Goal: Task Accomplishment & Management: Manage account settings

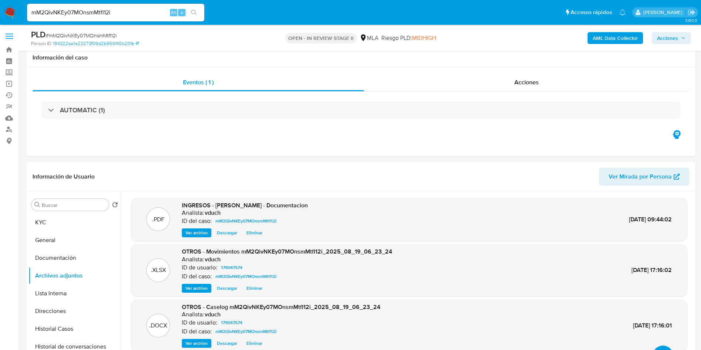
select select "10"
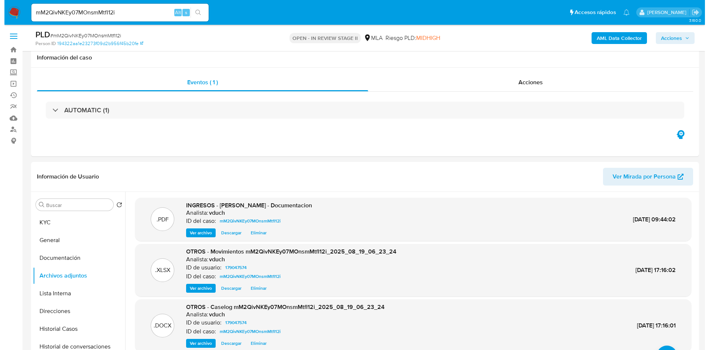
scroll to position [55, 0]
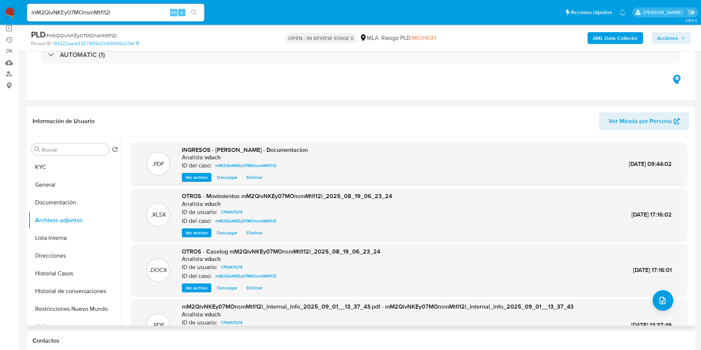
click at [254, 287] on span "Eliminar" at bounding box center [254, 287] width 16 height 7
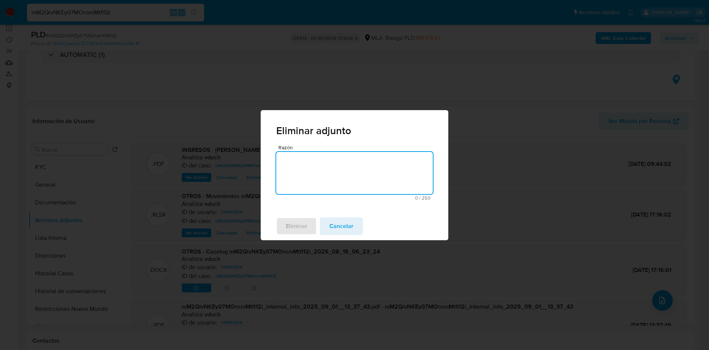
click at [311, 177] on textarea "Razón" at bounding box center [354, 173] width 157 height 42
type textarea "v2"
click at [287, 231] on span "Eliminar" at bounding box center [296, 226] width 21 height 16
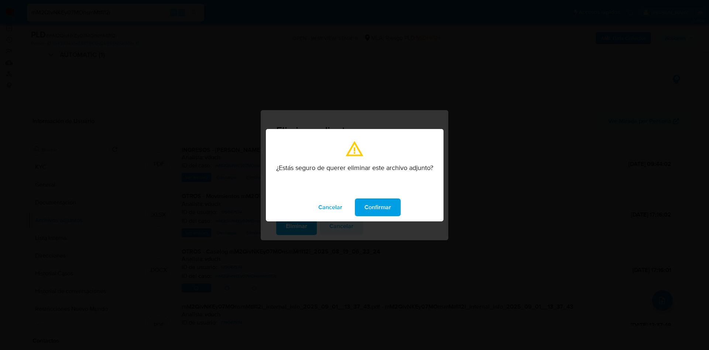
click at [364, 205] on button "Confirmar" at bounding box center [378, 207] width 46 height 18
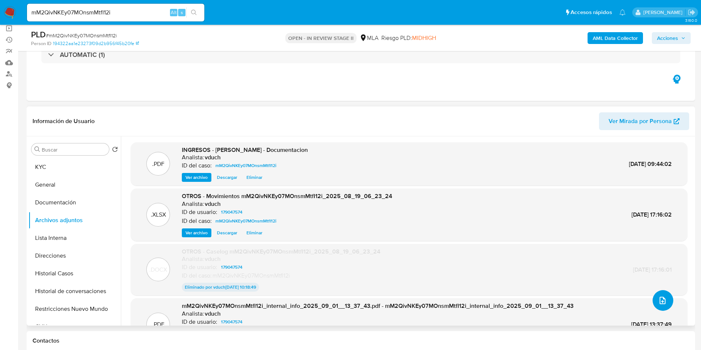
click at [652, 295] on button "upload-file" at bounding box center [662, 300] width 21 height 21
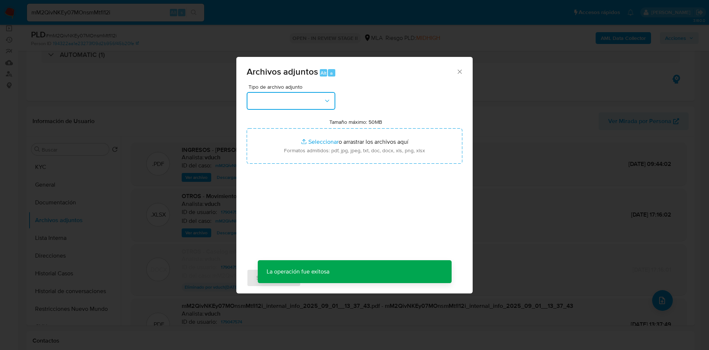
click at [306, 105] on button "button" at bounding box center [291, 101] width 89 height 18
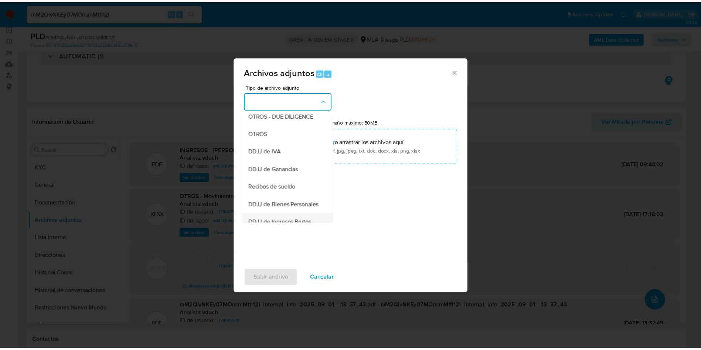
scroll to position [112, 0]
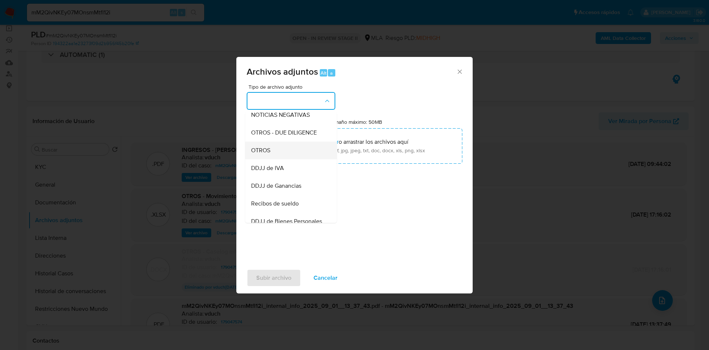
click at [271, 154] on div "OTROS" at bounding box center [288, 150] width 75 height 18
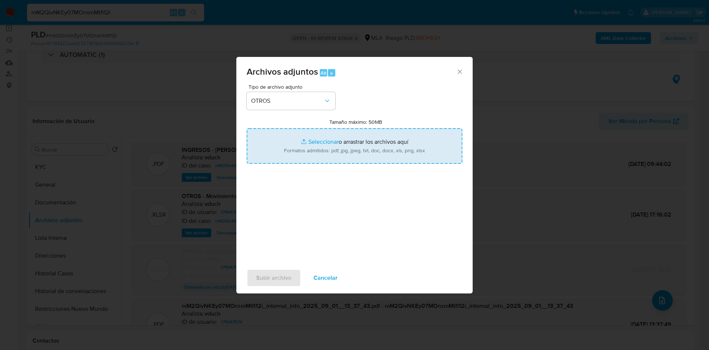
type input "C:\fakepath\(v2) Caselog mM2QivNKEy07MOnsmMtfI12i_2025_08_19_06_23_24.docx"
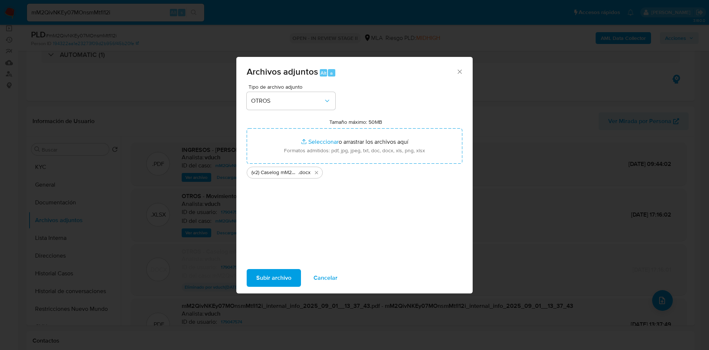
click at [280, 272] on span "Subir archivo" at bounding box center [273, 278] width 35 height 16
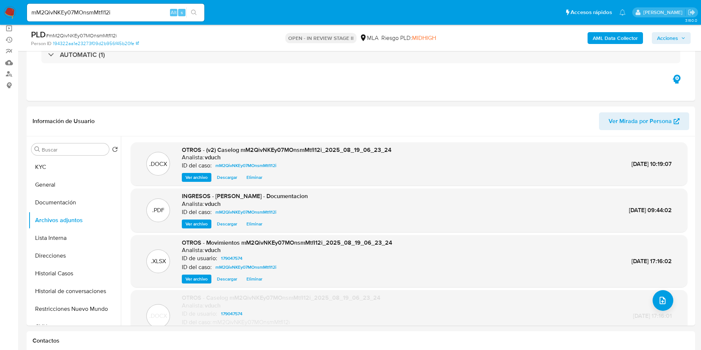
click at [670, 37] on span "Acciones" at bounding box center [667, 38] width 21 height 12
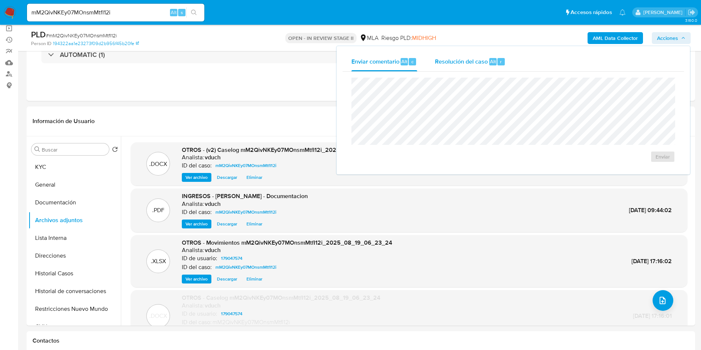
click at [484, 60] on span "Resolución del caso" at bounding box center [461, 61] width 53 height 8
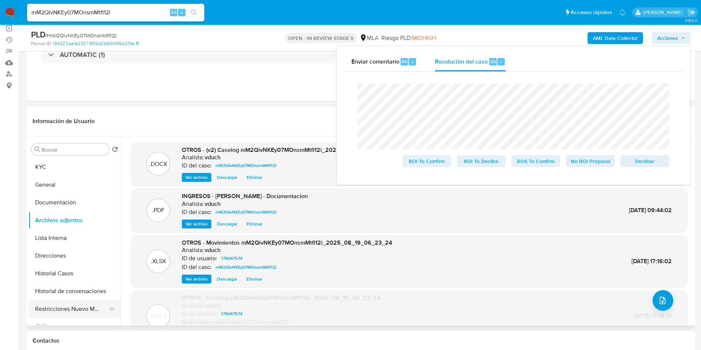
click at [88, 311] on button "Restricciones Nuevo Mundo" at bounding box center [71, 309] width 86 height 18
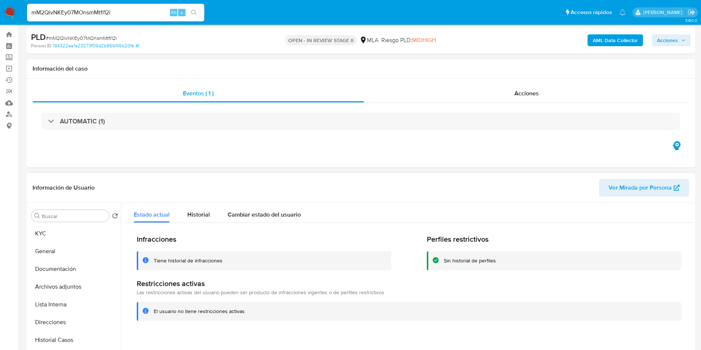
scroll to position [111, 0]
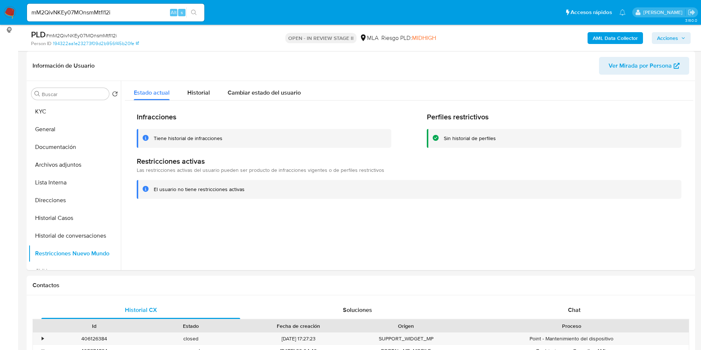
click at [664, 36] on span "Acciones" at bounding box center [667, 38] width 21 height 12
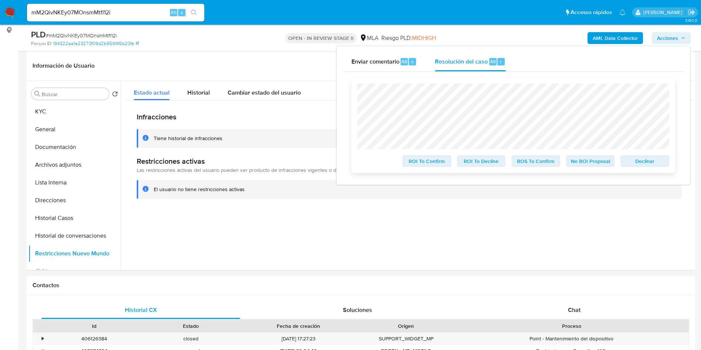
click at [578, 159] on span "No ROI Proposal" at bounding box center [590, 161] width 38 height 10
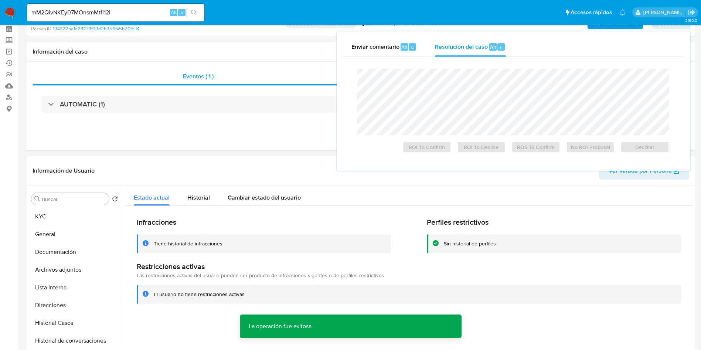
scroll to position [0, 0]
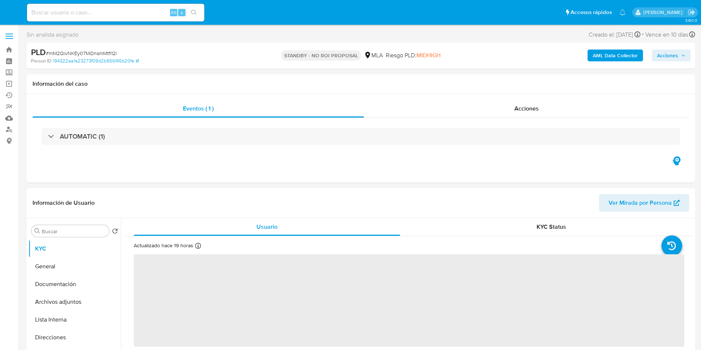
select select "10"
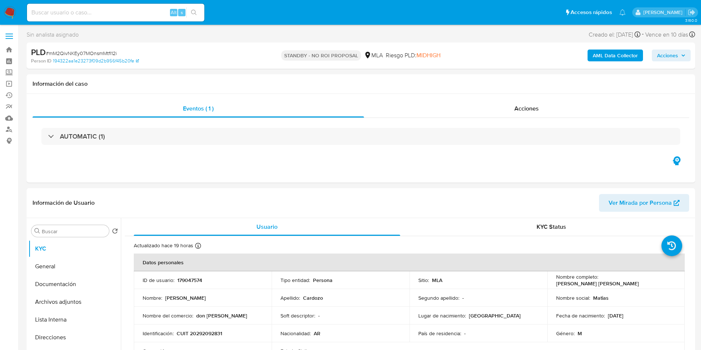
click at [148, 8] on input at bounding box center [115, 13] width 177 height 10
paste input "Jk8xlcS4VfXuylU64Zjxxt0A"
type input "Jk8xlcS4VfXuylU64Zjxxt0A"
click at [195, 10] on icon "search-icon" at bounding box center [194, 13] width 6 height 6
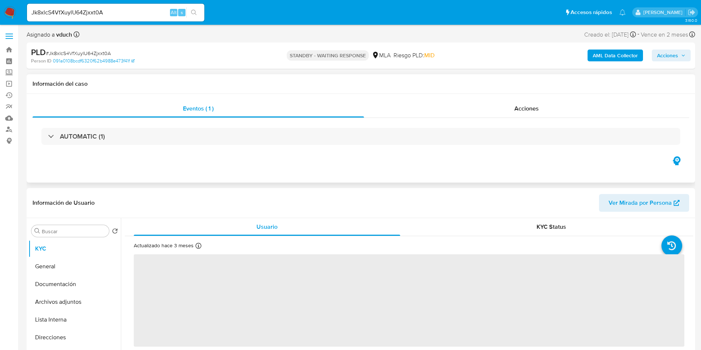
select select "10"
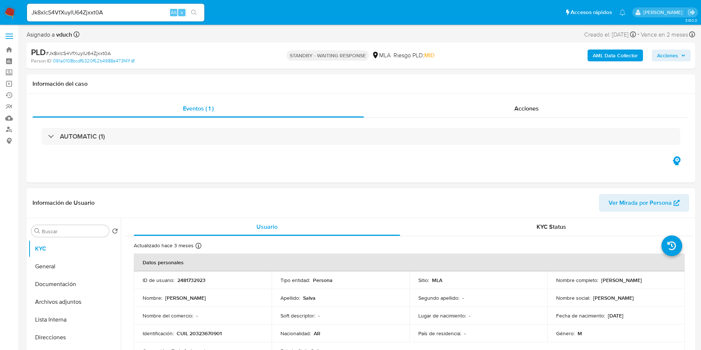
click at [186, 282] on p "2481732923" at bounding box center [191, 280] width 28 height 7
copy p "2481732923"
click at [324, 55] on p "STANDBY - WAITING RESPONSE" at bounding box center [328, 55] width 82 height 10
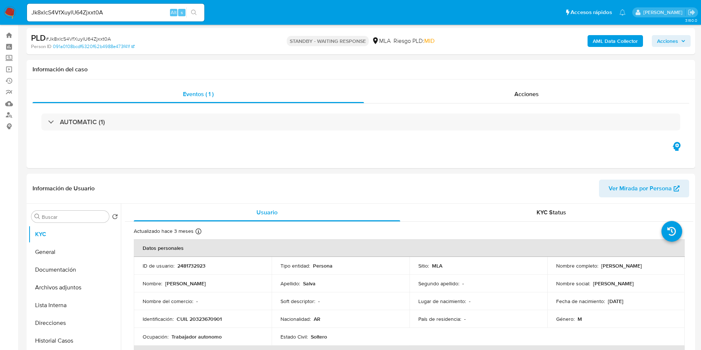
scroll to position [111, 0]
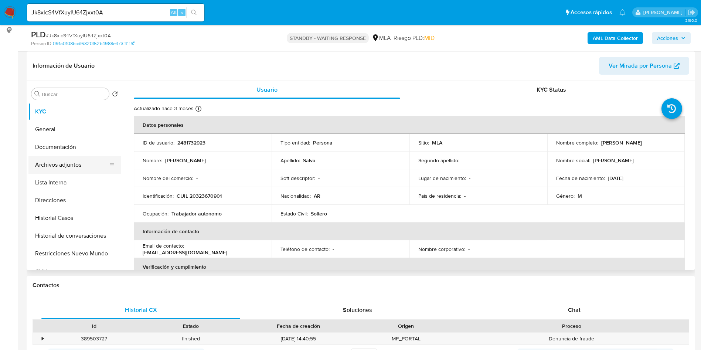
click at [95, 163] on button "Archivos adjuntos" at bounding box center [71, 165] width 86 height 18
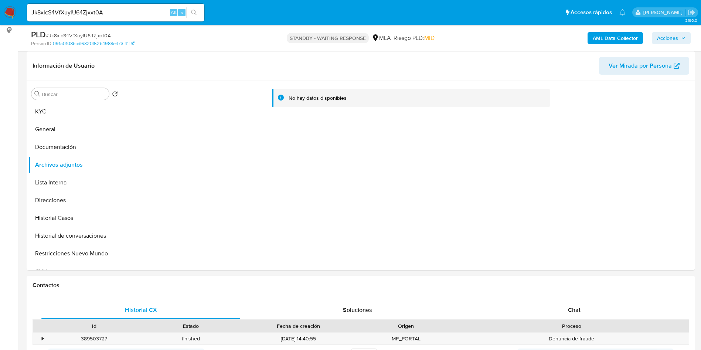
click at [619, 41] on b "AML Data Collector" at bounding box center [614, 38] width 45 height 12
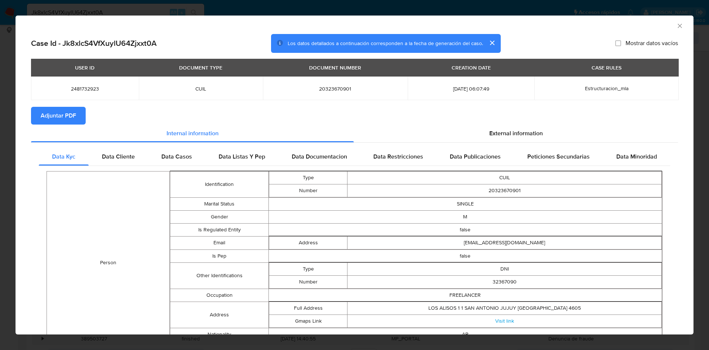
click at [81, 118] on button "Adjuntar PDF" at bounding box center [58, 116] width 55 height 18
click at [676, 27] on icon "Cerrar ventana" at bounding box center [679, 25] width 7 height 7
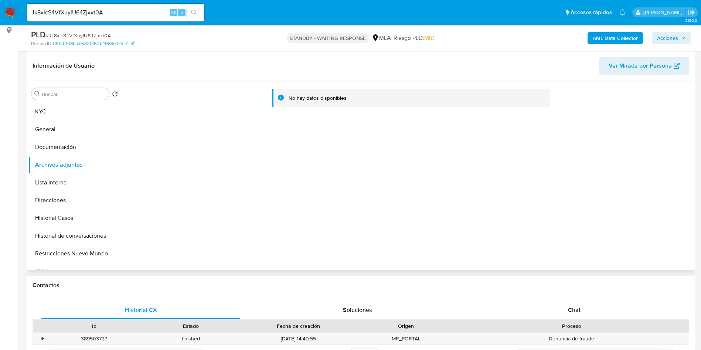
click at [89, 85] on div "Buscar Volver al orden por defecto KYC General Documentación Archivos adjuntos …" at bounding box center [74, 176] width 92 height 188
click at [63, 107] on button "KYC" at bounding box center [71, 112] width 86 height 18
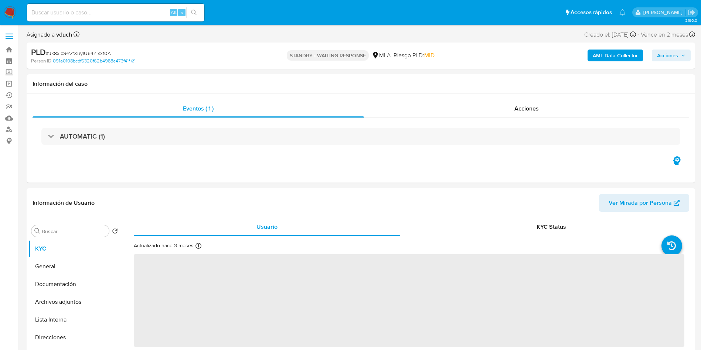
select select "10"
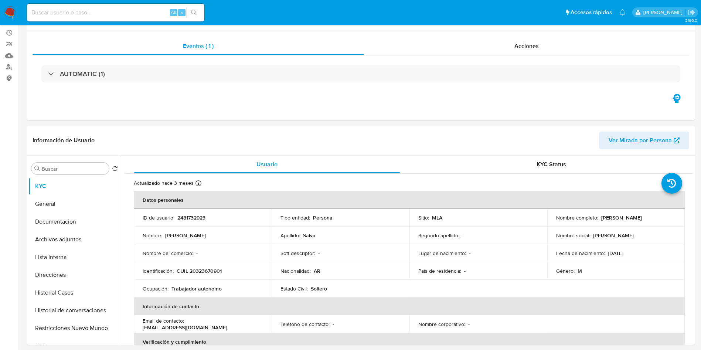
scroll to position [111, 0]
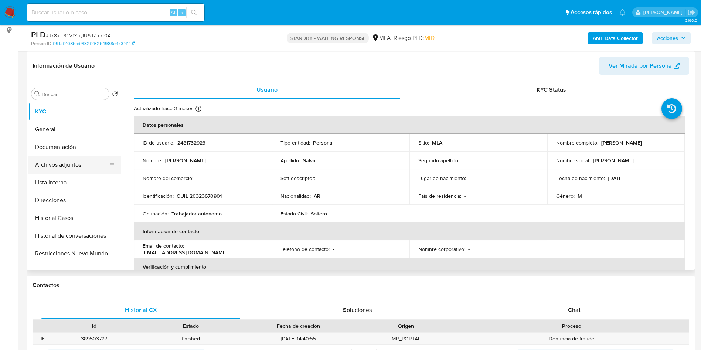
click at [73, 170] on button "Archivos adjuntos" at bounding box center [71, 165] width 86 height 18
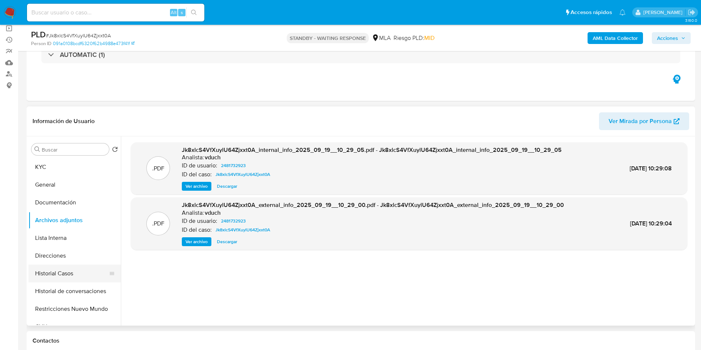
scroll to position [55, 0]
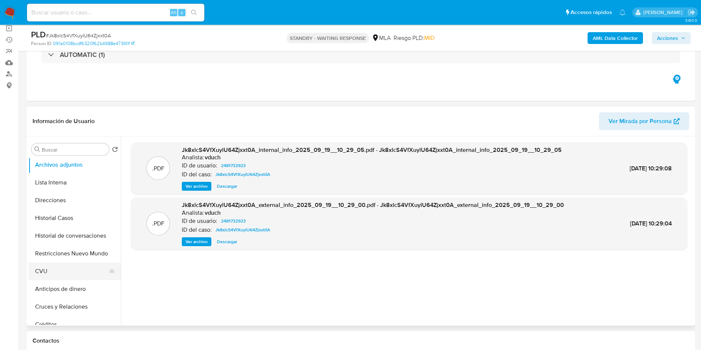
click at [61, 272] on button "CVU" at bounding box center [71, 271] width 86 height 18
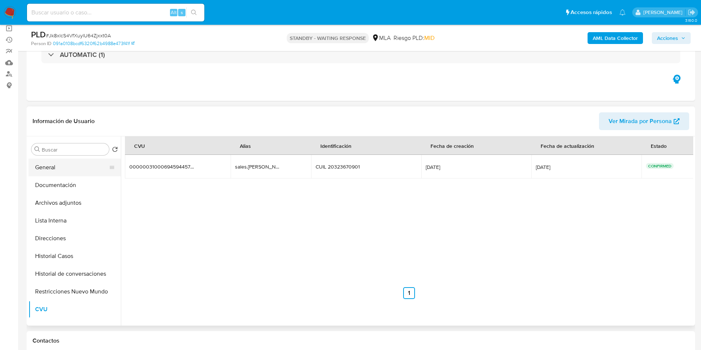
scroll to position [0, 0]
click at [80, 178] on button "General" at bounding box center [71, 185] width 86 height 18
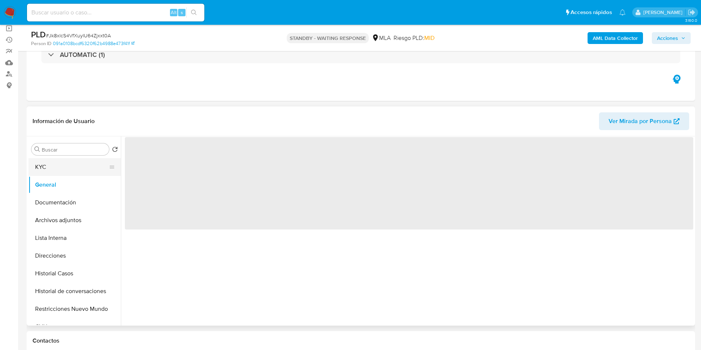
click at [74, 173] on button "KYC" at bounding box center [71, 167] width 86 height 18
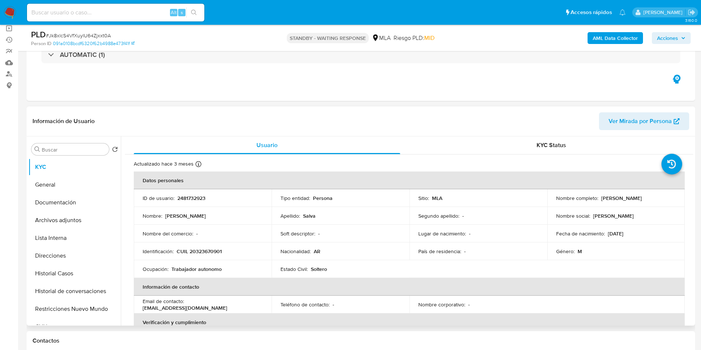
drag, startPoint x: 599, startPoint y: 198, endPoint x: 645, endPoint y: 198, distance: 46.5
click at [642, 198] on p "Cristian Matias Salva" at bounding box center [621, 198] width 41 height 7
copy p "Cristian Matias Salva"
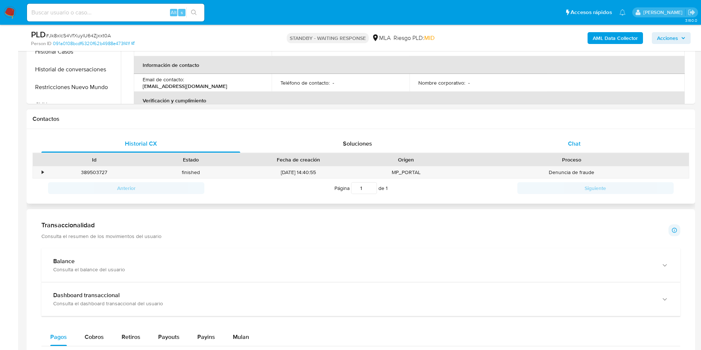
click at [564, 138] on div "Chat" at bounding box center [574, 144] width 199 height 18
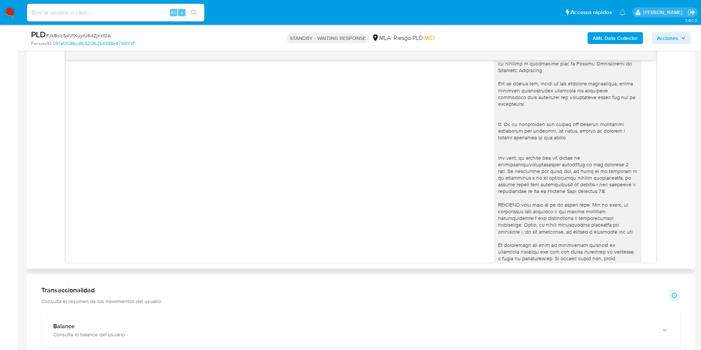
scroll to position [223, 0]
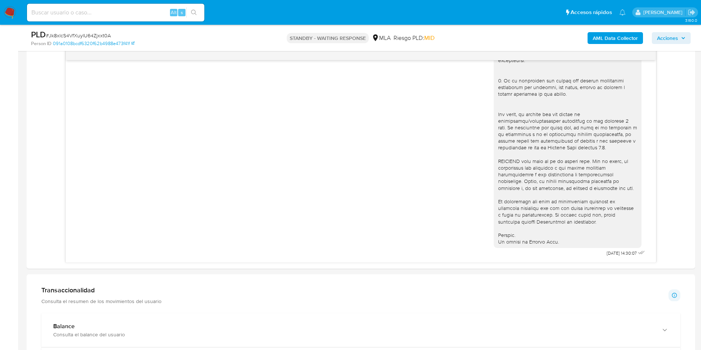
click at [111, 17] on div "Alt s" at bounding box center [115, 13] width 177 height 18
click at [107, 14] on input at bounding box center [115, 13] width 177 height 10
paste input "AeYgFLO6ExRx4Cn6wpGqPlbY"
type input "AeYgFLO6ExRx4Cn6wpGqPlbY"
click at [192, 11] on icon "search-icon" at bounding box center [194, 13] width 6 height 6
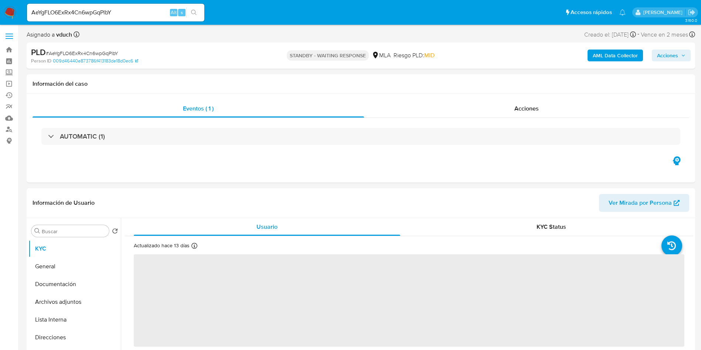
select select "10"
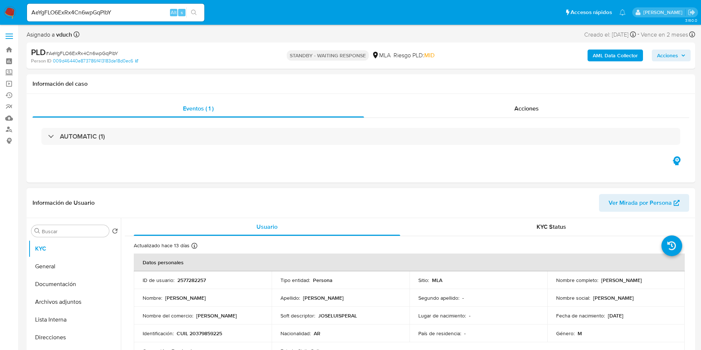
drag, startPoint x: 492, startPoint y: 252, endPoint x: 481, endPoint y: 240, distance: 15.9
click at [133, 15] on input "AeYgFLO6ExRx4Cn6wpGqPlbY" at bounding box center [115, 13] width 177 height 10
click at [163, 47] on div "PLD # AeYgFLO6ExRx4Cn6wpGqPlbY" at bounding box center [139, 52] width 217 height 11
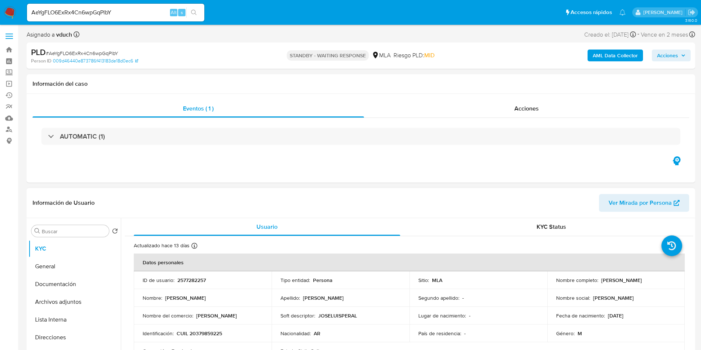
click at [191, 278] on p "2577282257" at bounding box center [191, 280] width 28 height 7
drag, startPoint x: 191, startPoint y: 278, endPoint x: 214, endPoint y: 237, distance: 46.3
click at [192, 278] on p "2577282257" at bounding box center [191, 280] width 28 height 7
copy p "2577282257"
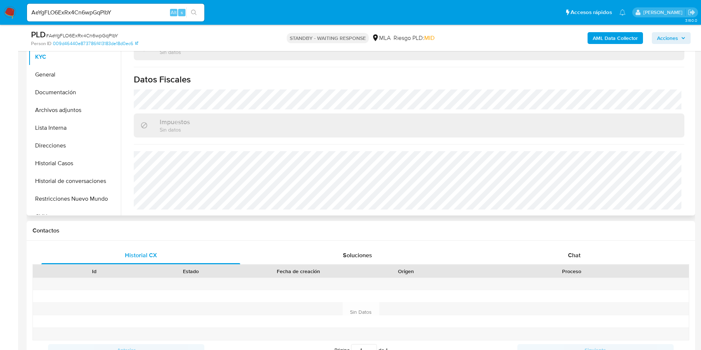
scroll to position [166, 0]
click at [77, 147] on button "Direcciones" at bounding box center [71, 145] width 86 height 18
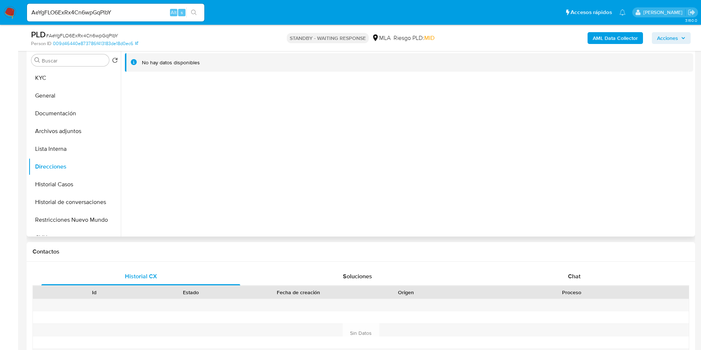
scroll to position [111, 0]
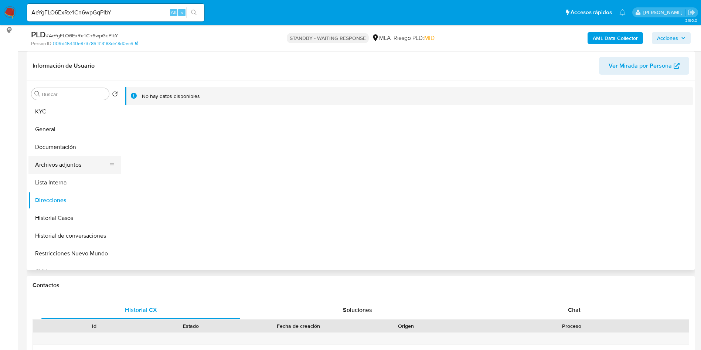
click at [89, 164] on button "Archivos adjuntos" at bounding box center [71, 165] width 86 height 18
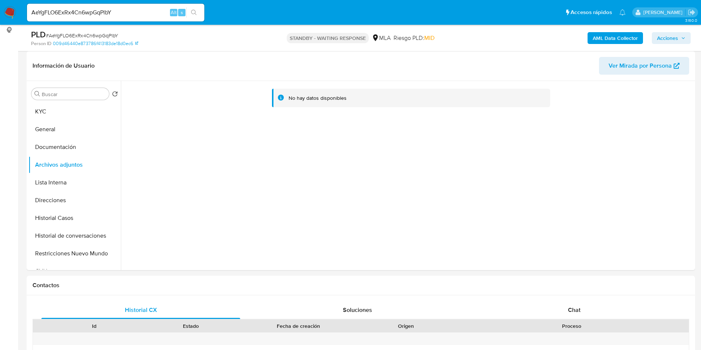
click at [602, 35] on b "AML Data Collector" at bounding box center [614, 38] width 45 height 12
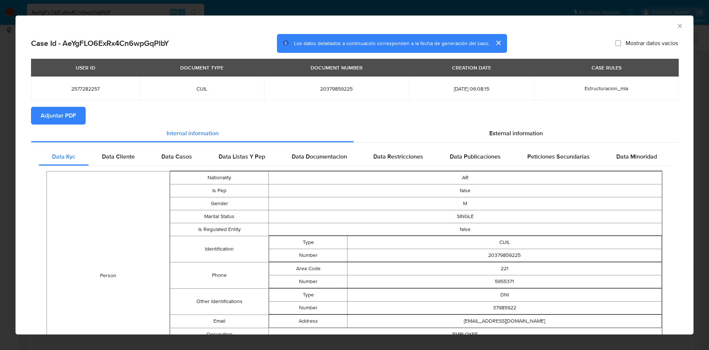
click at [61, 118] on span "Adjuntar PDF" at bounding box center [58, 115] width 35 height 16
click at [676, 28] on icon "Cerrar ventana" at bounding box center [679, 25] width 7 height 7
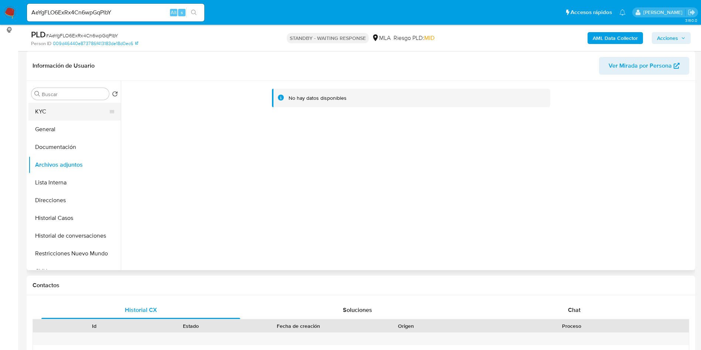
click at [92, 112] on button "KYC" at bounding box center [71, 112] width 86 height 18
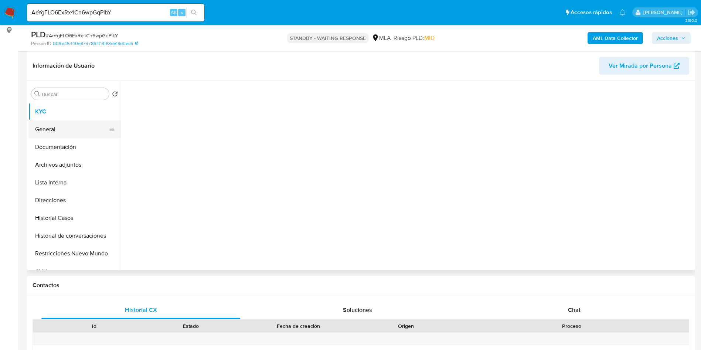
click at [79, 131] on button "General" at bounding box center [71, 129] width 86 height 18
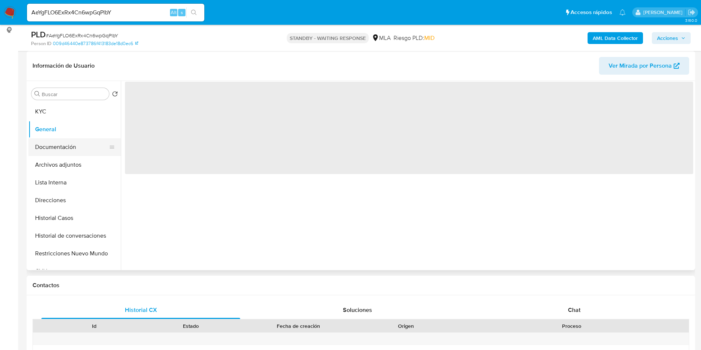
click at [74, 143] on button "Documentación" at bounding box center [71, 147] width 86 height 18
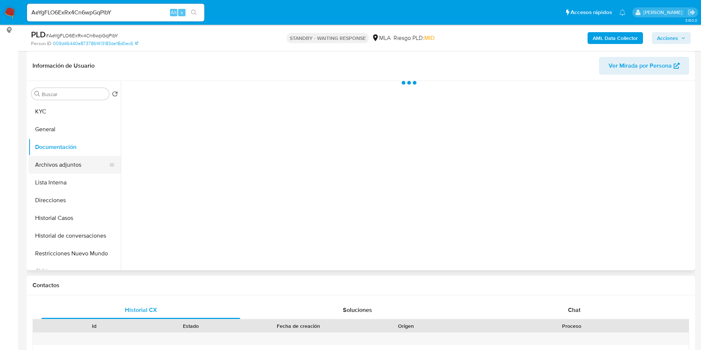
click at [73, 161] on button "Archivos adjuntos" at bounding box center [71, 165] width 86 height 18
click at [71, 181] on button "Lista Interna" at bounding box center [71, 183] width 86 height 18
click at [71, 199] on button "Direcciones" at bounding box center [71, 200] width 86 height 18
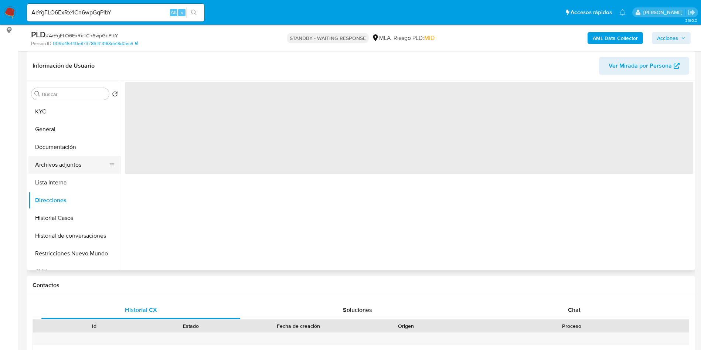
click at [75, 172] on button "Archivos adjuntos" at bounding box center [71, 165] width 86 height 18
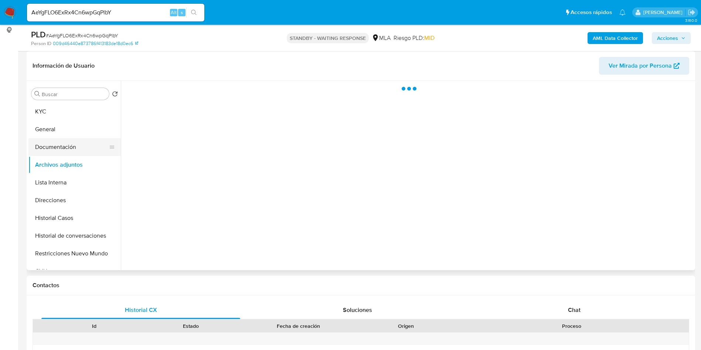
click at [76, 151] on button "Documentación" at bounding box center [71, 147] width 86 height 18
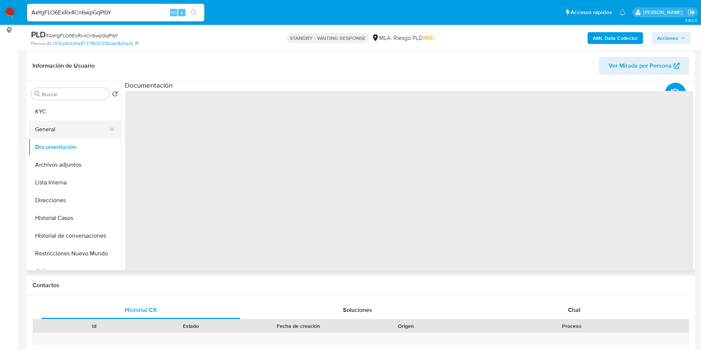
click at [83, 121] on button "General" at bounding box center [71, 129] width 86 height 18
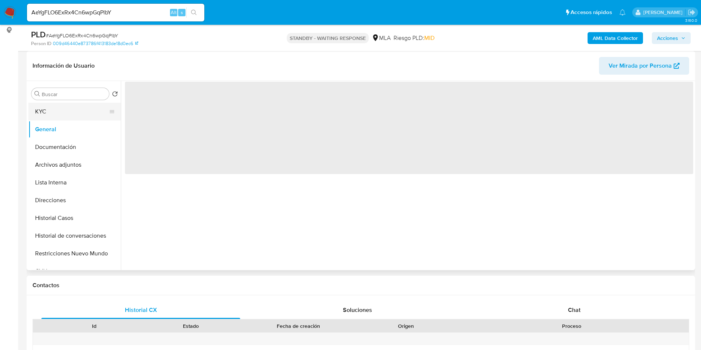
click at [83, 110] on button "KYC" at bounding box center [71, 112] width 86 height 18
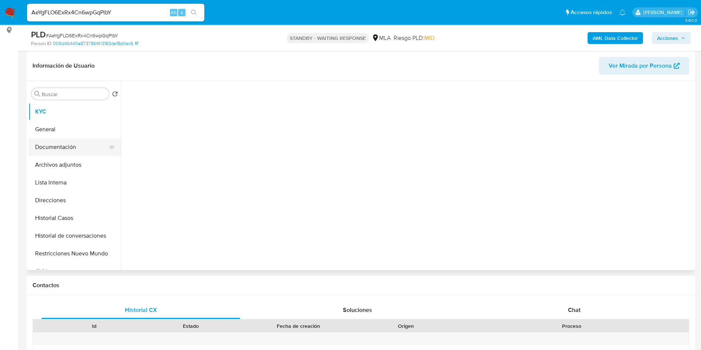
click at [79, 155] on button "Documentación" at bounding box center [71, 147] width 86 height 18
click at [82, 161] on button "Archivos adjuntos" at bounding box center [71, 165] width 86 height 18
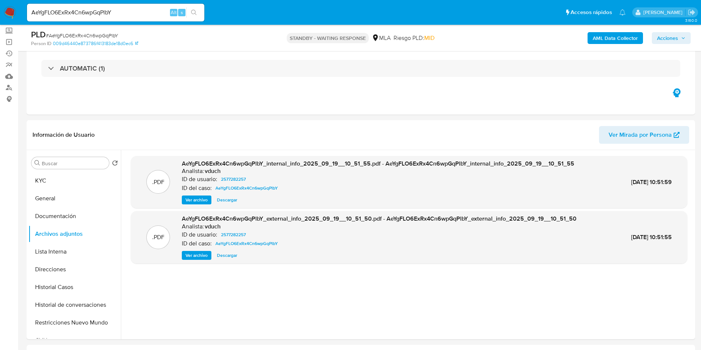
scroll to position [0, 0]
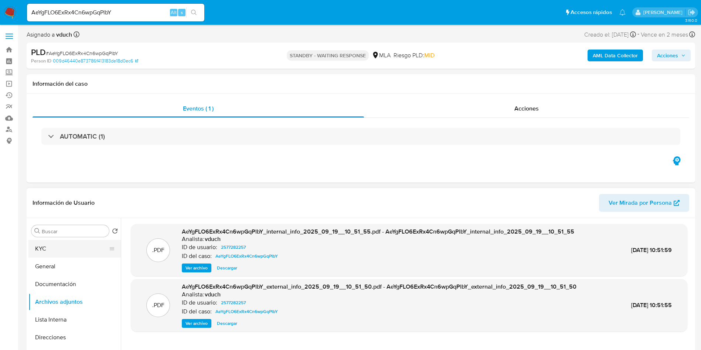
click at [70, 248] on button "KYC" at bounding box center [71, 249] width 86 height 18
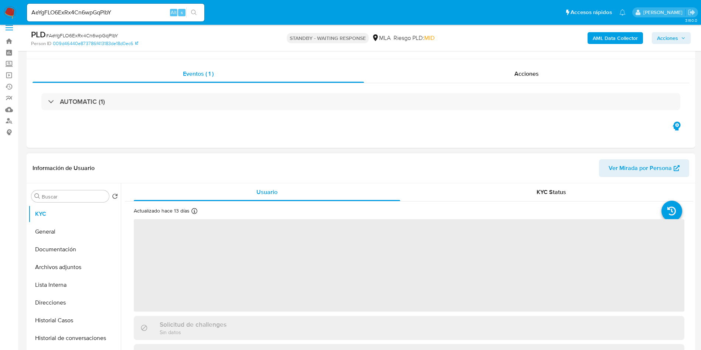
scroll to position [111, 0]
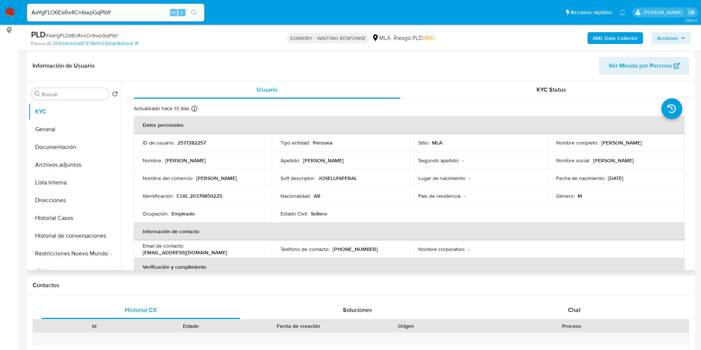
click at [187, 143] on p "2577282257" at bounding box center [191, 142] width 28 height 7
copy p "2577282257"
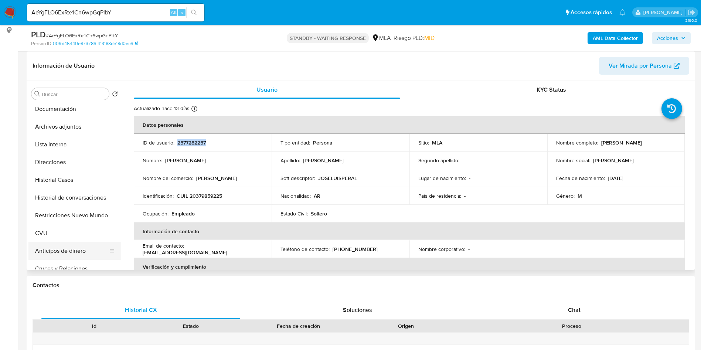
scroll to position [55, 0]
click at [67, 216] on button "CVU" at bounding box center [71, 216] width 86 height 18
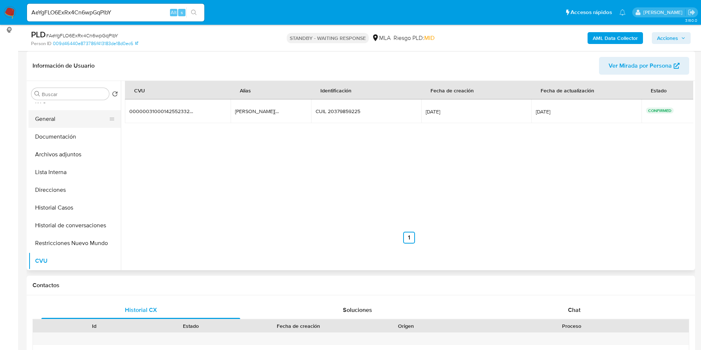
scroll to position [0, 0]
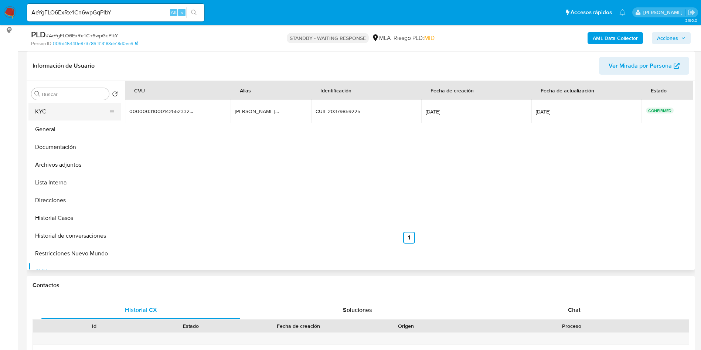
click at [72, 103] on button "KYC" at bounding box center [71, 112] width 86 height 18
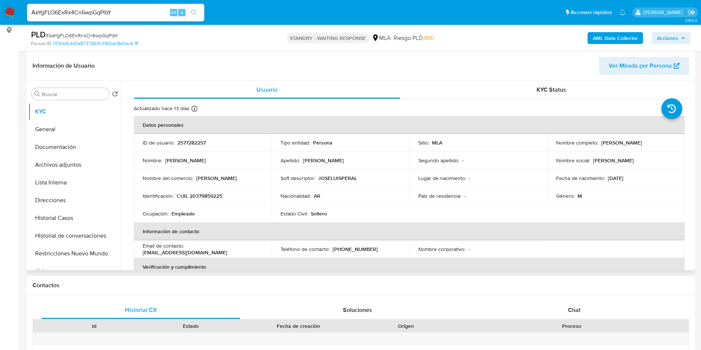
drag, startPoint x: 607, startPoint y: 144, endPoint x: 650, endPoint y: 141, distance: 42.9
click at [650, 141] on div "Nombre completo : Jose Luis Peralta" at bounding box center [616, 142] width 120 height 7
copy p "Jose Luis Peralta"
click at [367, 181] on td "Soft descriptor : JOSELUISPERAL" at bounding box center [340, 178] width 138 height 18
click at [92, 9] on input "AeYgFLO6ExRx4Cn6wpGqPlbY" at bounding box center [115, 13] width 177 height 10
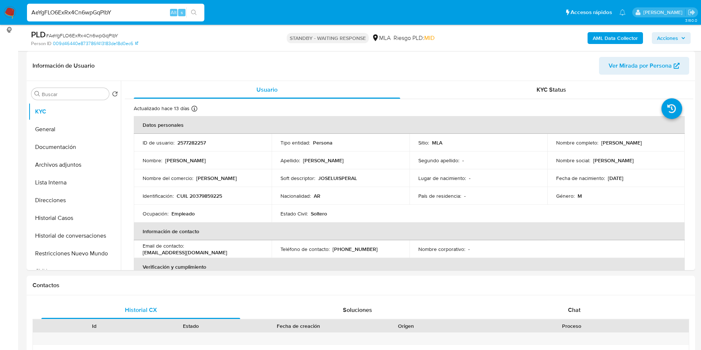
click at [92, 9] on input "AeYgFLO6ExRx4Cn6wpGqPlbY" at bounding box center [115, 13] width 177 height 10
paste input "mMthQV4uB3mGPCFZIUgVll1b"
type input "mMthQV4uB3mGPCFZIUgVll1b"
click at [198, 11] on button "search-icon" at bounding box center [193, 12] width 15 height 10
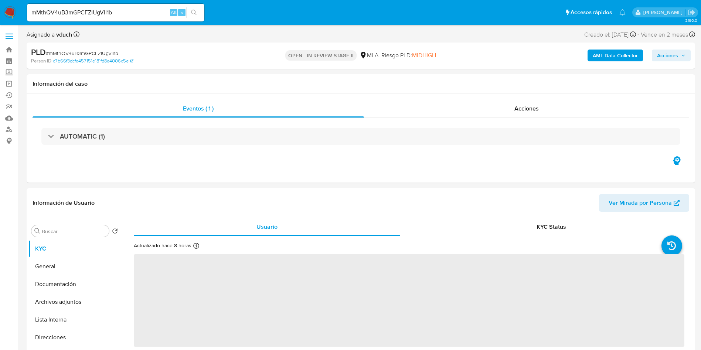
select select "10"
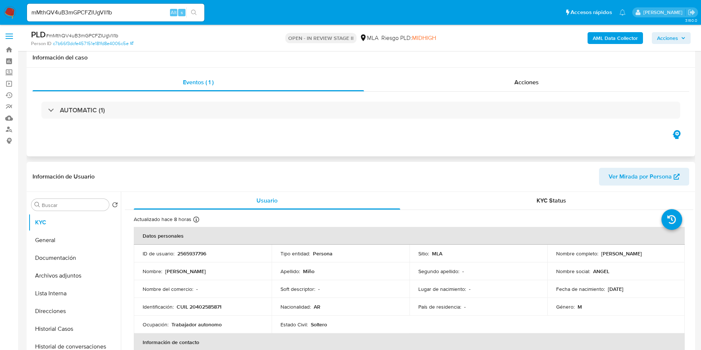
scroll to position [166, 0]
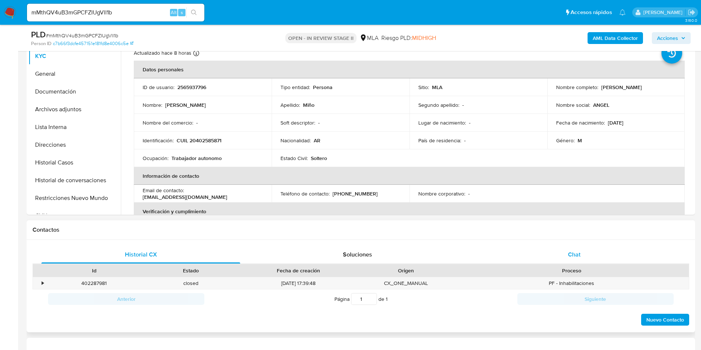
drag, startPoint x: 554, startPoint y: 251, endPoint x: 536, endPoint y: 253, distance: 18.2
click at [554, 251] on div "Chat" at bounding box center [574, 255] width 199 height 18
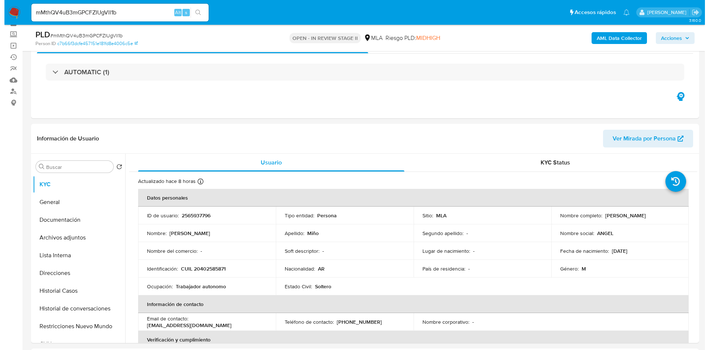
scroll to position [55, 0]
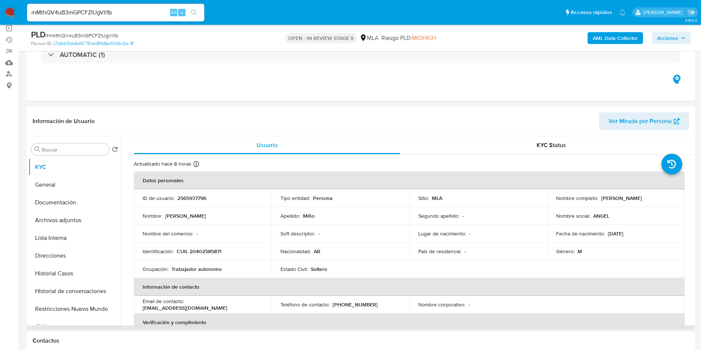
click at [187, 202] on td "ID de usuario : 2565937796" at bounding box center [203, 198] width 138 height 18
click at [186, 203] on td "ID de usuario : 2565937796" at bounding box center [203, 198] width 138 height 18
click at [187, 198] on p "2565937796" at bounding box center [191, 198] width 29 height 7
click at [187, 197] on p "2565937796" at bounding box center [191, 198] width 29 height 7
copy p "2565937796"
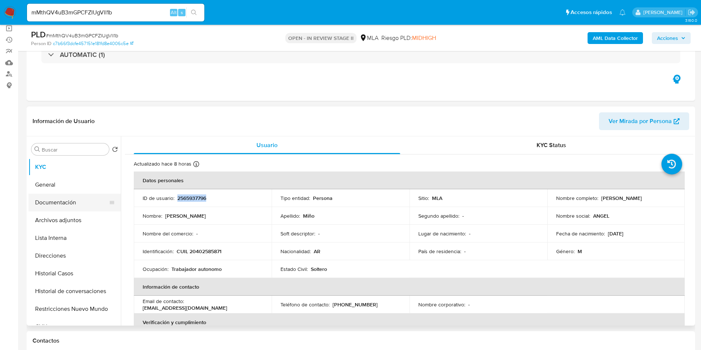
click at [94, 200] on button "Documentación" at bounding box center [71, 203] width 86 height 18
click at [94, 218] on button "Archivos adjuntos" at bounding box center [71, 220] width 86 height 18
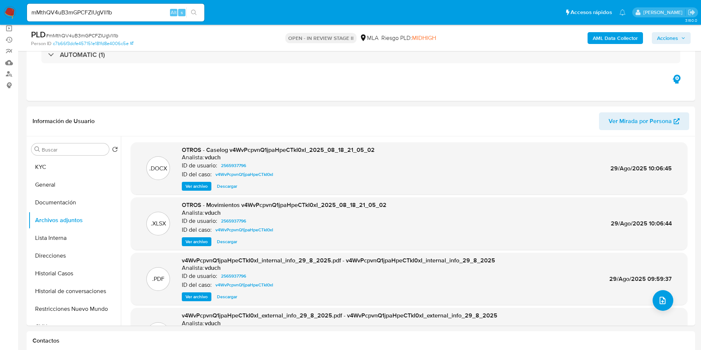
click at [616, 39] on b "AML Data Collector" at bounding box center [614, 38] width 45 height 12
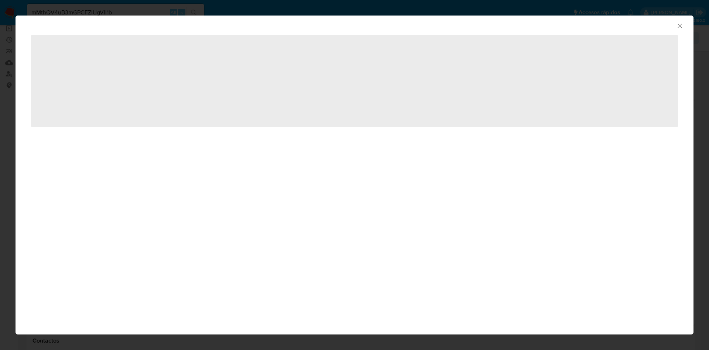
click at [681, 27] on icon "Cerrar ventana" at bounding box center [679, 25] width 7 height 7
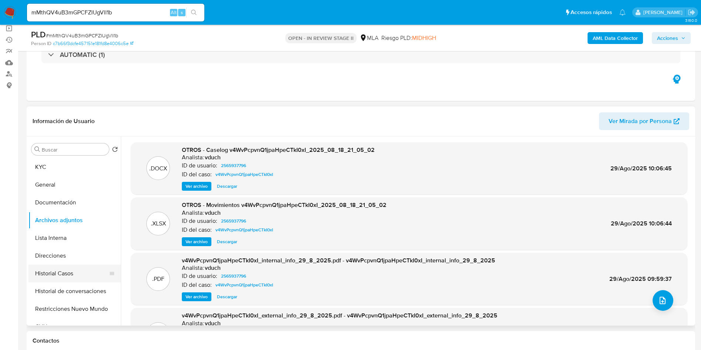
click at [93, 264] on button "Historial Casos" at bounding box center [71, 273] width 86 height 18
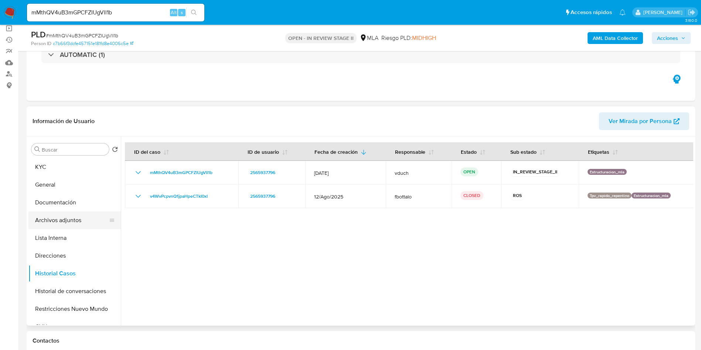
click at [49, 218] on button "Archivos adjuntos" at bounding box center [71, 220] width 86 height 18
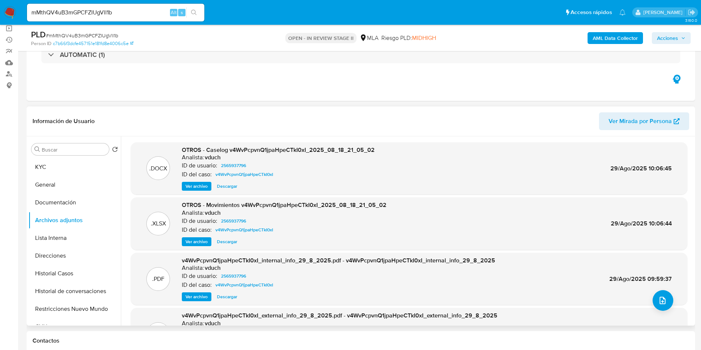
click at [205, 187] on span "Ver archivo" at bounding box center [196, 185] width 22 height 7
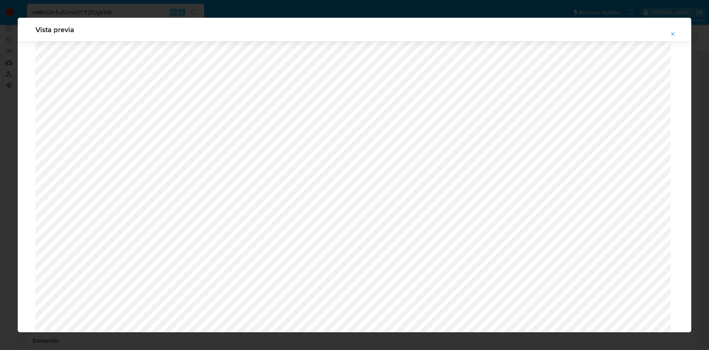
scroll to position [262, 0]
click at [672, 35] on icon "Attachment preview" at bounding box center [672, 33] width 3 height 3
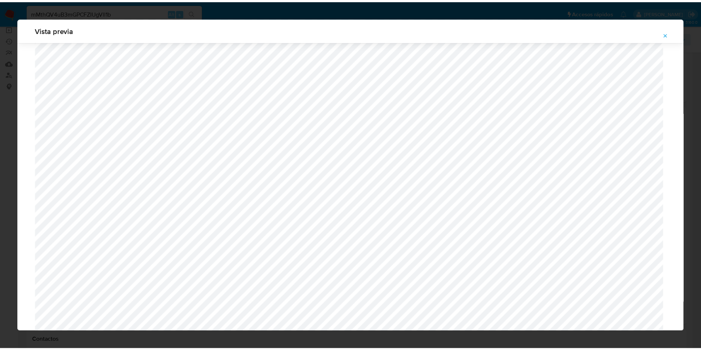
scroll to position [0, 0]
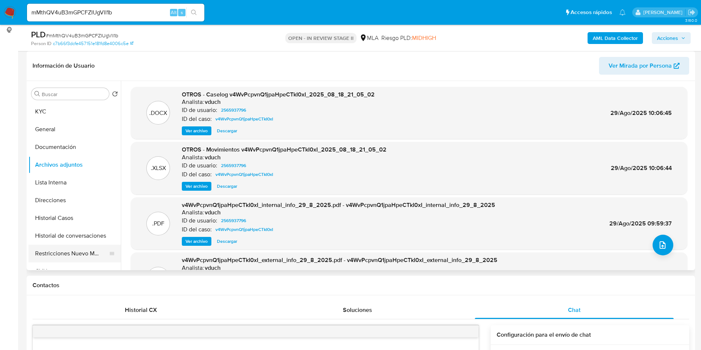
click at [94, 252] on button "Restricciones Nuevo Mundo" at bounding box center [71, 253] width 86 height 18
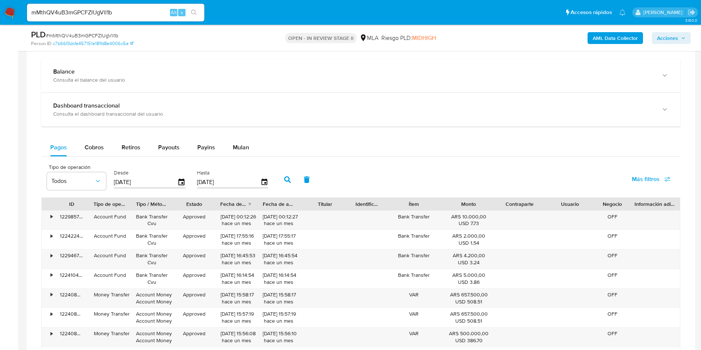
scroll to position [720, 0]
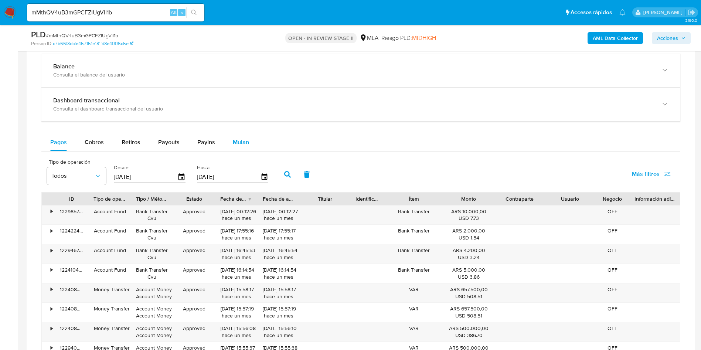
click at [233, 142] on span "Mulan" at bounding box center [241, 142] width 16 height 8
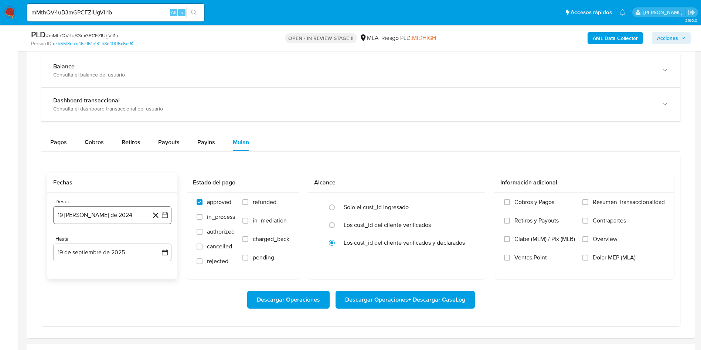
click at [160, 220] on button "19 de agosto de 2024" at bounding box center [112, 215] width 118 height 18
click at [105, 235] on div "agosto 2024 agosto 2024 lun lunes mar martes mié miércoles jue jueves vie viern…" at bounding box center [112, 284] width 118 height 117
click at [130, 240] on icon "Seleccionar mes y año" at bounding box center [130, 242] width 6 height 6
drag, startPoint x: 153, startPoint y: 242, endPoint x: 149, endPoint y: 242, distance: 3.7
click at [154, 242] on icon "Año siguiente" at bounding box center [156, 241] width 9 height 9
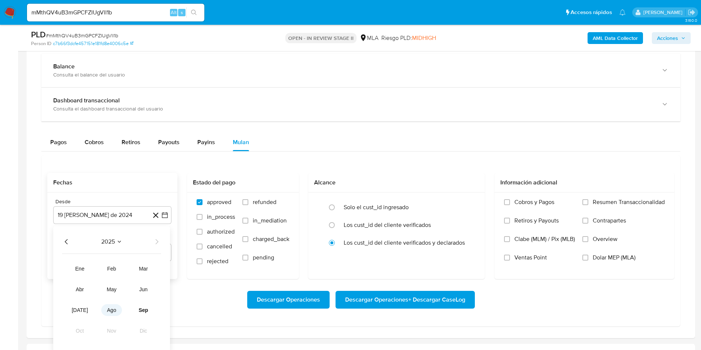
click at [110, 309] on span "ago" at bounding box center [111, 310] width 9 height 6
click at [126, 267] on button "1" at bounding box center [127, 269] width 12 height 12
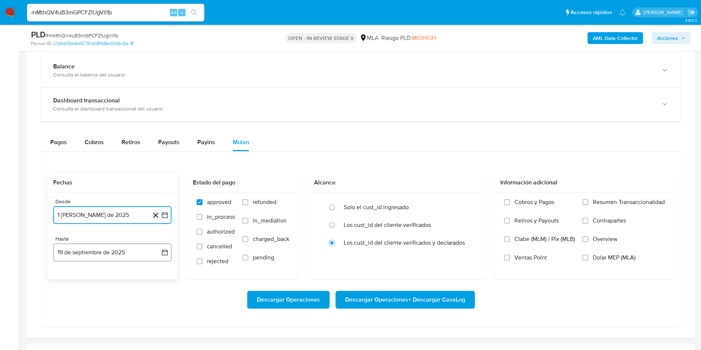
click at [164, 254] on icon "button" at bounding box center [164, 252] width 7 height 7
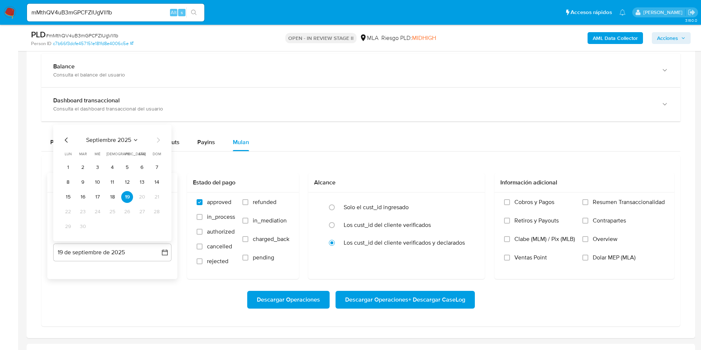
click at [67, 140] on icon "Mes anterior" at bounding box center [66, 140] width 9 height 9
click at [125, 230] on button "29" at bounding box center [127, 226] width 12 height 12
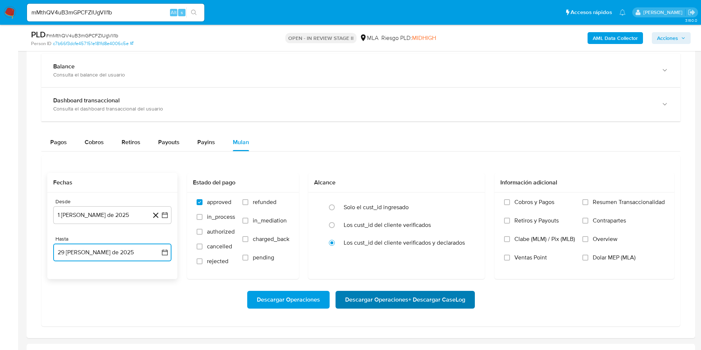
click at [392, 302] on span "Descargar Operaciones + Descargar CaseLog" at bounding box center [405, 299] width 120 height 16
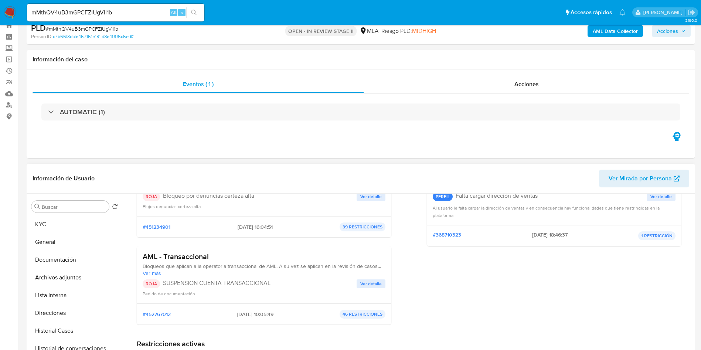
scroll to position [0, 0]
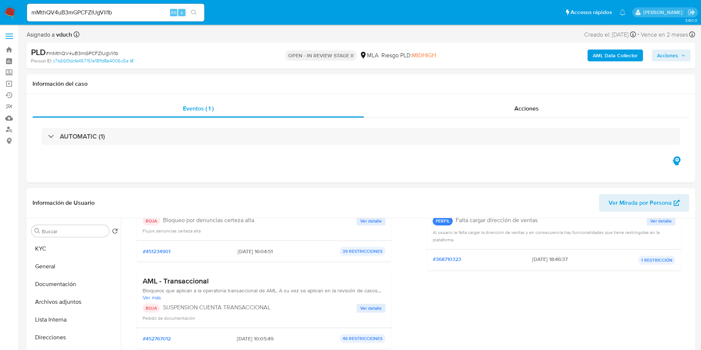
click at [131, 9] on input "mMthQV4uB3mGPCFZIUgVll1b" at bounding box center [115, 13] width 177 height 10
paste input "U6nocaCsjTdeGSZcJmF80rh5"
type input "U6nocaCsjTdeGSZcJmF80rh5"
click at [196, 14] on icon "search-icon" at bounding box center [194, 13] width 6 height 6
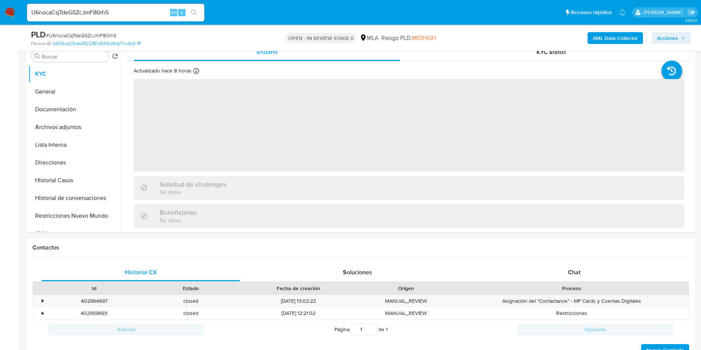
scroll to position [166, 0]
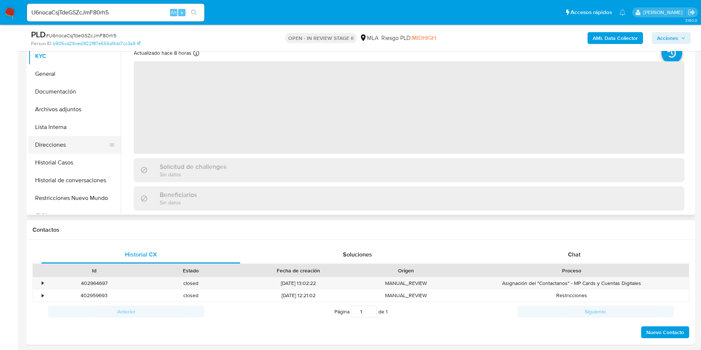
click at [63, 152] on button "Direcciones" at bounding box center [71, 145] width 86 height 18
select select "10"
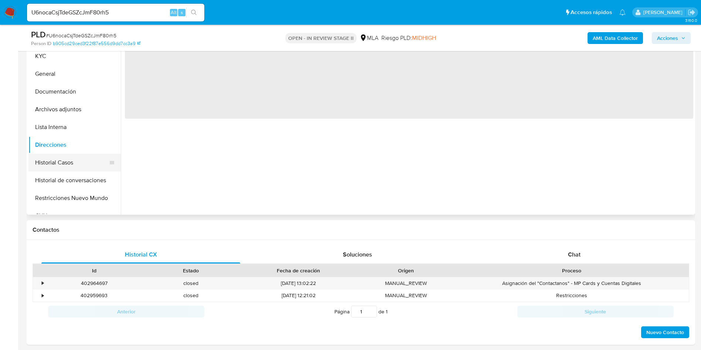
click at [48, 166] on button "Historial Casos" at bounding box center [71, 163] width 86 height 18
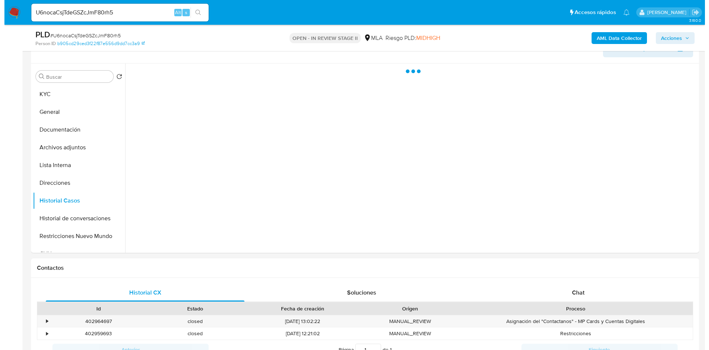
scroll to position [111, 0]
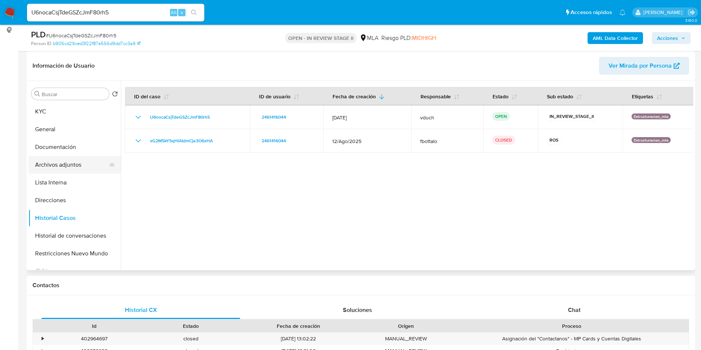
click at [99, 172] on button "Archivos adjuntos" at bounding box center [71, 165] width 86 height 18
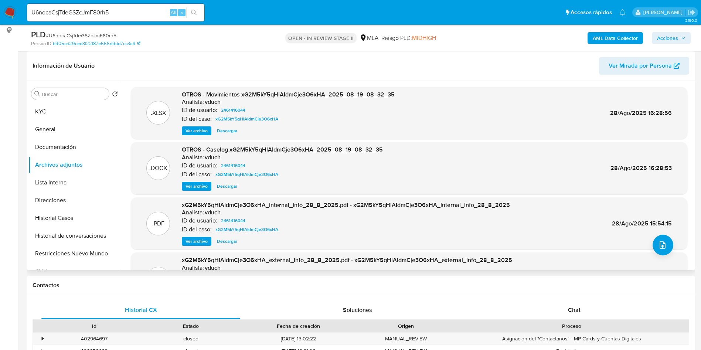
click at [200, 188] on span "Ver archivo" at bounding box center [196, 185] width 22 height 7
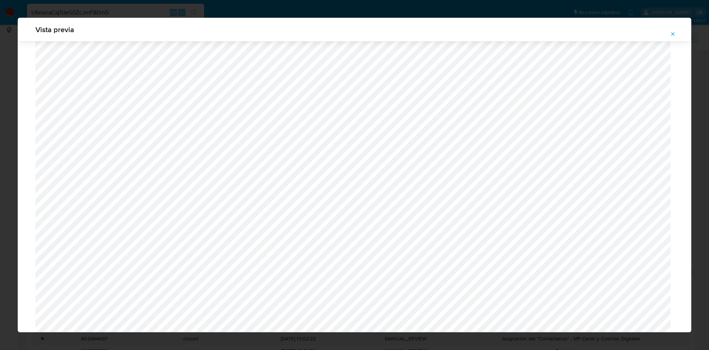
scroll to position [207, 0]
click at [676, 33] on button "Attachment preview" at bounding box center [673, 34] width 16 height 12
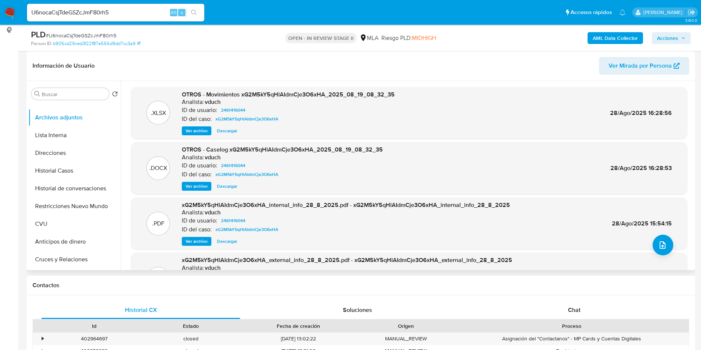
scroll to position [111, 0]
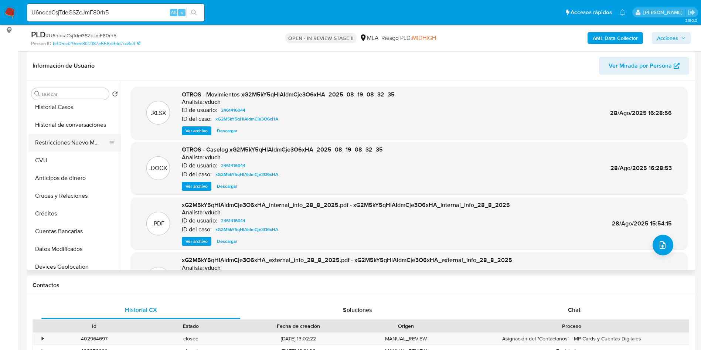
click at [66, 136] on button "Restricciones Nuevo Mundo" at bounding box center [71, 143] width 86 height 18
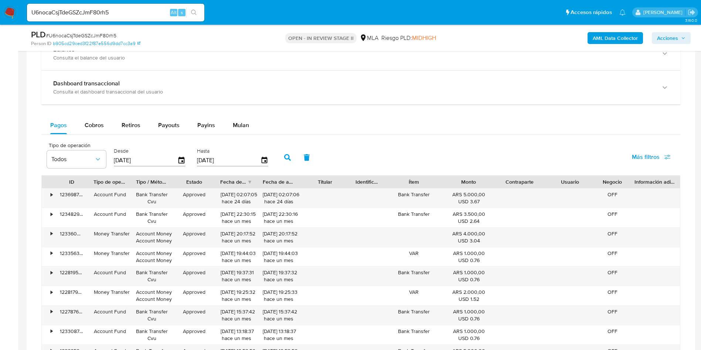
scroll to position [499, 0]
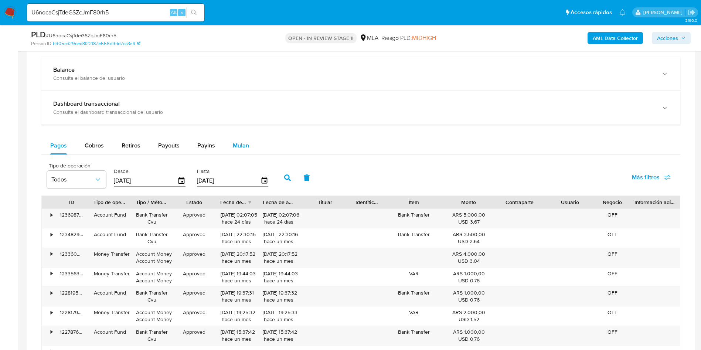
click at [248, 148] on button "Mulan" at bounding box center [241, 146] width 34 height 18
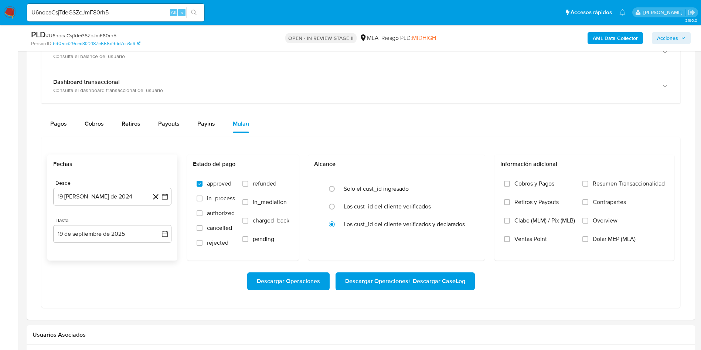
scroll to position [554, 0]
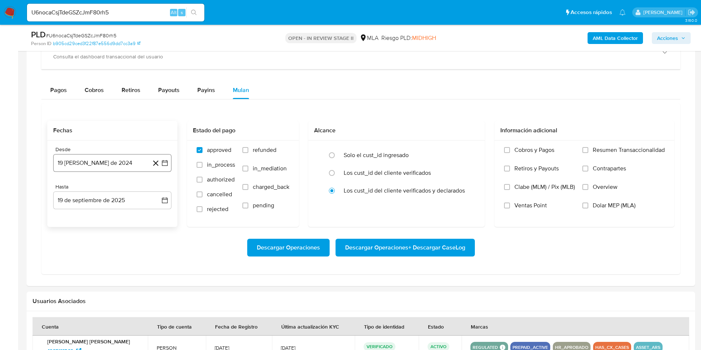
click at [164, 163] on icon "button" at bounding box center [164, 162] width 7 height 7
click at [100, 187] on span "agosto 2024" at bounding box center [109, 189] width 34 height 7
click at [148, 191] on div "2024" at bounding box center [111, 189] width 99 height 9
click at [152, 191] on icon "Año siguiente" at bounding box center [156, 189] width 9 height 9
click at [111, 257] on span "ago" at bounding box center [111, 258] width 9 height 6
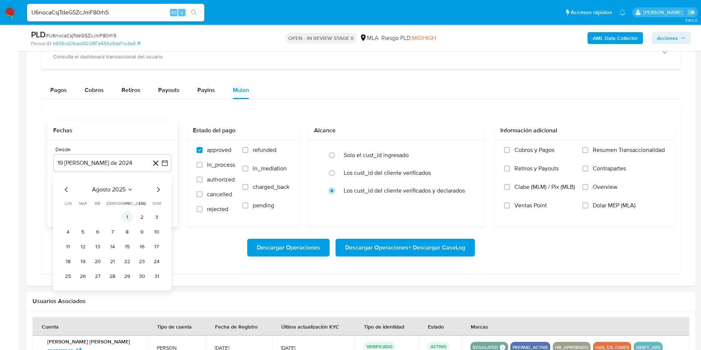
click at [130, 212] on button "1" at bounding box center [127, 217] width 12 height 12
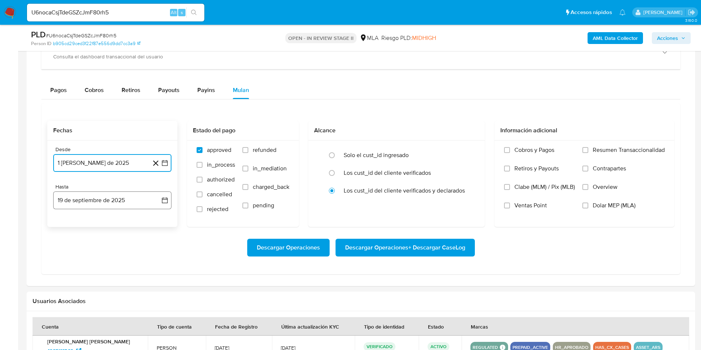
click at [161, 199] on icon "button" at bounding box center [164, 199] width 7 height 7
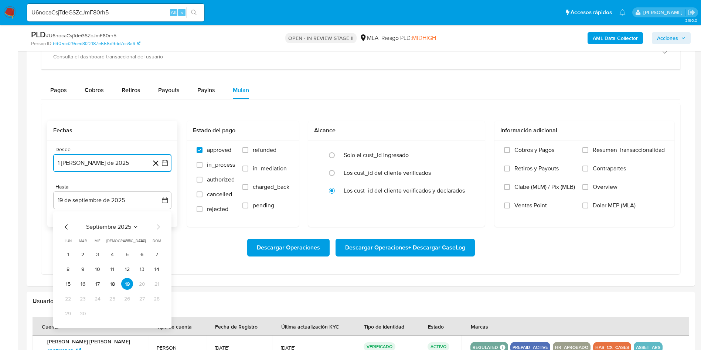
click at [65, 229] on icon "Mes anterior" at bounding box center [66, 226] width 9 height 9
click at [117, 315] on button "28" at bounding box center [112, 313] width 12 height 12
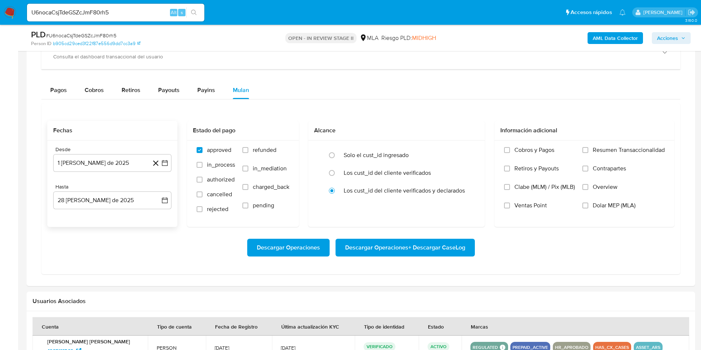
click at [199, 283] on div at bounding box center [361, 124] width 668 height 324
click at [413, 252] on span "Descargar Operaciones + Descargar CaseLog" at bounding box center [405, 247] width 120 height 16
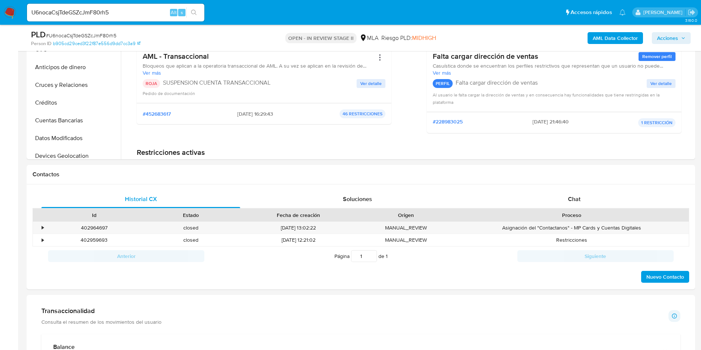
scroll to position [0, 0]
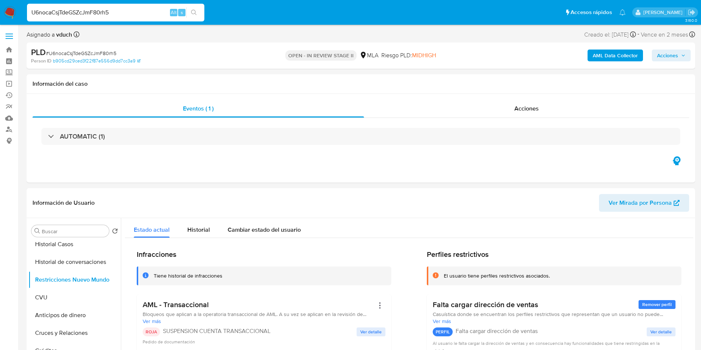
click at [124, 14] on input "U6nocaCsjTdeGSZcJmF80rh5" at bounding box center [115, 13] width 177 height 10
paste input "mY0cM9CQi7yRkbibcC1LJgQI"
type input "mY0cM9CQi7yRkbibcC1LJgQI"
click at [194, 12] on icon "search-icon" at bounding box center [194, 13] width 6 height 6
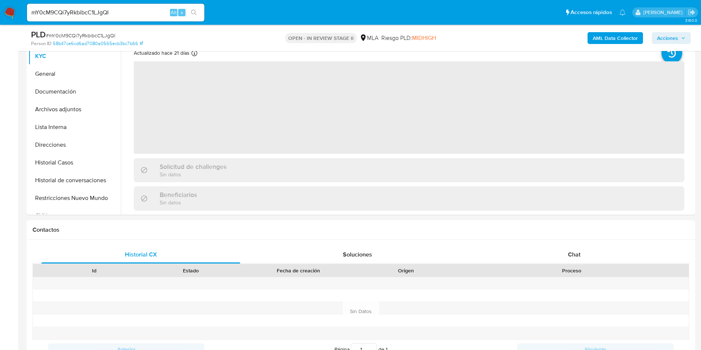
scroll to position [3, 0]
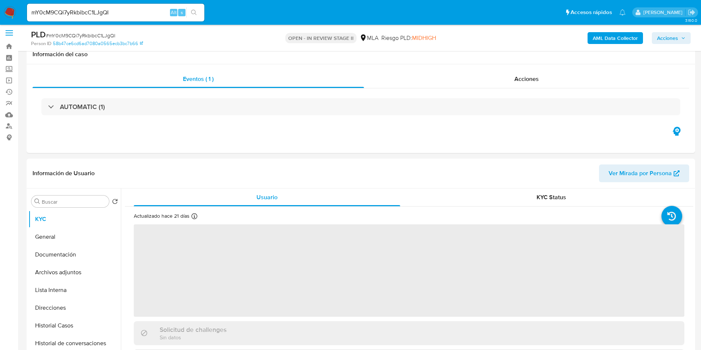
select select "10"
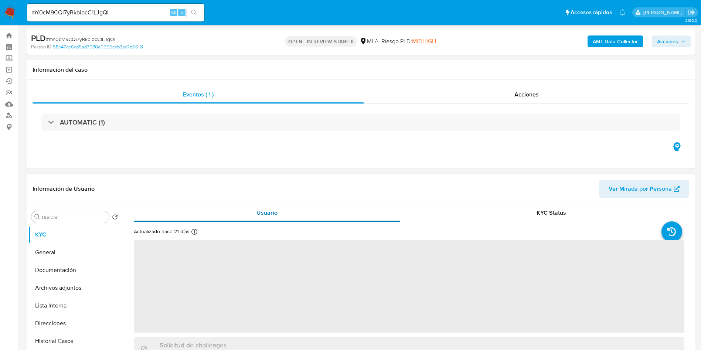
scroll to position [45, 0]
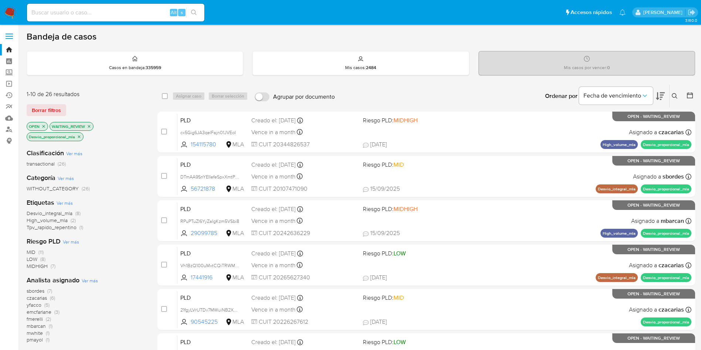
scroll to position [111, 0]
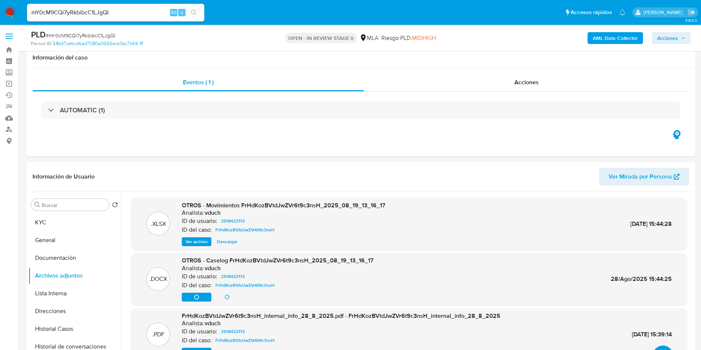
select select "10"
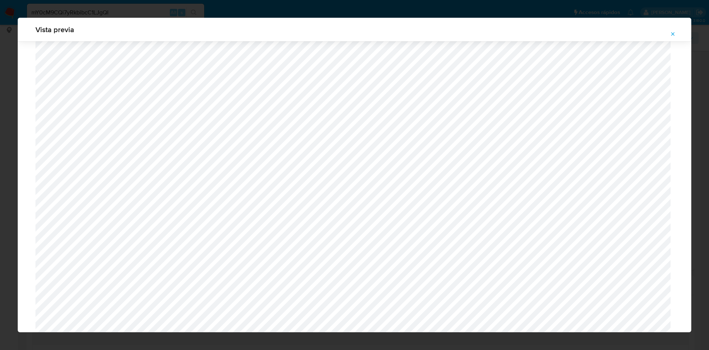
scroll to position [262, 0]
click at [671, 35] on icon "Attachment preview" at bounding box center [672, 33] width 3 height 3
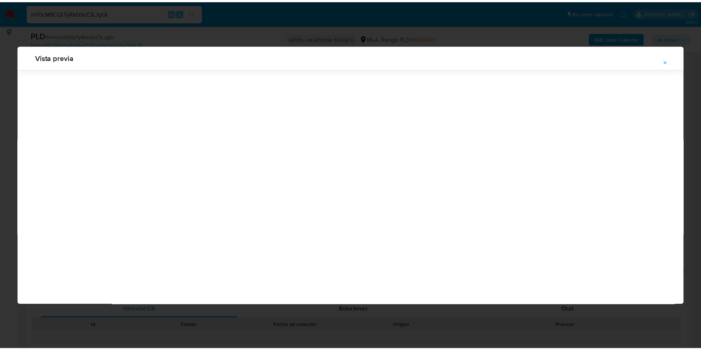
scroll to position [0, 0]
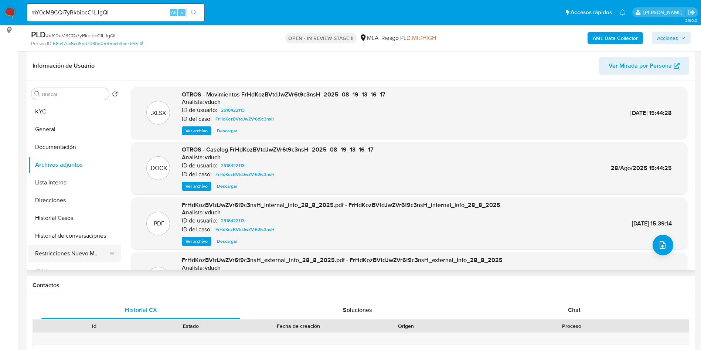
click at [51, 251] on button "Restricciones Nuevo Mundo" at bounding box center [71, 253] width 86 height 18
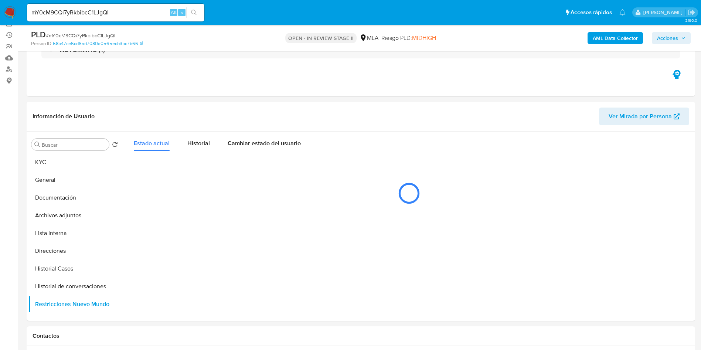
scroll to position [111, 0]
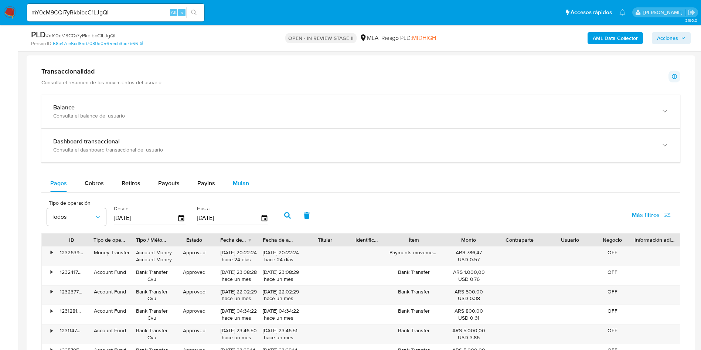
click at [230, 183] on button "Mulan" at bounding box center [241, 183] width 34 height 18
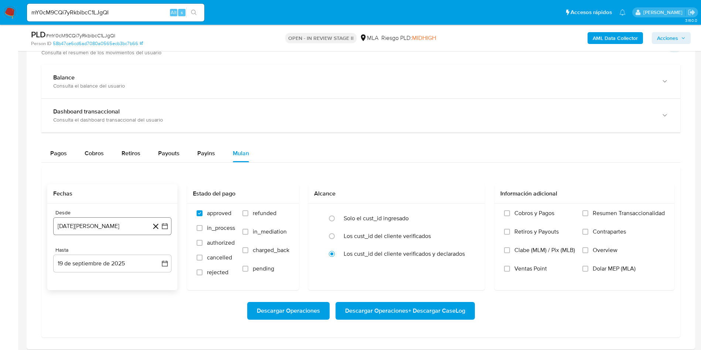
scroll to position [554, 0]
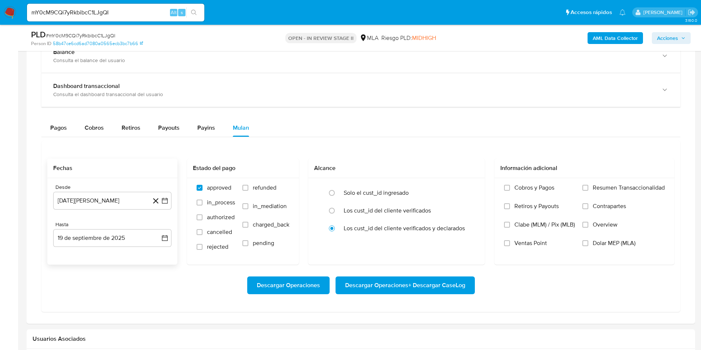
click at [160, 200] on icon at bounding box center [155, 200] width 9 height 9
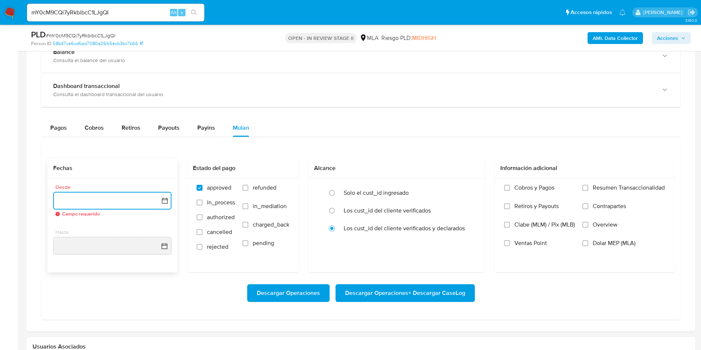
click at [170, 204] on button "button" at bounding box center [112, 201] width 118 height 18
click at [118, 224] on span "agosto 2024" at bounding box center [109, 226] width 34 height 7
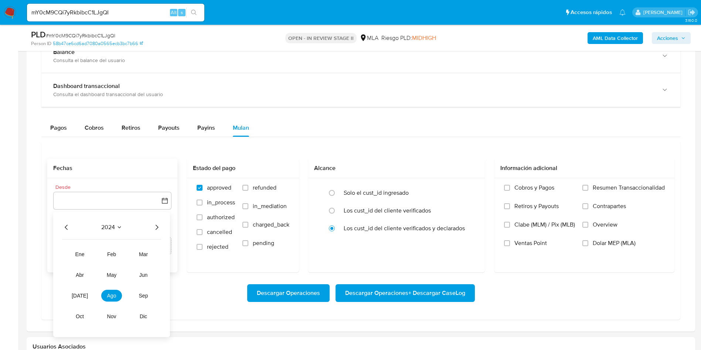
click at [159, 229] on icon "Año siguiente" at bounding box center [156, 227] width 9 height 9
click at [116, 296] on span "ago" at bounding box center [111, 296] width 9 height 6
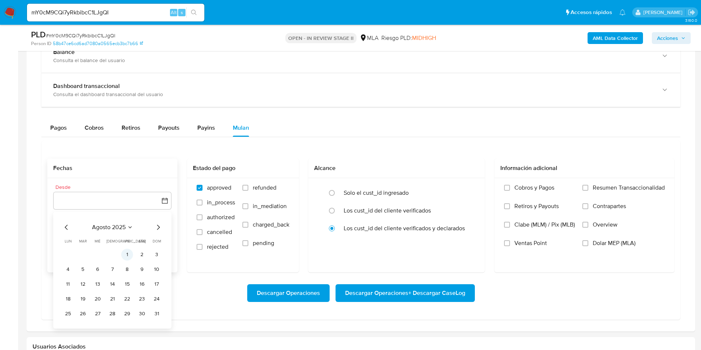
click at [128, 252] on button "1" at bounding box center [127, 255] width 12 height 12
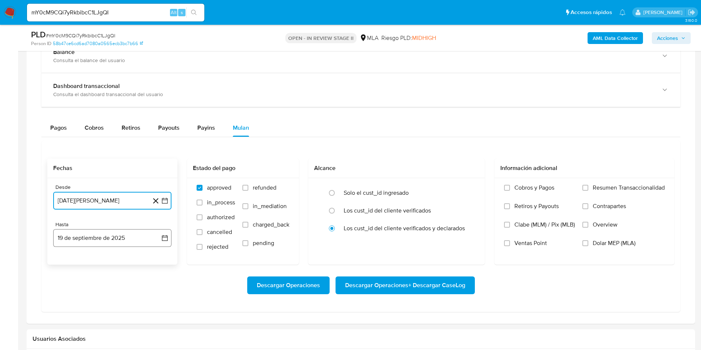
click at [170, 237] on button "19 de septiembre de 2025" at bounding box center [112, 238] width 118 height 18
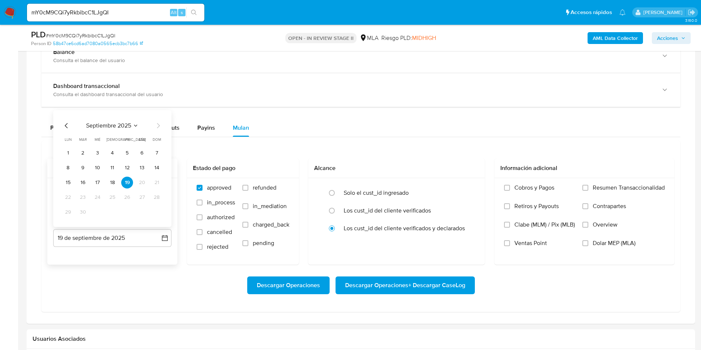
click at [65, 126] on icon "Mes anterior" at bounding box center [66, 125] width 9 height 9
click at [116, 213] on button "28" at bounding box center [112, 212] width 12 height 12
click at [382, 276] on div "Descargar Operaciones Descargar Operaciones + Descargar CaseLog" at bounding box center [360, 284] width 627 height 41
click at [378, 282] on span "Descargar Operaciones + Descargar CaseLog" at bounding box center [405, 285] width 120 height 16
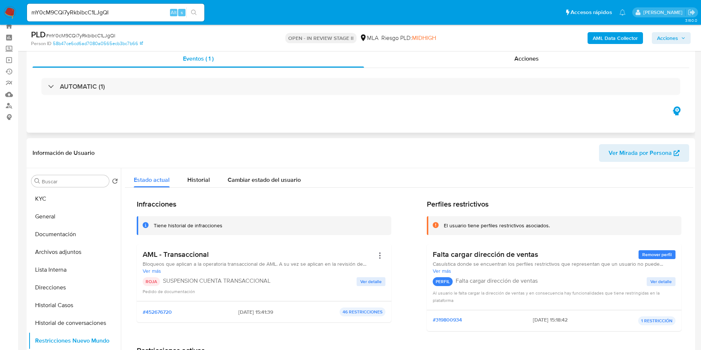
scroll to position [0, 0]
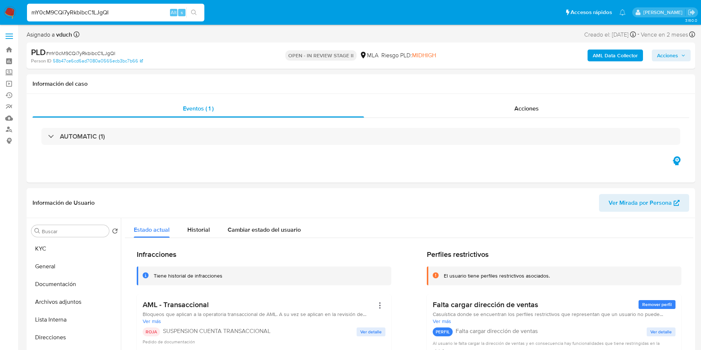
click at [133, 14] on input "mY0cM9CQi7yRkbibcC1LJgQI" at bounding box center [115, 13] width 177 height 10
paste input "w8cCQvtKoxCkVkGIDwG1V7x"
type input "mw8cCQvtKoxCkVkGIDwG1V7x"
click at [196, 15] on icon "search-icon" at bounding box center [194, 13] width 6 height 6
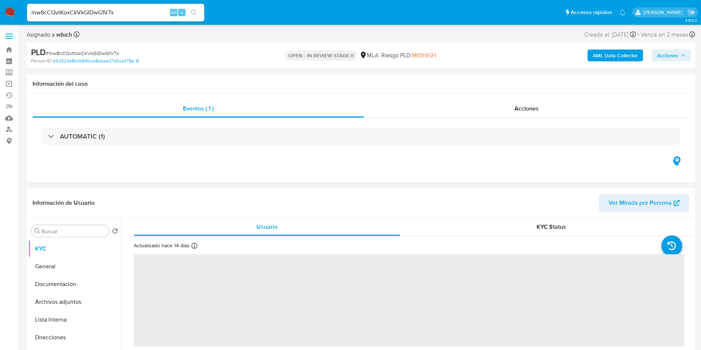
select select "10"
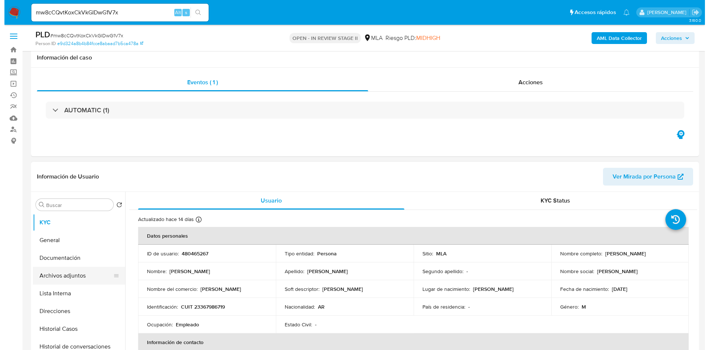
scroll to position [111, 0]
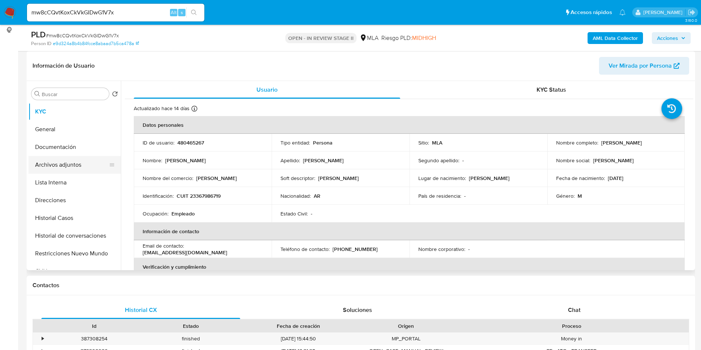
click at [92, 162] on button "Archivos adjuntos" at bounding box center [71, 165] width 86 height 18
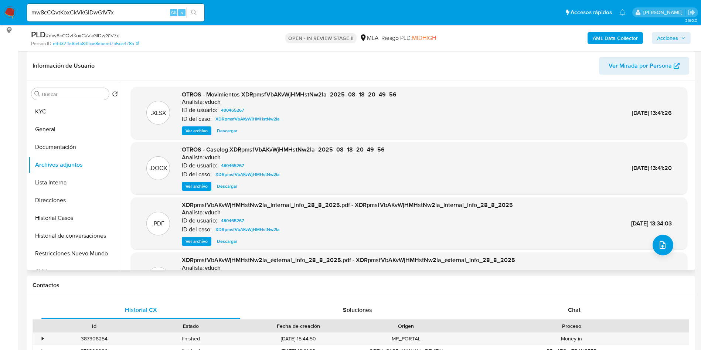
click at [200, 184] on span "Ver archivo" at bounding box center [196, 185] width 22 height 7
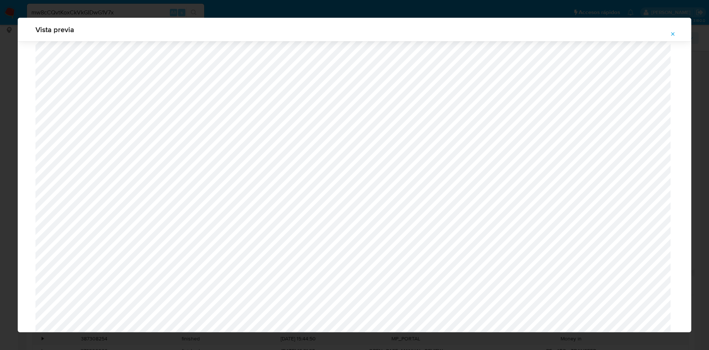
scroll to position [207, 0]
click at [670, 33] on button "Attachment preview" at bounding box center [673, 34] width 16 height 12
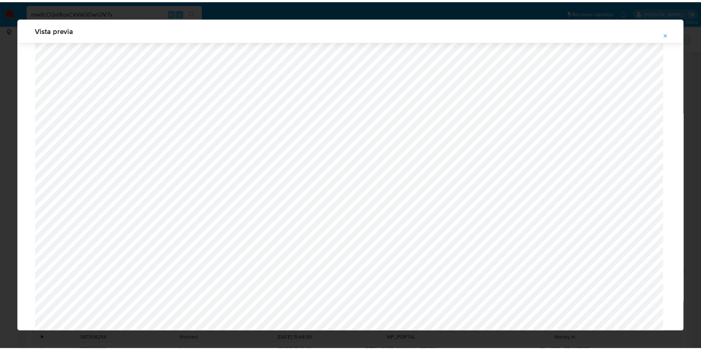
scroll to position [0, 0]
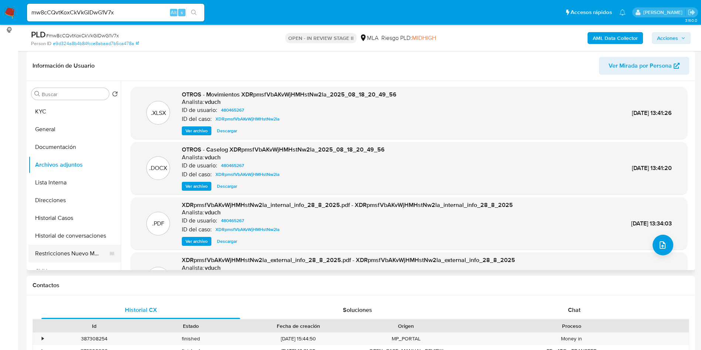
click at [100, 257] on button "Restricciones Nuevo Mundo" at bounding box center [71, 253] width 86 height 18
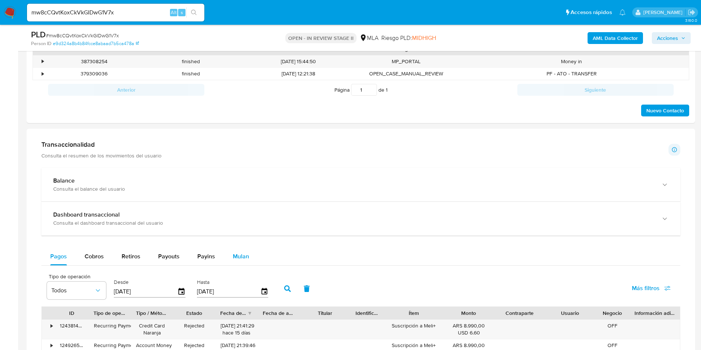
click at [247, 253] on button "Mulan" at bounding box center [241, 256] width 34 height 18
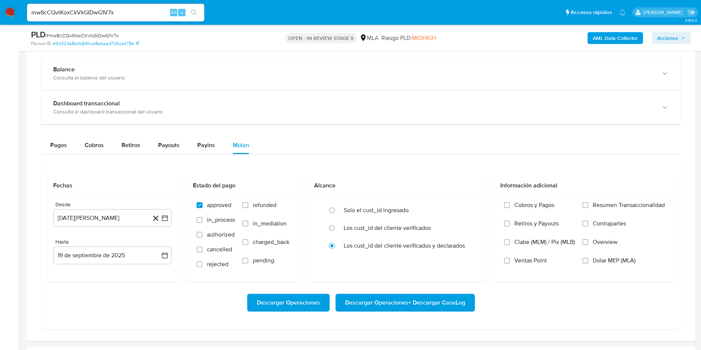
scroll to position [499, 0]
click at [167, 217] on icon "button" at bounding box center [165, 219] width 6 height 6
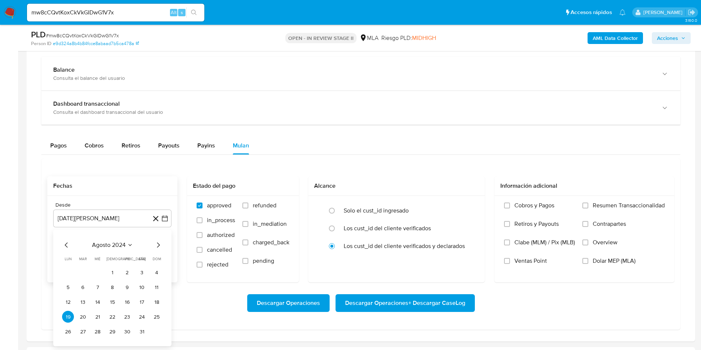
click at [100, 249] on div "agosto 2024 agosto 2024 lun lunes mar martes mié miércoles jue jueves vie viern…" at bounding box center [112, 288] width 100 height 97
click at [113, 246] on span "agosto 2024" at bounding box center [109, 244] width 34 height 7
click at [157, 249] on icon "Año siguiente" at bounding box center [156, 244] width 9 height 9
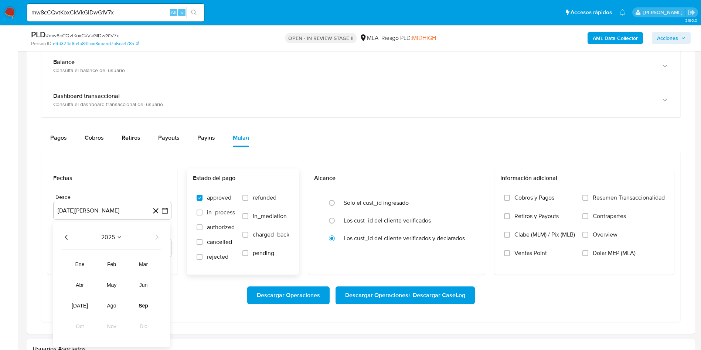
scroll to position [554, 0]
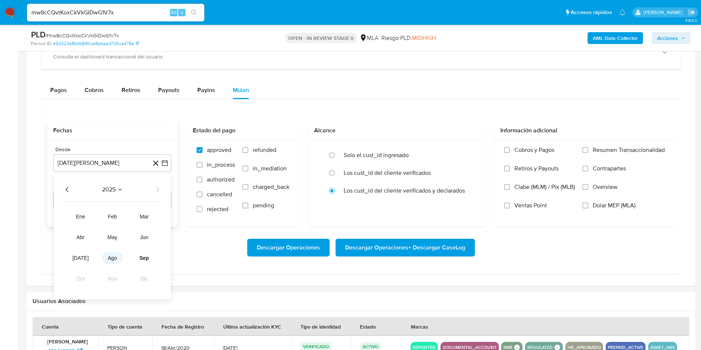
click at [112, 253] on button "ago" at bounding box center [112, 258] width 21 height 12
click at [127, 211] on button "1" at bounding box center [127, 217] width 12 height 12
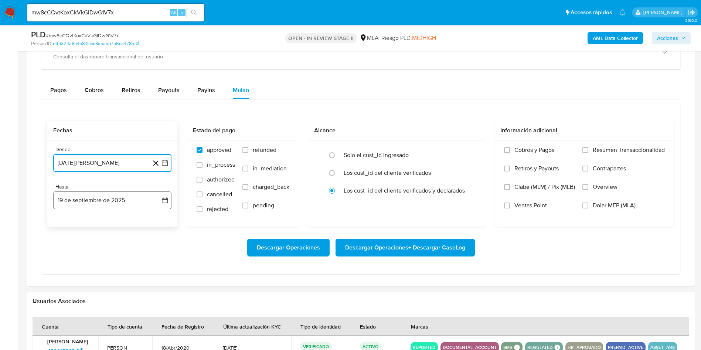
click at [164, 201] on icon "button" at bounding box center [164, 199] width 7 height 7
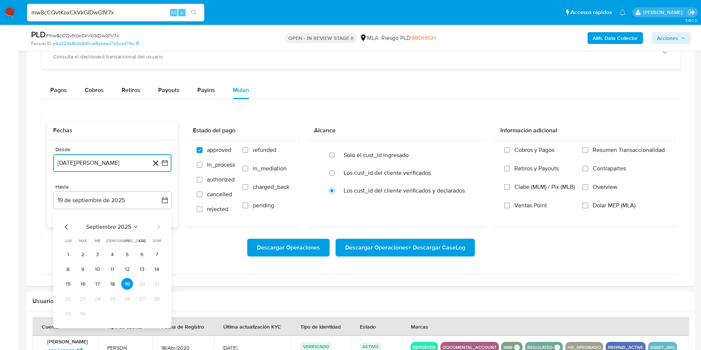
click at [66, 226] on icon "Mes anterior" at bounding box center [66, 226] width 9 height 9
click at [109, 317] on button "28" at bounding box center [112, 313] width 12 height 12
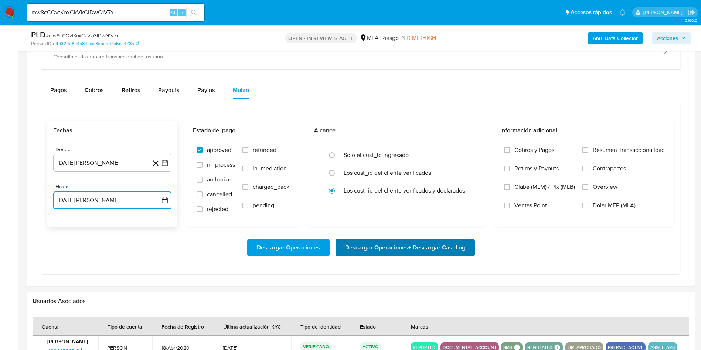
click at [389, 256] on span "Descargar Operaciones + Descargar CaseLog" at bounding box center [405, 247] width 120 height 16
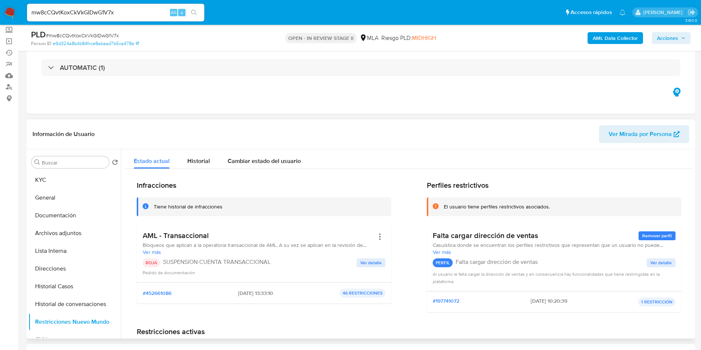
scroll to position [0, 0]
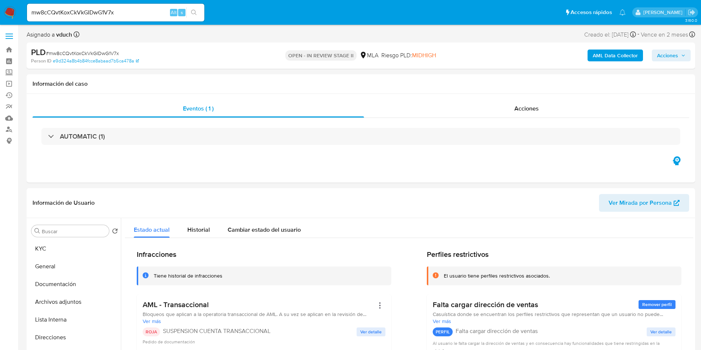
click at [114, 16] on input "mw8cCQvtKoxCkVkGIDwG1V7x" at bounding box center [115, 13] width 177 height 10
paste input "rtQ6wEuZNVhEjjyhZja2TbfJ"
type input "rtQ6wEuZNVhEjjyhZja2TbfJ"
click at [194, 16] on button "search-icon" at bounding box center [193, 12] width 15 height 10
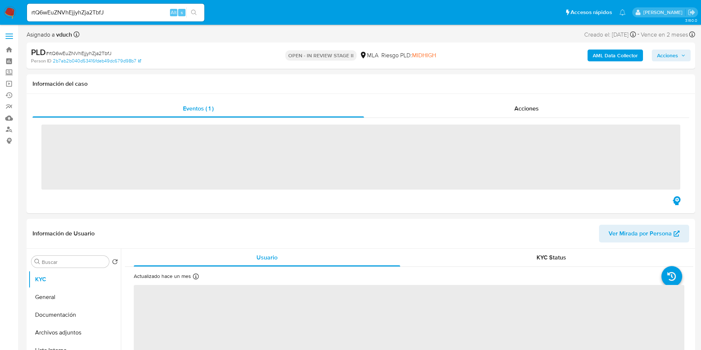
select select "10"
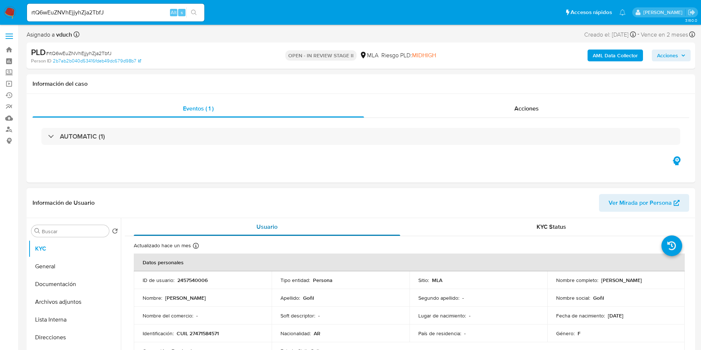
drag, startPoint x: 399, startPoint y: 222, endPoint x: 378, endPoint y: 229, distance: 21.8
click at [398, 222] on button "Usuario" at bounding box center [267, 227] width 284 height 18
click at [357, 219] on div "Usuario" at bounding box center [267, 227] width 266 height 18
click at [66, 294] on button "Archivos adjuntos" at bounding box center [71, 302] width 86 height 18
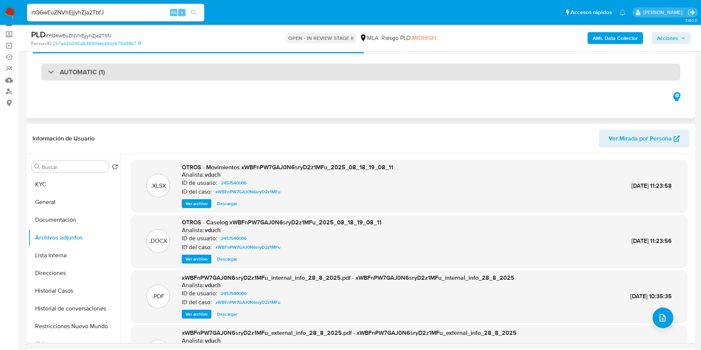
scroll to position [55, 0]
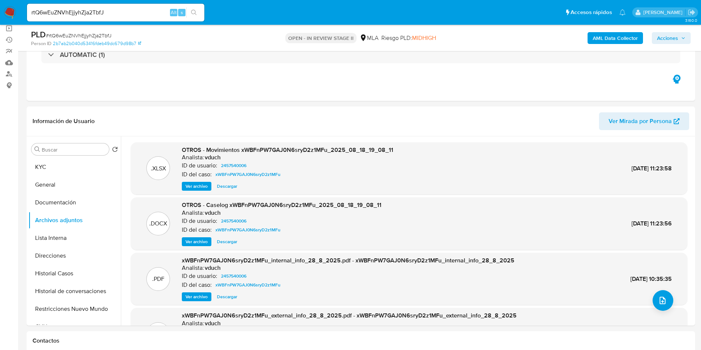
click at [612, 40] on b "AML Data Collector" at bounding box center [614, 38] width 45 height 12
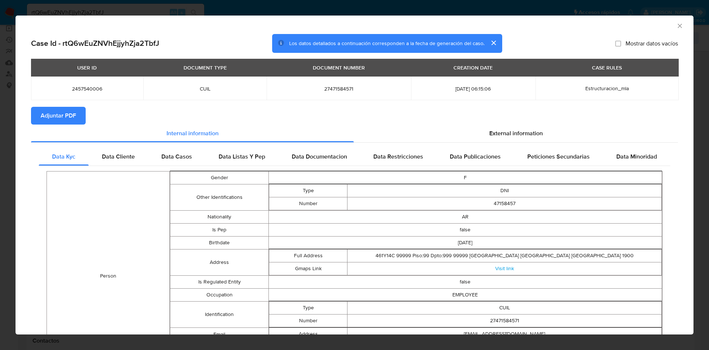
click at [71, 110] on span "Adjuntar PDF" at bounding box center [58, 115] width 35 height 16
click at [676, 29] on icon "Cerrar ventana" at bounding box center [679, 25] width 7 height 7
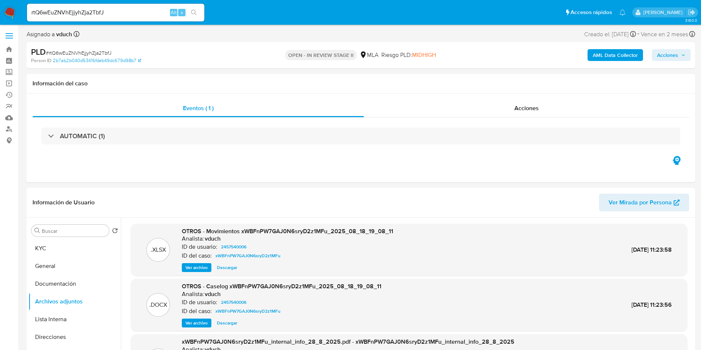
scroll to position [0, 0]
click at [47, 250] on button "KYC" at bounding box center [71, 249] width 86 height 18
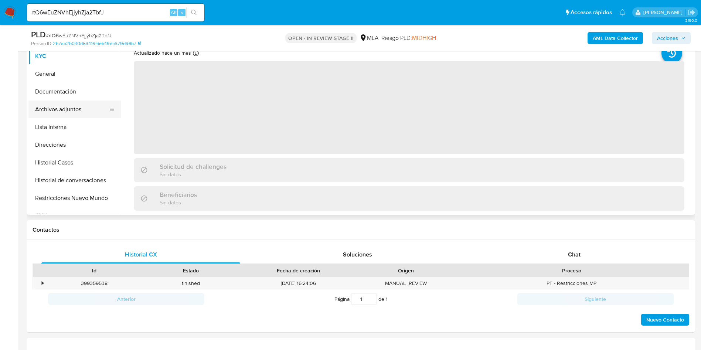
click at [37, 110] on button "Archivos adjuntos" at bounding box center [71, 109] width 86 height 18
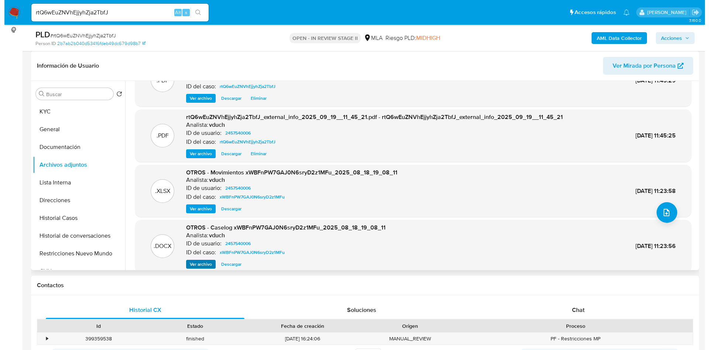
scroll to position [55, 0]
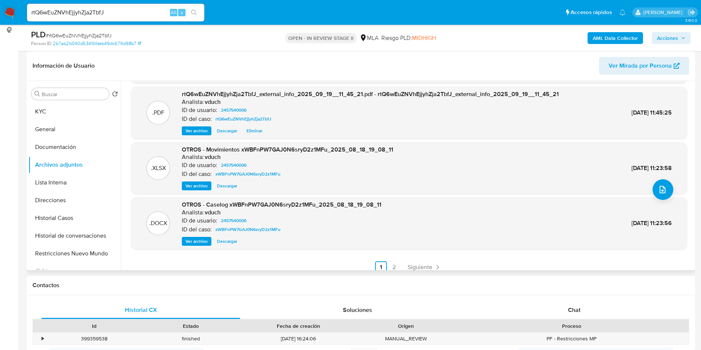
click at [200, 242] on span "Ver archivo" at bounding box center [196, 240] width 22 height 7
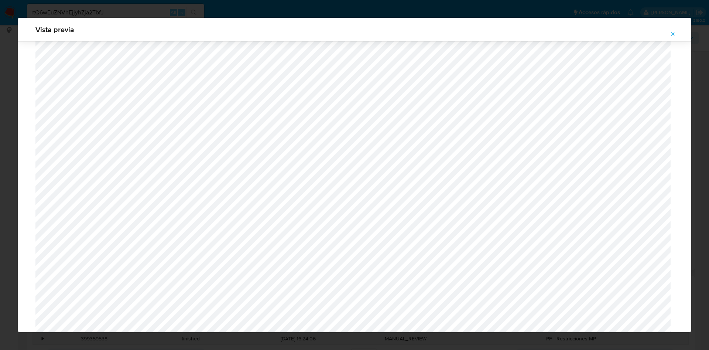
scroll to position [539, 0]
click at [678, 35] on button "Attachment preview" at bounding box center [673, 34] width 16 height 12
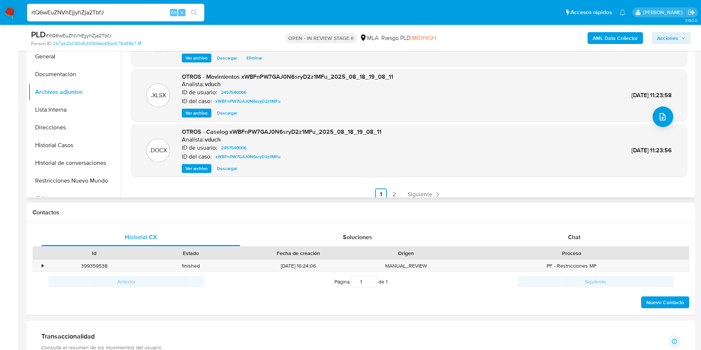
scroll to position [222, 0]
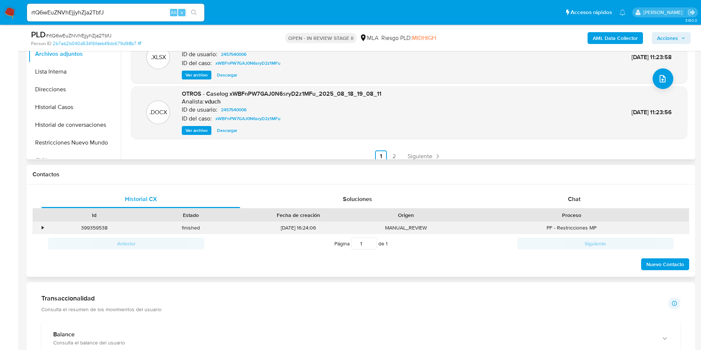
click at [42, 228] on div "•" at bounding box center [43, 227] width 2 height 7
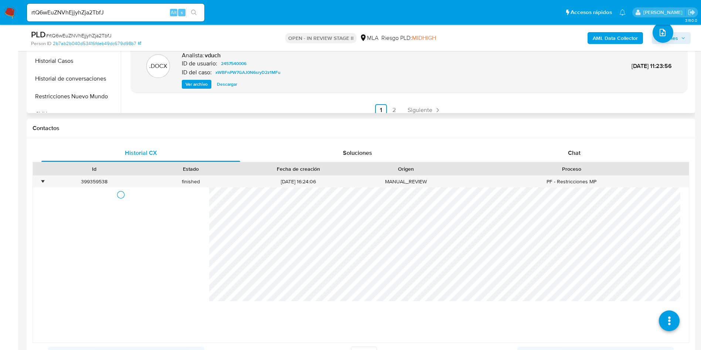
scroll to position [332, 0]
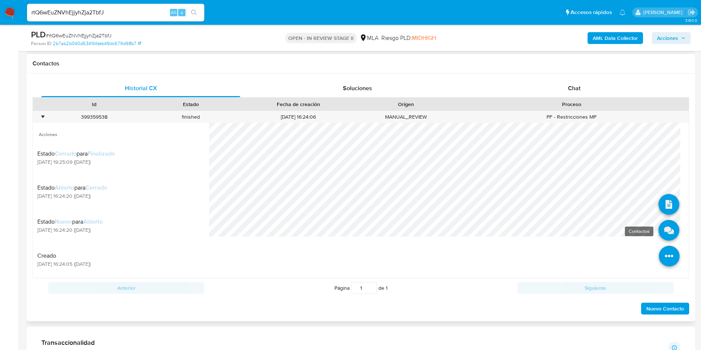
click at [658, 226] on icon at bounding box center [668, 230] width 21 height 21
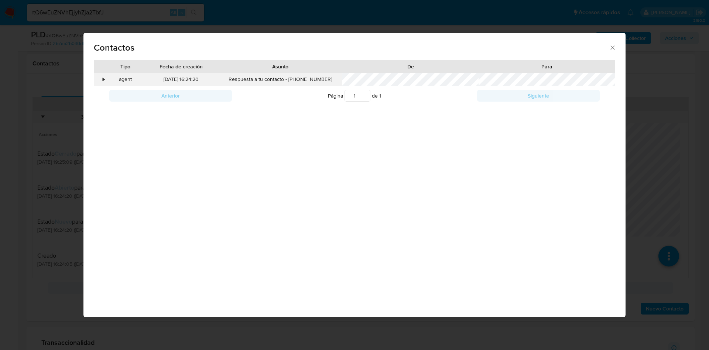
click at [103, 80] on div "•" at bounding box center [104, 79] width 2 height 7
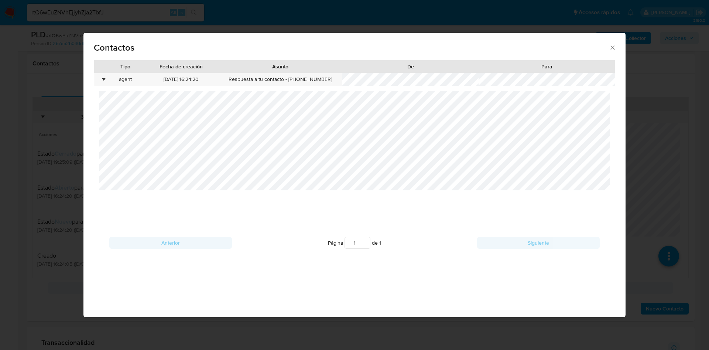
click at [100, 243] on div "Anterior Página 1 de 1 Siguiente" at bounding box center [355, 242] width 522 height 19
click at [55, 121] on div "Contactos Tipo Fecha de creación Asunto De Para • agent 08/08/2025 16:24:20 Res…" at bounding box center [354, 175] width 709 height 350
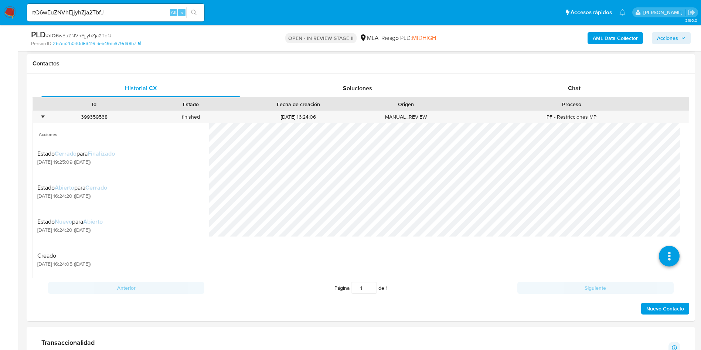
click at [42, 115] on div "•" at bounding box center [43, 116] width 2 height 7
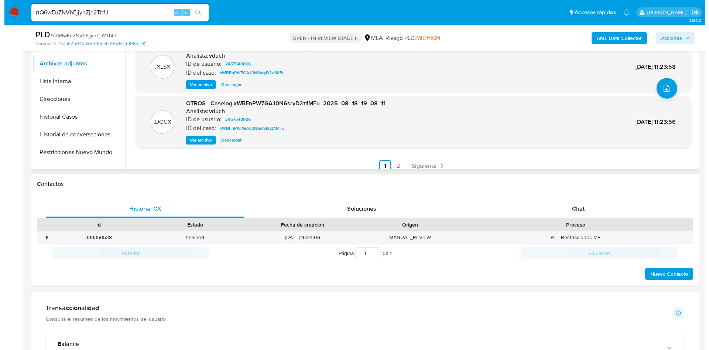
scroll to position [111, 0]
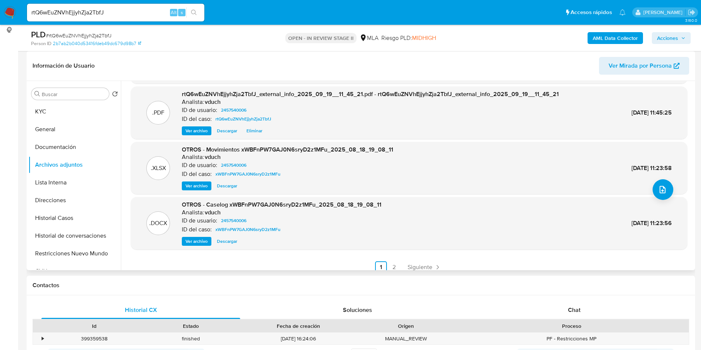
click at [190, 235] on div "OTROS - Caselog xWBFnPW7GAJ0N6sryD2z1MFu_2025_08_18_19_08_11 Analista: vduch ID…" at bounding box center [281, 223] width 199 height 45
click at [191, 244] on span "Ver archivo" at bounding box center [196, 240] width 22 height 7
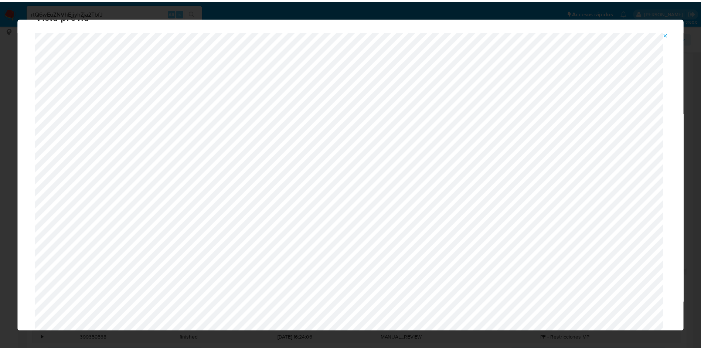
scroll to position [0, 0]
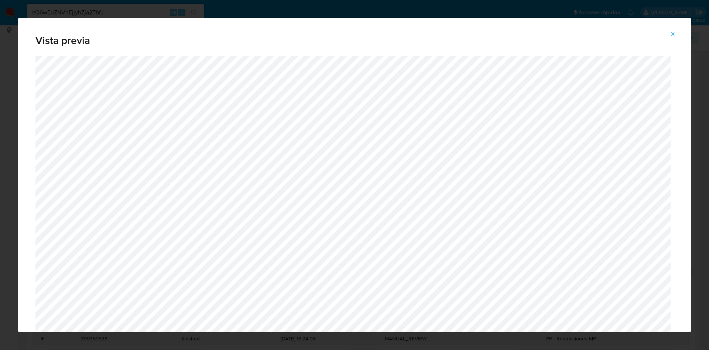
click at [674, 37] on span "Attachment preview" at bounding box center [673, 34] width 6 height 10
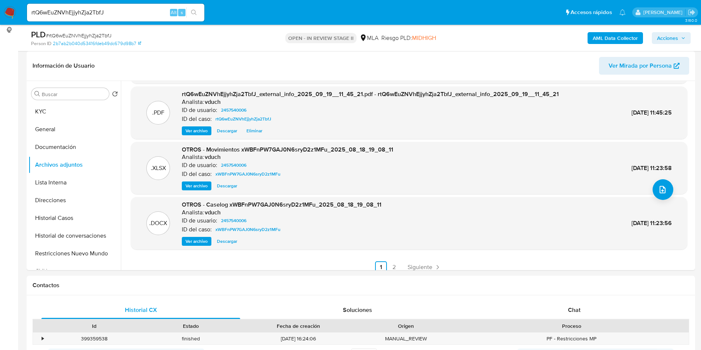
click at [141, 14] on input "rtQ6wEuZNVhEjjyhZja2TbfJ" at bounding box center [115, 13] width 177 height 10
paste input "mMthQV4uB3mGPCFZIUgVll1b"
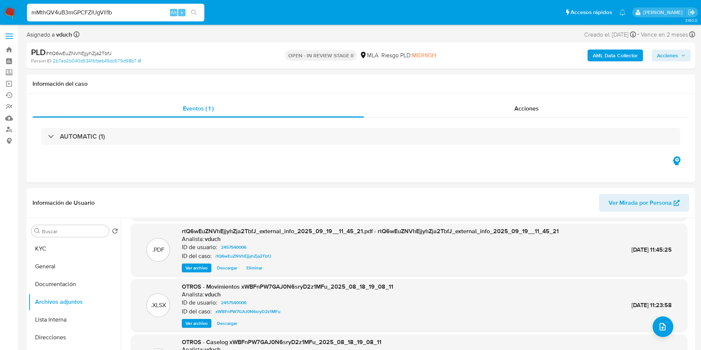
type input "mMthQV4uB3mGPCFZIUgVll1b"
click at [195, 14] on icon "search-icon" at bounding box center [194, 13] width 6 height 6
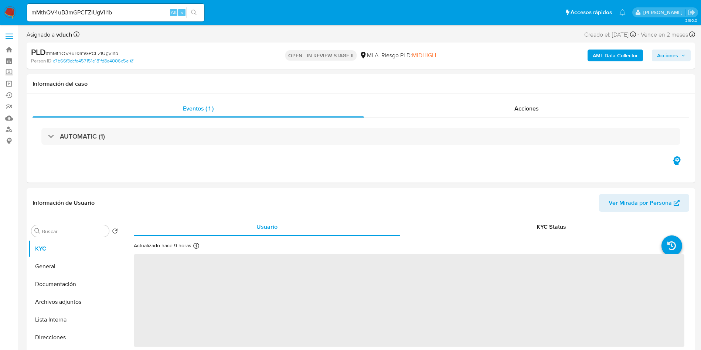
select select "10"
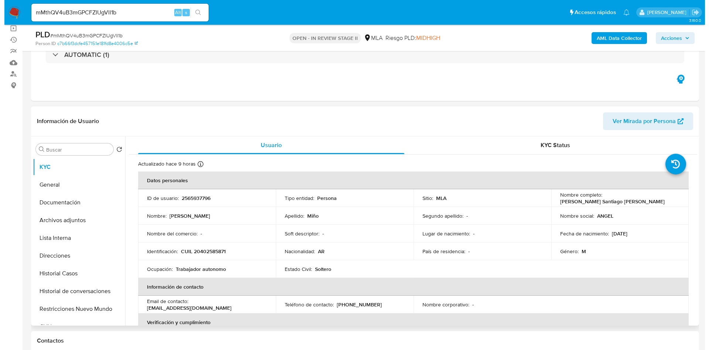
scroll to position [111, 0]
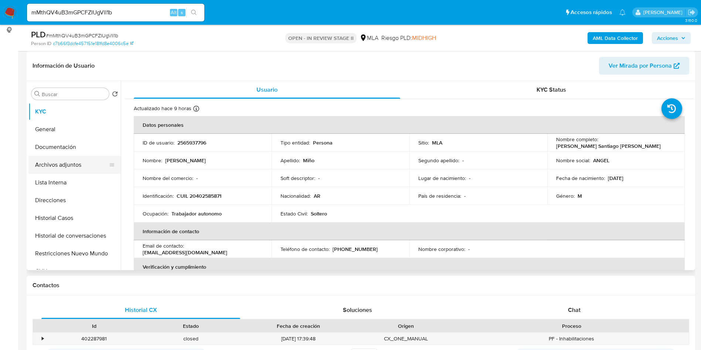
click at [79, 168] on button "Archivos adjuntos" at bounding box center [71, 165] width 86 height 18
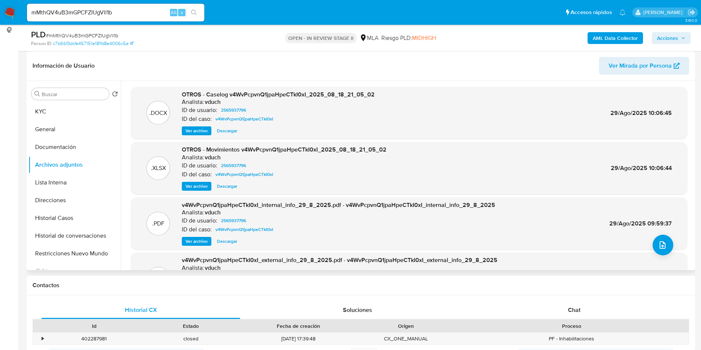
click at [199, 130] on span "Ver archivo" at bounding box center [196, 130] width 22 height 7
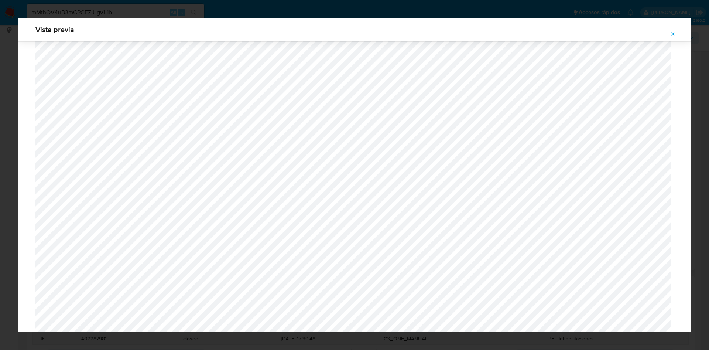
scroll to position [595, 0]
click at [671, 32] on icon "Attachment preview" at bounding box center [673, 34] width 6 height 6
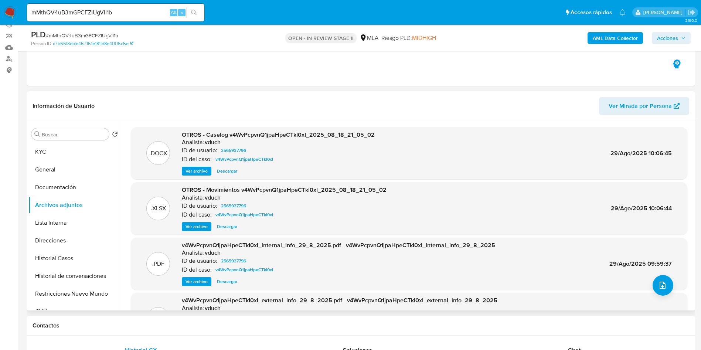
scroll to position [111, 0]
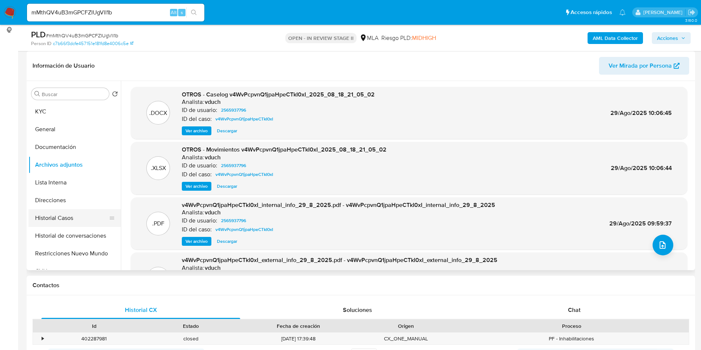
click at [52, 212] on button "Historial Casos" at bounding box center [71, 218] width 86 height 18
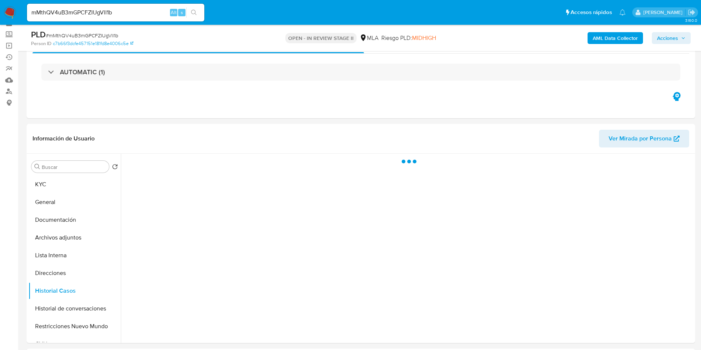
scroll to position [55, 0]
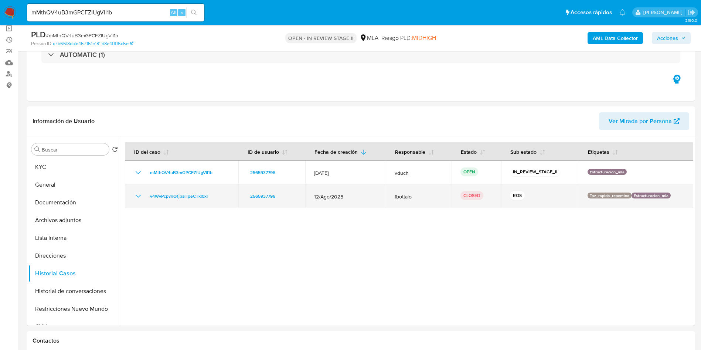
click at [139, 197] on icon "Mostrar/Ocultar" at bounding box center [138, 196] width 9 height 9
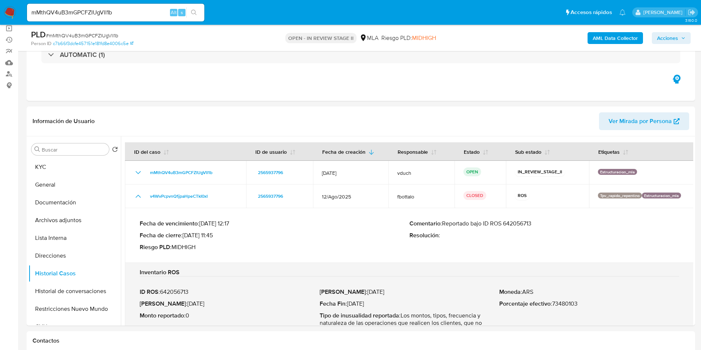
click at [520, 223] on p "Comentario : Reportado bajo ID ROS 642056713" at bounding box center [544, 223] width 270 height 7
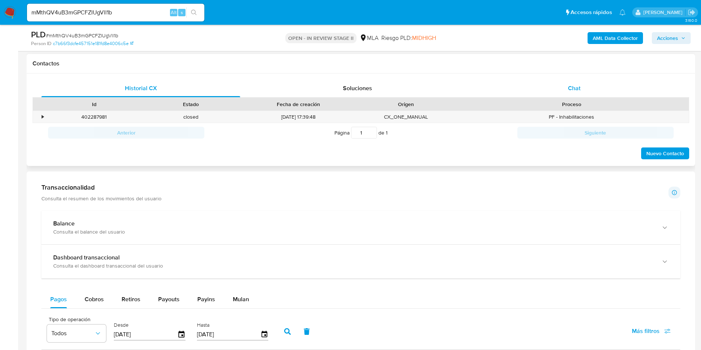
click at [552, 84] on div "Chat" at bounding box center [574, 88] width 199 height 18
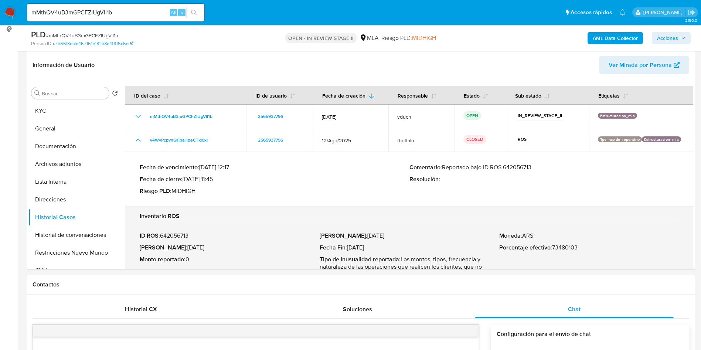
scroll to position [111, 0]
click at [130, 305] on span "Historial CX" at bounding box center [141, 309] width 32 height 8
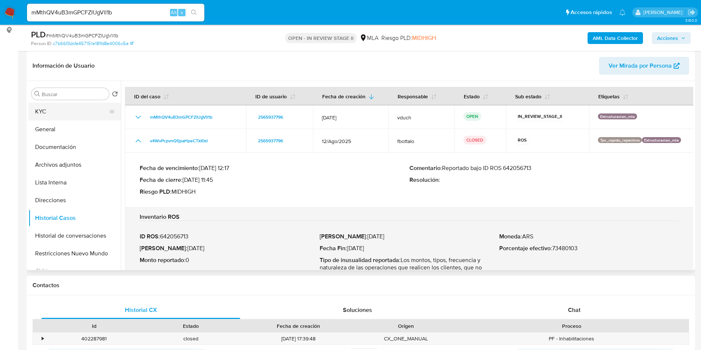
click at [97, 117] on button "KYC" at bounding box center [71, 112] width 86 height 18
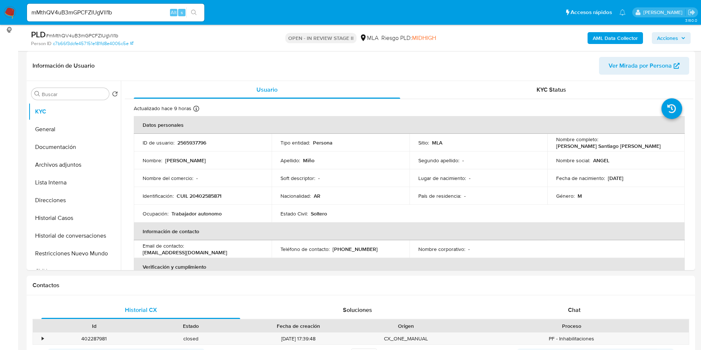
scroll to position [222, 0]
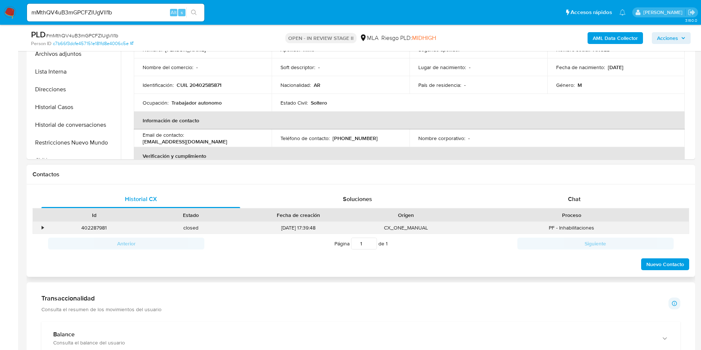
click at [44, 225] on div "•" at bounding box center [43, 227] width 2 height 7
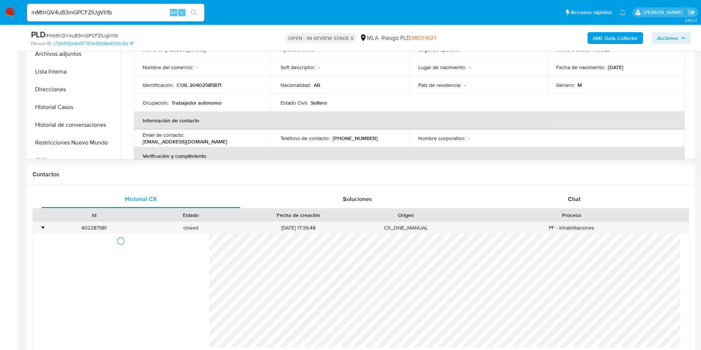
drag, startPoint x: 92, startPoint y: 150, endPoint x: 29, endPoint y: 150, distance: 63.2
click at [92, 149] on button "Restricciones Nuevo Mundo" at bounding box center [71, 143] width 86 height 18
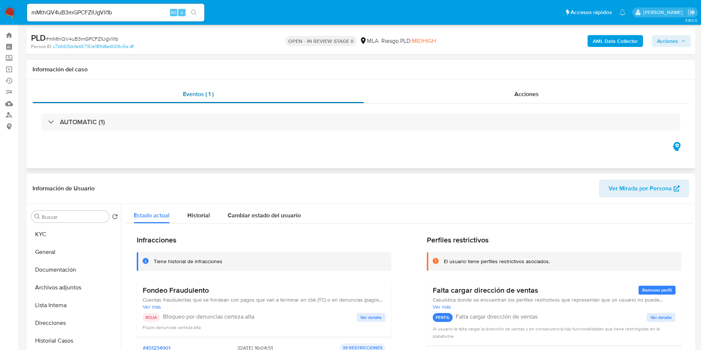
scroll to position [111, 0]
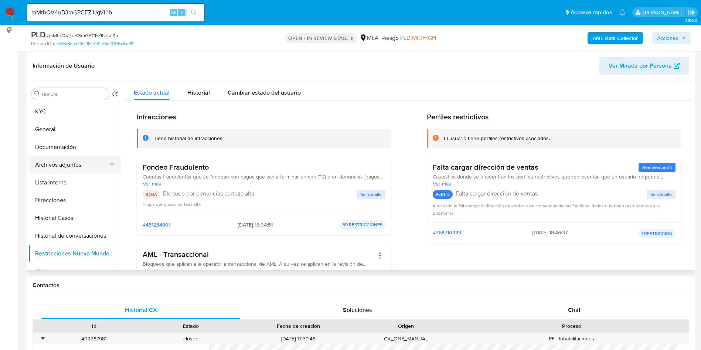
click at [81, 166] on button "Archivos adjuntos" at bounding box center [71, 165] width 86 height 18
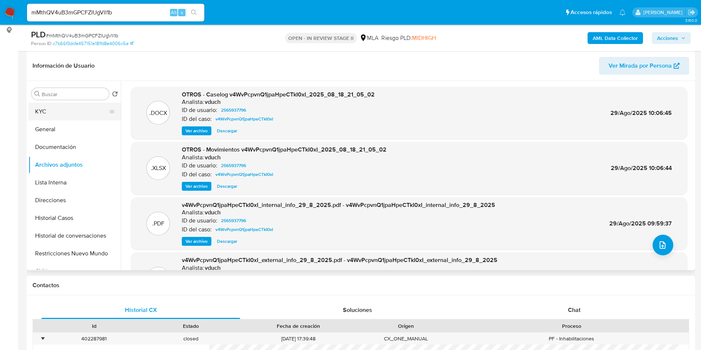
click at [66, 114] on button "KYC" at bounding box center [71, 112] width 86 height 18
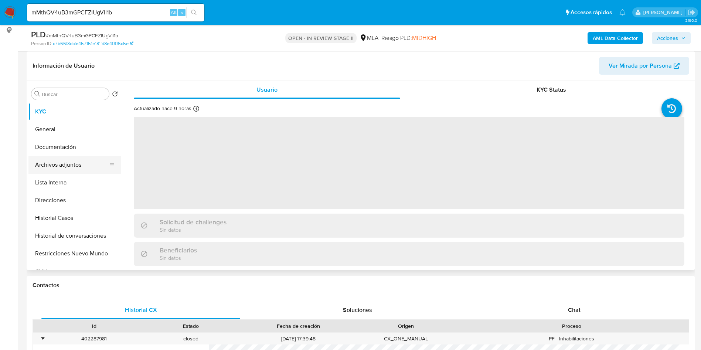
click at [80, 165] on button "Archivos adjuntos" at bounding box center [71, 165] width 86 height 18
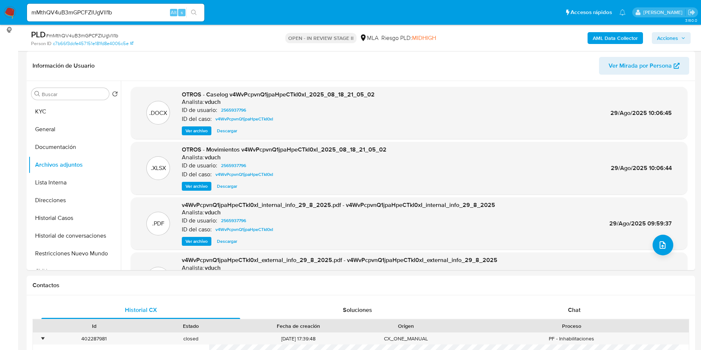
click at [615, 36] on b "AML Data Collector" at bounding box center [614, 38] width 45 height 12
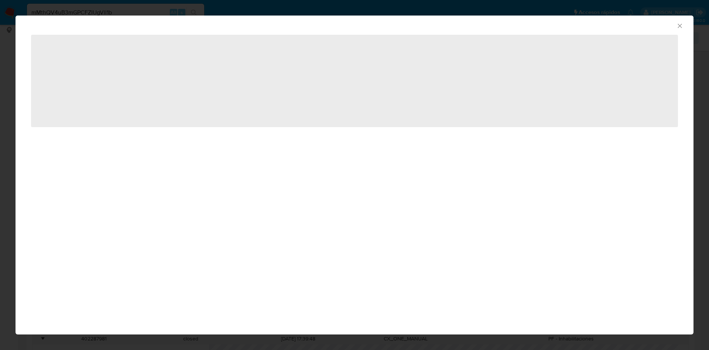
click at [680, 26] on icon "Cerrar ventana" at bounding box center [679, 25] width 7 height 7
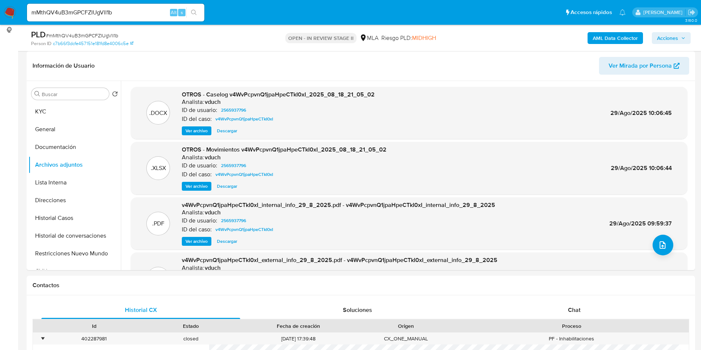
click at [621, 35] on b "AML Data Collector" at bounding box center [614, 38] width 45 height 12
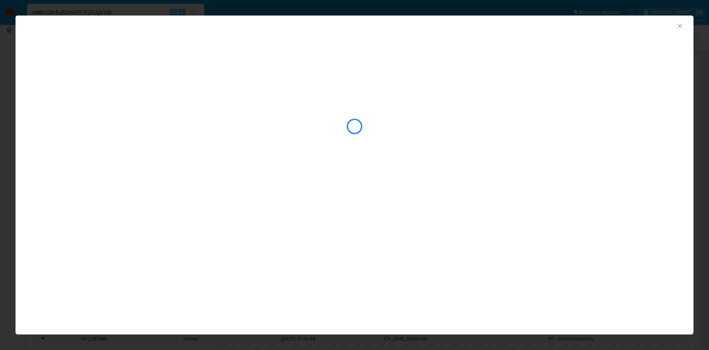
click at [89, 148] on div "closure-recommendation-modal" at bounding box center [354, 126] width 647 height 74
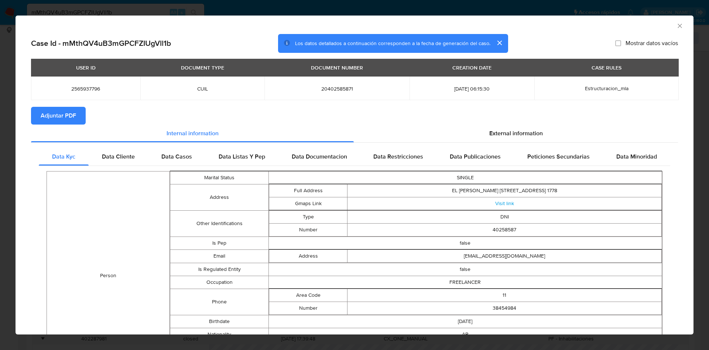
click at [41, 116] on span "Adjuntar PDF" at bounding box center [58, 115] width 35 height 16
click at [676, 25] on icon "Cerrar ventana" at bounding box center [679, 25] width 7 height 7
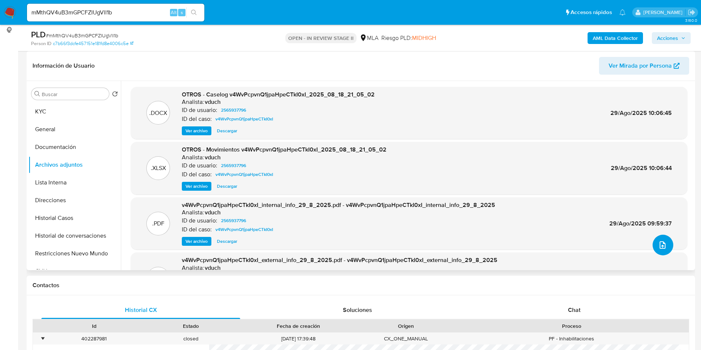
click at [658, 243] on icon "upload-file" at bounding box center [662, 244] width 9 height 9
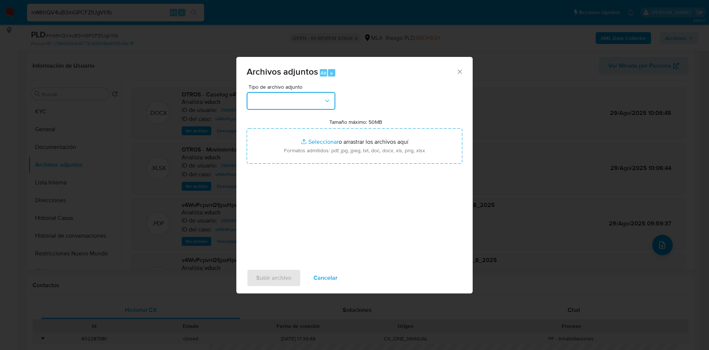
click at [291, 103] on button "button" at bounding box center [291, 101] width 89 height 18
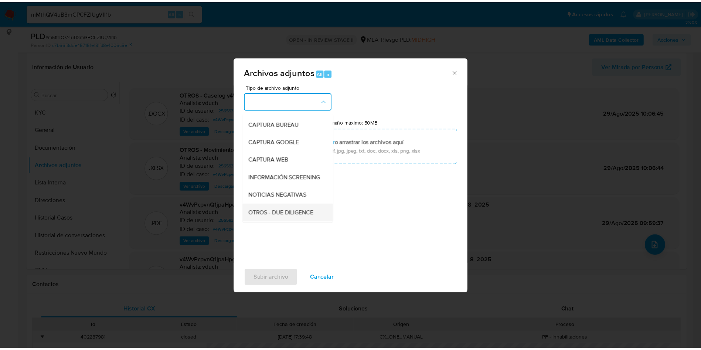
scroll to position [55, 0]
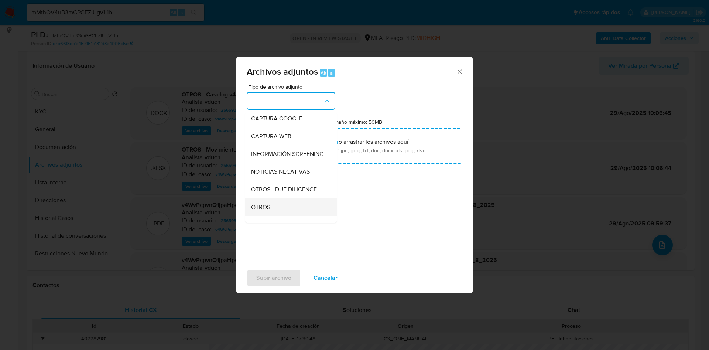
click at [278, 208] on div "OTROS" at bounding box center [288, 207] width 75 height 18
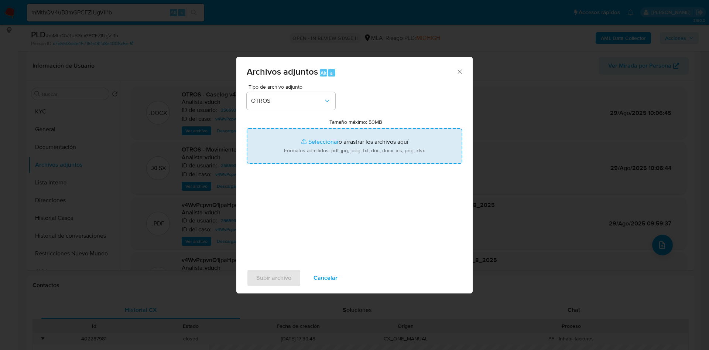
type input "C:\fakepath\Caselog mMthQV4uB3mGPCFZIUgVll1b_2025_09_19_10_27_43.docx"
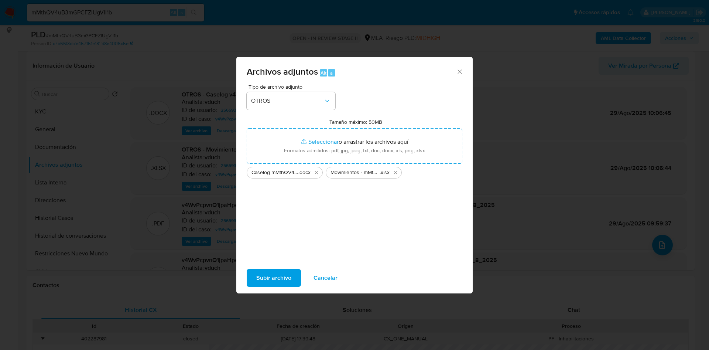
click at [279, 276] on span "Subir archivo" at bounding box center [273, 278] width 35 height 16
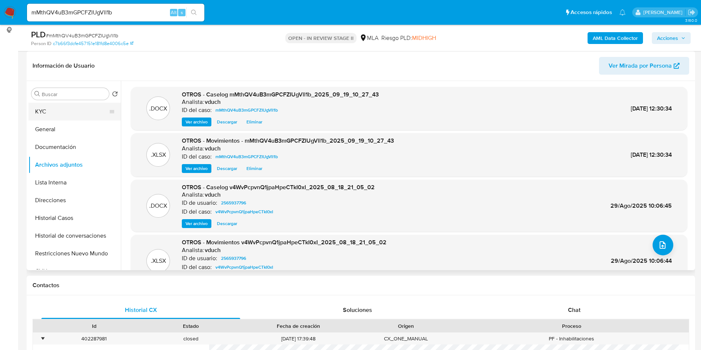
click at [59, 113] on button "KYC" at bounding box center [71, 112] width 86 height 18
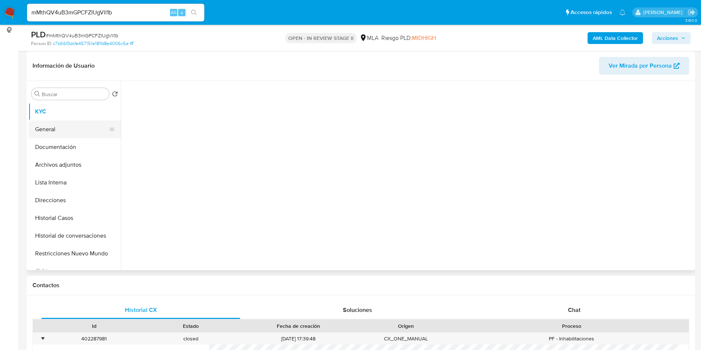
click at [58, 128] on button "General" at bounding box center [71, 129] width 86 height 18
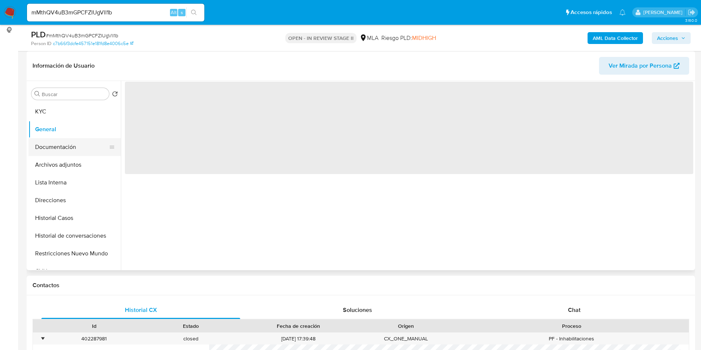
click at [66, 146] on button "Documentación" at bounding box center [71, 147] width 86 height 18
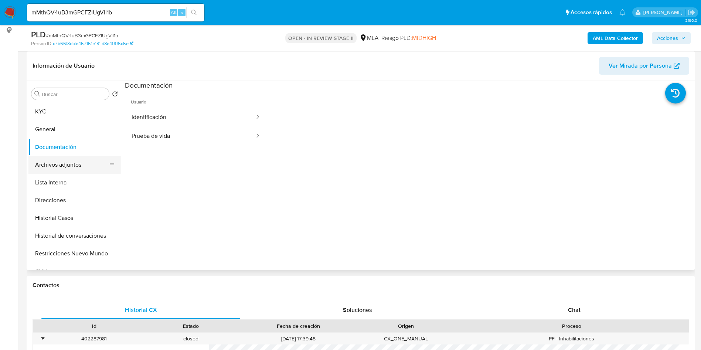
click at [65, 158] on button "Archivos adjuntos" at bounding box center [71, 165] width 86 height 18
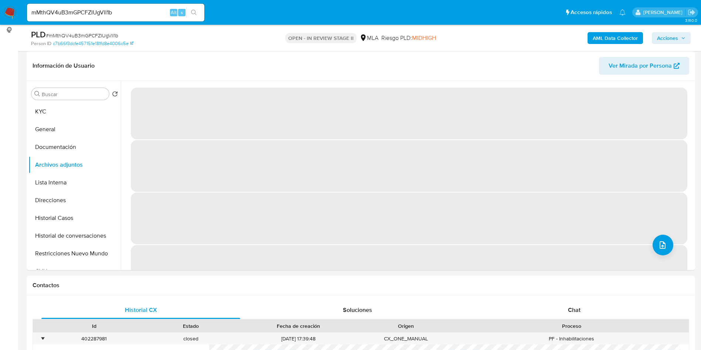
click at [680, 30] on div "AML Data Collector Acciones" at bounding box center [581, 37] width 218 height 17
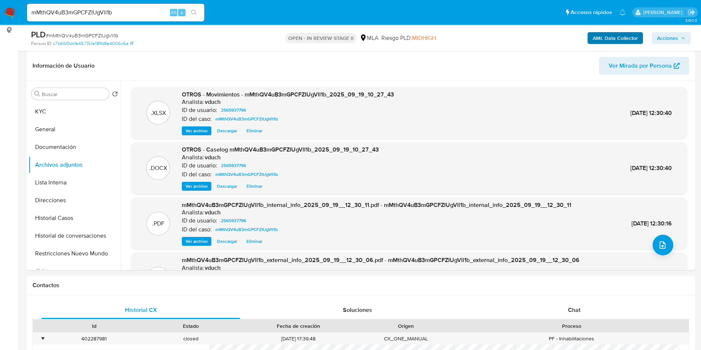
drag, startPoint x: 683, startPoint y: 35, endPoint x: 625, endPoint y: 42, distance: 57.6
click at [683, 35] on span "Acciones" at bounding box center [671, 38] width 28 height 10
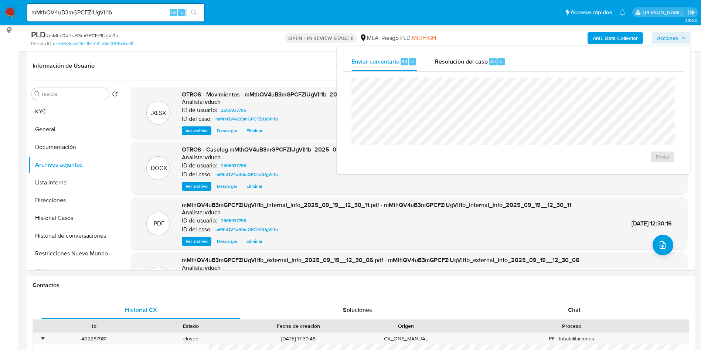
click at [483, 72] on div "Enviar" at bounding box center [512, 120] width 341 height 97
click at [485, 57] on span "Resolución del caso" at bounding box center [461, 61] width 53 height 8
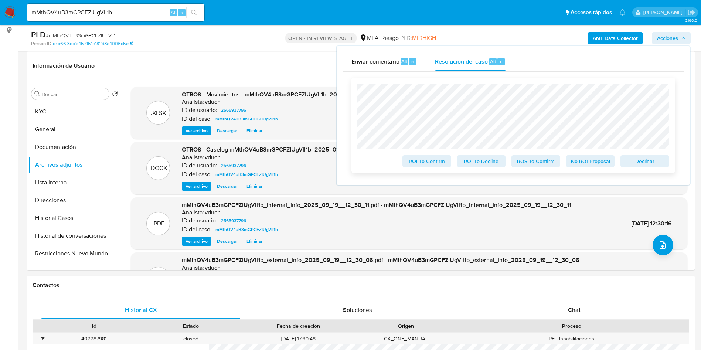
click at [654, 166] on span "Declinar" at bounding box center [644, 161] width 38 height 10
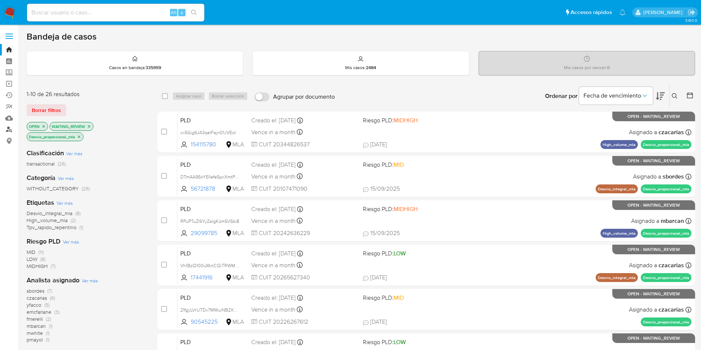
click at [13, 131] on link "Buscador de personas" at bounding box center [44, 129] width 88 height 11
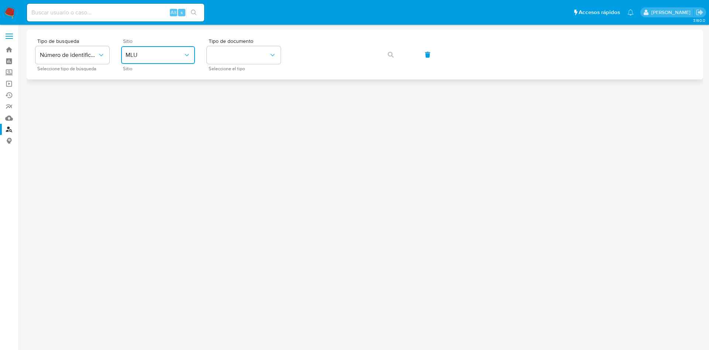
click at [127, 55] on span "MLU" at bounding box center [155, 54] width 58 height 7
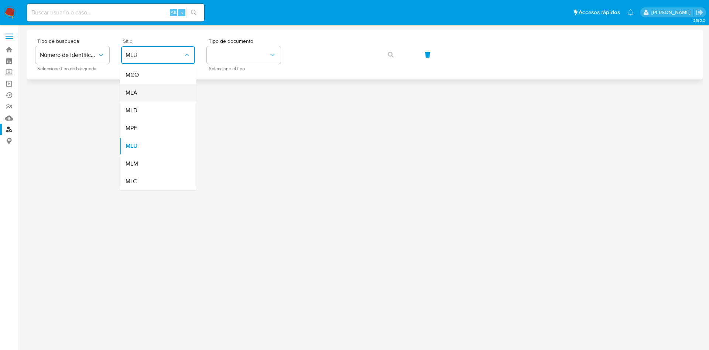
click at [141, 88] on div "MLA" at bounding box center [156, 93] width 61 height 18
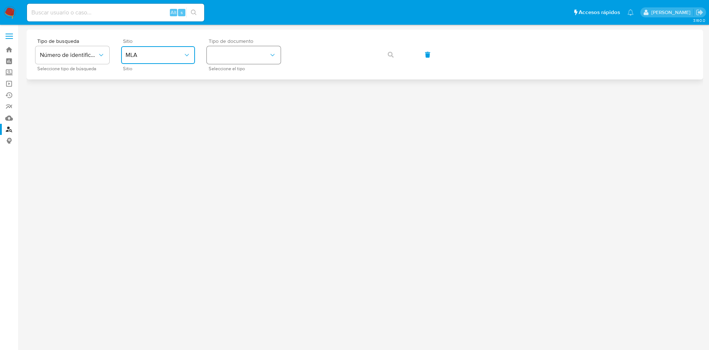
click at [234, 59] on button "identificationType" at bounding box center [244, 55] width 74 height 18
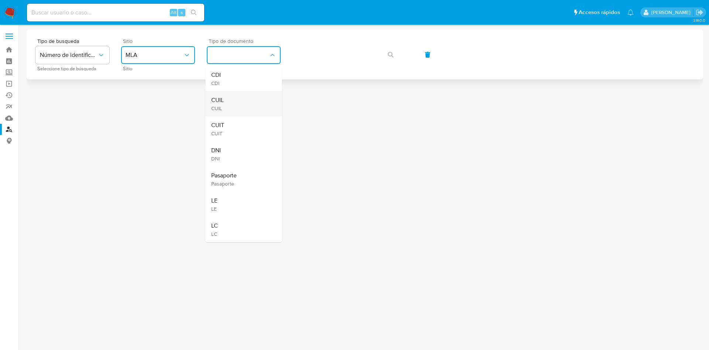
click at [235, 101] on div "CUIL CUIL" at bounding box center [241, 103] width 61 height 25
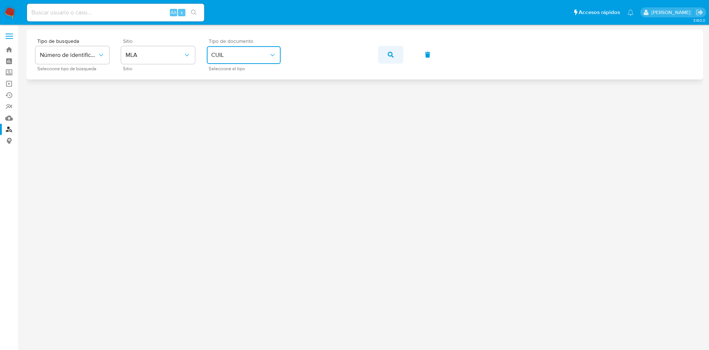
click at [403, 49] on button "button" at bounding box center [390, 55] width 25 height 18
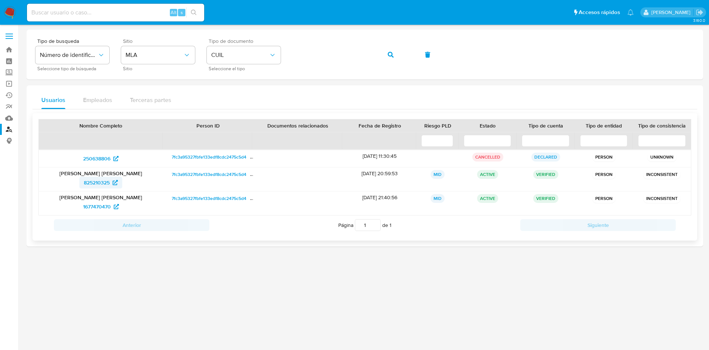
click at [98, 183] on span "825210325" at bounding box center [97, 183] width 26 height 12
click at [100, 209] on span "1677470470" at bounding box center [97, 207] width 28 height 12
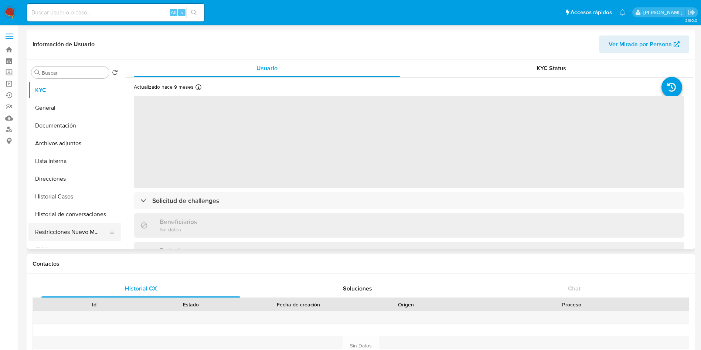
select select "10"
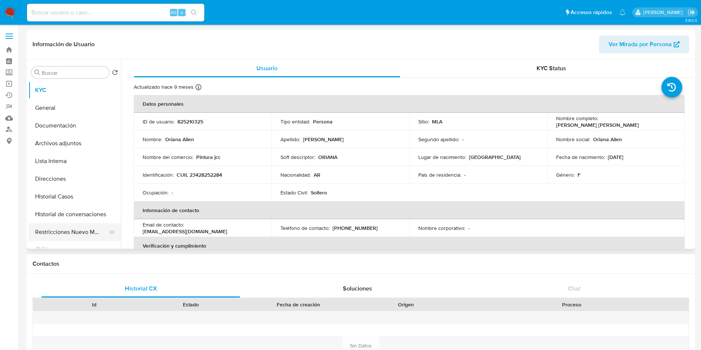
click at [76, 236] on button "Restricciones Nuevo Mundo" at bounding box center [71, 232] width 86 height 18
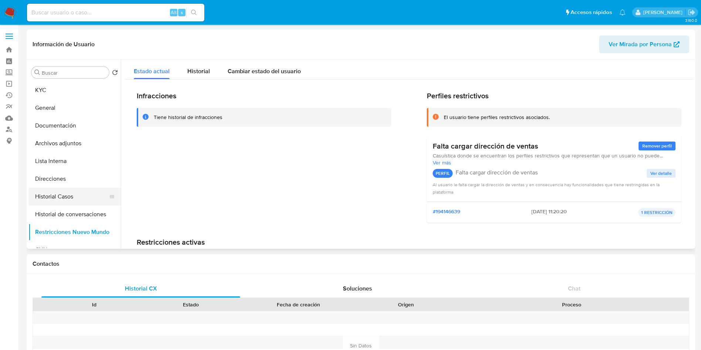
click at [58, 194] on button "Historial Casos" at bounding box center [71, 197] width 86 height 18
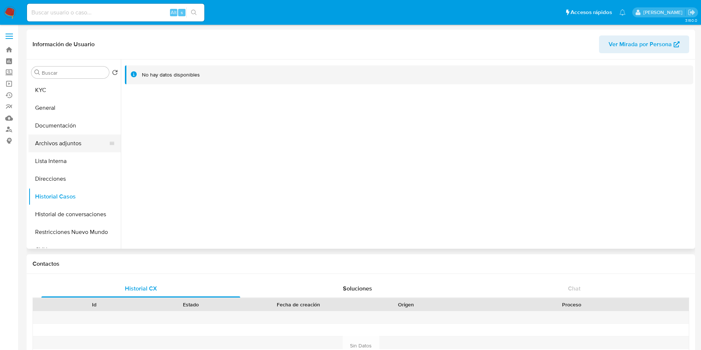
click at [61, 138] on button "Archivos adjuntos" at bounding box center [71, 143] width 86 height 18
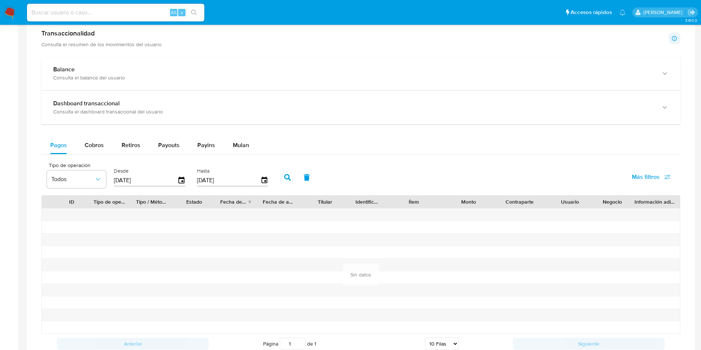
scroll to position [589, 0]
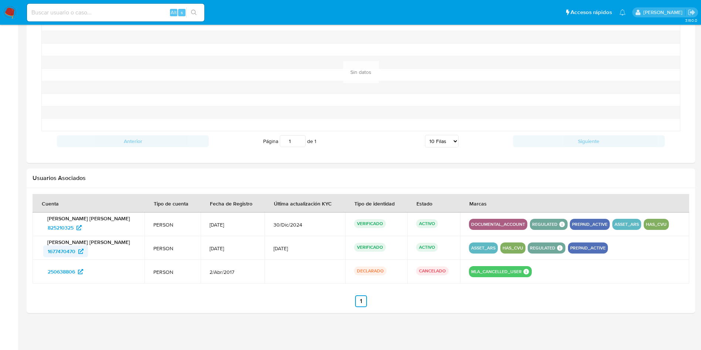
click at [54, 248] on span "1677470470" at bounding box center [62, 251] width 28 height 12
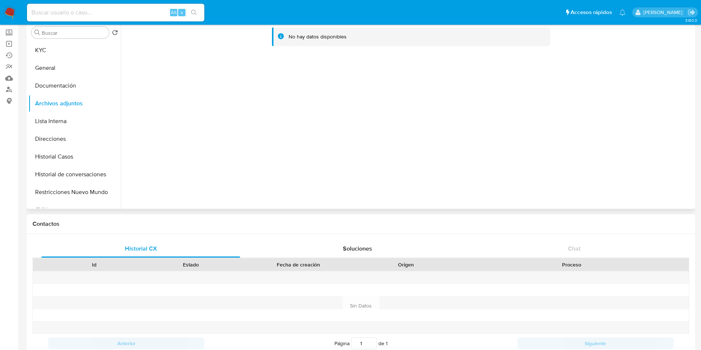
scroll to position [0, 0]
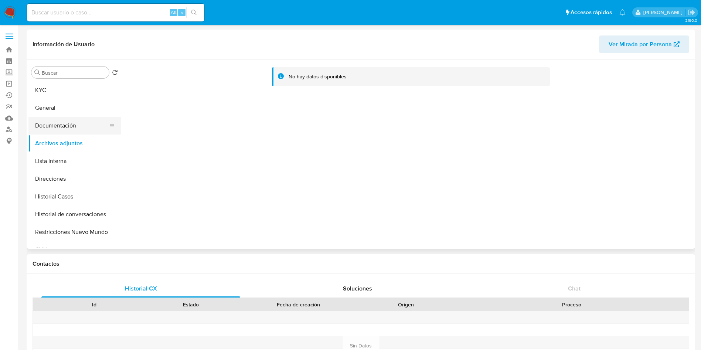
click at [83, 130] on button "Documentación" at bounding box center [71, 126] width 86 height 18
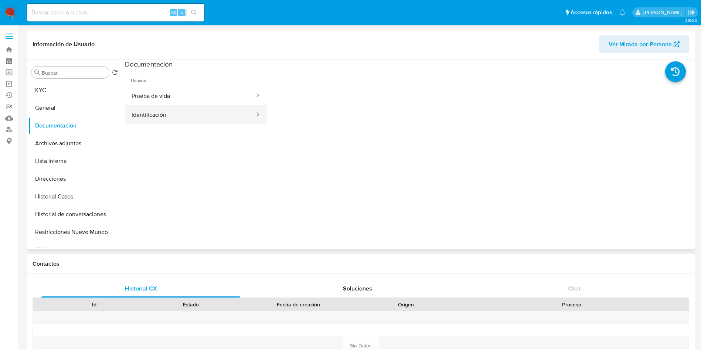
click at [206, 109] on button "Identificación" at bounding box center [190, 114] width 130 height 19
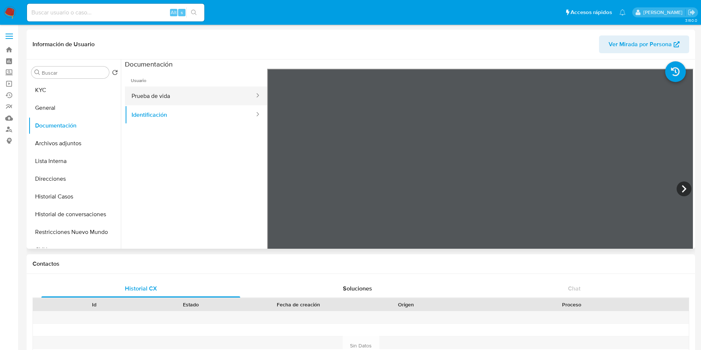
click at [205, 93] on button "Prueba de vida" at bounding box center [190, 95] width 130 height 19
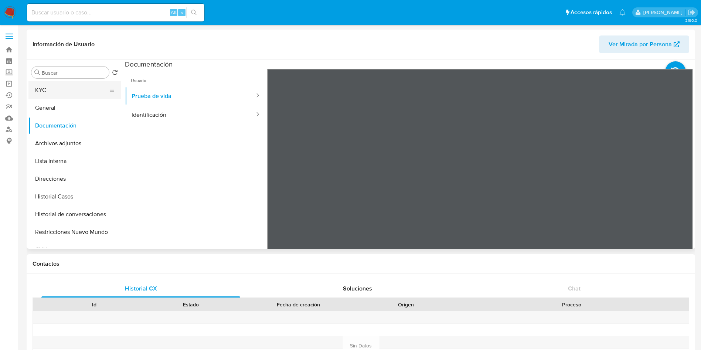
click at [77, 90] on button "KYC" at bounding box center [71, 90] width 86 height 18
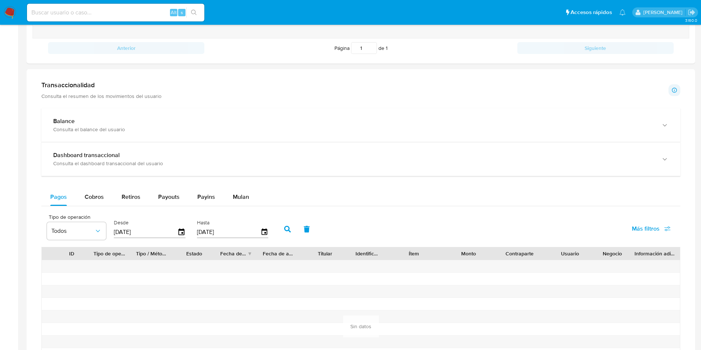
scroll to position [222, 0]
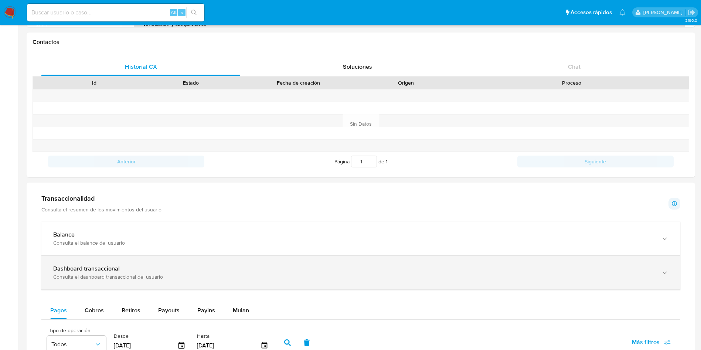
click at [157, 270] on div "Dashboard transaccional" at bounding box center [353, 268] width 600 height 7
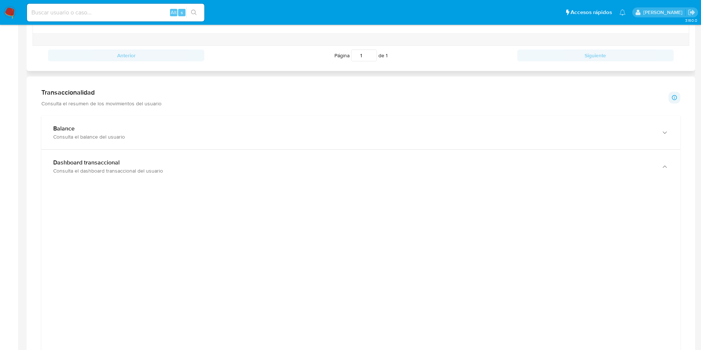
scroll to position [388, 0]
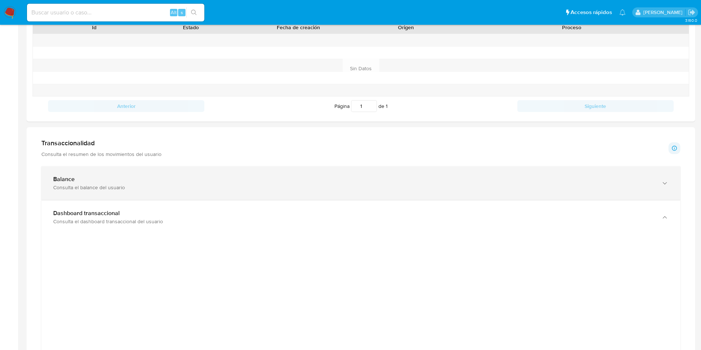
click at [248, 167] on div "Balance Consulta el balance del usuario" at bounding box center [360, 183] width 639 height 34
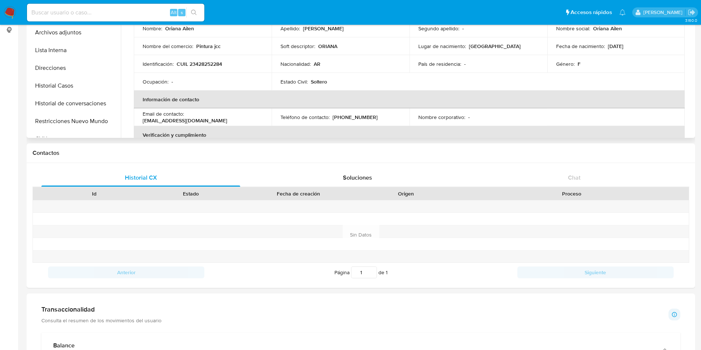
scroll to position [0, 0]
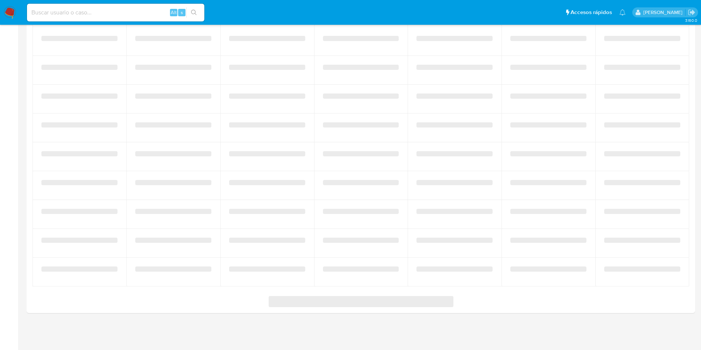
scroll to position [400, 0]
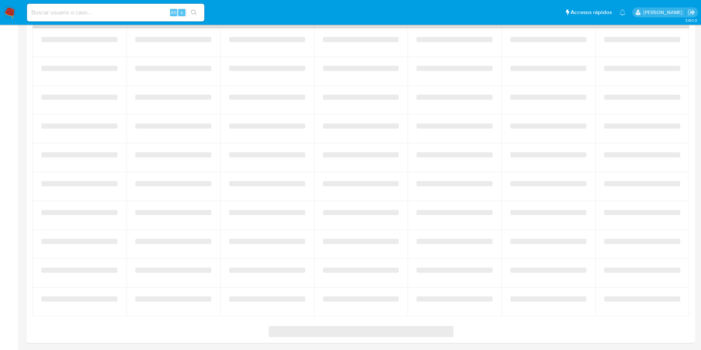
select select "10"
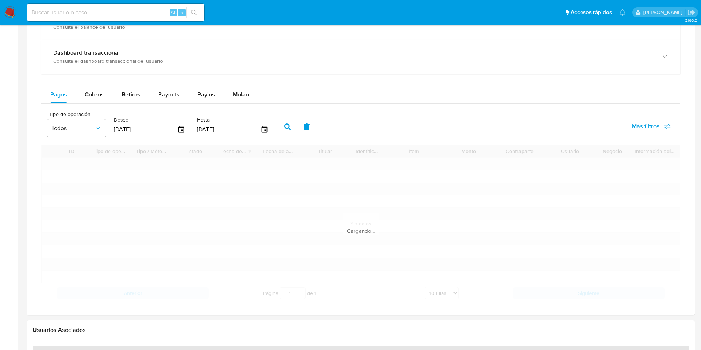
scroll to position [0, 0]
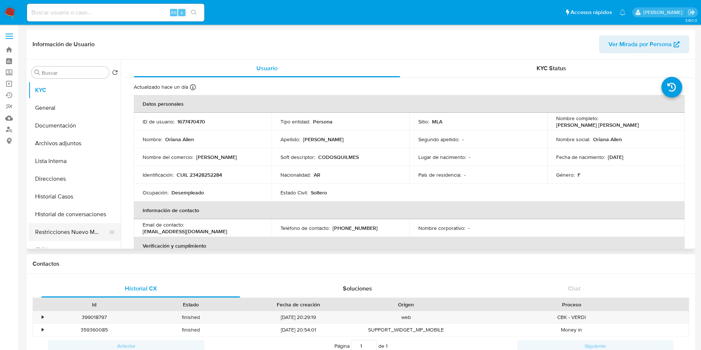
click at [58, 236] on button "Restricciones Nuevo Mundo" at bounding box center [71, 232] width 86 height 18
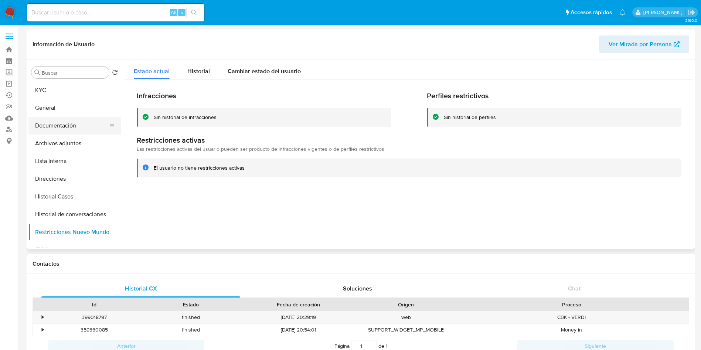
click at [89, 127] on button "Documentación" at bounding box center [71, 126] width 86 height 18
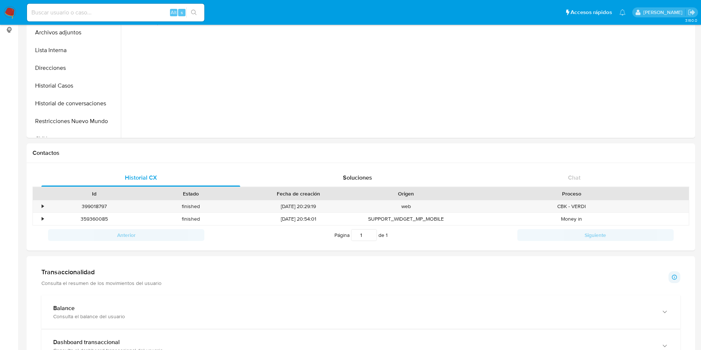
scroll to position [277, 0]
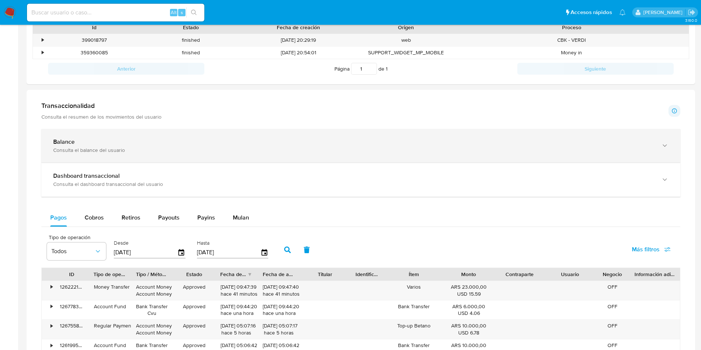
click at [91, 151] on div "Consulta el balance del usuario" at bounding box center [353, 150] width 600 height 7
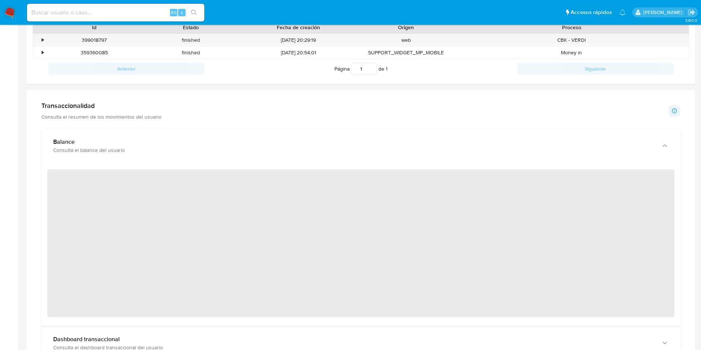
click at [86, 179] on span "‌" at bounding box center [360, 243] width 627 height 148
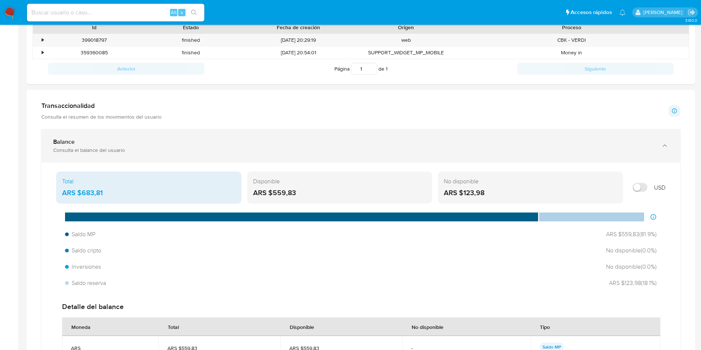
click at [100, 145] on div "Balance" at bounding box center [353, 141] width 600 height 7
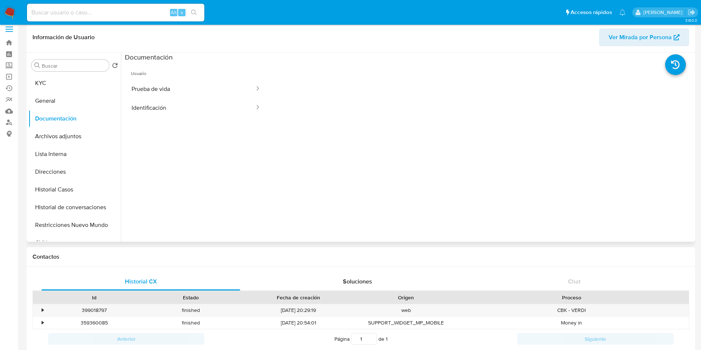
scroll to position [0, 0]
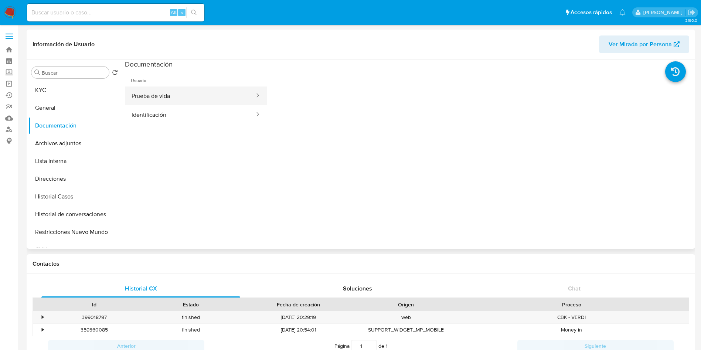
click at [188, 97] on button "Prueba de vida" at bounding box center [190, 95] width 130 height 19
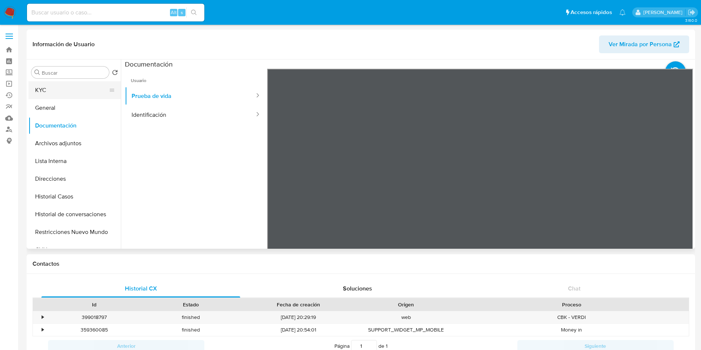
click at [66, 89] on button "KYC" at bounding box center [71, 90] width 86 height 18
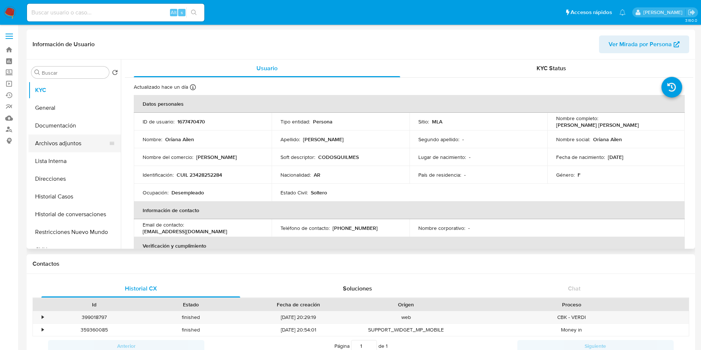
click at [69, 144] on button "Archivos adjuntos" at bounding box center [71, 143] width 86 height 18
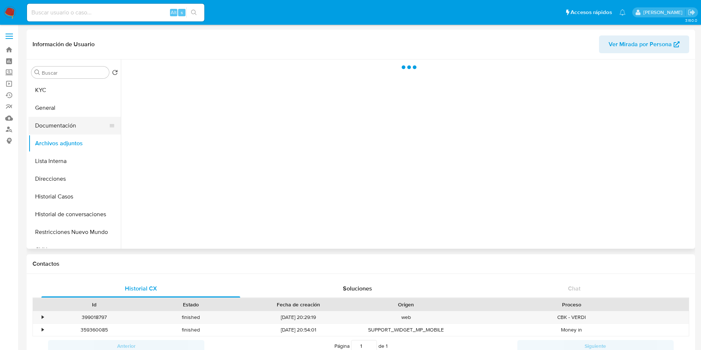
click at [70, 129] on button "Documentación" at bounding box center [71, 126] width 86 height 18
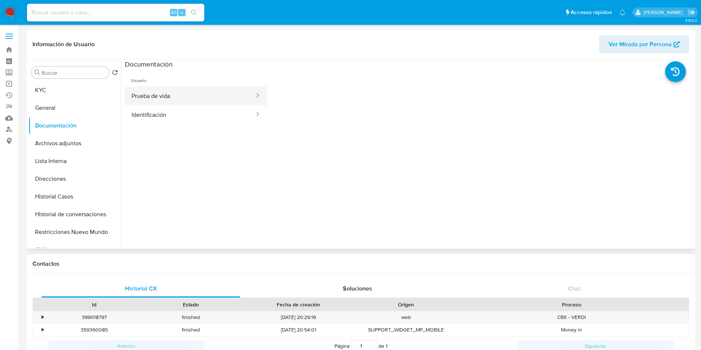
click at [203, 102] on button "Prueba de vida" at bounding box center [190, 95] width 130 height 19
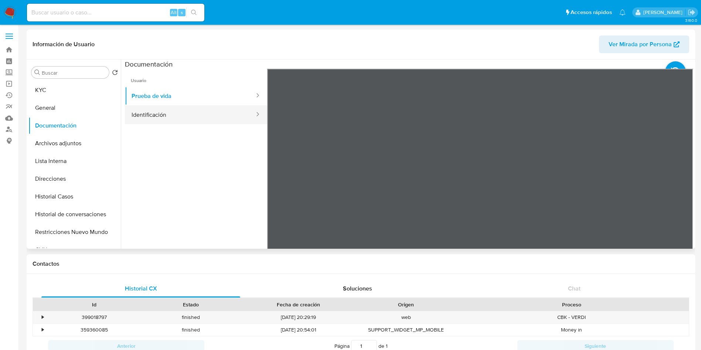
click at [164, 108] on button "Identificación" at bounding box center [190, 114] width 130 height 19
click at [679, 188] on icon at bounding box center [683, 188] width 15 height 15
click at [273, 188] on icon at bounding box center [276, 188] width 15 height 15
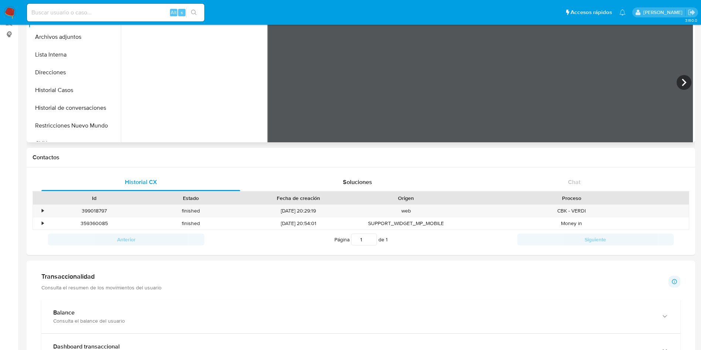
scroll to position [222, 0]
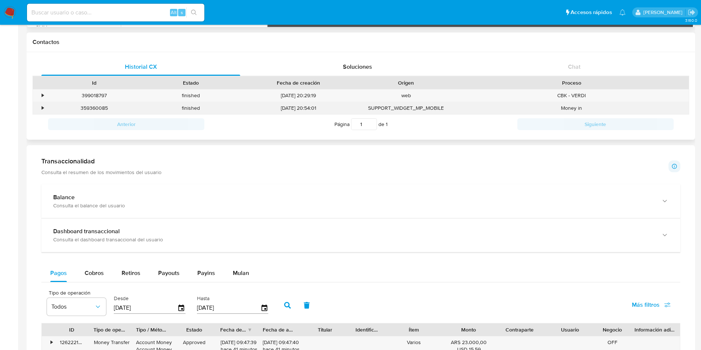
click at [44, 110] on div "•" at bounding box center [39, 108] width 13 height 12
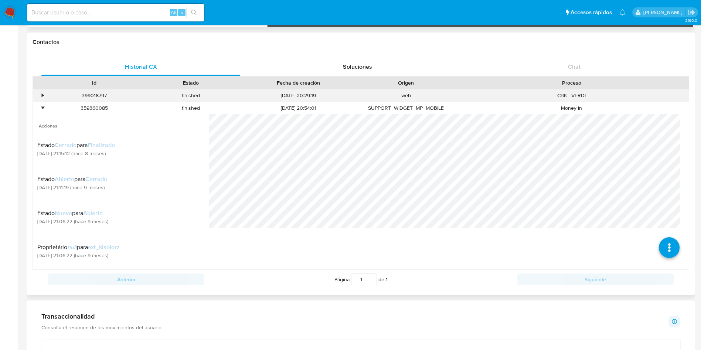
click at [43, 95] on div "•" at bounding box center [43, 95] width 2 height 7
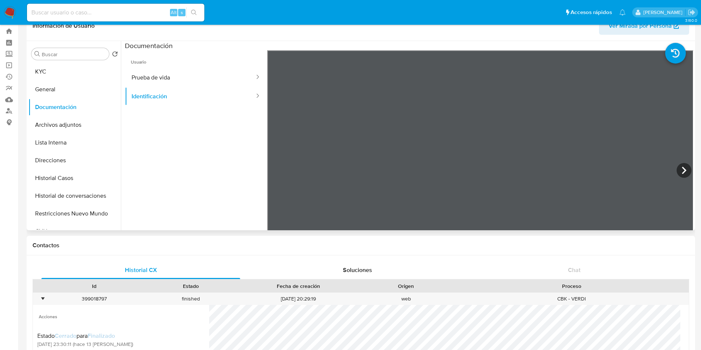
scroll to position [0, 0]
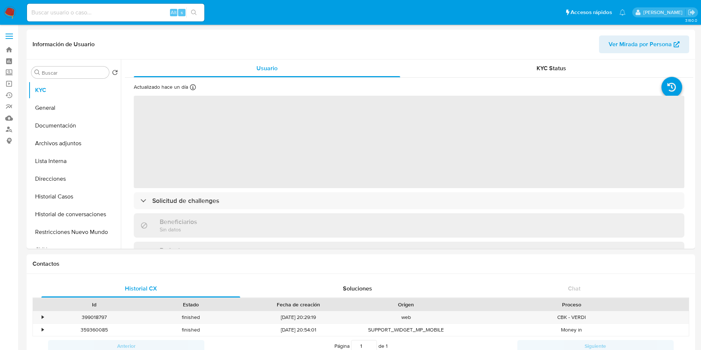
scroll to position [454, 0]
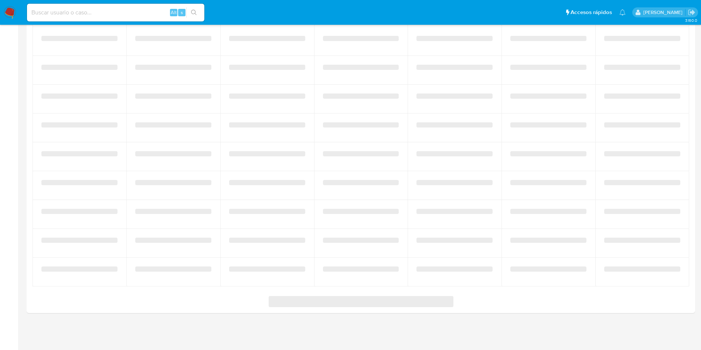
select select "10"
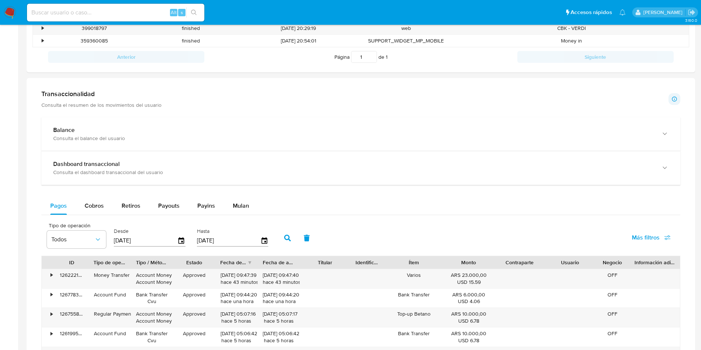
scroll to position [123, 0]
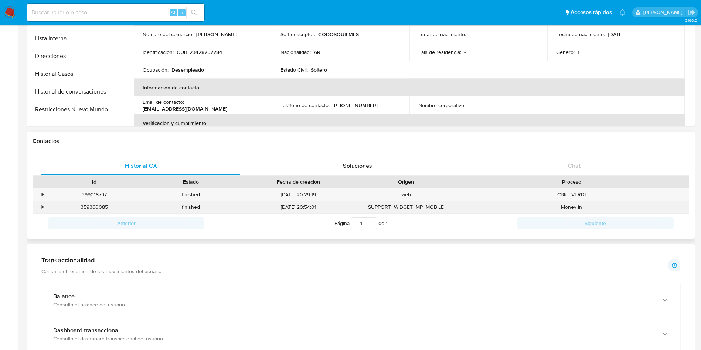
click at [45, 212] on div "•" at bounding box center [39, 207] width 13 height 12
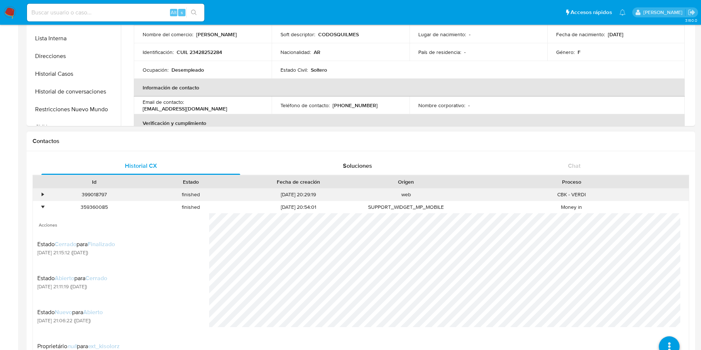
click at [40, 191] on div "•" at bounding box center [39, 194] width 13 height 12
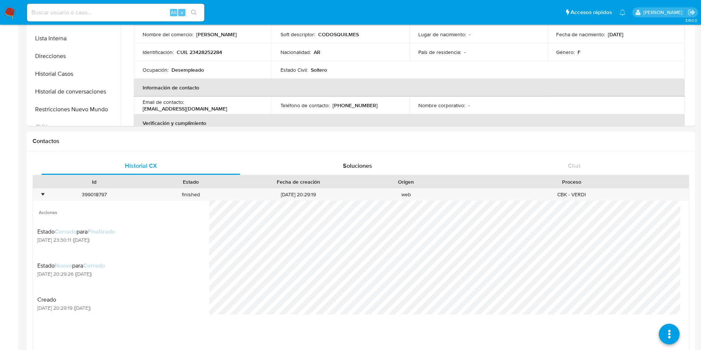
scroll to position [0, 0]
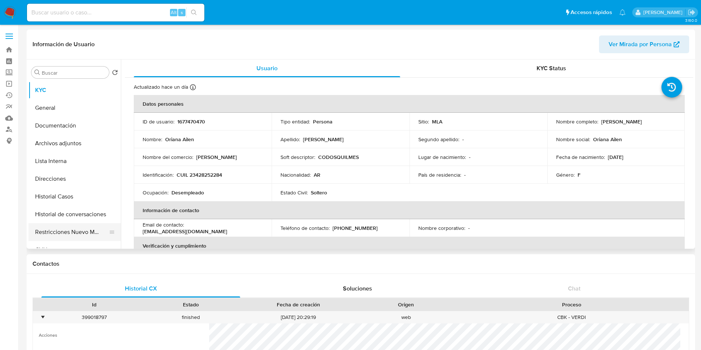
click at [56, 235] on button "Restricciones Nuevo Mundo" at bounding box center [71, 232] width 86 height 18
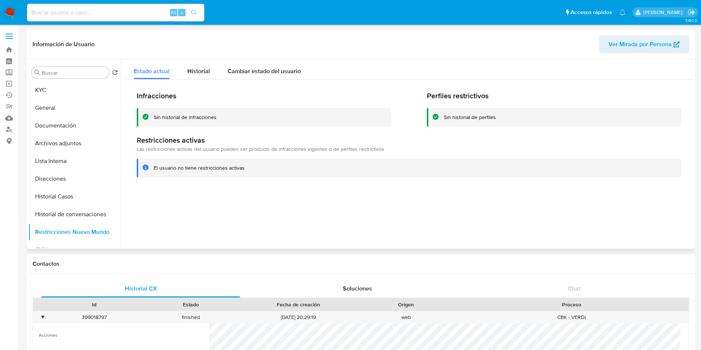
click at [375, 205] on div at bounding box center [407, 153] width 572 height 189
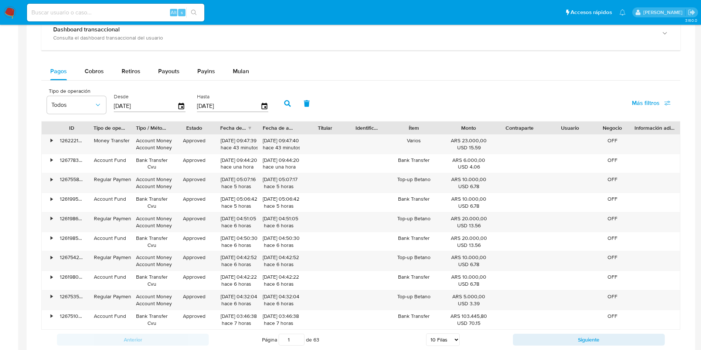
scroll to position [931, 0]
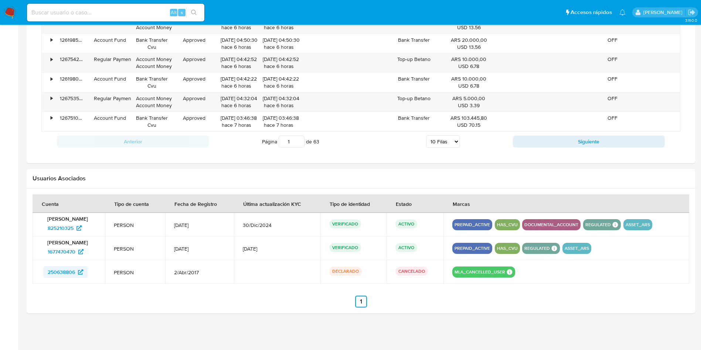
drag, startPoint x: 72, startPoint y: 279, endPoint x: 66, endPoint y: 274, distance: 7.6
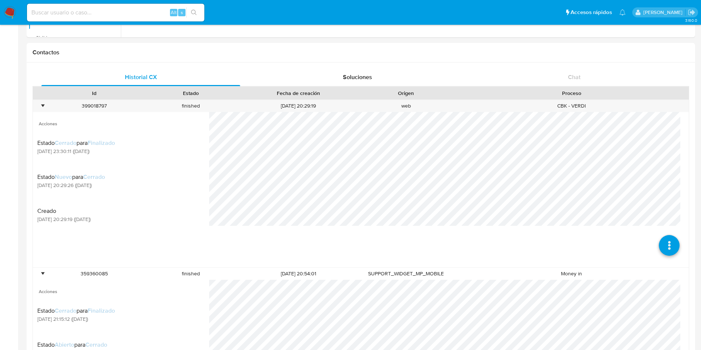
scroll to position [488, 0]
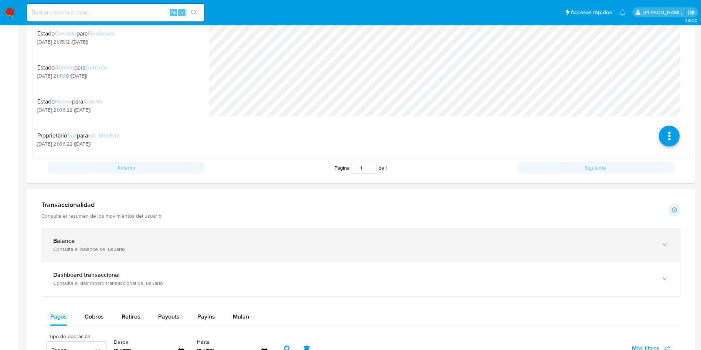
click at [97, 251] on div "Consulta el balance del usuario" at bounding box center [353, 249] width 600 height 7
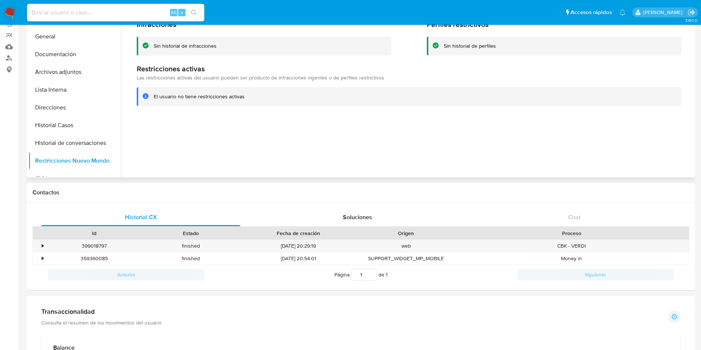
scroll to position [0, 0]
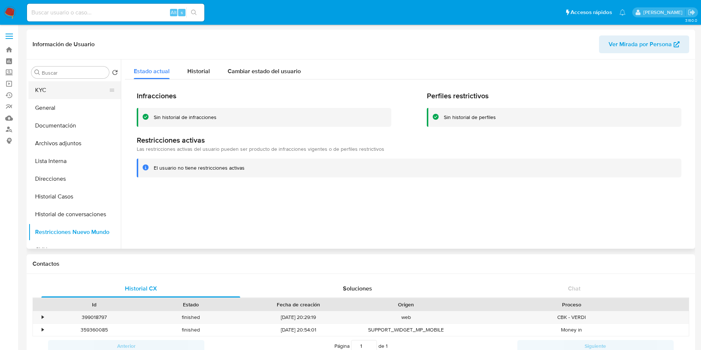
click at [53, 84] on button "KYC" at bounding box center [71, 90] width 86 height 18
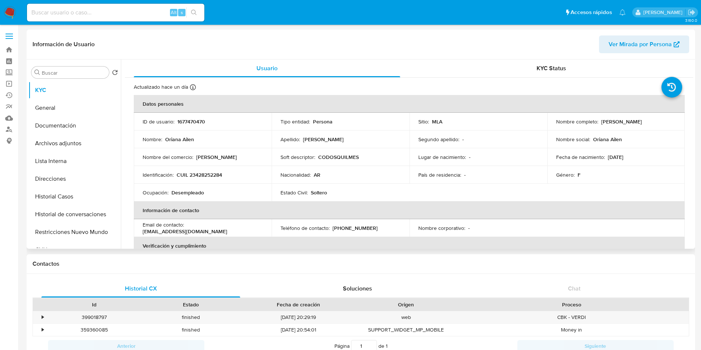
click at [403, 167] on td "Nacionalidad : AR" at bounding box center [340, 175] width 138 height 18
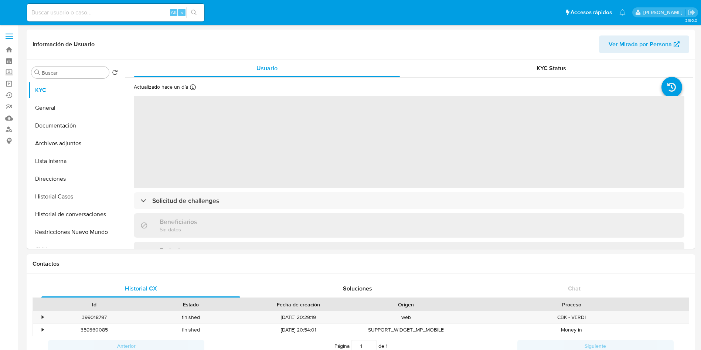
select select "10"
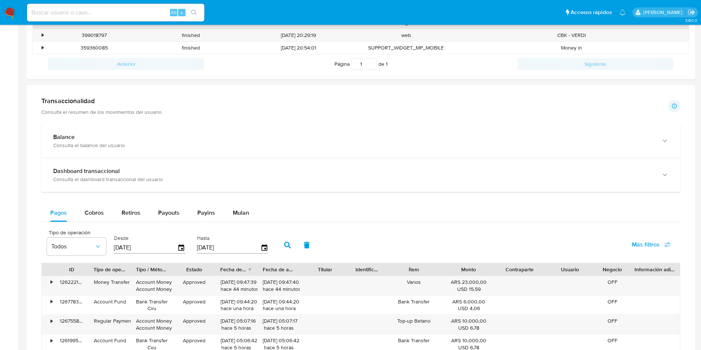
scroll to position [222, 0]
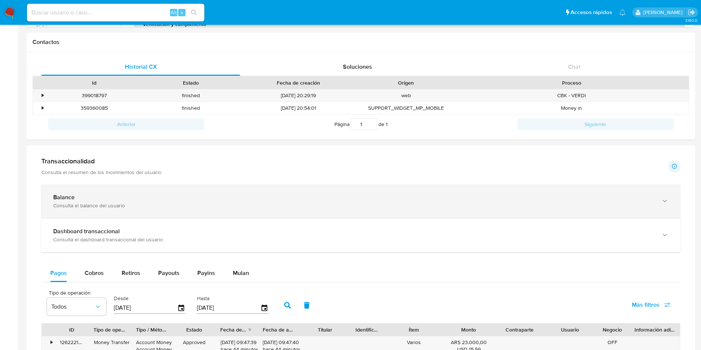
click at [102, 187] on div "Balance Consulta el balance del usuario" at bounding box center [360, 201] width 639 height 34
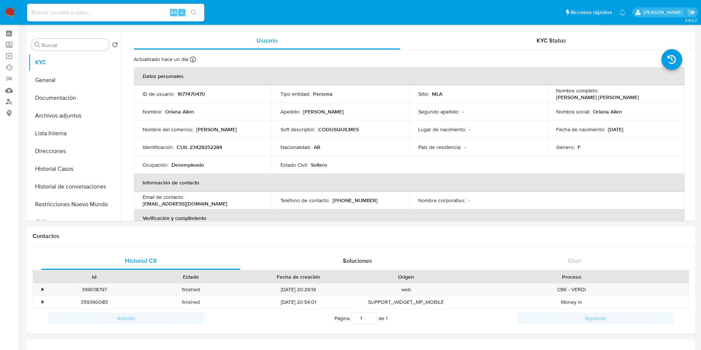
scroll to position [0, 0]
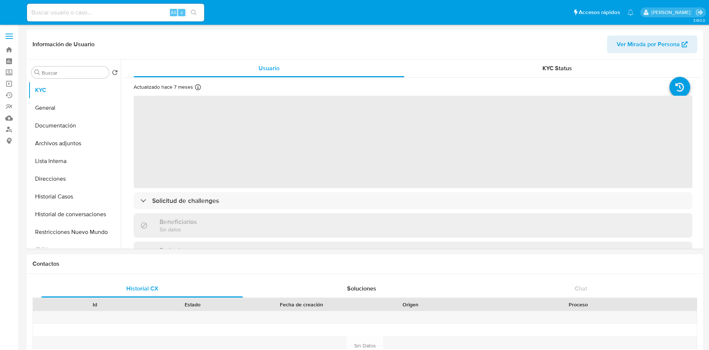
select select "10"
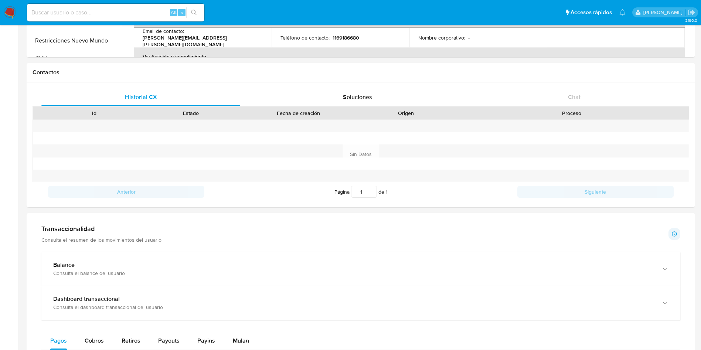
scroll to position [332, 0]
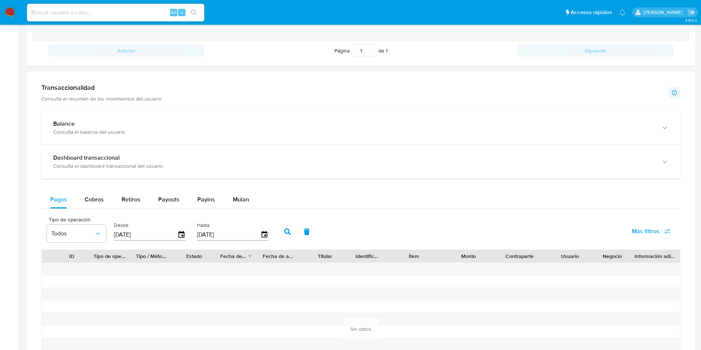
click at [95, 109] on div "Transaccionalidad Consulta el resumen de los movimientos del usuario Informació…" at bounding box center [361, 246] width 656 height 336
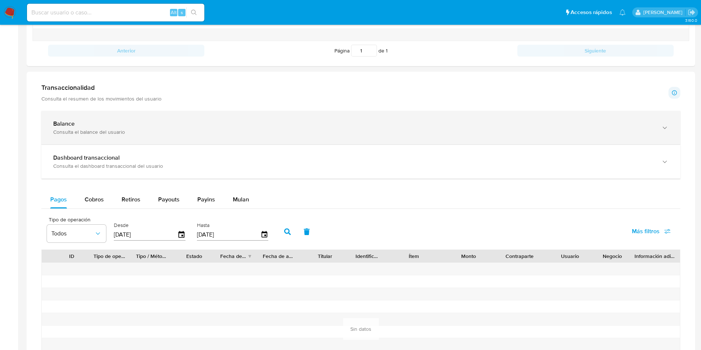
click at [74, 130] on div "Consulta el balance del usuario" at bounding box center [353, 132] width 600 height 7
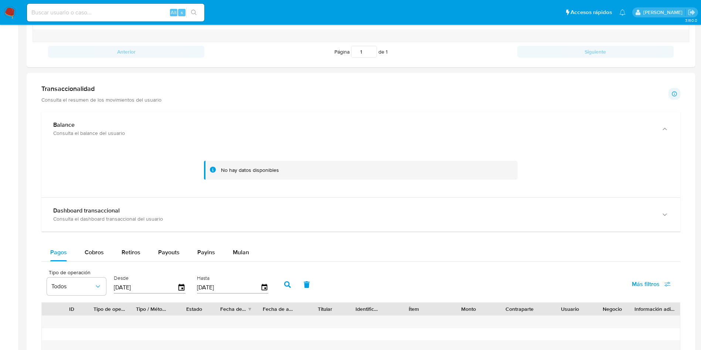
scroll to position [277, 0]
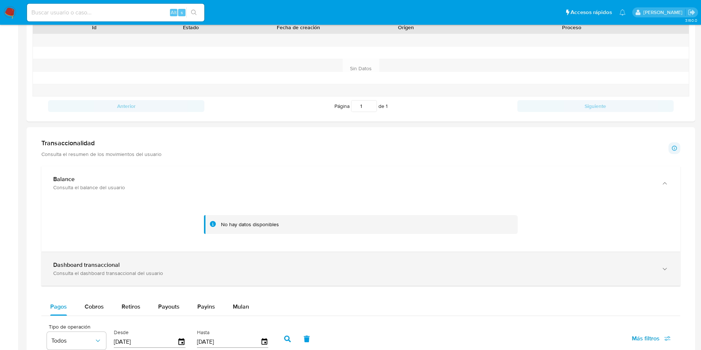
click at [102, 258] on div "Dashboard transaccional Consulta el dashboard transaccional del usuario" at bounding box center [360, 269] width 639 height 34
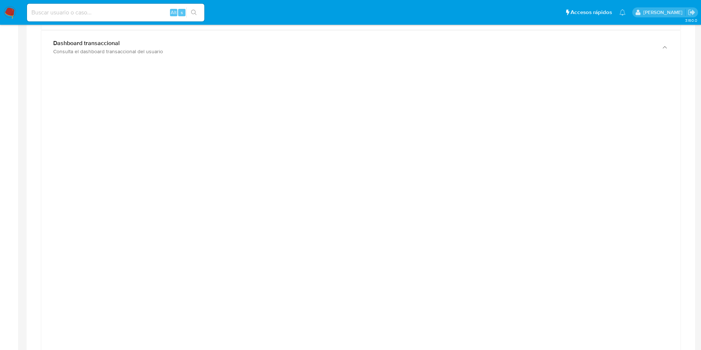
scroll to position [0, 0]
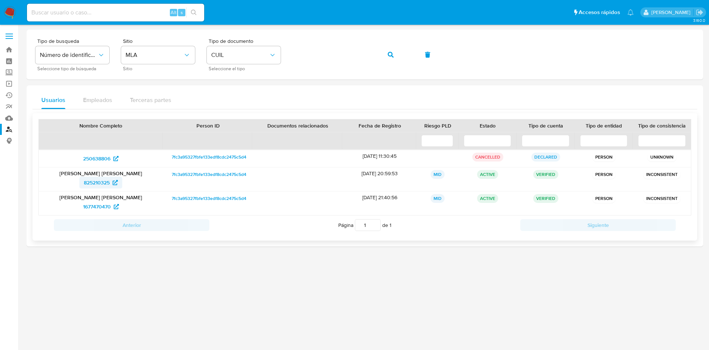
click at [101, 181] on span "825210325" at bounding box center [97, 183] width 26 height 12
click at [10, 119] on link "Mulan" at bounding box center [44, 117] width 88 height 11
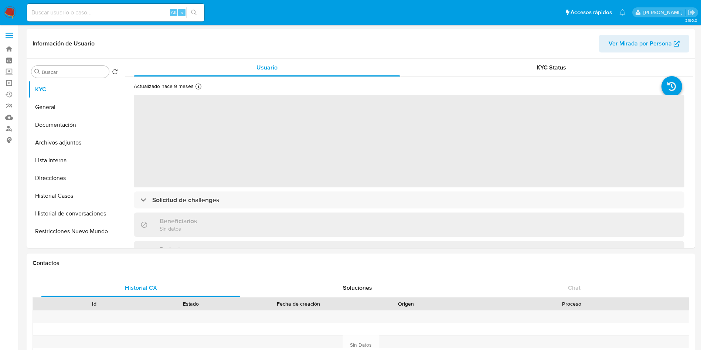
select select "10"
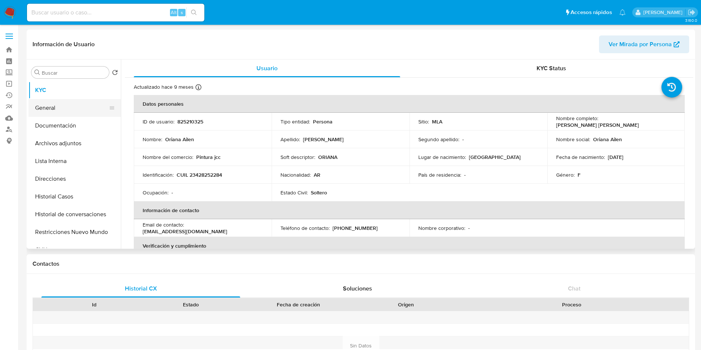
click at [79, 111] on button "General" at bounding box center [71, 108] width 86 height 18
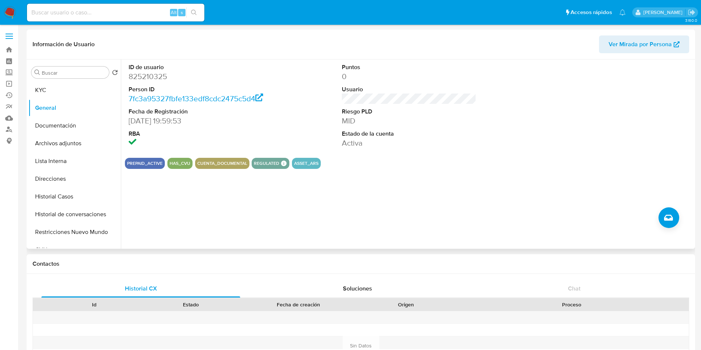
click at [157, 81] on dd "825210325" at bounding box center [196, 76] width 135 height 10
copy dd "825210325"
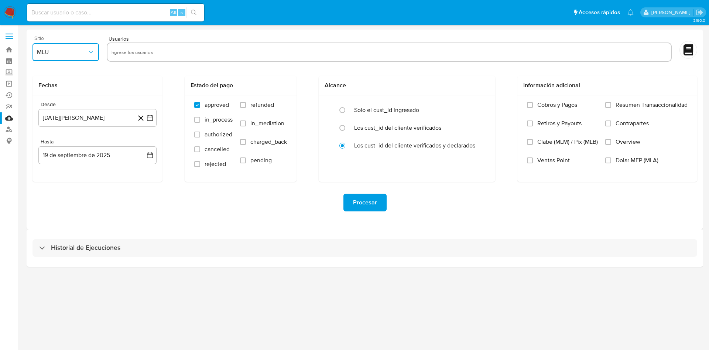
click at [62, 53] on span "MLU" at bounding box center [62, 51] width 50 height 7
click at [64, 90] on div "MLB" at bounding box center [63, 90] width 53 height 18
click at [76, 54] on span "MLB" at bounding box center [62, 51] width 50 height 7
click at [64, 75] on div "MLA" at bounding box center [63, 72] width 53 height 18
click at [142, 45] on div at bounding box center [389, 51] width 565 height 19
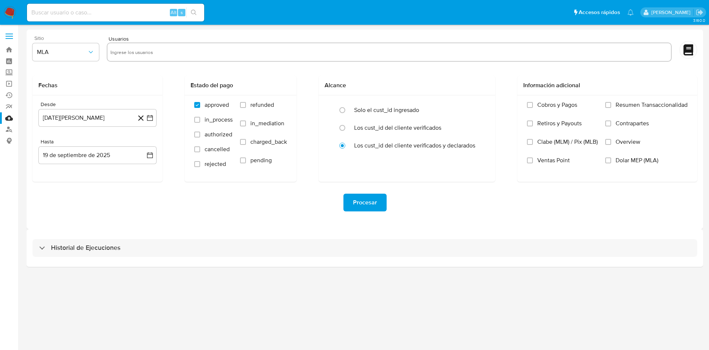
click at [144, 49] on input "text" at bounding box center [389, 52] width 558 height 12
paste input "825210325"
type input "825210325"
click at [150, 120] on icon "button" at bounding box center [150, 118] width 6 height 6
click at [96, 152] on div "agosto 2024 agosto 2024 lun lunes mar martes mié miércoles jue jueves vie viern…" at bounding box center [97, 188] width 100 height 97
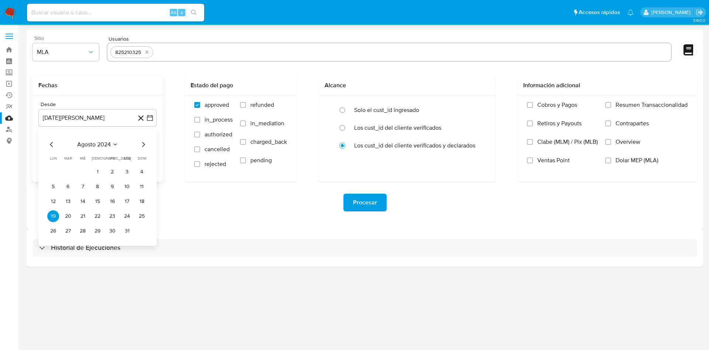
click at [109, 144] on span "agosto 2024" at bounding box center [94, 144] width 34 height 7
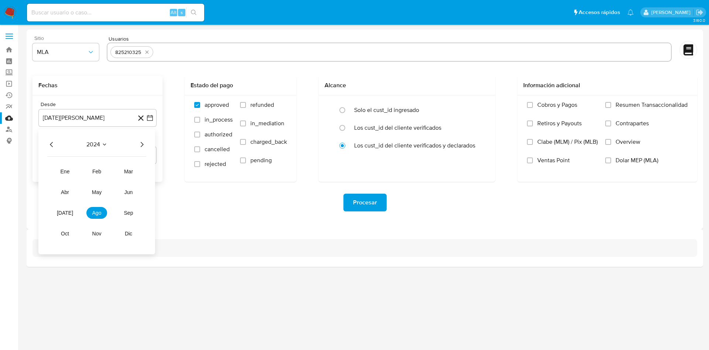
click at [139, 147] on icon "Año siguiente" at bounding box center [141, 144] width 9 height 9
click at [66, 174] on button "ene" at bounding box center [65, 171] width 21 height 12
click at [84, 170] on button "1" at bounding box center [83, 172] width 12 height 12
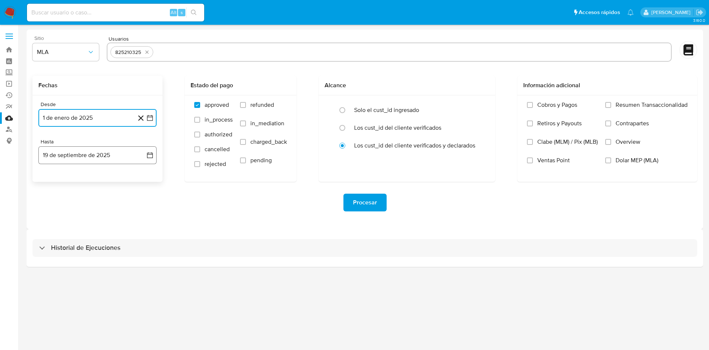
click at [152, 150] on button "19 de septiembre de 2025" at bounding box center [97, 155] width 118 height 18
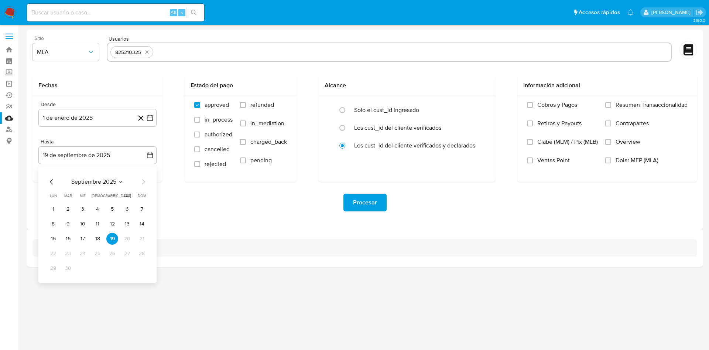
drag, startPoint x: 179, startPoint y: 191, endPoint x: 200, endPoint y: 192, distance: 21.1
click at [180, 191] on div "Procesar" at bounding box center [365, 202] width 665 height 41
click at [362, 201] on span "Procesar" at bounding box center [365, 202] width 24 height 16
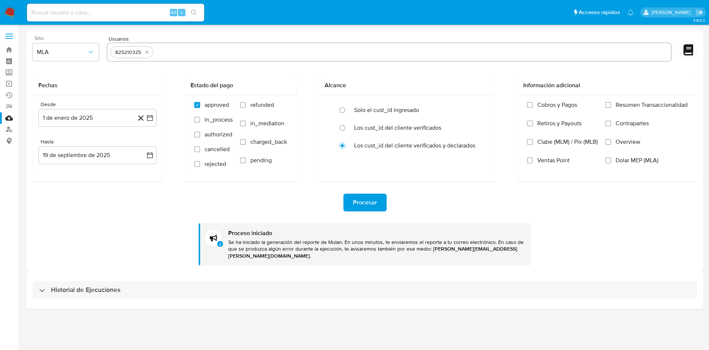
click at [365, 205] on span "Procesar" at bounding box center [365, 202] width 24 height 16
click at [567, 228] on div "Procesar Proceso iniciado Se ha iniciado la generación del reporte de Mulan. En…" at bounding box center [365, 223] width 665 height 83
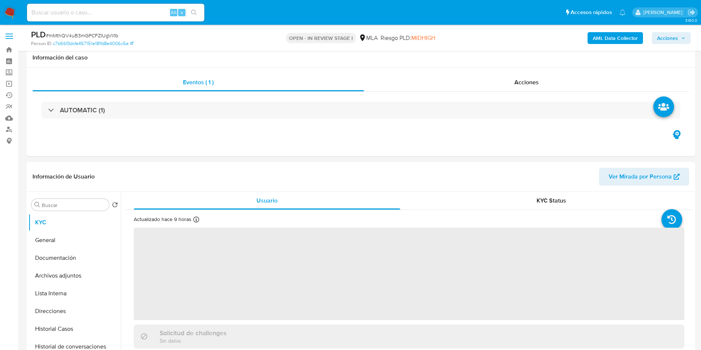
select select "10"
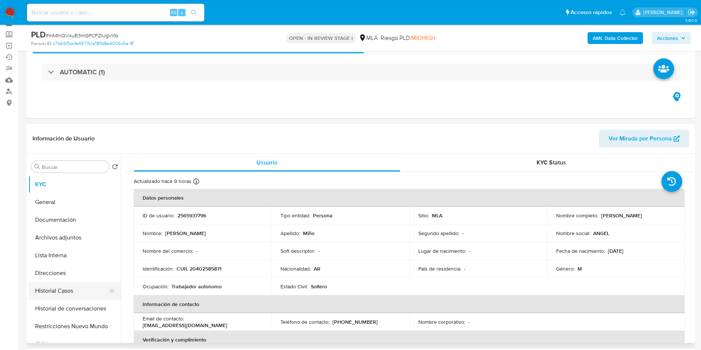
scroll to position [55, 0]
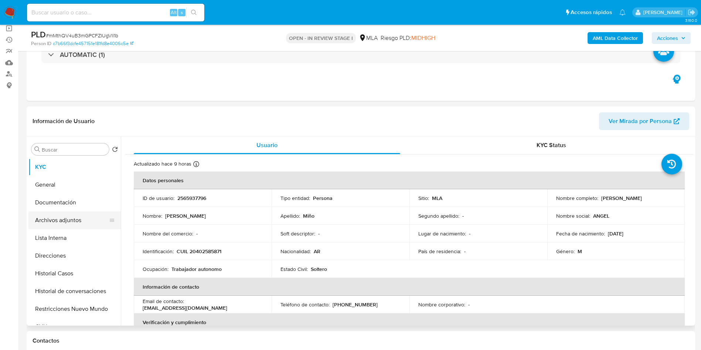
click at [61, 222] on button "Archivos adjuntos" at bounding box center [71, 220] width 86 height 18
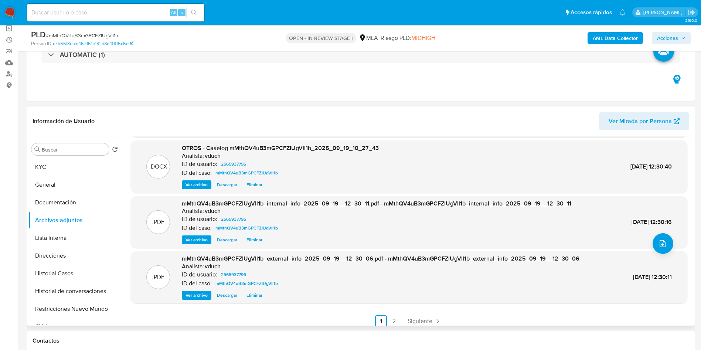
scroll to position [62, 0]
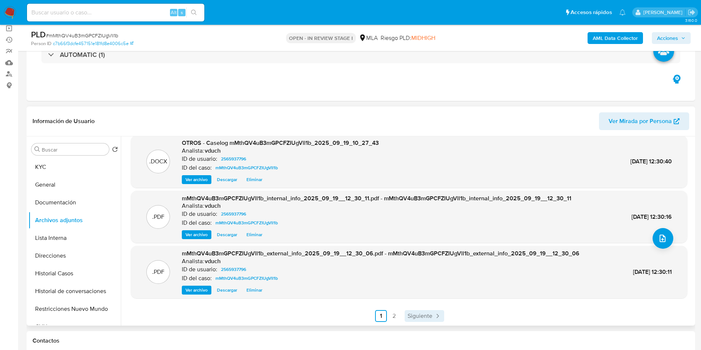
click at [419, 313] on span "Siguiente" at bounding box center [419, 316] width 25 height 6
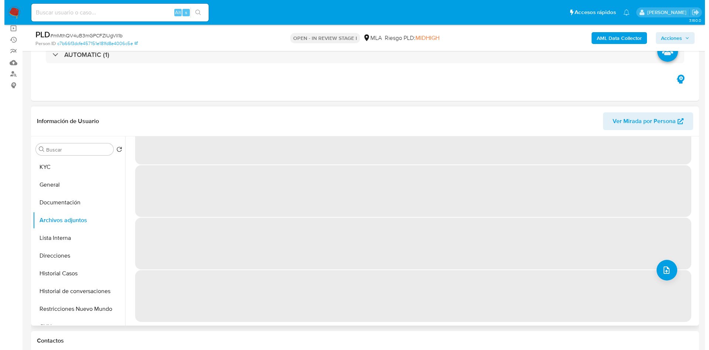
scroll to position [0, 0]
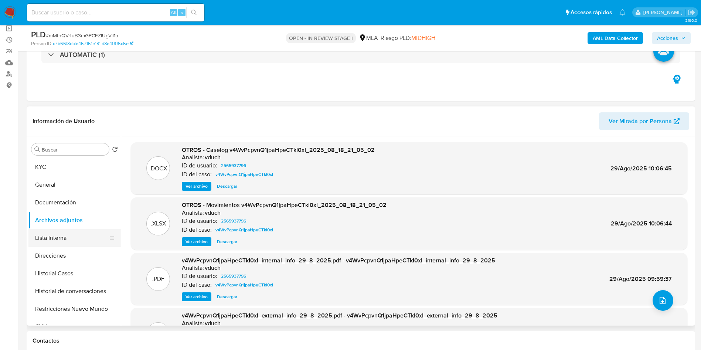
click at [91, 238] on button "Lista Interna" at bounding box center [71, 238] width 86 height 18
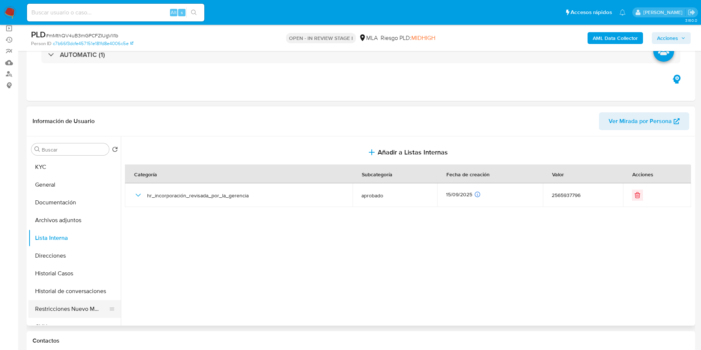
click at [73, 312] on button "Restricciones Nuevo Mundo" at bounding box center [71, 309] width 86 height 18
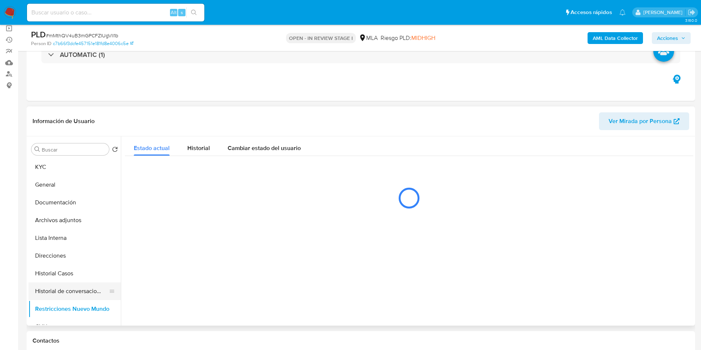
click at [84, 283] on button "Historial de conversaciones" at bounding box center [71, 291] width 86 height 18
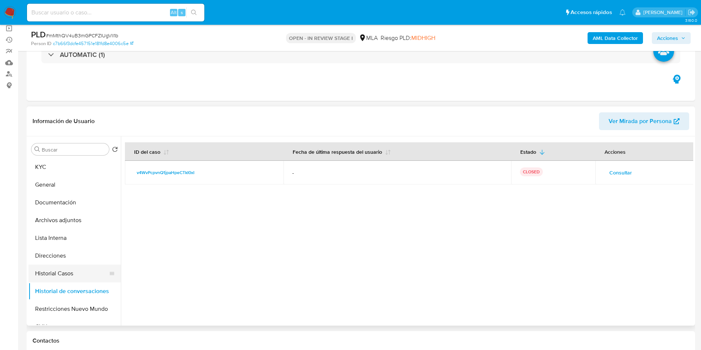
click at [61, 273] on button "Historial Casos" at bounding box center [71, 273] width 86 height 18
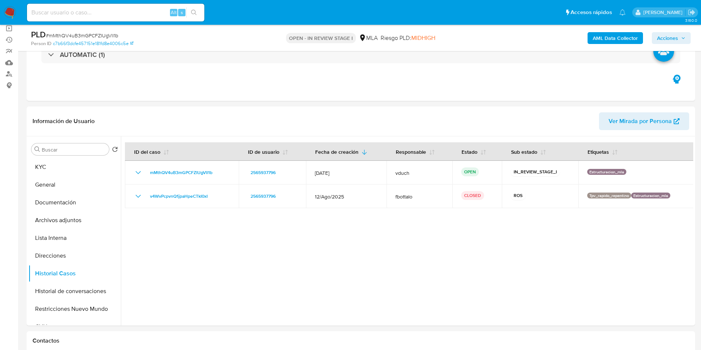
click at [670, 34] on span "Acciones" at bounding box center [667, 38] width 21 height 12
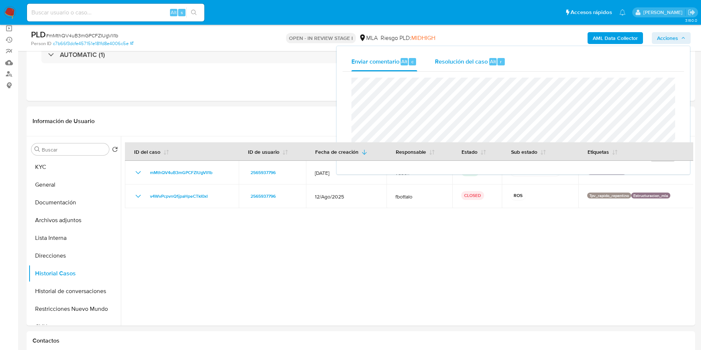
click at [477, 64] on span "Resolución del caso" at bounding box center [461, 61] width 53 height 8
drag, startPoint x: 480, startPoint y: 70, endPoint x: 445, endPoint y: 225, distance: 158.6
click at [404, 240] on div at bounding box center [407, 230] width 572 height 189
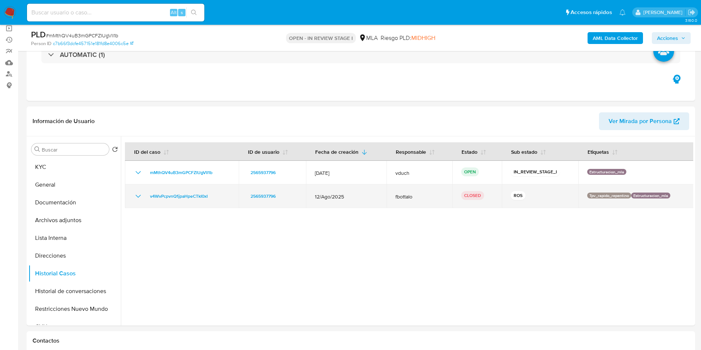
click at [139, 199] on icon "Mostrar/Ocultar" at bounding box center [138, 196] width 9 height 9
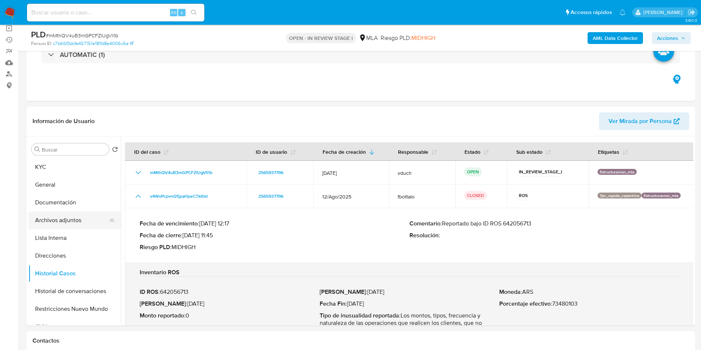
click at [48, 216] on button "Archivos adjuntos" at bounding box center [71, 220] width 86 height 18
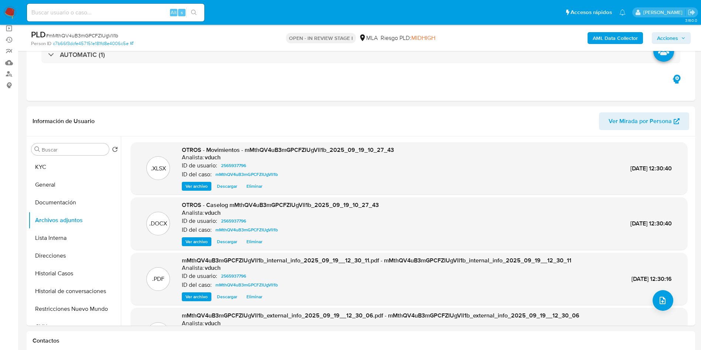
click at [198, 240] on span "Ver archivo" at bounding box center [196, 241] width 22 height 7
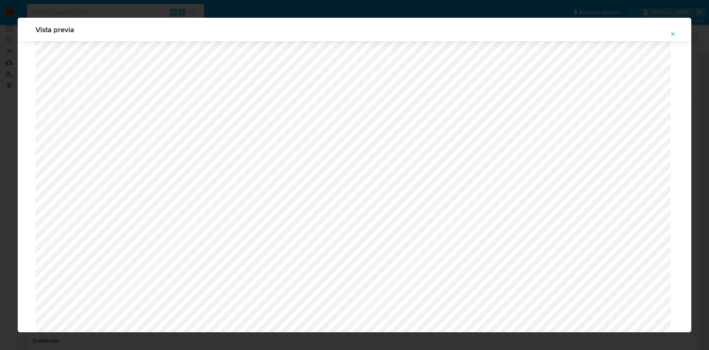
scroll to position [539, 0]
click at [674, 33] on icon "Attachment preview" at bounding box center [672, 33] width 3 height 3
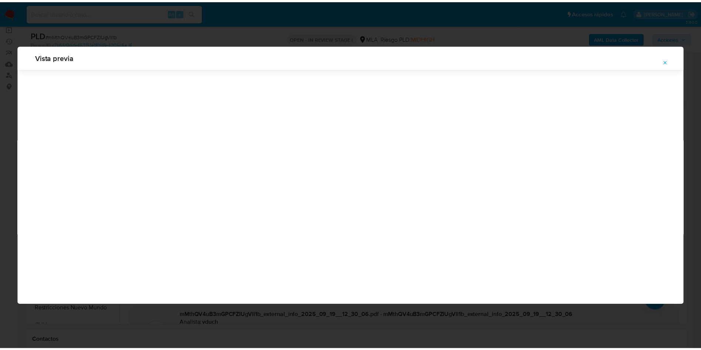
scroll to position [0, 0]
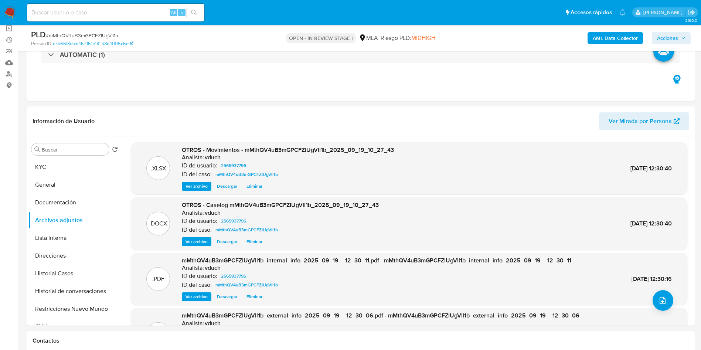
click at [663, 38] on span "Acciones" at bounding box center [667, 38] width 21 height 12
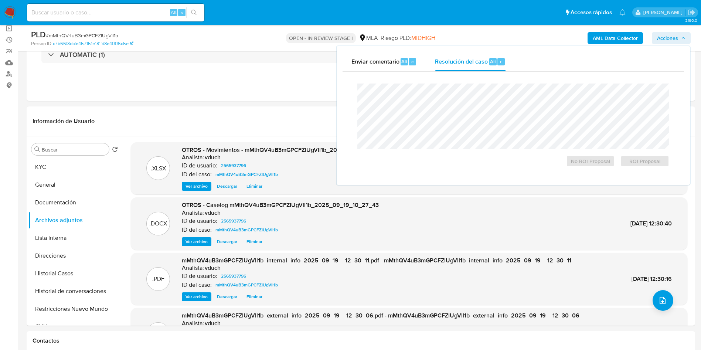
drag, startPoint x: 482, startPoint y: 69, endPoint x: 482, endPoint y: 75, distance: 6.3
click at [482, 69] on div "Resolución del caso Alt r" at bounding box center [470, 61] width 71 height 19
click at [636, 166] on span "ROI Proposal" at bounding box center [644, 161] width 38 height 10
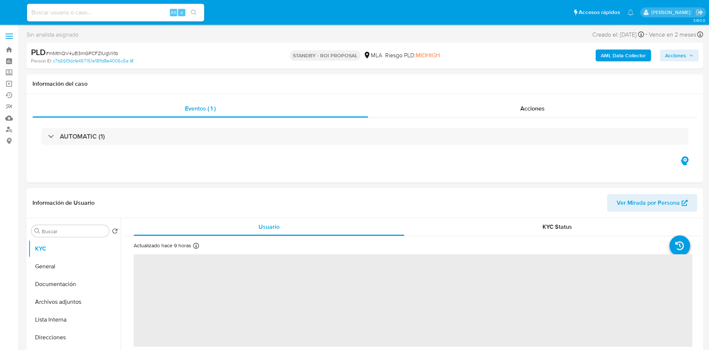
select select "10"
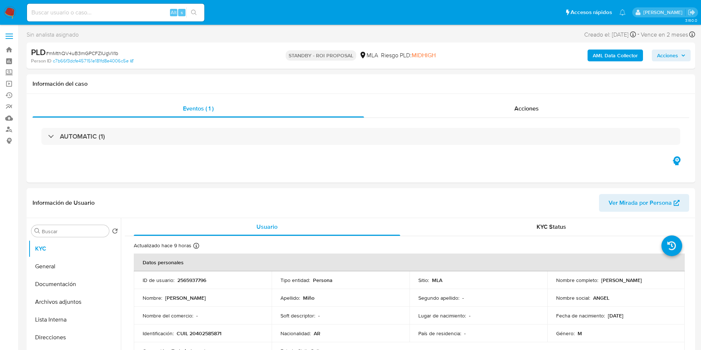
click at [140, 4] on div "Alt s" at bounding box center [115, 13] width 177 height 18
click at [145, 18] on div "Alt s" at bounding box center [115, 13] width 177 height 18
click at [154, 14] on input at bounding box center [115, 13] width 177 height 10
paste input "U6nocaCsjTdeGSZcJmF80rh5"
type input "U6nocaCsjTdeGSZcJmF80rh5"
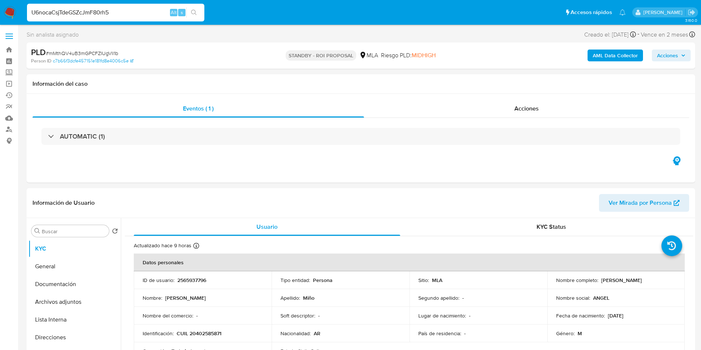
click at [189, 16] on button "search-icon" at bounding box center [193, 12] width 15 height 10
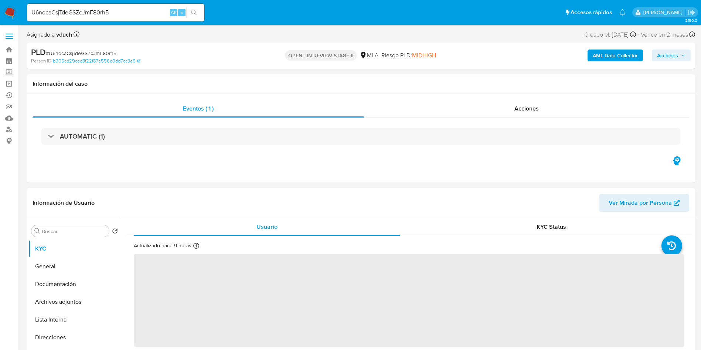
select select "10"
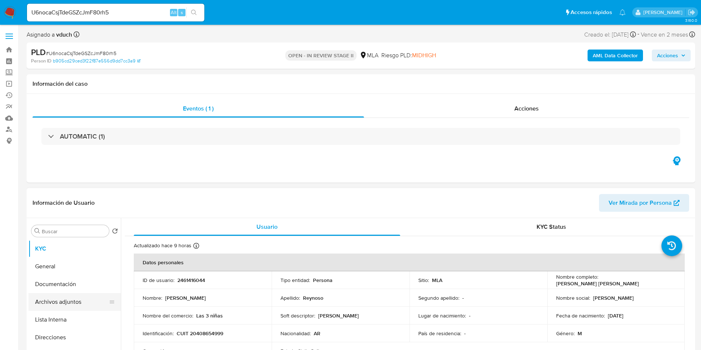
click at [45, 303] on button "Archivos adjuntos" at bounding box center [71, 302] width 86 height 18
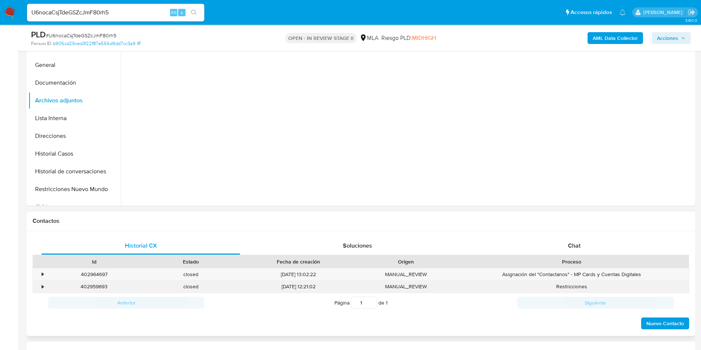
scroll to position [222, 0]
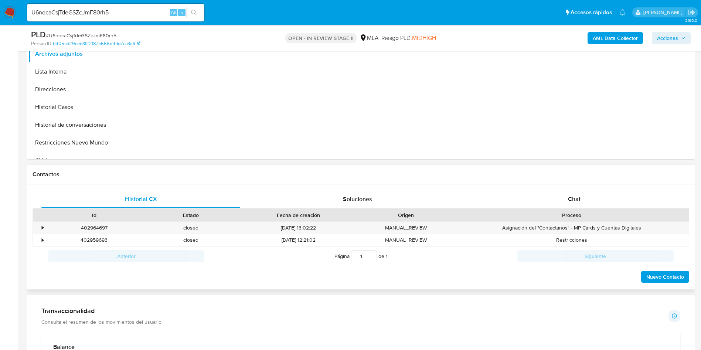
click at [618, 211] on div "Proceso" at bounding box center [571, 215] width 234 height 13
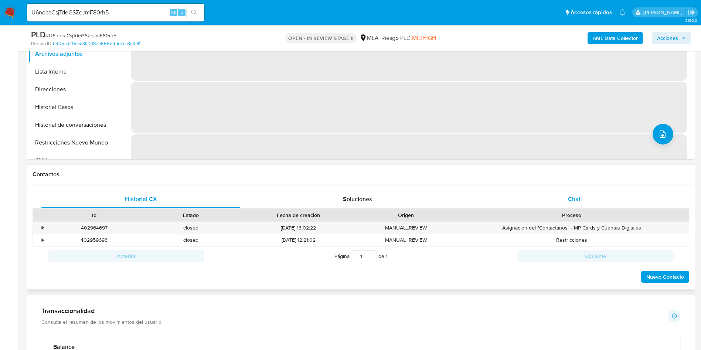
click at [536, 194] on div "Chat" at bounding box center [574, 199] width 199 height 18
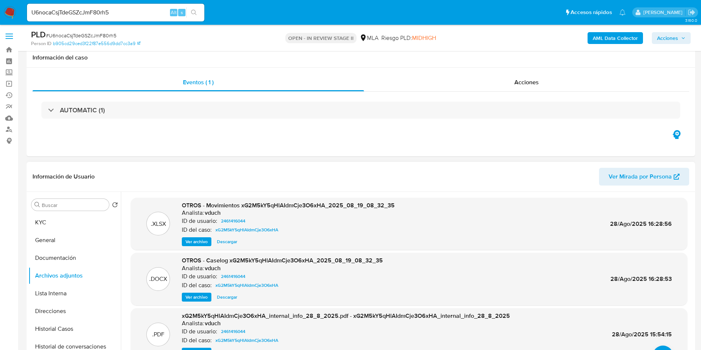
scroll to position [55, 0]
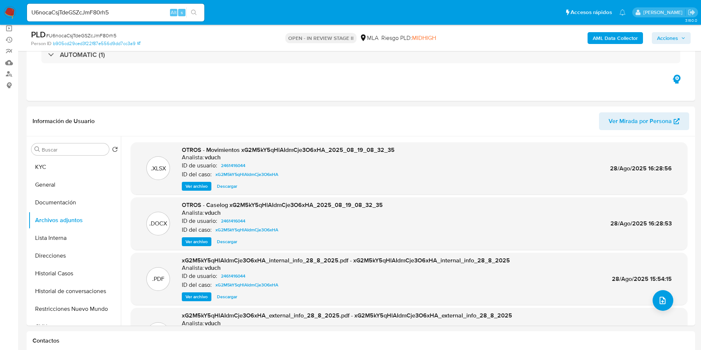
click at [609, 38] on b "AML Data Collector" at bounding box center [614, 38] width 45 height 12
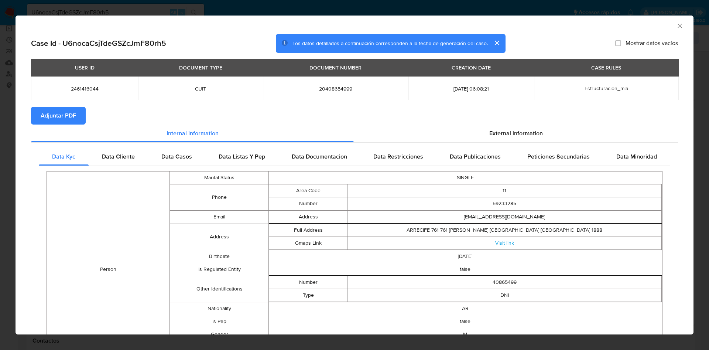
click at [65, 114] on span "Adjuntar PDF" at bounding box center [58, 115] width 35 height 16
click at [676, 25] on icon "Cerrar ventana" at bounding box center [679, 25] width 7 height 7
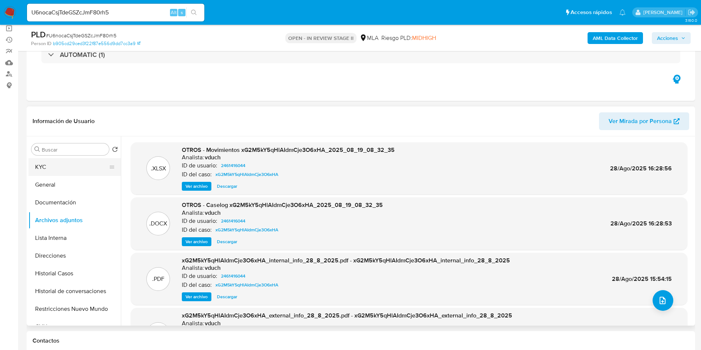
click at [67, 164] on button "KYC" at bounding box center [71, 167] width 86 height 18
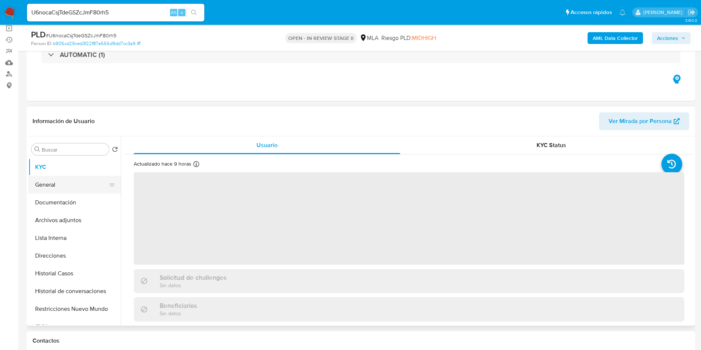
click at [74, 185] on button "General" at bounding box center [71, 185] width 86 height 18
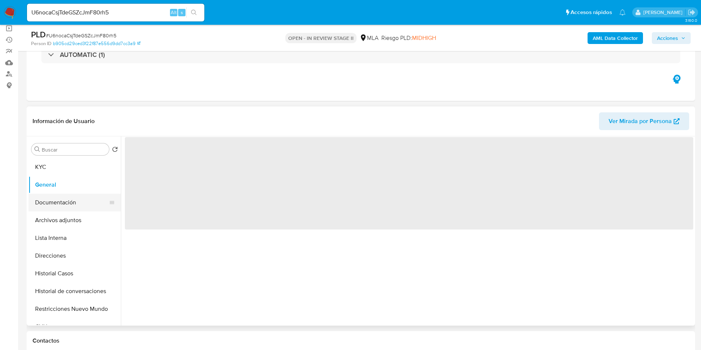
click at [69, 199] on button "Documentación" at bounding box center [71, 203] width 86 height 18
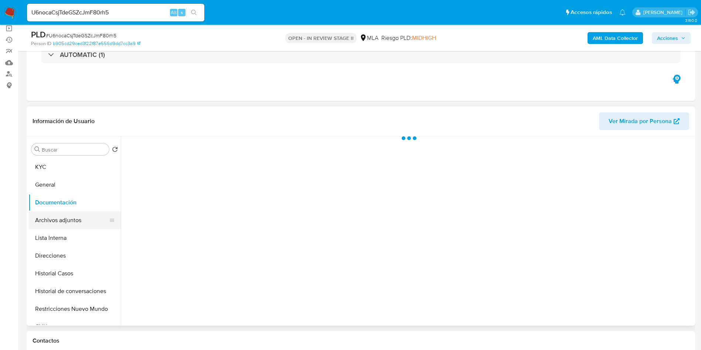
click at [73, 222] on button "Archivos adjuntos" at bounding box center [71, 220] width 86 height 18
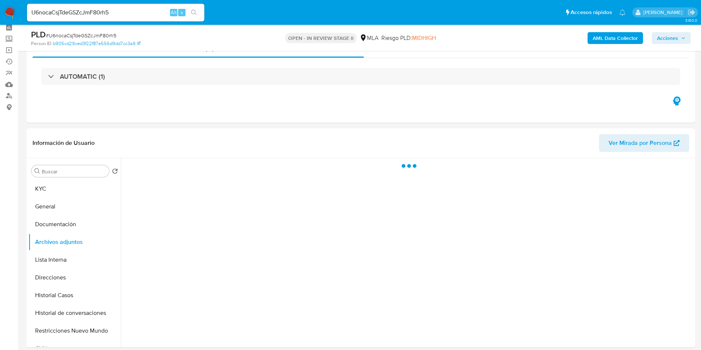
scroll to position [0, 0]
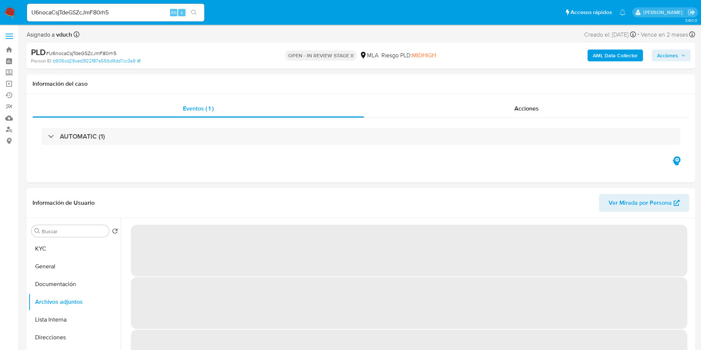
click at [682, 47] on div "AML Data Collector Acciones" at bounding box center [581, 55] width 218 height 17
click at [671, 60] on span "Acciones" at bounding box center [667, 55] width 21 height 12
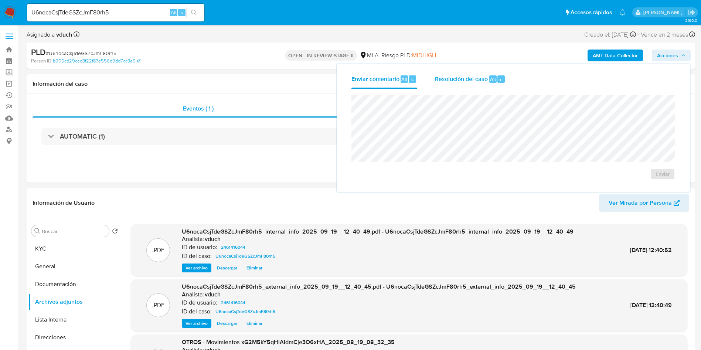
click at [487, 83] on div "Resolución del caso Alt r" at bounding box center [470, 78] width 71 height 19
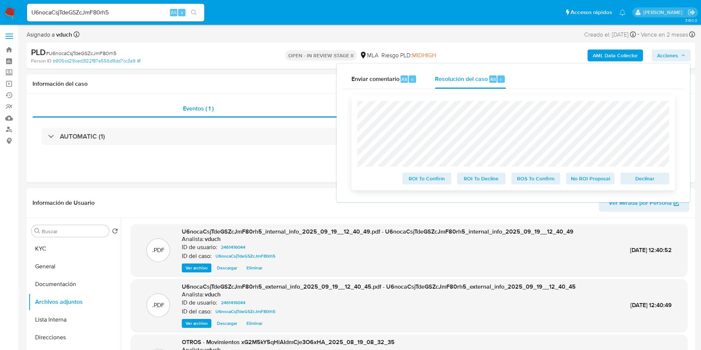
click at [636, 183] on span "Declinar" at bounding box center [644, 178] width 38 height 10
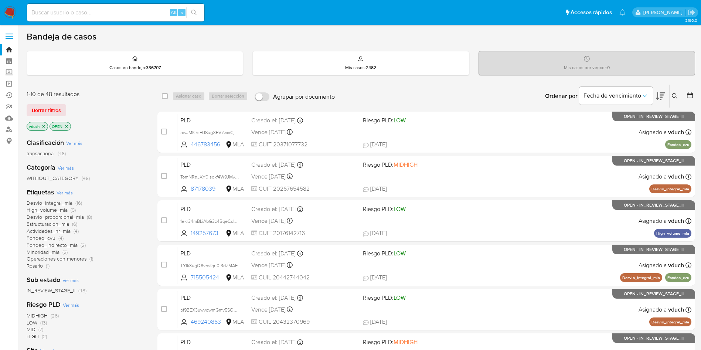
click at [107, 4] on div "Alt s" at bounding box center [115, 13] width 177 height 18
click at [104, 11] on input at bounding box center [115, 13] width 177 height 10
paste input "U6nocaCsjTdeGSZcJmF80rh5"
type input "U6nocaCsjTdeGSZcJmF80rh5"
click at [197, 10] on icon "search-icon" at bounding box center [194, 13] width 6 height 6
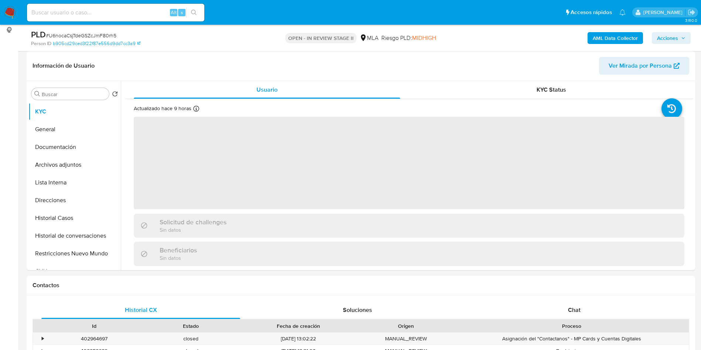
select select "10"
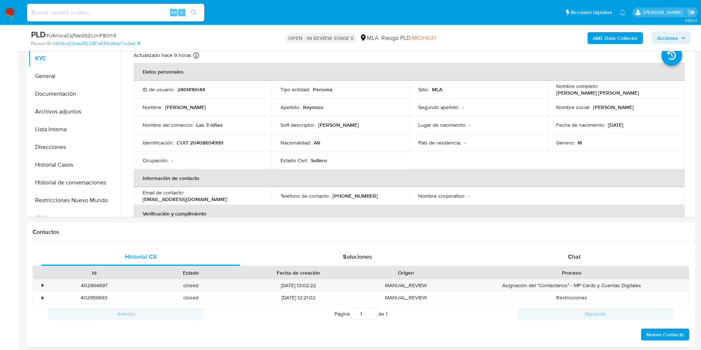
scroll to position [166, 0]
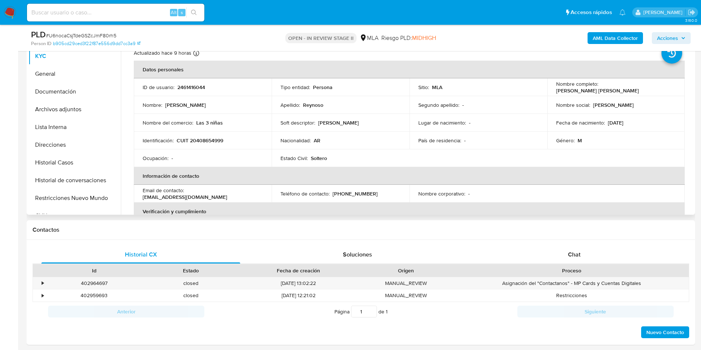
click at [187, 85] on p "2461416044" at bounding box center [191, 87] width 28 height 7
copy p "2461416044"
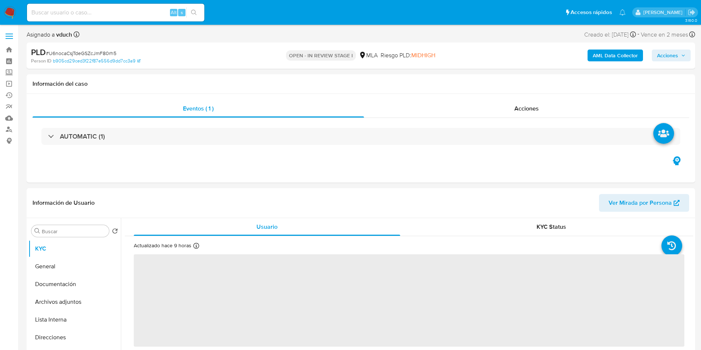
select select "10"
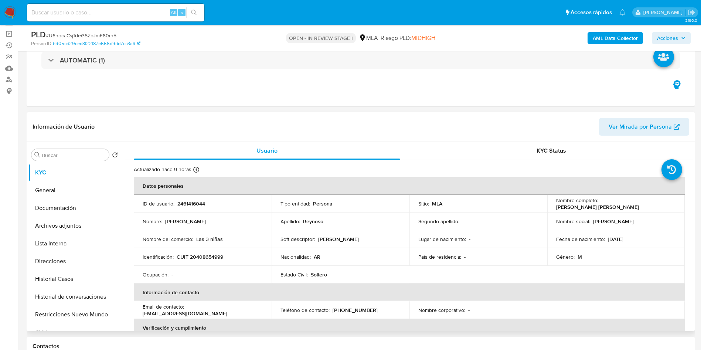
scroll to position [111, 0]
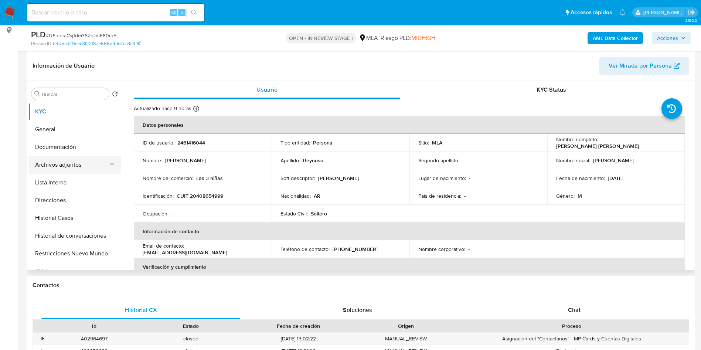
click at [88, 161] on button "Archivos adjuntos" at bounding box center [71, 165] width 86 height 18
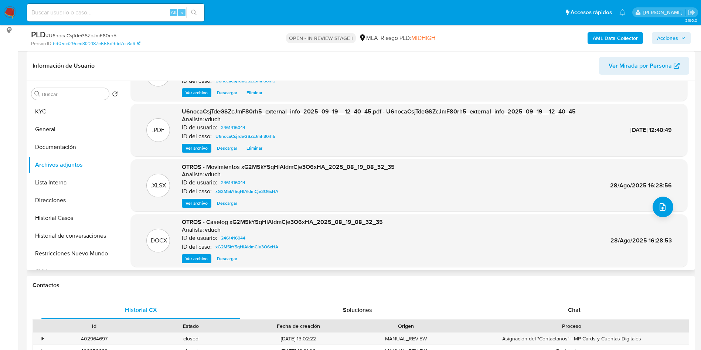
scroll to position [55, 0]
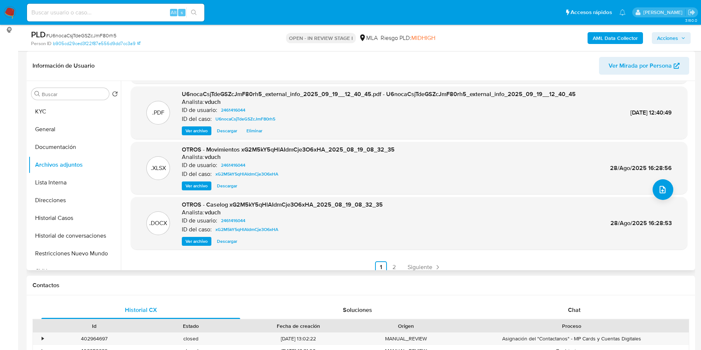
click at [204, 235] on div "OTROS - Caselog xG2M5kY5qHlAIdmCje3O6xHA_2025_08_19_08_32_35 Analista: vduch ID…" at bounding box center [282, 223] width 201 height 45
click at [168, 243] on div ".DOCX OTROS - Caselog xG2M5kY5qHlAIdmCje3O6xHA_2025_08_19_08_32_35 Analista: vd…" at bounding box center [408, 223] width 549 height 45
click at [180, 243] on div ".DOCX OTROS - Caselog xG2M5kY5qHlAIdmCje3O6xHA_2025_08_19_08_32_35 Analista: vd…" at bounding box center [408, 223] width 549 height 45
click at [188, 239] on span "Ver archivo" at bounding box center [196, 240] width 22 height 7
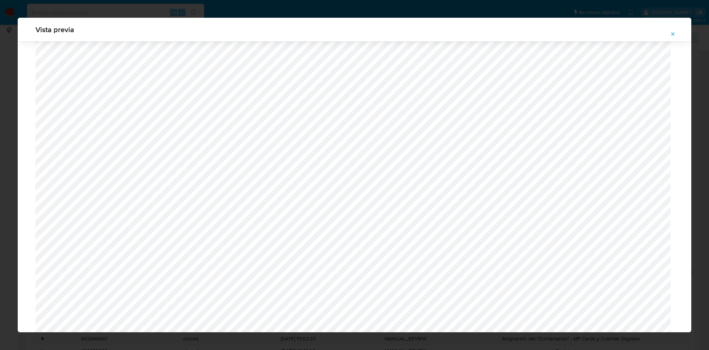
scroll to position [539, 0]
click at [674, 35] on icon "Attachment preview" at bounding box center [672, 33] width 3 height 3
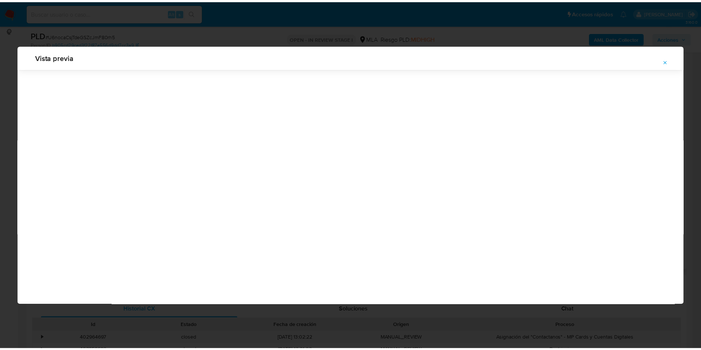
scroll to position [0, 0]
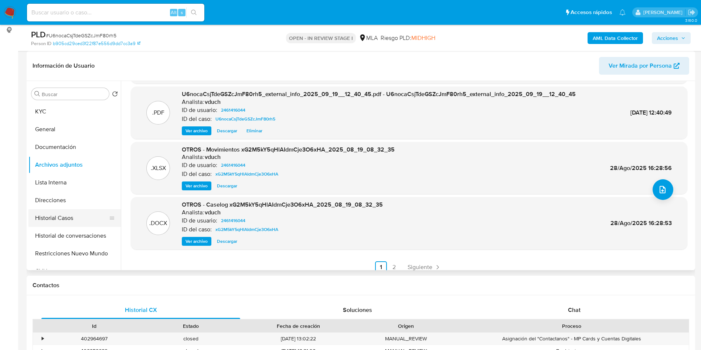
click at [67, 213] on button "Historial Casos" at bounding box center [71, 218] width 86 height 18
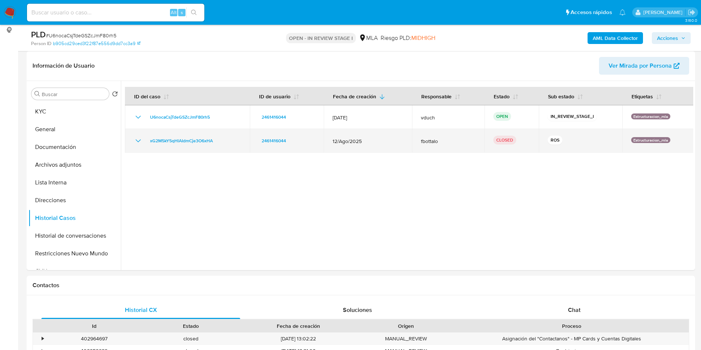
click at [133, 143] on td "xG2M5kY5qHlAIdmCje3O6xHA" at bounding box center [187, 141] width 125 height 24
drag, startPoint x: 139, startPoint y: 140, endPoint x: 174, endPoint y: 152, distance: 36.4
click at [140, 140] on icon "Mostrar/Ocultar" at bounding box center [138, 140] width 9 height 9
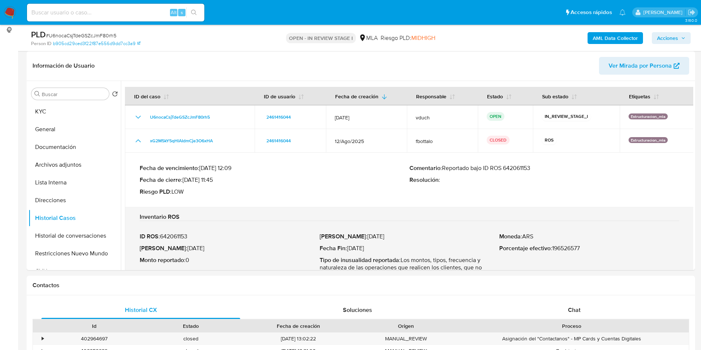
click at [525, 166] on p "Comentario : Reportado bajo ID ROS 642061153" at bounding box center [544, 167] width 270 height 7
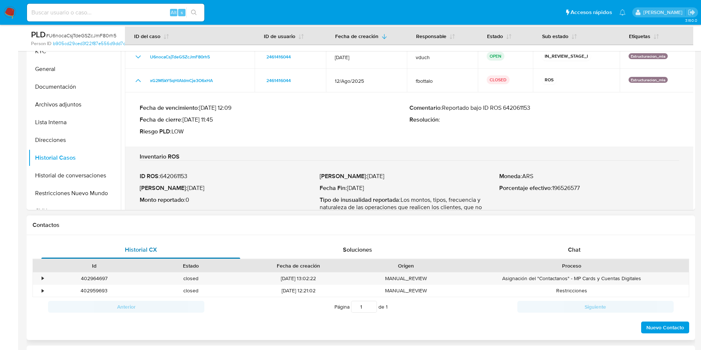
scroll to position [222, 0]
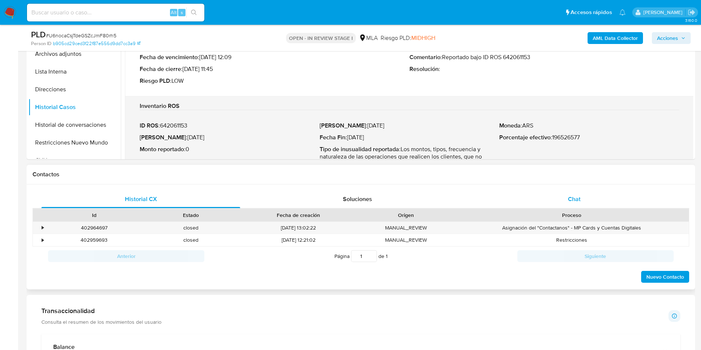
click at [587, 196] on div "Chat" at bounding box center [574, 199] width 199 height 18
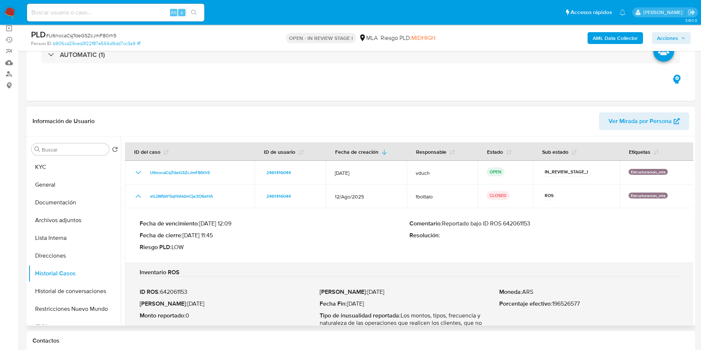
click at [384, 247] on p "Riesgo PLD : LOW" at bounding box center [275, 246] width 270 height 7
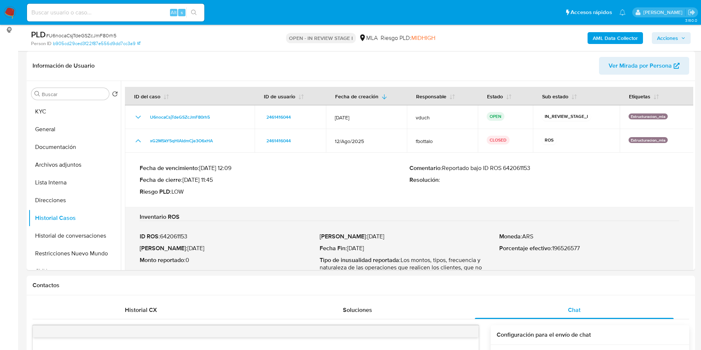
scroll to position [0, 0]
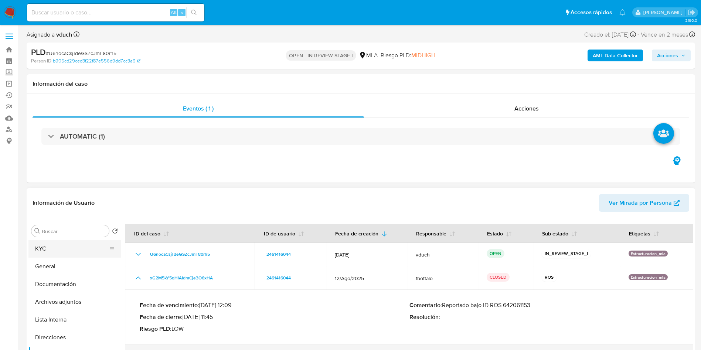
click at [48, 247] on button "KYC" at bounding box center [71, 249] width 86 height 18
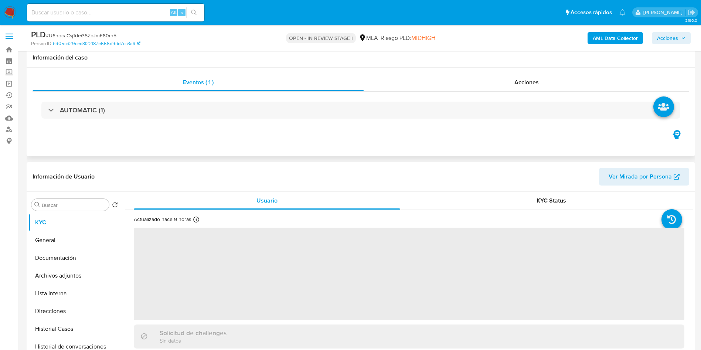
scroll to position [111, 0]
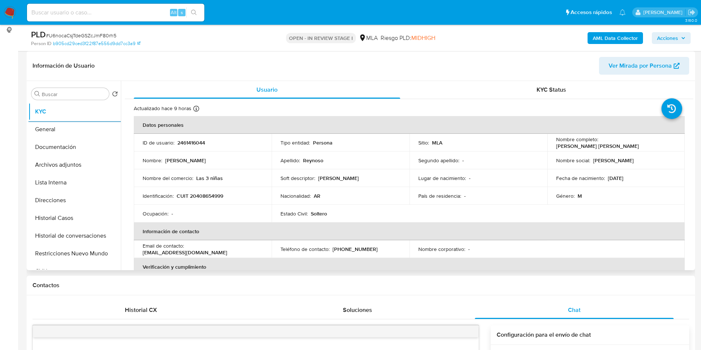
click at [459, 201] on td "País de residencia : -" at bounding box center [478, 196] width 138 height 18
click at [349, 227] on th "Información de contacto" at bounding box center [409, 231] width 551 height 18
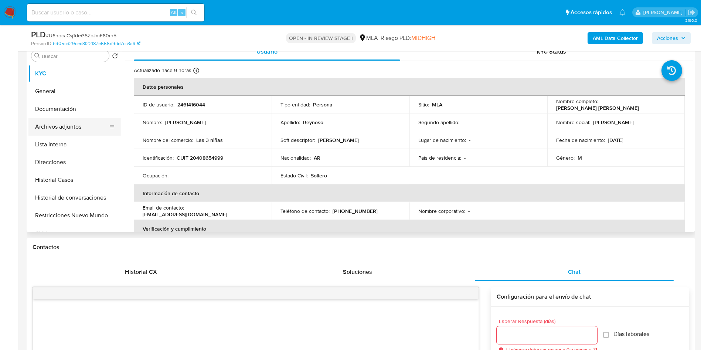
scroll to position [166, 0]
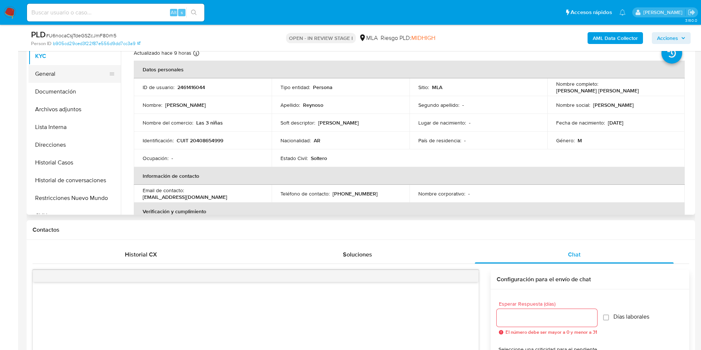
click at [67, 71] on button "General" at bounding box center [71, 74] width 86 height 18
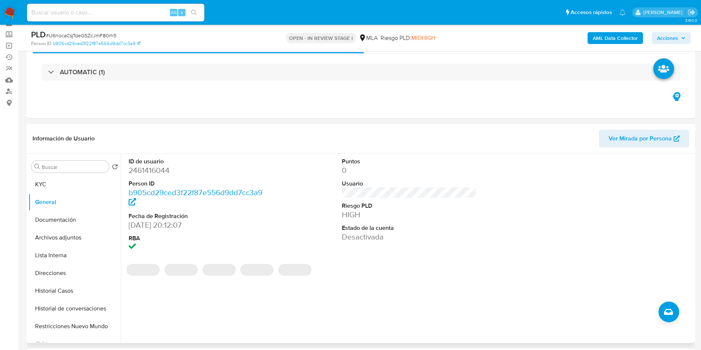
scroll to position [55, 0]
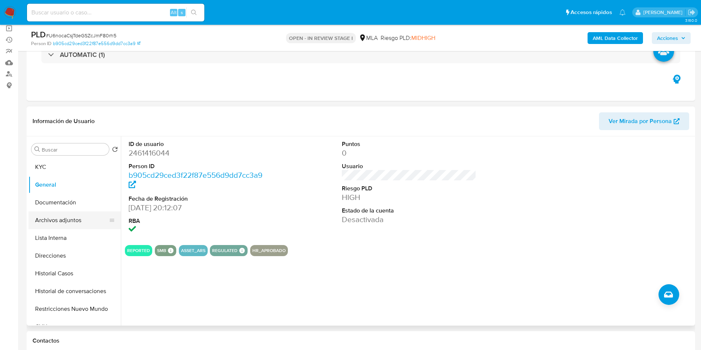
click at [65, 222] on button "Archivos adjuntos" at bounding box center [71, 220] width 86 height 18
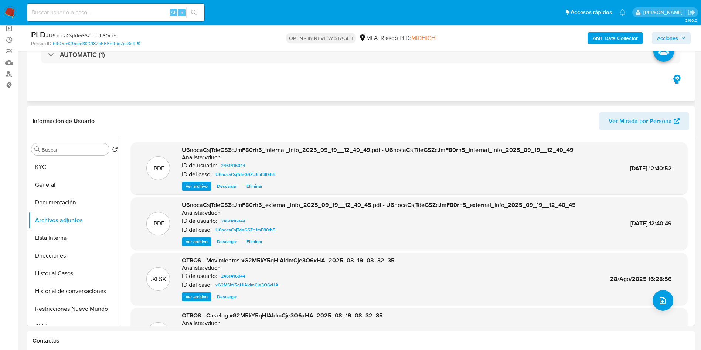
click at [342, 96] on div "Eventos ( 1 ) Acciones AUTOMATIC (1)" at bounding box center [361, 56] width 668 height 89
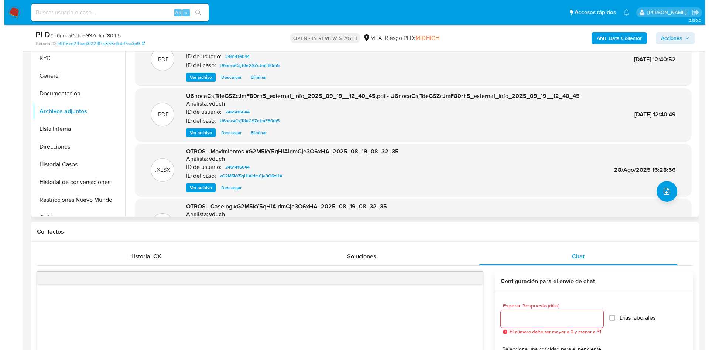
scroll to position [166, 0]
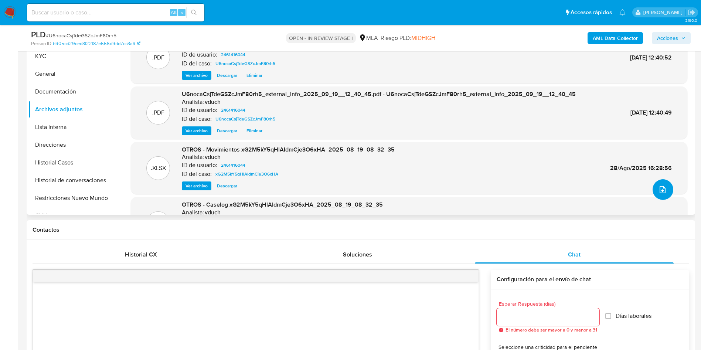
click at [665, 187] on button "upload-file" at bounding box center [662, 189] width 21 height 21
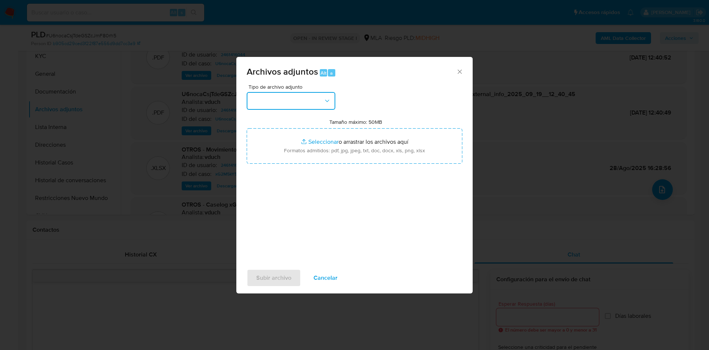
click at [326, 101] on icon "button" at bounding box center [327, 100] width 7 height 7
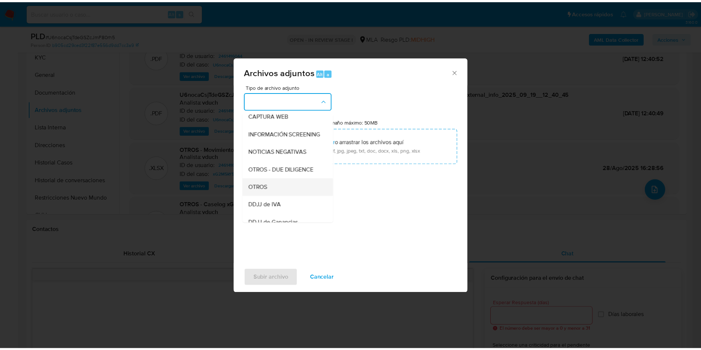
scroll to position [111, 0]
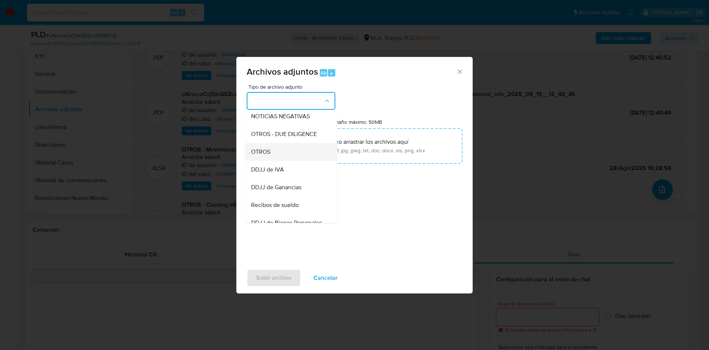
click at [289, 161] on div "OTROS" at bounding box center [288, 152] width 75 height 18
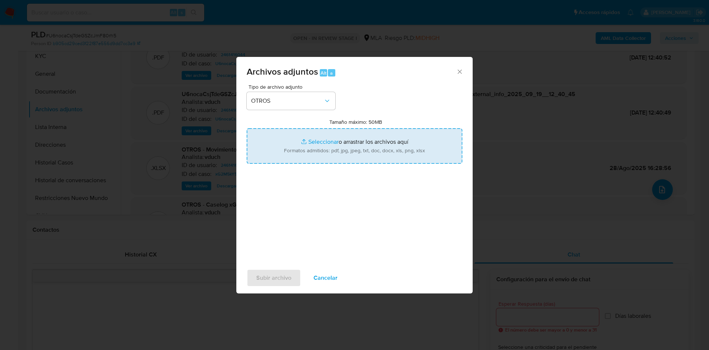
type input "C:\fakepath\Caselog U6nocaCsjTdeGSZcJmF80rh5_2025_09_19_10_36_59.docx"
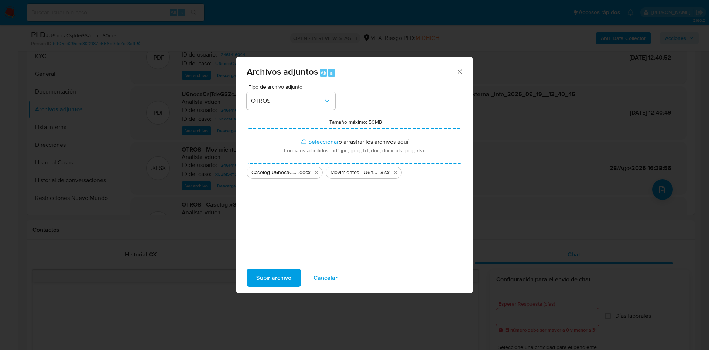
click at [274, 273] on span "Subir archivo" at bounding box center [273, 278] width 35 height 16
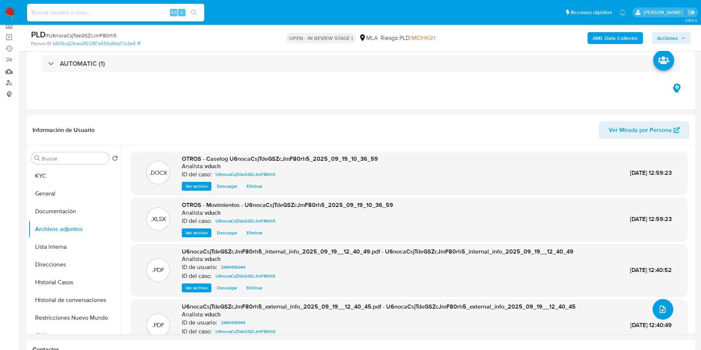
scroll to position [0, 0]
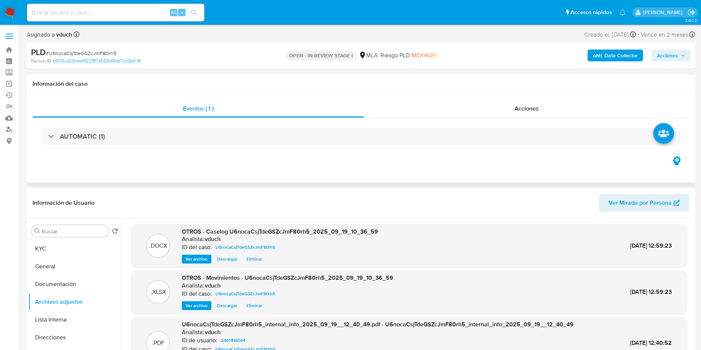
click at [558, 154] on div "AUTOMATIC (1)" at bounding box center [361, 136] width 656 height 37
click at [307, 67] on div "PLD # U6nocaCsjTdeGSZcJmF80rh5 Person ID b905cd29ced3f22f87e556d9dd7cc3a9 OPEN …" at bounding box center [361, 55] width 668 height 26
click at [74, 244] on button "KYC" at bounding box center [71, 249] width 86 height 18
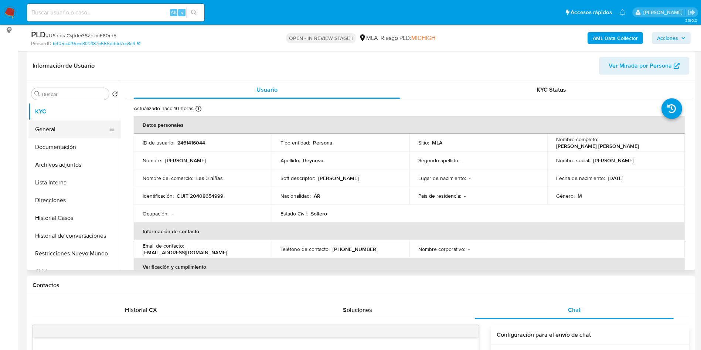
click at [88, 131] on button "General" at bounding box center [71, 129] width 86 height 18
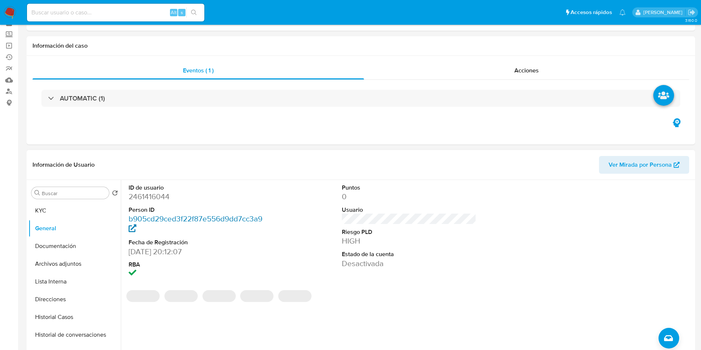
scroll to position [55, 0]
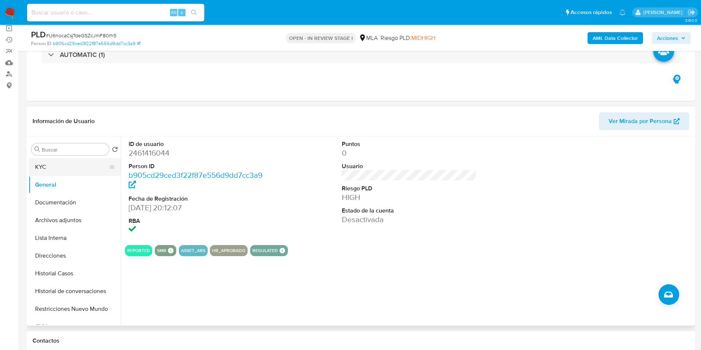
click at [60, 172] on button "KYC" at bounding box center [71, 167] width 86 height 18
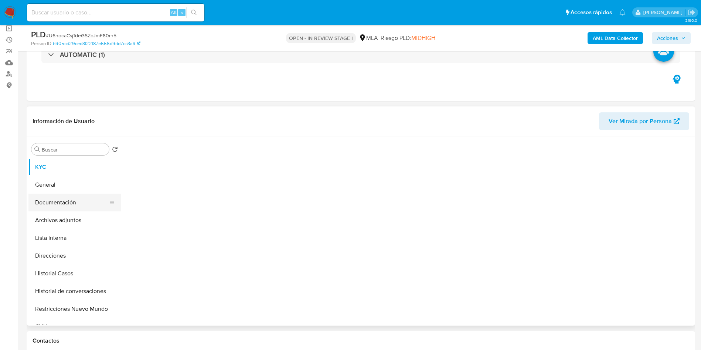
drag, startPoint x: 64, startPoint y: 208, endPoint x: 62, endPoint y: 196, distance: 11.9
click at [64, 208] on button "Documentación" at bounding box center [71, 203] width 86 height 18
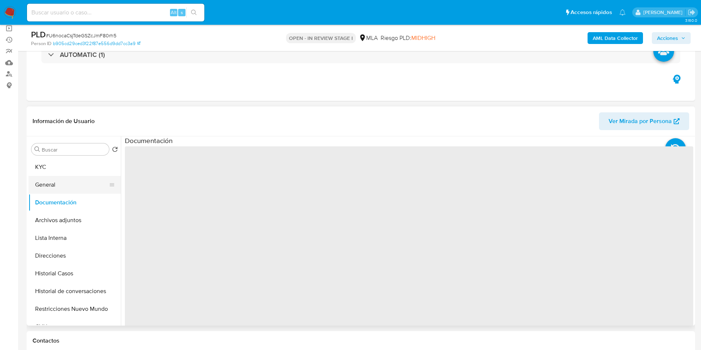
click at [62, 192] on button "General" at bounding box center [71, 185] width 86 height 18
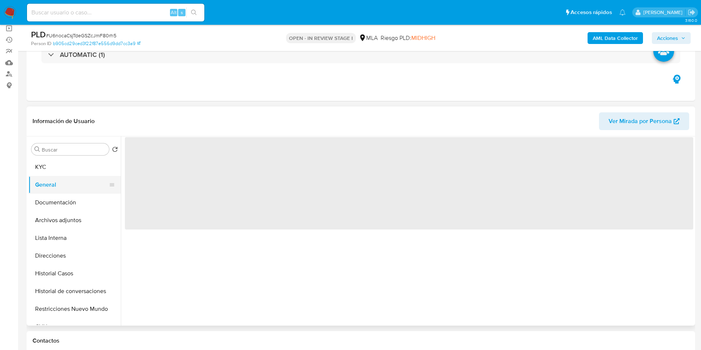
click at [57, 185] on button "General" at bounding box center [71, 185] width 86 height 18
drag, startPoint x: 49, startPoint y: 203, endPoint x: 41, endPoint y: 176, distance: 28.3
click at [49, 203] on button "Documentación" at bounding box center [74, 203] width 92 height 18
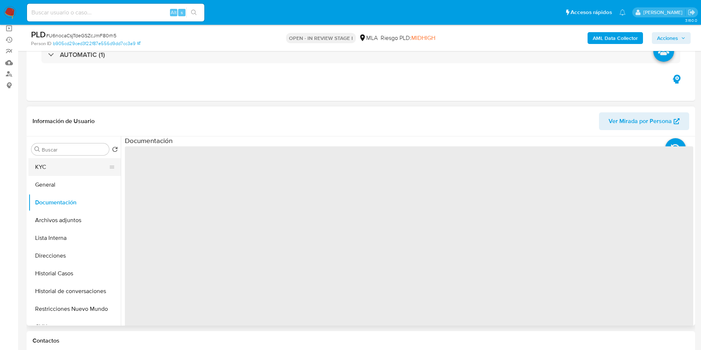
click at [41, 175] on ul "KYC General Documentación Archivos adjuntos Lista Interna Direcciones Historial…" at bounding box center [74, 241] width 92 height 167
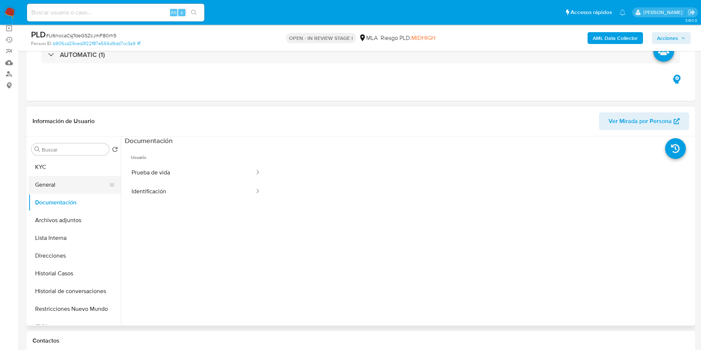
click at [57, 191] on button "General" at bounding box center [71, 185] width 86 height 18
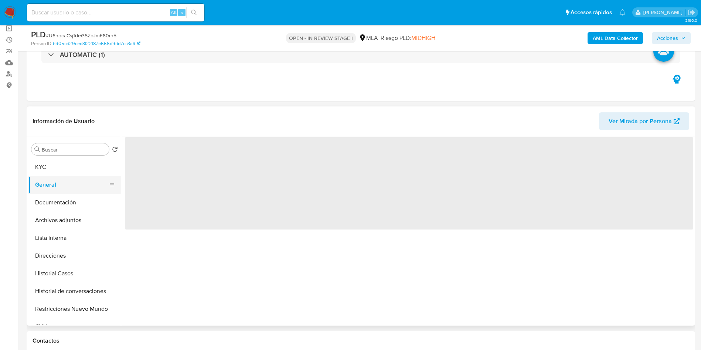
click at [62, 187] on button "General" at bounding box center [71, 185] width 86 height 18
click at [47, 168] on button "KYC" at bounding box center [71, 167] width 86 height 18
click at [59, 185] on button "General" at bounding box center [71, 185] width 86 height 18
click at [57, 199] on button "Documentación" at bounding box center [71, 203] width 86 height 18
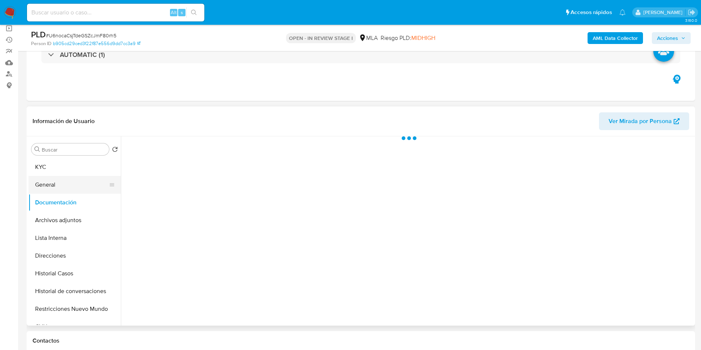
click at [59, 185] on button "General" at bounding box center [71, 185] width 86 height 18
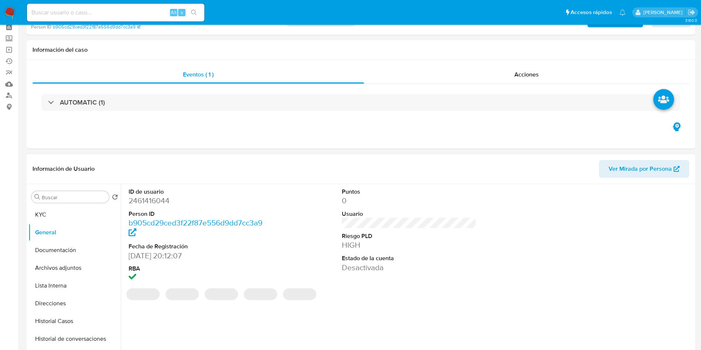
scroll to position [111, 0]
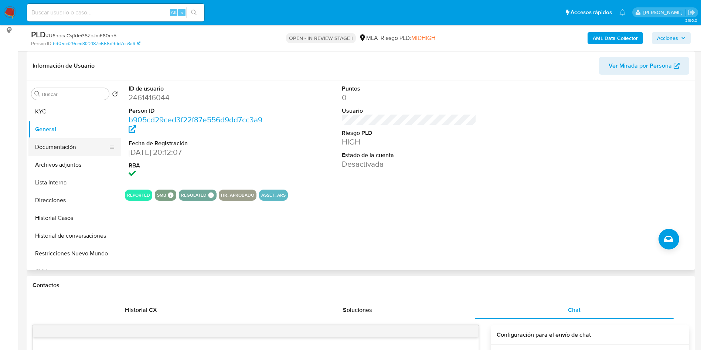
click at [78, 146] on button "Documentación" at bounding box center [71, 147] width 86 height 18
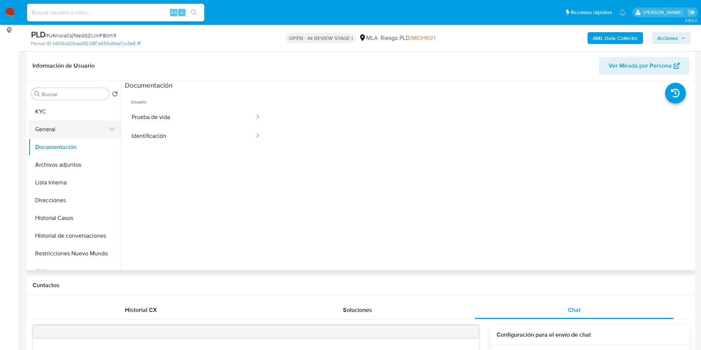
click at [61, 129] on button "General" at bounding box center [71, 129] width 86 height 18
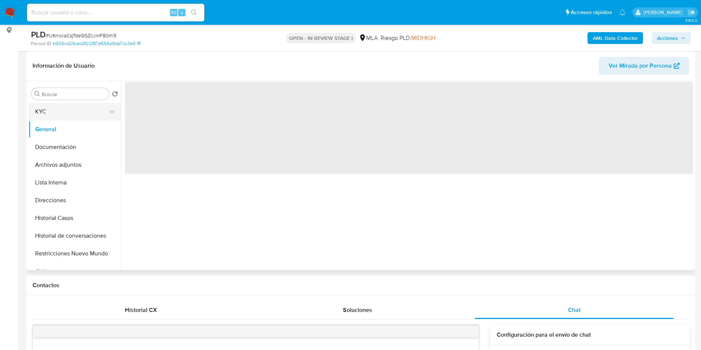
click at [51, 116] on button "KYC" at bounding box center [71, 112] width 86 height 18
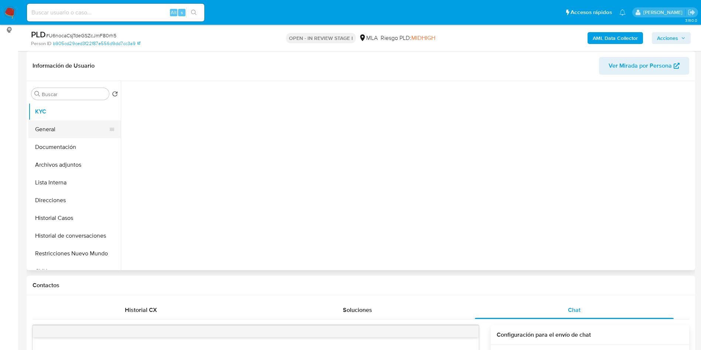
drag, startPoint x: 64, startPoint y: 125, endPoint x: 63, endPoint y: 132, distance: 7.1
click at [63, 125] on button "General" at bounding box center [71, 129] width 86 height 18
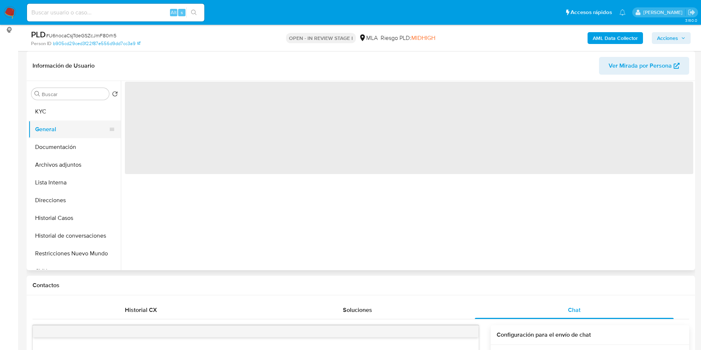
click at [48, 135] on button "General" at bounding box center [71, 129] width 86 height 18
click at [41, 133] on button "General" at bounding box center [71, 129] width 86 height 18
click at [52, 146] on button "Documentación" at bounding box center [71, 147] width 86 height 18
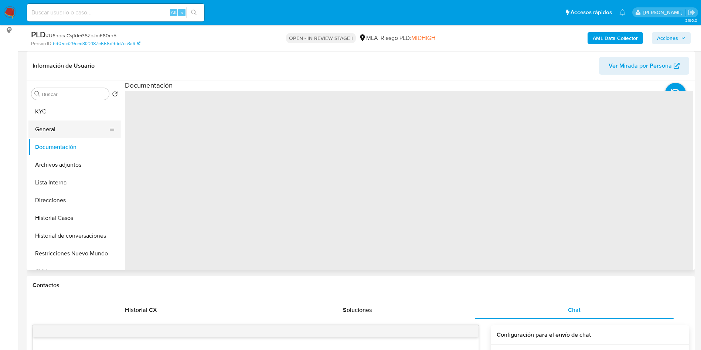
click at [52, 131] on button "General" at bounding box center [71, 129] width 86 height 18
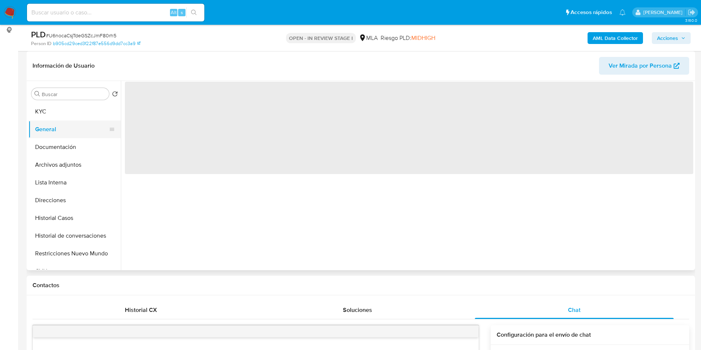
click at [40, 127] on button "General" at bounding box center [71, 129] width 86 height 18
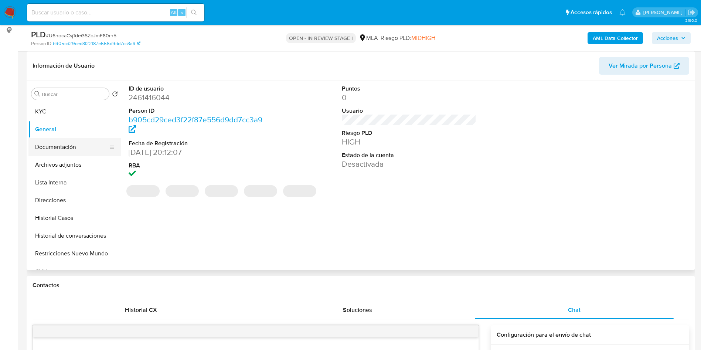
click at [59, 143] on button "Documentación" at bounding box center [71, 147] width 86 height 18
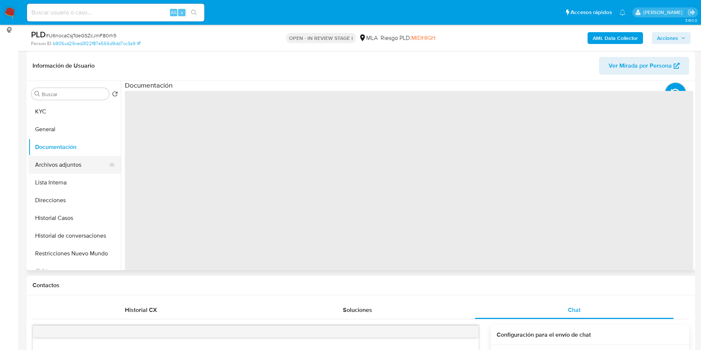
click at [78, 158] on button "Archivos adjuntos" at bounding box center [71, 165] width 86 height 18
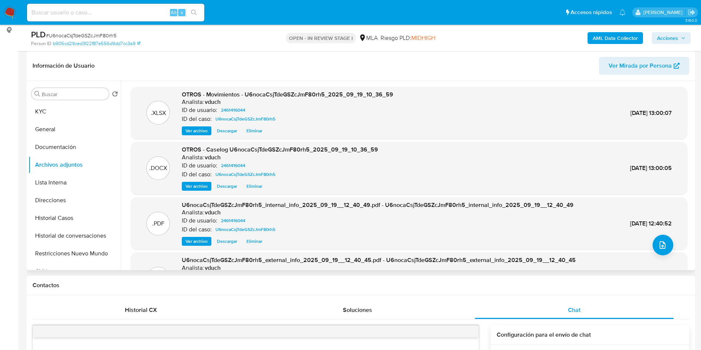
scroll to position [62, 0]
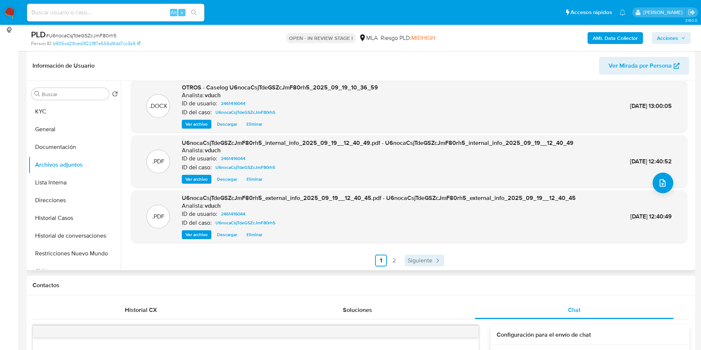
click at [414, 259] on span "Siguiente" at bounding box center [419, 260] width 25 height 6
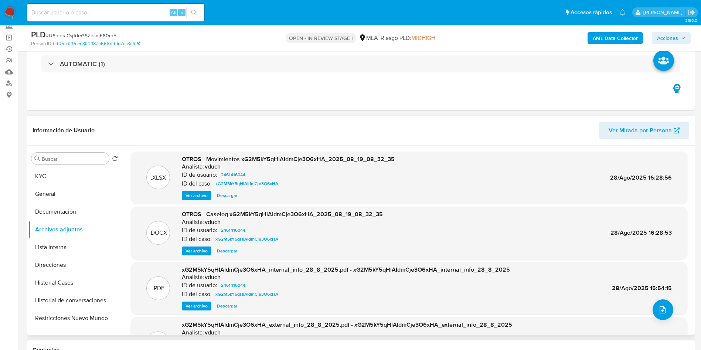
scroll to position [0, 0]
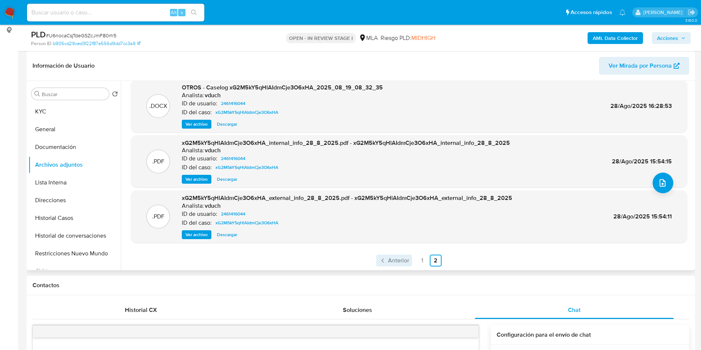
click at [395, 262] on span "Anterior" at bounding box center [398, 260] width 21 height 6
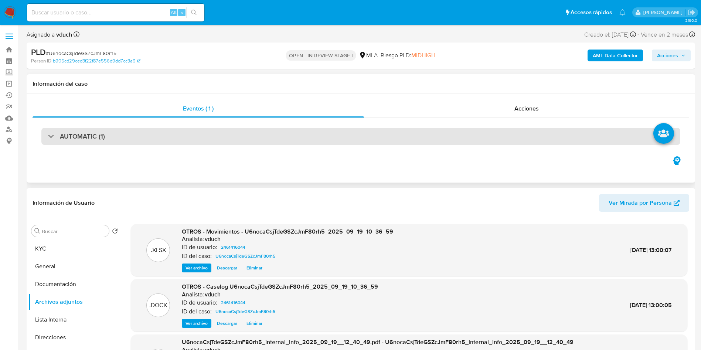
drag, startPoint x: 535, startPoint y: 131, endPoint x: 533, endPoint y: 138, distance: 7.8
click at [535, 130] on div "AUTOMATIC (1)" at bounding box center [360, 136] width 639 height 17
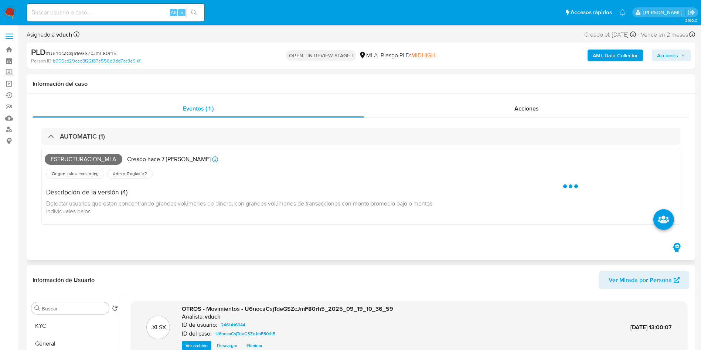
click at [193, 147] on div "Estructuracion_mla Creado hace 7 [PERSON_NAME] Creado: [DATE] 03:08:21 Origen: …" at bounding box center [360, 188] width 639 height 86
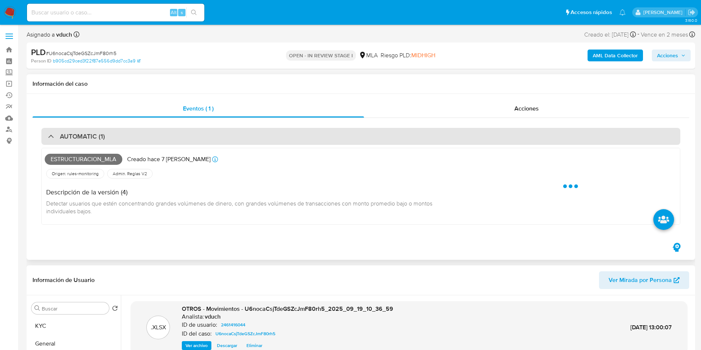
click at [194, 141] on div "AUTOMATIC (1)" at bounding box center [360, 136] width 639 height 17
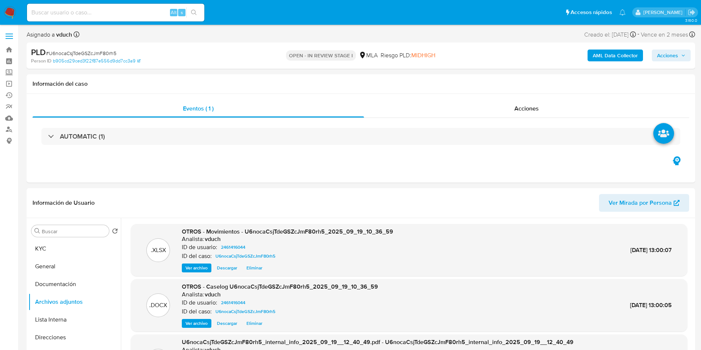
click at [669, 59] on span "Acciones" at bounding box center [667, 55] width 21 height 12
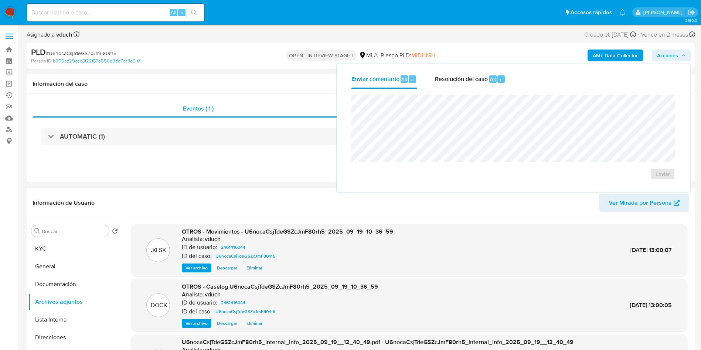
click at [518, 78] on div "Enviar comentario Alt c Resolución del caso Alt r" at bounding box center [512, 78] width 341 height 19
click at [495, 88] on div "Enviar comentario Alt c Resolución del caso Alt r Enviar" at bounding box center [512, 127] width 341 height 116
click at [495, 85] on div "Resolución del caso Alt r" at bounding box center [470, 78] width 71 height 19
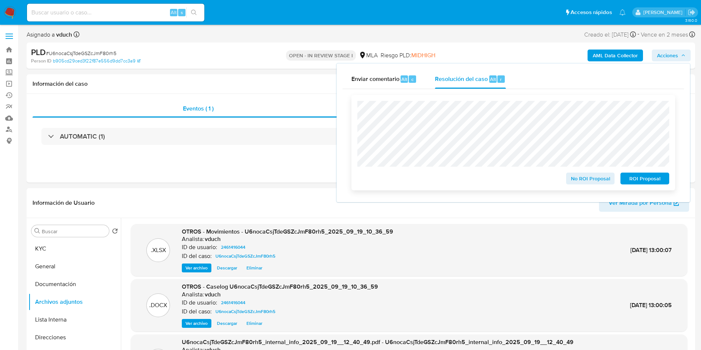
click at [637, 182] on span "ROI Proposal" at bounding box center [644, 178] width 38 height 10
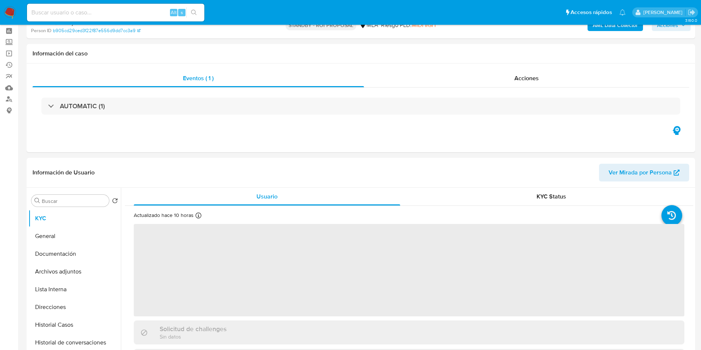
select select "10"
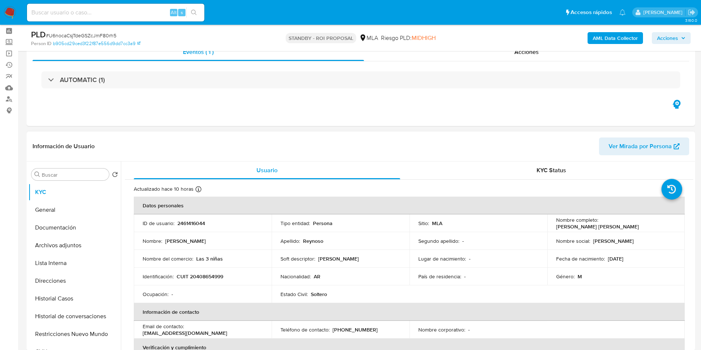
scroll to position [111, 0]
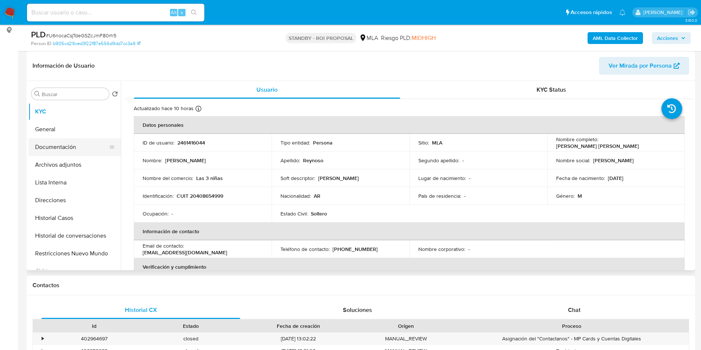
click at [76, 144] on button "Documentación" at bounding box center [71, 147] width 86 height 18
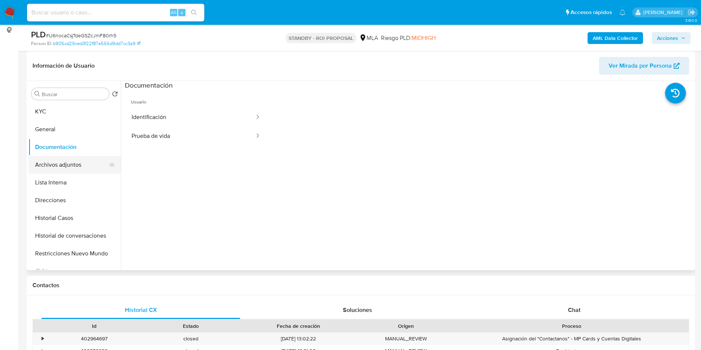
drag, startPoint x: 64, startPoint y: 124, endPoint x: 75, endPoint y: 166, distance: 43.5
click at [64, 124] on button "General" at bounding box center [74, 129] width 92 height 18
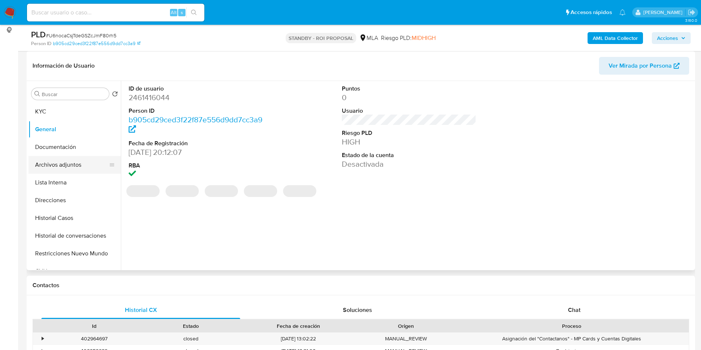
click at [68, 165] on button "Archivos adjuntos" at bounding box center [71, 165] width 86 height 18
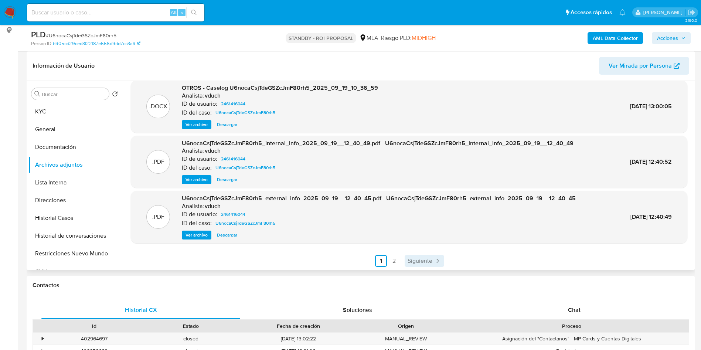
scroll to position [62, 0]
click at [420, 260] on span "Siguiente" at bounding box center [419, 260] width 25 height 6
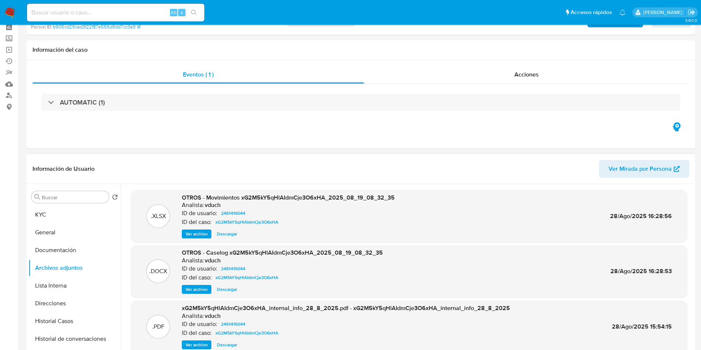
scroll to position [0, 0]
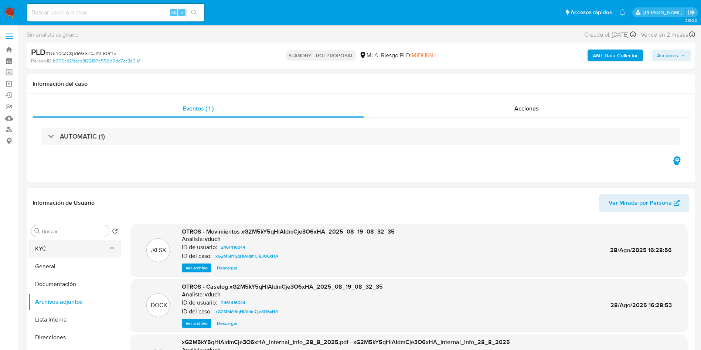
click at [64, 249] on button "KYC" at bounding box center [71, 249] width 86 height 18
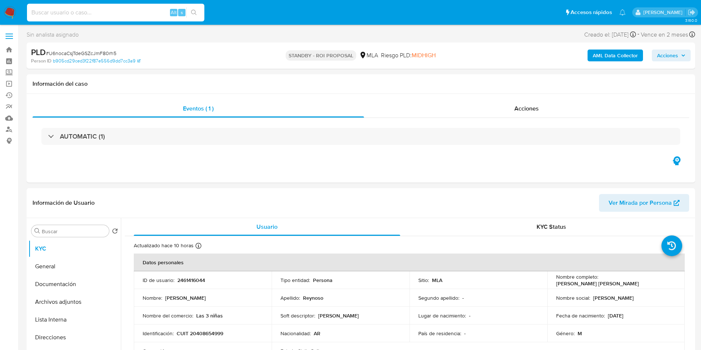
click at [157, 12] on input at bounding box center [115, 13] width 177 height 10
paste input "mY0cM9CQi7yRkbibcC1LJgQI"
type input "mY0cM9CQi7yRkbibcC1LJgQI"
drag, startPoint x: 194, startPoint y: 14, endPoint x: 214, endPoint y: 18, distance: 20.7
click at [195, 14] on icon "search-icon" at bounding box center [194, 13] width 6 height 6
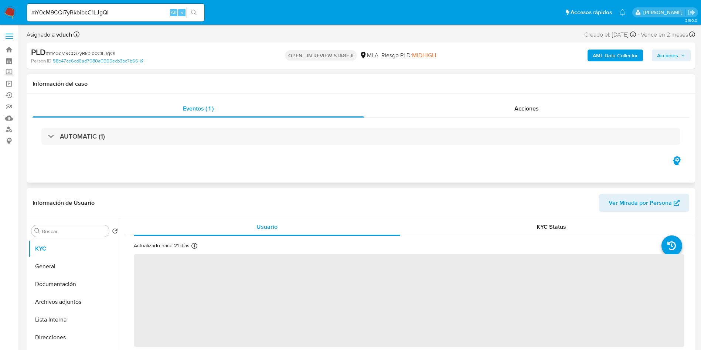
click at [332, 146] on div "AUTOMATIC (1)" at bounding box center [361, 136] width 656 height 37
select select "10"
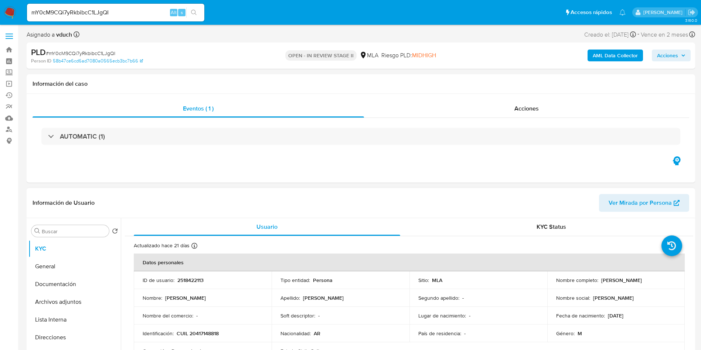
click at [191, 283] on p "2518422113" at bounding box center [190, 280] width 26 height 7
copy p "2518422113"
click at [76, 295] on button "Archivos adjuntos" at bounding box center [71, 302] width 86 height 18
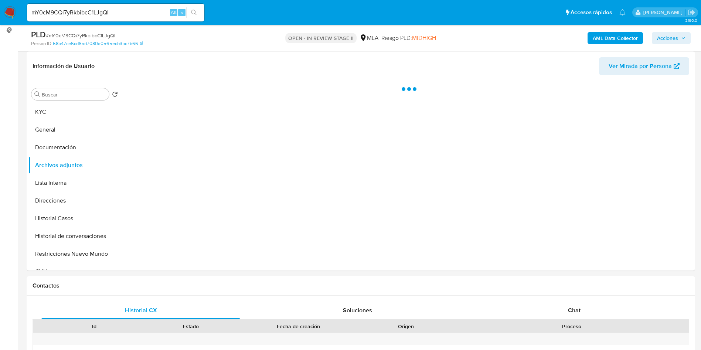
scroll to position [111, 0]
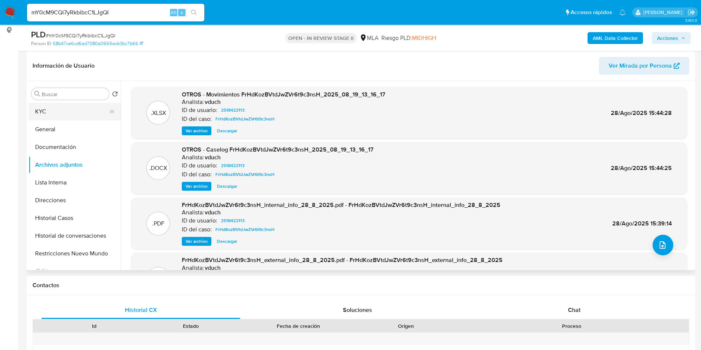
click at [72, 116] on button "KYC" at bounding box center [71, 112] width 86 height 18
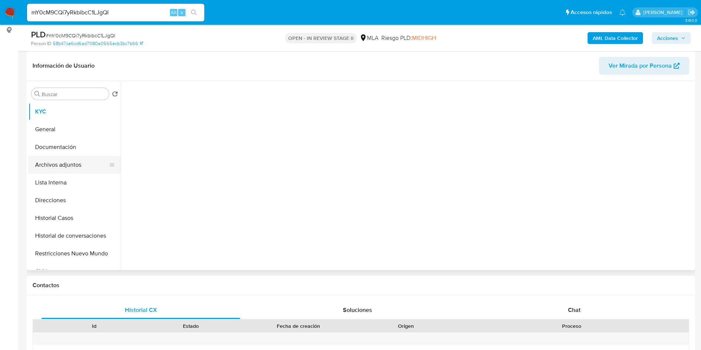
click at [61, 170] on button "Archivos adjuntos" at bounding box center [71, 165] width 86 height 18
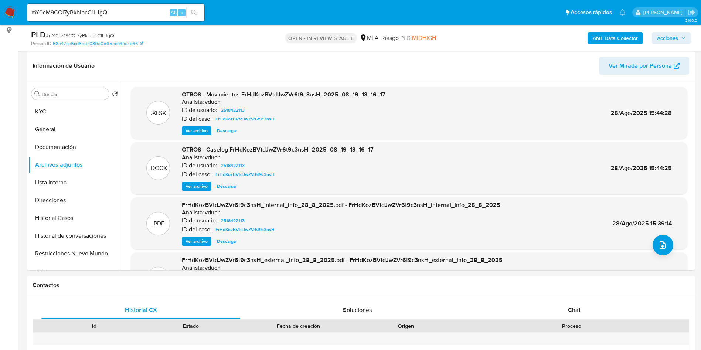
click at [622, 37] on b "AML Data Collector" at bounding box center [614, 38] width 45 height 12
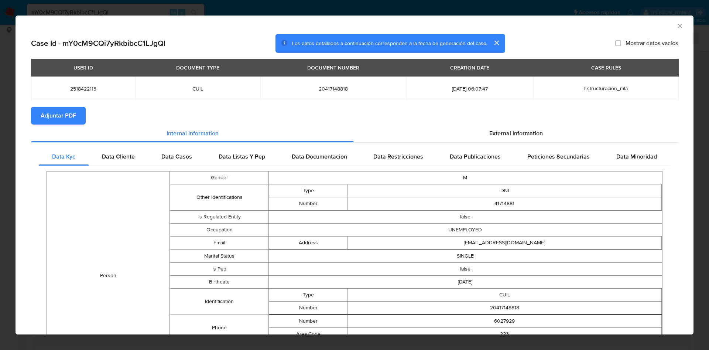
click at [56, 116] on span "Adjuntar PDF" at bounding box center [58, 115] width 35 height 16
click at [668, 24] on div "AML Data Collector" at bounding box center [355, 25] width 678 height 18
click at [676, 25] on icon "Cerrar ventana" at bounding box center [679, 25] width 7 height 7
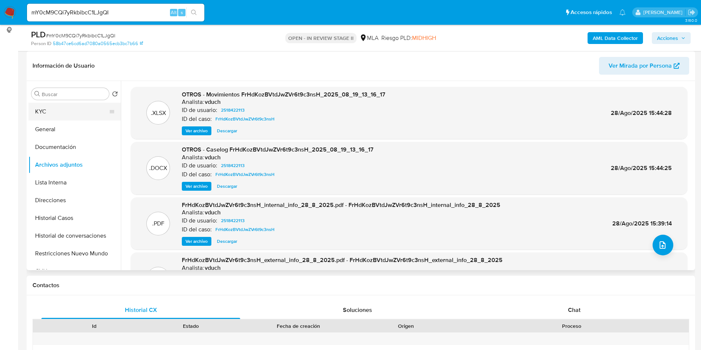
click at [55, 109] on button "KYC" at bounding box center [71, 112] width 86 height 18
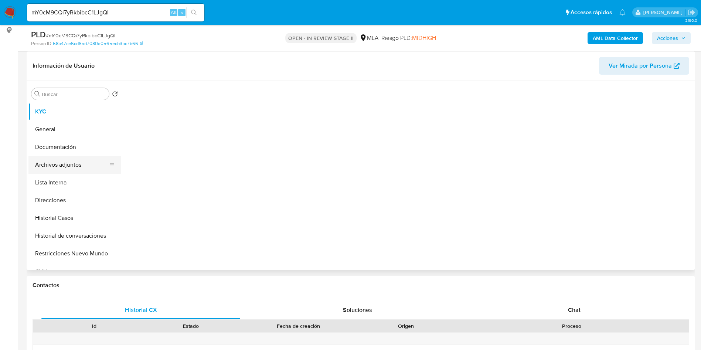
click at [73, 163] on button "Archivos adjuntos" at bounding box center [71, 165] width 86 height 18
click at [76, 149] on button "Documentación" at bounding box center [71, 147] width 86 height 18
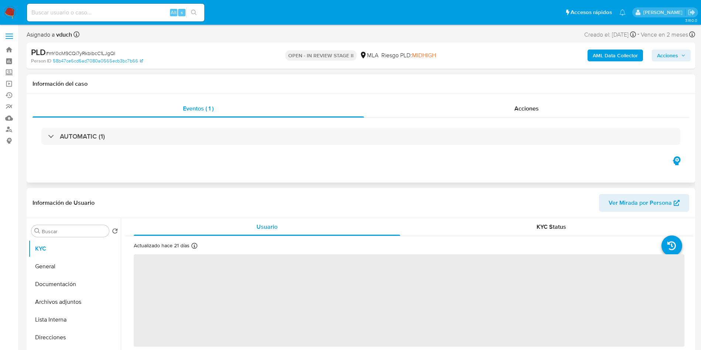
select select "10"
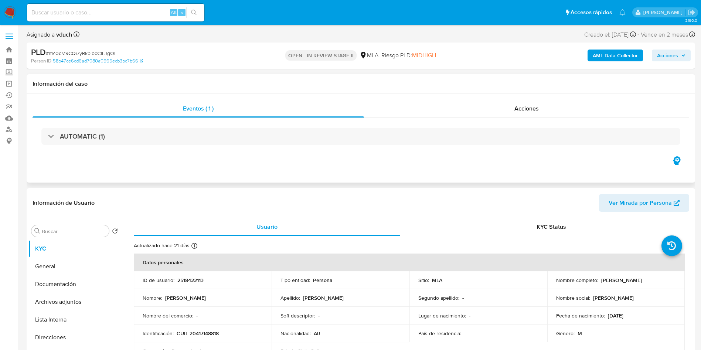
click at [362, 78] on div "Información del caso" at bounding box center [361, 84] width 668 height 20
click at [87, 298] on button "Archivos adjuntos" at bounding box center [71, 302] width 86 height 18
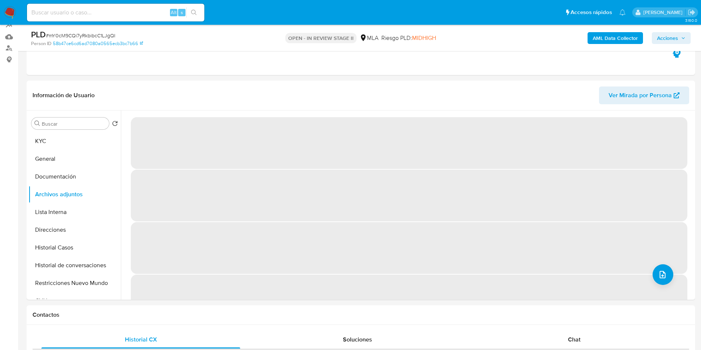
scroll to position [111, 0]
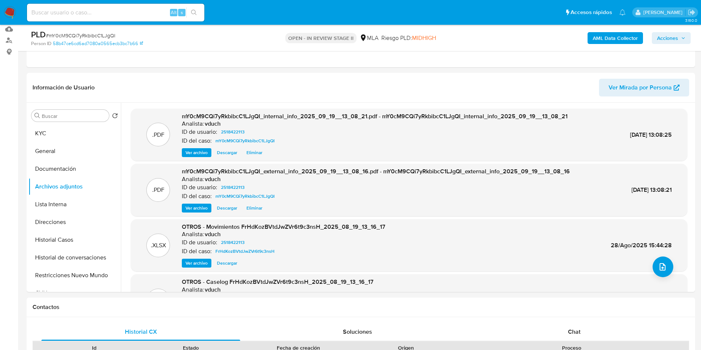
scroll to position [55, 0]
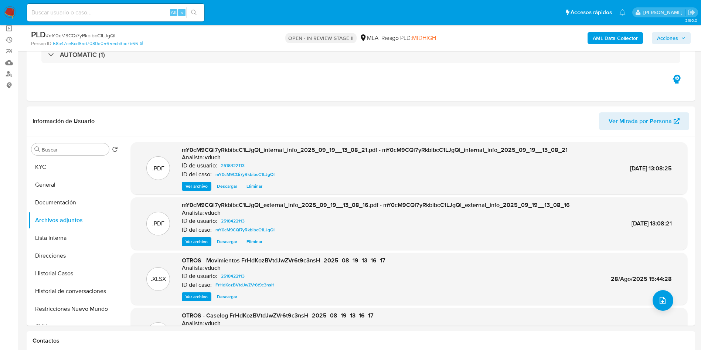
drag, startPoint x: 697, startPoint y: 33, endPoint x: 670, endPoint y: 38, distance: 27.4
click at [697, 33] on div "PLD # mY0cM9CQi7yRkbibcC1LJgQI Person ID 58b47ce6cd6ad7080a0565ecb3bc7b66 OPEN …" at bounding box center [350, 38] width 701 height 26
drag, startPoint x: 670, startPoint y: 38, endPoint x: 659, endPoint y: 43, distance: 11.6
click at [669, 38] on span "Acciones" at bounding box center [667, 38] width 21 height 12
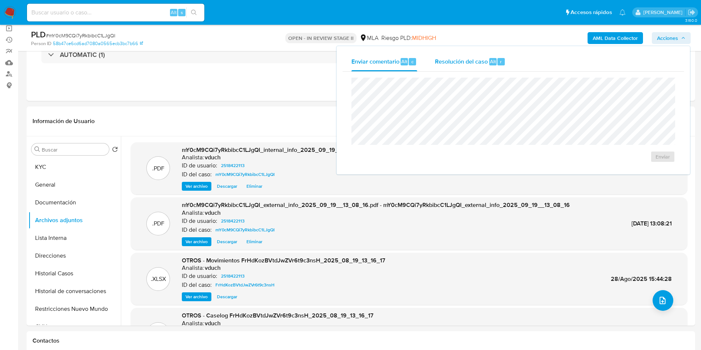
click at [500, 64] on span "r" at bounding box center [501, 61] width 2 height 7
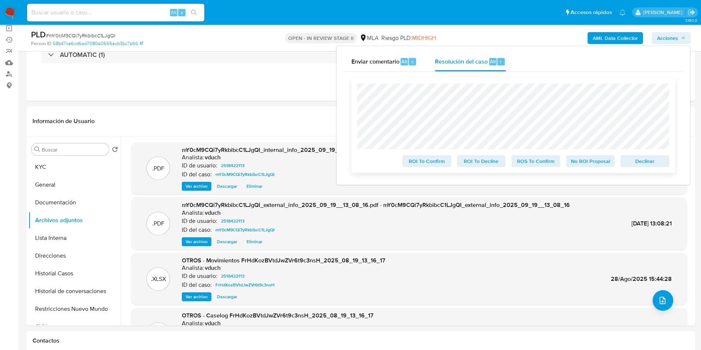
drag, startPoint x: 639, startPoint y: 164, endPoint x: 592, endPoint y: 171, distance: 47.4
click at [639, 164] on span "Declinar" at bounding box center [644, 161] width 38 height 10
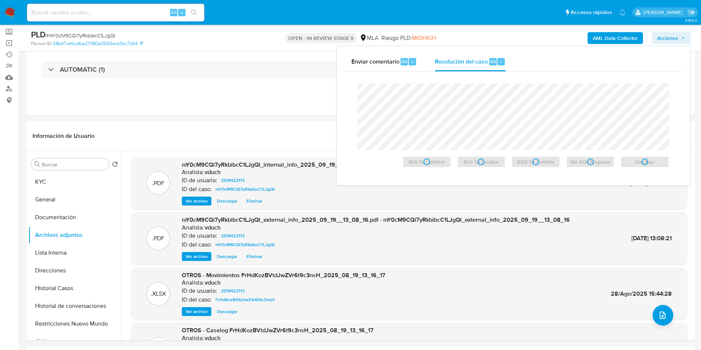
scroll to position [0, 0]
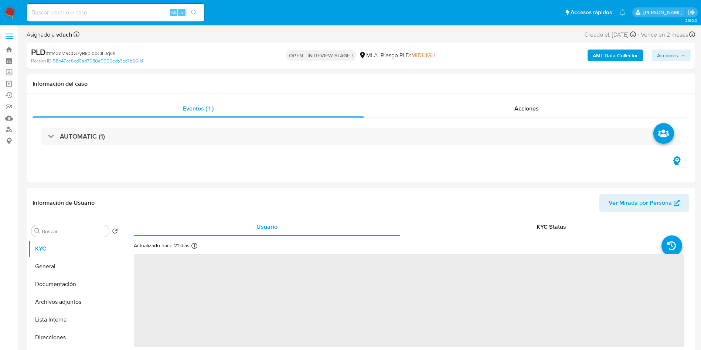
select select "10"
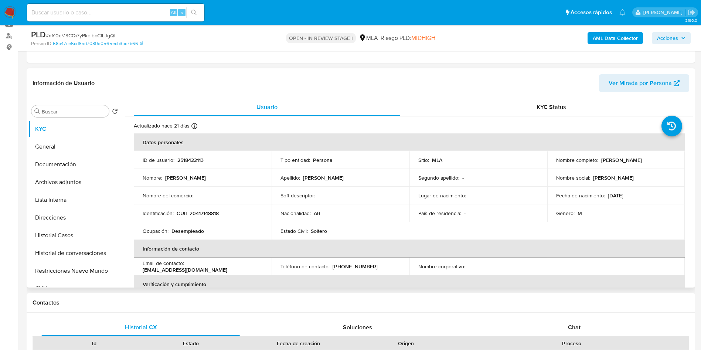
scroll to position [111, 0]
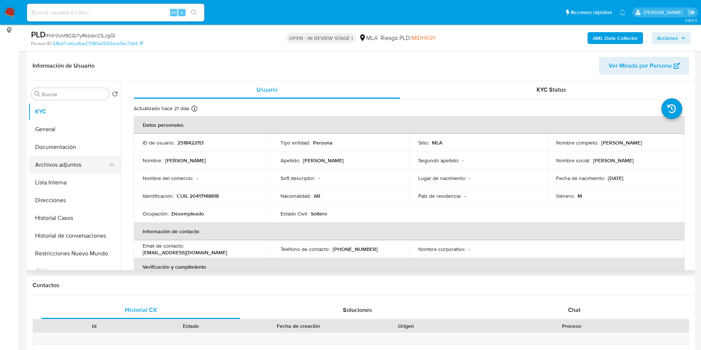
click at [73, 161] on button "Archivos adjuntos" at bounding box center [71, 165] width 86 height 18
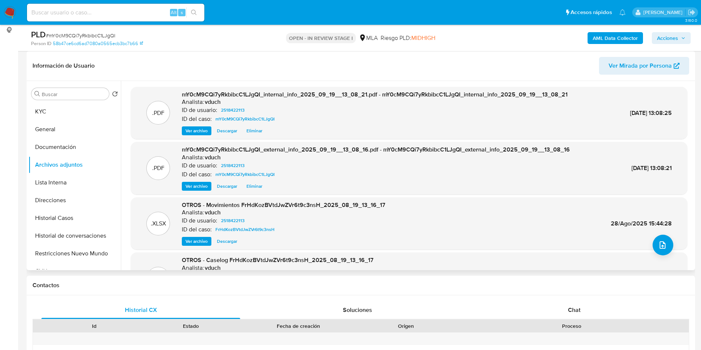
scroll to position [55, 0]
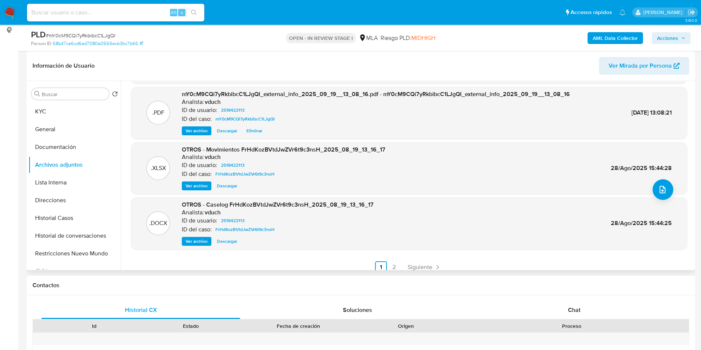
click at [199, 245] on span "Ver archivo" at bounding box center [196, 240] width 22 height 7
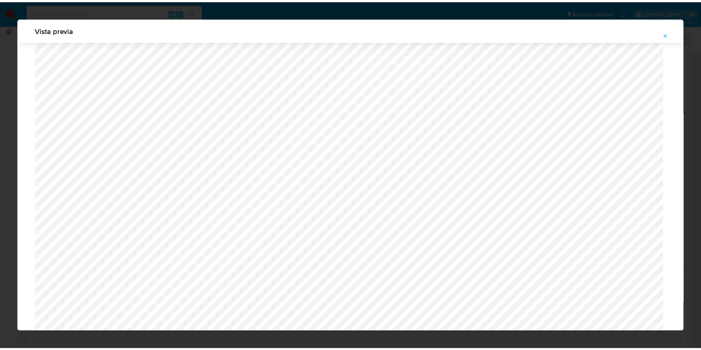
scroll to position [0, 0]
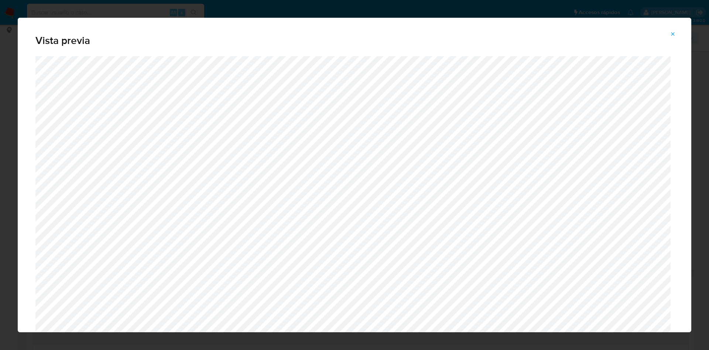
click at [671, 34] on icon "Attachment preview" at bounding box center [673, 34] width 6 height 6
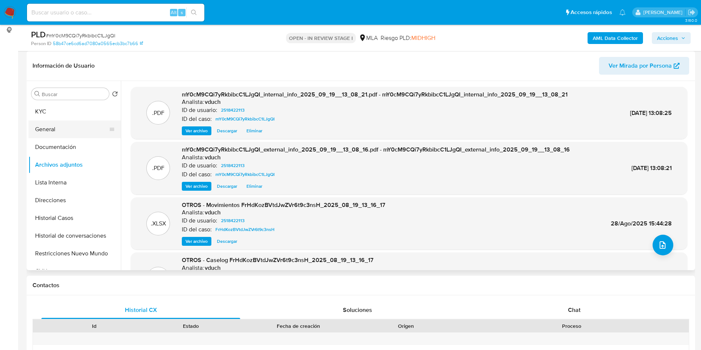
click at [66, 122] on button "General" at bounding box center [71, 129] width 86 height 18
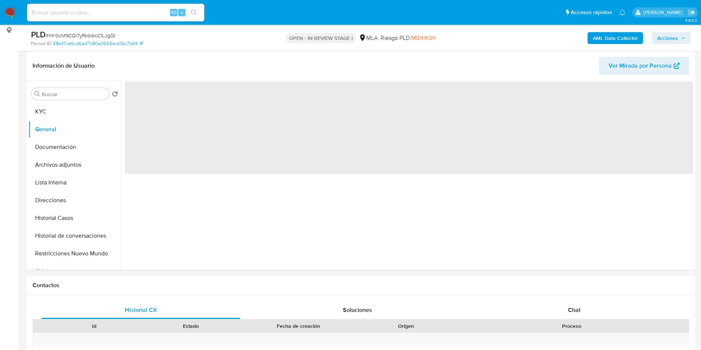
click at [98, 31] on div "PLD # mY0cM9CQi7yRkbibcC1LJgQI" at bounding box center [139, 34] width 217 height 11
copy span "mY0cM9CQi7yRkbibcC1LJgQI"
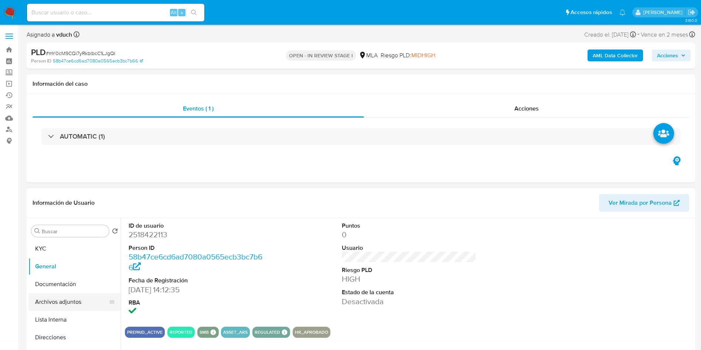
click at [62, 301] on button "Archivos adjuntos" at bounding box center [71, 302] width 86 height 18
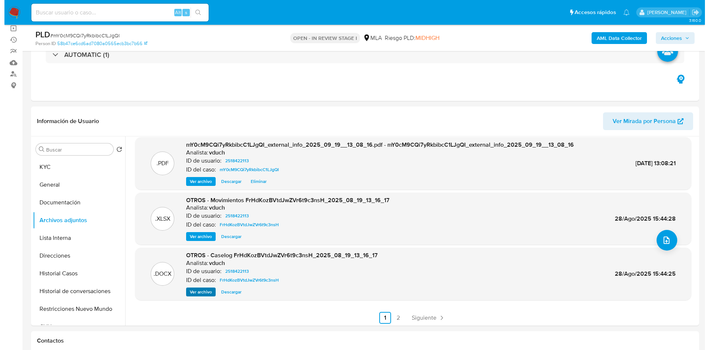
scroll to position [62, 0]
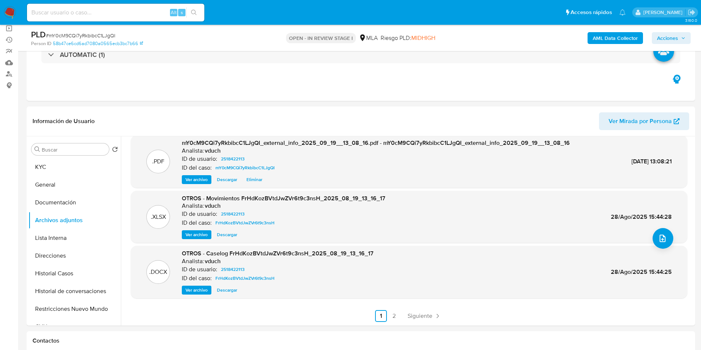
click at [203, 289] on span "Ver archivo" at bounding box center [196, 289] width 22 height 7
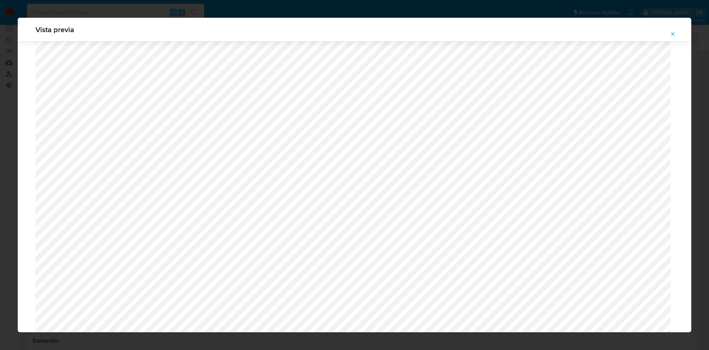
scroll to position [595, 0]
drag, startPoint x: 670, startPoint y: 35, endPoint x: 646, endPoint y: 36, distance: 23.6
click at [670, 34] on icon "Attachment preview" at bounding box center [673, 34] width 6 height 6
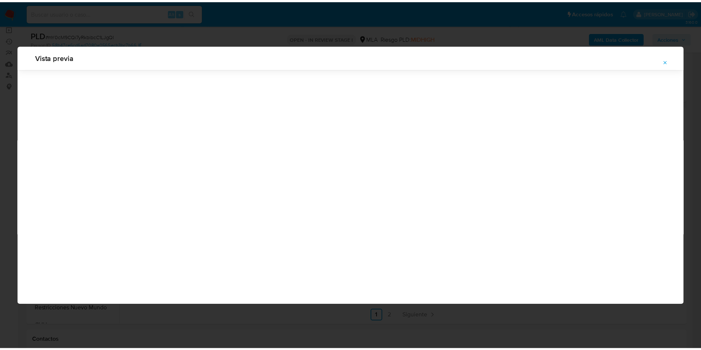
scroll to position [0, 0]
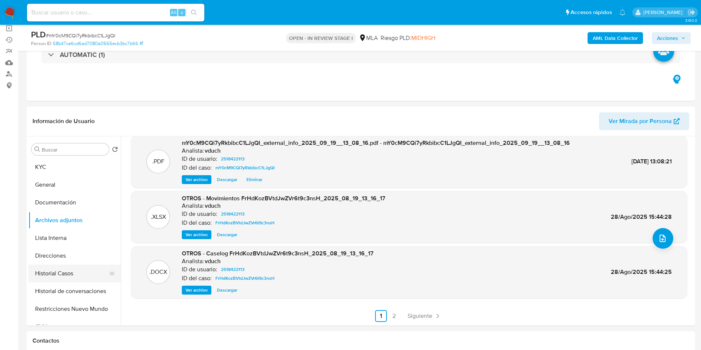
click at [58, 268] on button "Historial Casos" at bounding box center [71, 273] width 86 height 18
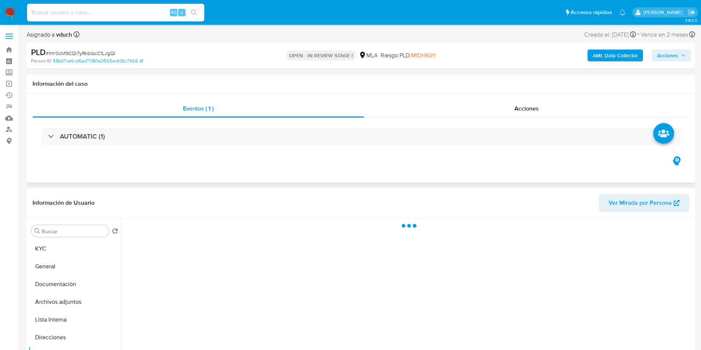
scroll to position [55, 0]
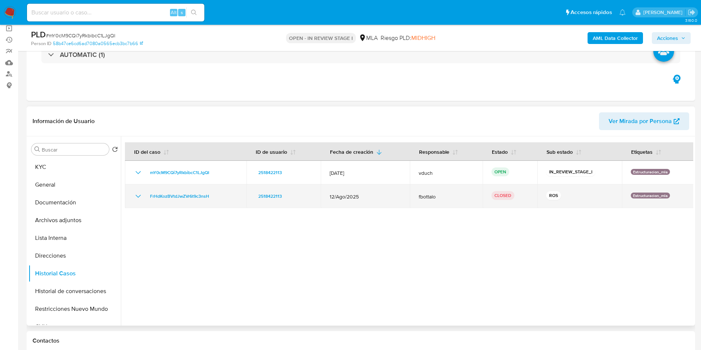
click at [140, 196] on icon "Mostrar/Ocultar" at bounding box center [138, 196] width 9 height 9
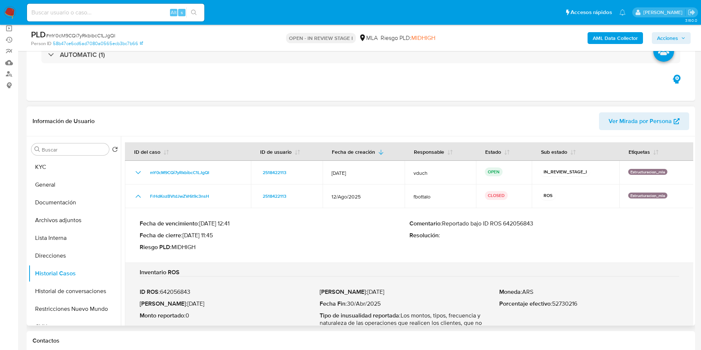
click at [521, 229] on div "Comentario : Reportado bajo ID ROS 642056843 Resolución :" at bounding box center [544, 235] width 270 height 31
click at [518, 223] on p "Comentario : Reportado bajo ID ROS 642056843" at bounding box center [544, 223] width 270 height 7
drag, startPoint x: 518, startPoint y: 223, endPoint x: 517, endPoint y: 232, distance: 8.6
click at [518, 223] on p "Comentario : Reportado bajo ID ROS 642056843" at bounding box center [544, 223] width 270 height 7
click at [405, 293] on p "Fecha Inicio : 30/Jul/2025" at bounding box center [409, 291] width 180 height 7
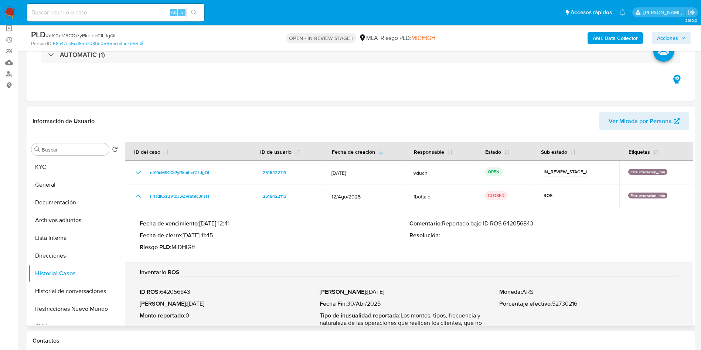
click at [379, 212] on td "Fecha de vencimiento : 14/10/2025 12:41 Fecha de cierre : 12/09/2025 11:45 Ries…" at bounding box center [409, 235] width 569 height 55
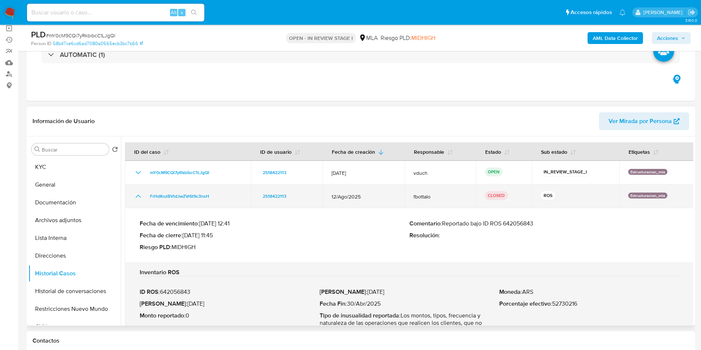
click at [137, 192] on icon "Mostrar/Ocultar" at bounding box center [138, 196] width 9 height 9
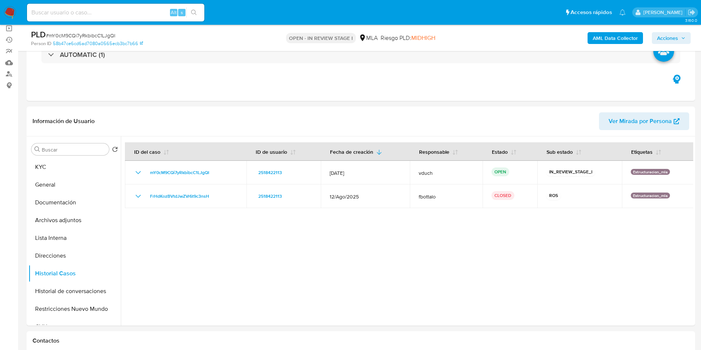
scroll to position [25, 0]
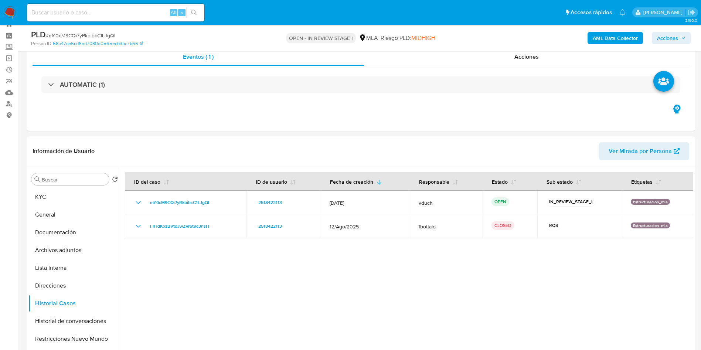
drag, startPoint x: 383, startPoint y: 270, endPoint x: 361, endPoint y: 44, distance: 227.5
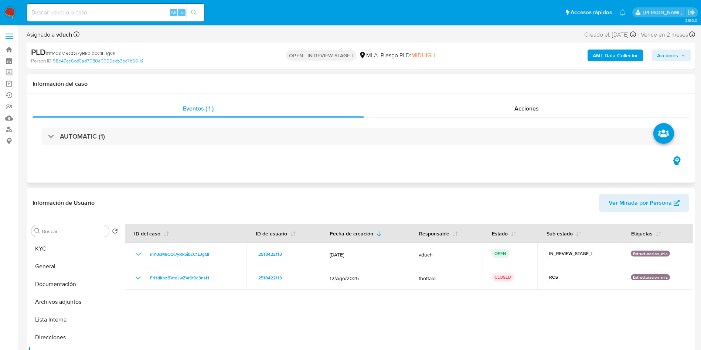
click at [360, 123] on div "AUTOMATIC (1)" at bounding box center [361, 136] width 656 height 37
click at [348, 54] on p "OPEN - IN REVIEW STAGE I" at bounding box center [321, 55] width 70 height 10
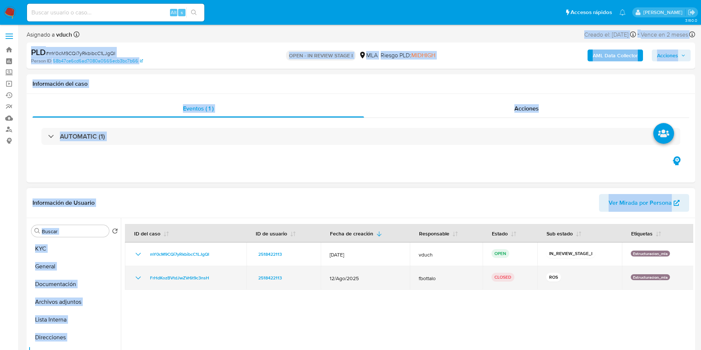
drag, startPoint x: 365, startPoint y: 126, endPoint x: 354, endPoint y: 277, distance: 150.8
click at [354, 284] on td "12/Ago/2025" at bounding box center [365, 278] width 89 height 24
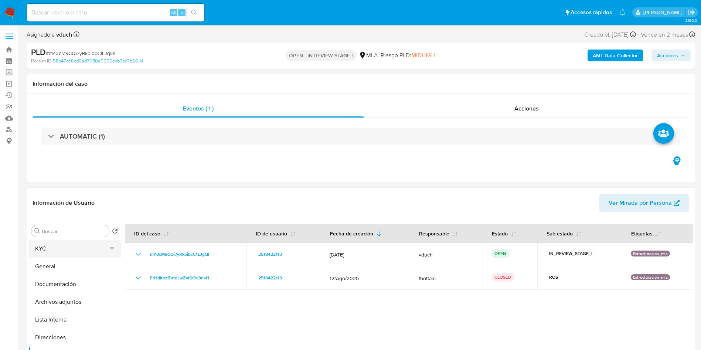
click at [60, 250] on button "KYC" at bounding box center [71, 249] width 86 height 18
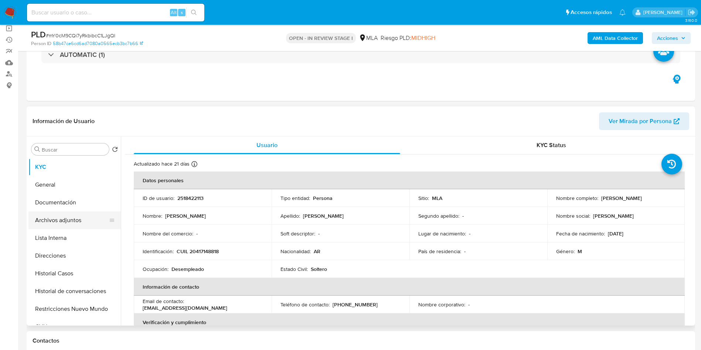
click at [84, 222] on button "Archivos adjuntos" at bounding box center [71, 220] width 86 height 18
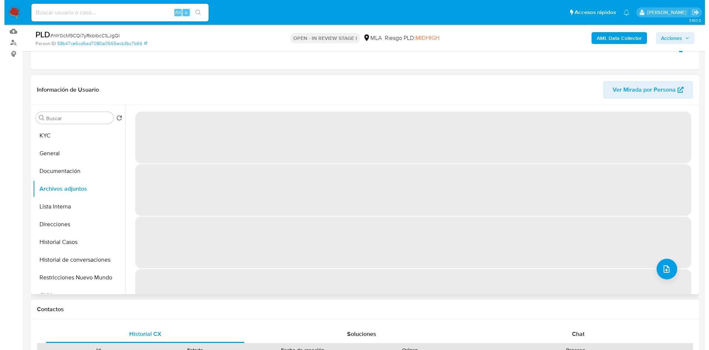
scroll to position [111, 0]
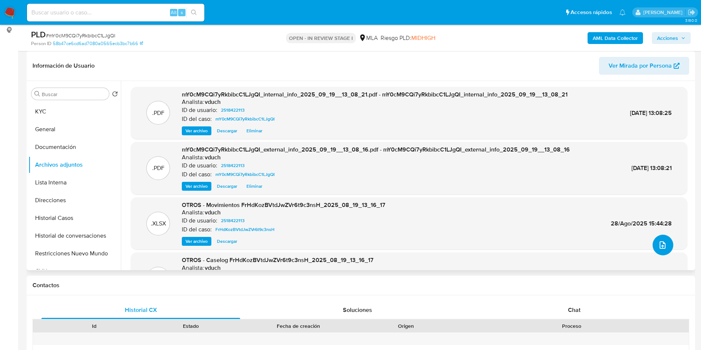
click at [658, 244] on icon "upload-file" at bounding box center [662, 244] width 9 height 9
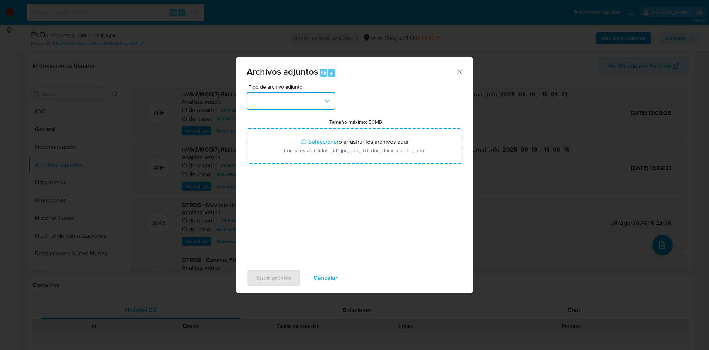
click at [315, 102] on button "button" at bounding box center [291, 101] width 89 height 18
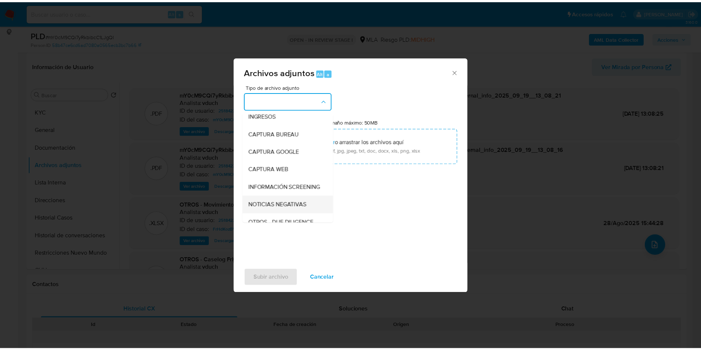
scroll to position [55, 0]
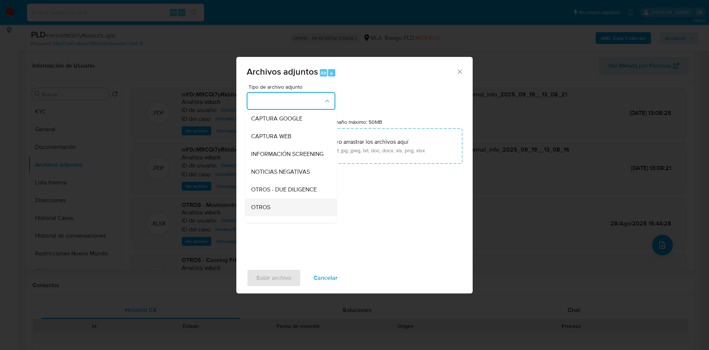
click at [263, 211] on span "OTROS" at bounding box center [260, 207] width 19 height 7
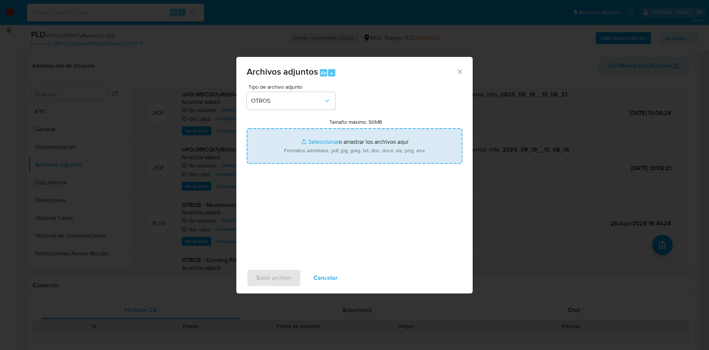
type input "C:\fakepath\Caselog mY0cM9CQi7yRkbibcC1LJgQI_2025_09_19_10_28_43.docx"
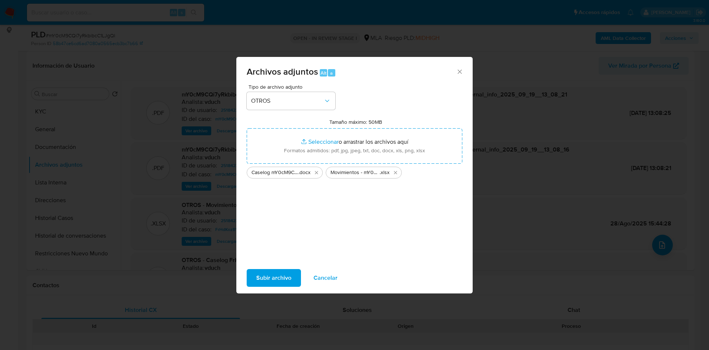
click at [268, 281] on span "Subir archivo" at bounding box center [273, 278] width 35 height 16
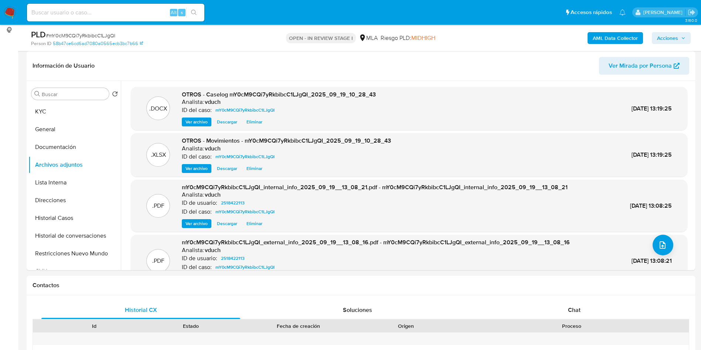
click at [43, 106] on button "KYC" at bounding box center [71, 112] width 86 height 18
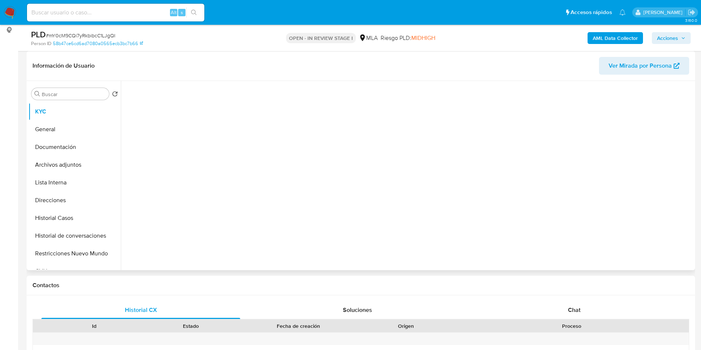
click at [300, 51] on div "Información de Usuario Ver Mirada por Persona" at bounding box center [361, 66] width 668 height 30
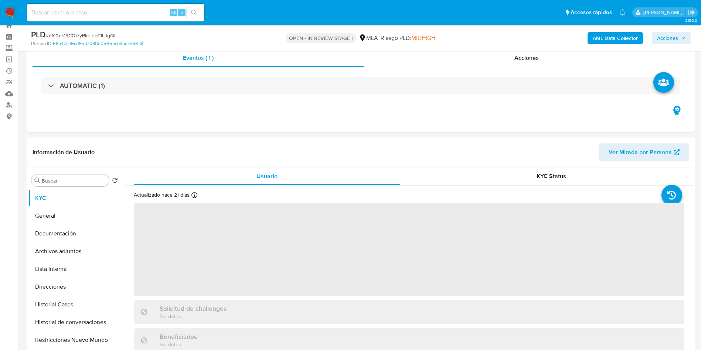
scroll to position [0, 0]
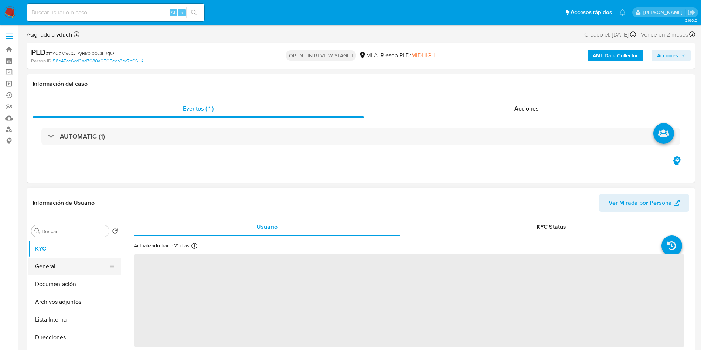
click at [95, 269] on button "General" at bounding box center [71, 266] width 86 height 18
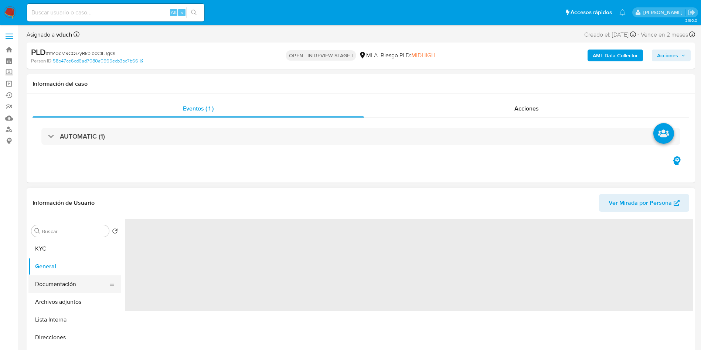
click at [81, 290] on button "Documentación" at bounding box center [71, 284] width 86 height 18
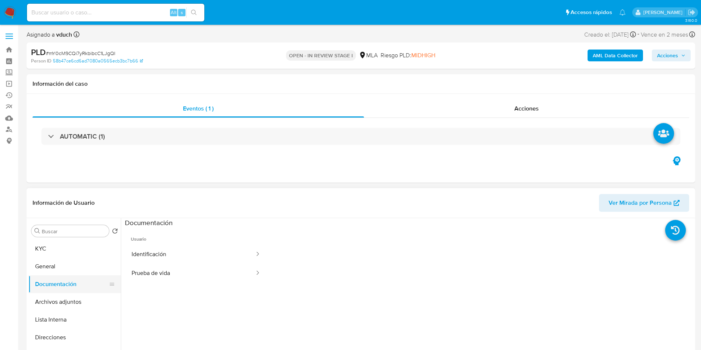
click at [55, 290] on button "Documentación" at bounding box center [71, 284] width 86 height 18
click at [68, 303] on button "Archivos adjuntos" at bounding box center [71, 302] width 86 height 18
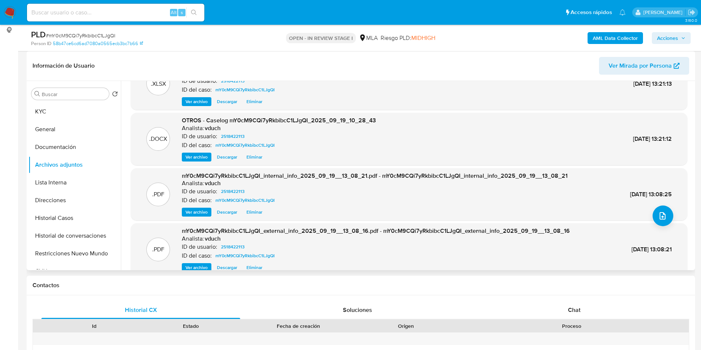
scroll to position [62, 0]
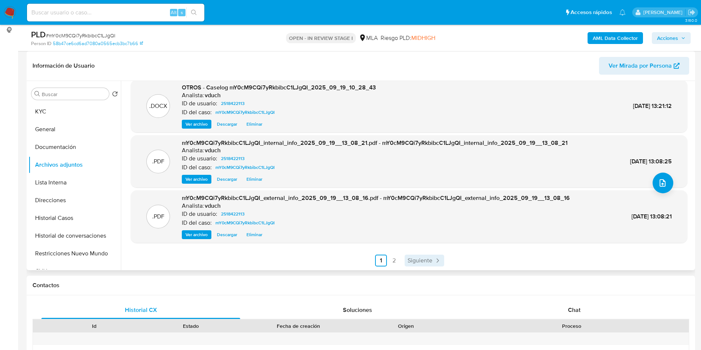
click at [404, 259] on link "Siguiente" at bounding box center [424, 260] width 40 height 12
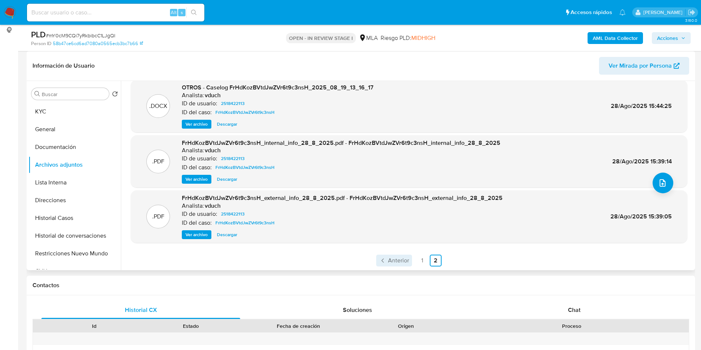
click at [389, 259] on span "Anterior" at bounding box center [398, 260] width 21 height 6
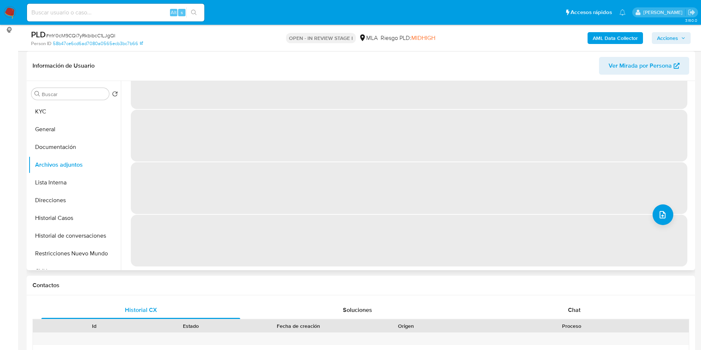
scroll to position [0, 0]
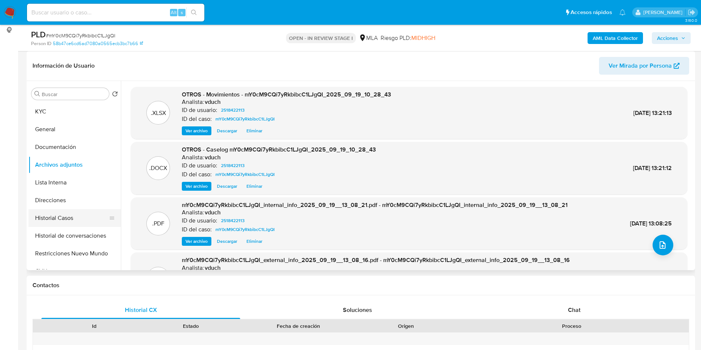
click at [68, 220] on button "Historial Casos" at bounding box center [71, 218] width 86 height 18
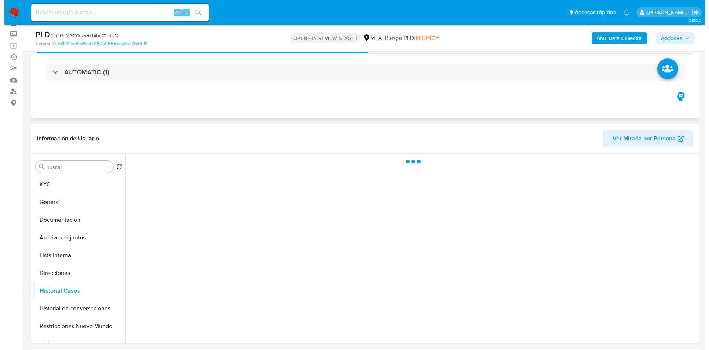
scroll to position [55, 0]
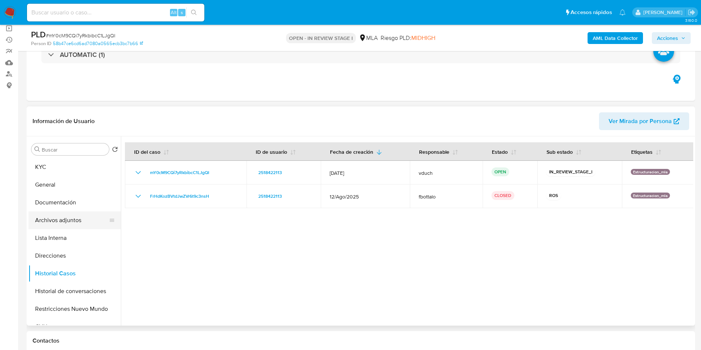
click at [90, 222] on button "Archivos adjuntos" at bounding box center [71, 220] width 86 height 18
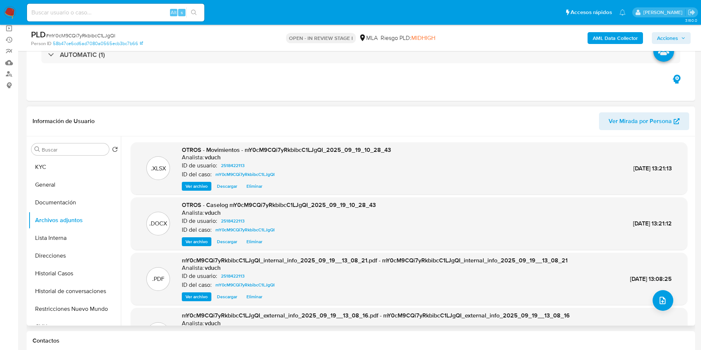
click at [336, 122] on header "Información de Usuario Ver Mirada por Persona" at bounding box center [361, 121] width 656 height 18
click at [192, 242] on span "Ver archivo" at bounding box center [196, 241] width 22 height 7
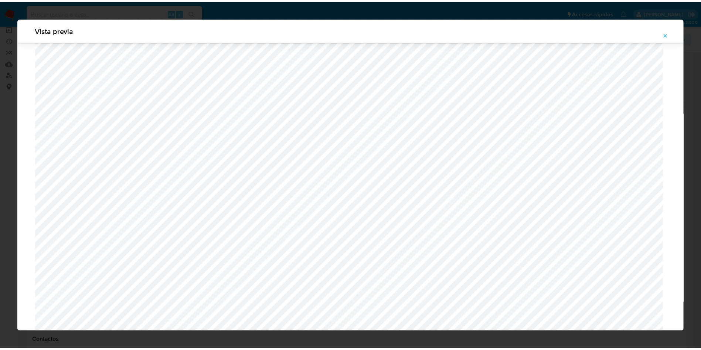
scroll to position [0, 0]
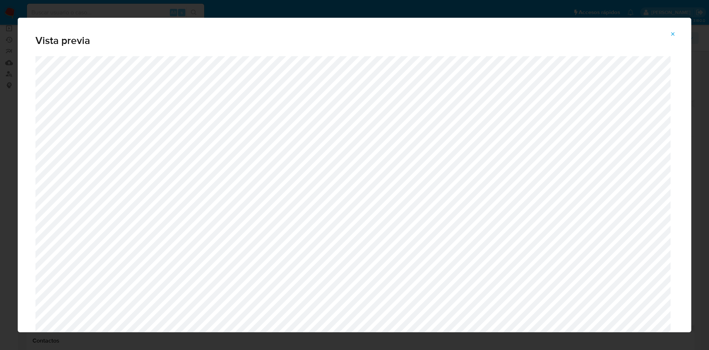
click at [671, 30] on span "Attachment preview" at bounding box center [673, 34] width 6 height 10
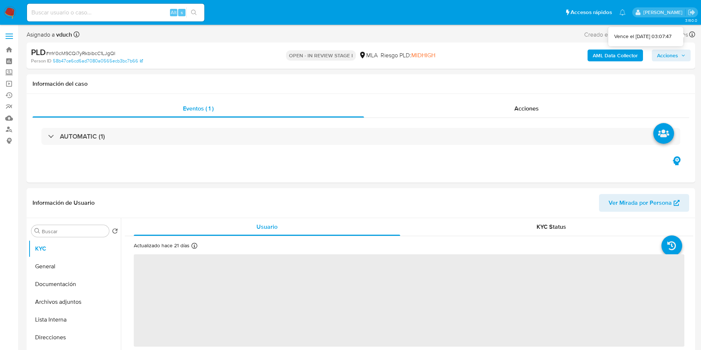
click at [667, 56] on span "Acciones" at bounding box center [667, 55] width 21 height 12
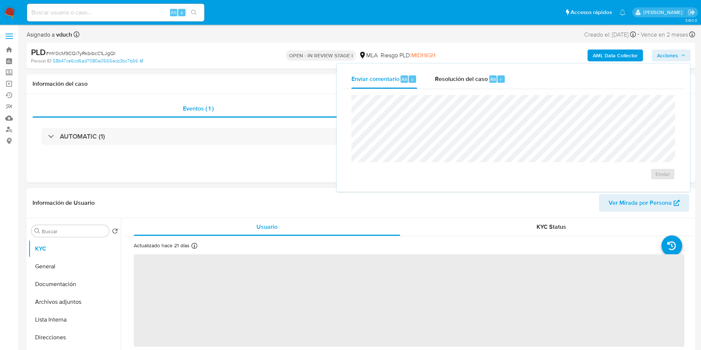
select select "10"
click at [493, 69] on div "Enviar comentario Alt c Resolución del caso Alt r Enviar" at bounding box center [512, 128] width 353 height 128
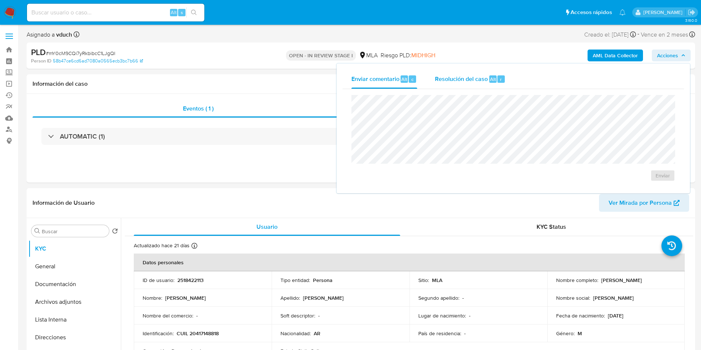
click at [467, 79] on span "Resolución del caso" at bounding box center [461, 79] width 53 height 8
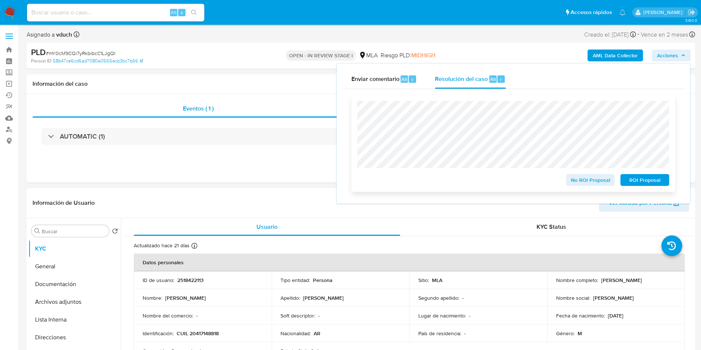
click at [646, 185] on span "ROI Proposal" at bounding box center [644, 180] width 38 height 10
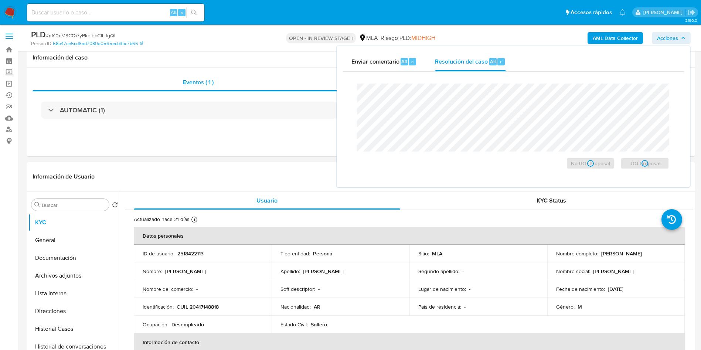
scroll to position [55, 0]
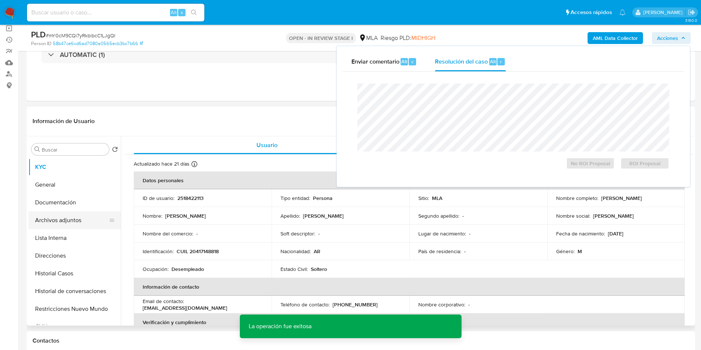
click at [87, 221] on button "Archivos adjuntos" at bounding box center [71, 220] width 86 height 18
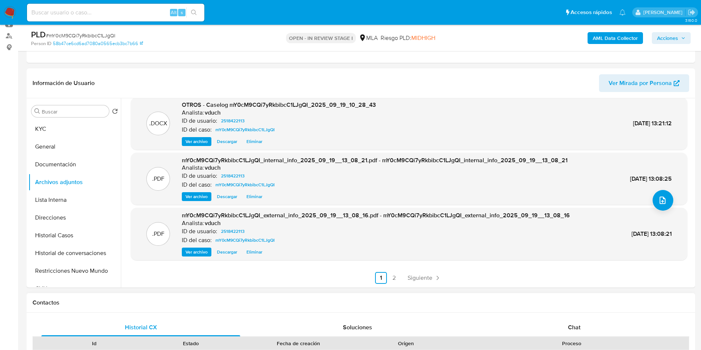
scroll to position [111, 0]
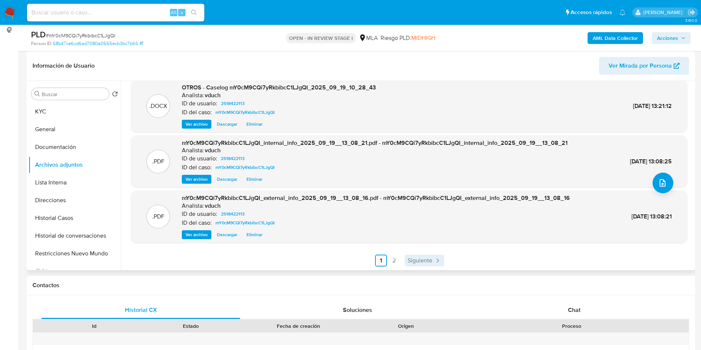
click at [415, 253] on div ".XLSX OTROS - Movimientos - mY0cM9CQi7yRkbibcC1LJgQI_2025_09_19_10_28_43 Analis…" at bounding box center [409, 146] width 556 height 242
click at [409, 257] on span "Siguiente" at bounding box center [419, 260] width 25 height 6
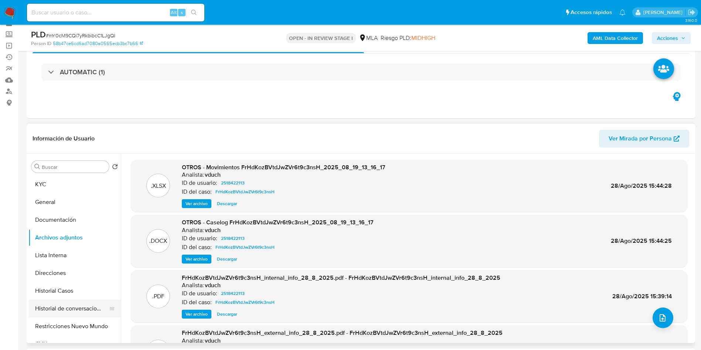
scroll to position [0, 0]
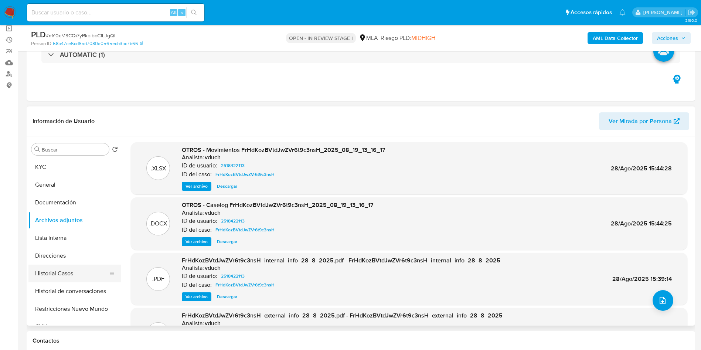
click at [79, 270] on button "Historial Casos" at bounding box center [71, 273] width 86 height 18
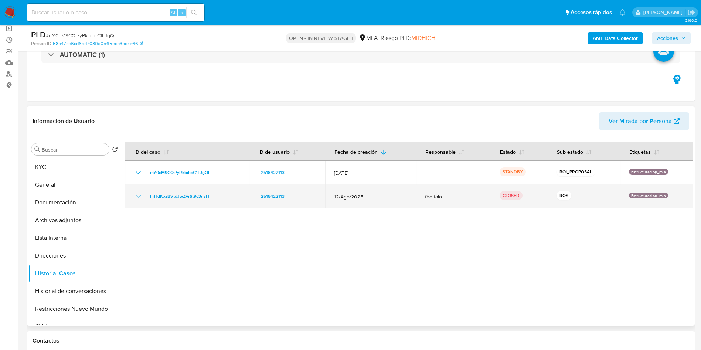
click at [138, 198] on icon "Mostrar/Ocultar" at bounding box center [138, 196] width 9 height 9
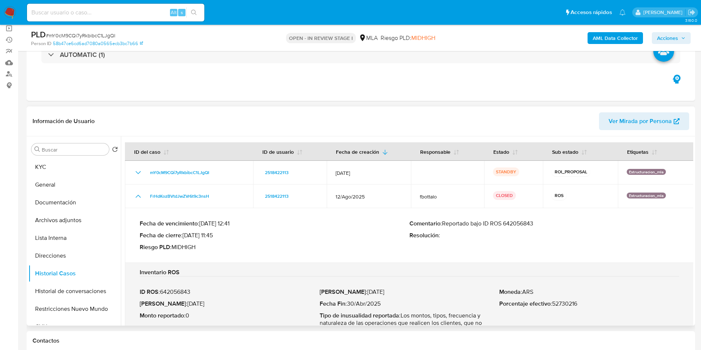
click at [335, 239] on div "Fecha de vencimiento : 14/10/2025 12:41 Fecha de cierre : 12/09/2025 11:45 Ries…" at bounding box center [275, 235] width 270 height 31
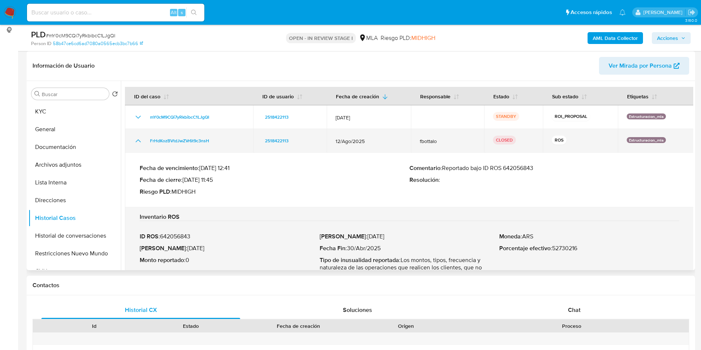
drag, startPoint x: 138, startPoint y: 141, endPoint x: 130, endPoint y: 141, distance: 8.1
click at [138, 141] on icon "Mostrar/Ocultar" at bounding box center [138, 140] width 9 height 9
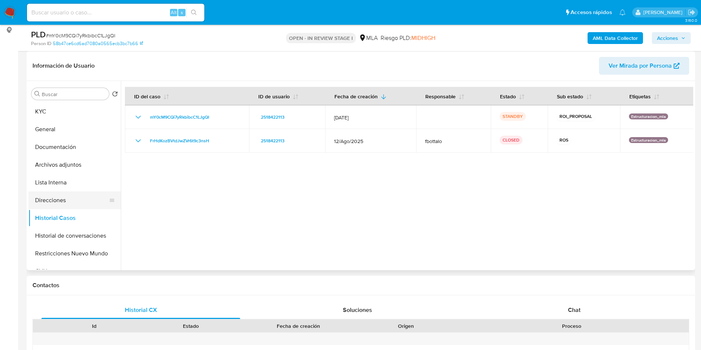
click at [75, 197] on button "Direcciones" at bounding box center [71, 200] width 86 height 18
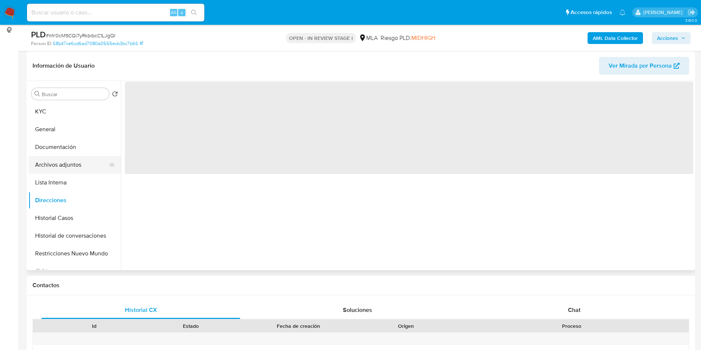
click at [71, 166] on button "Archivos adjuntos" at bounding box center [71, 165] width 86 height 18
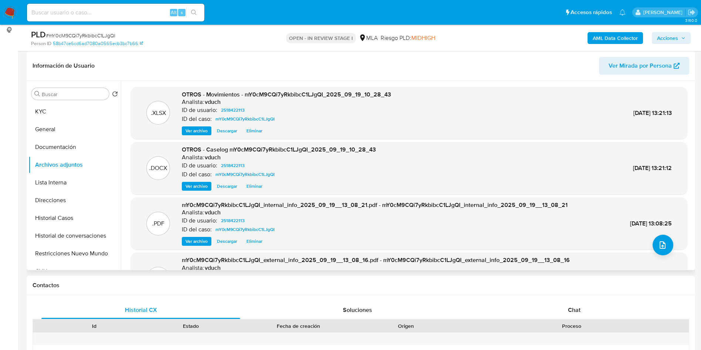
click at [189, 186] on span "Ver archivo" at bounding box center [196, 185] width 22 height 7
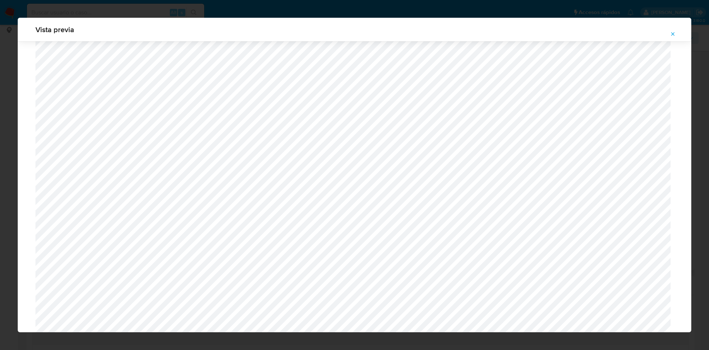
scroll to position [373, 0]
click at [672, 33] on icon "Attachment preview" at bounding box center [673, 34] width 6 height 6
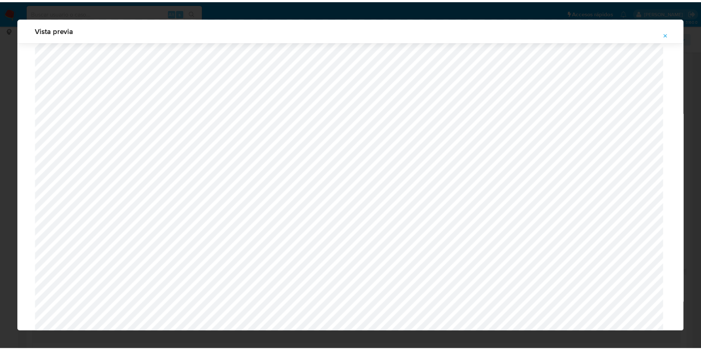
scroll to position [0, 0]
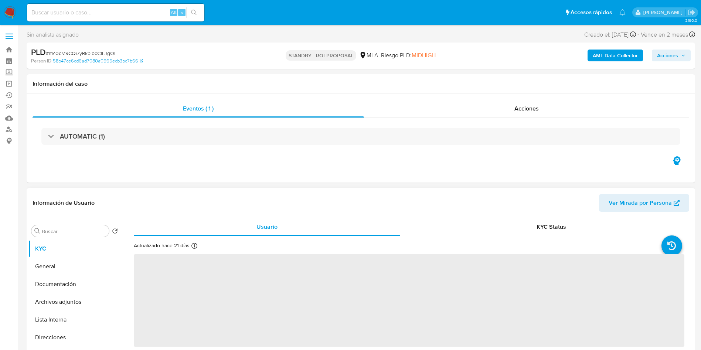
select select "10"
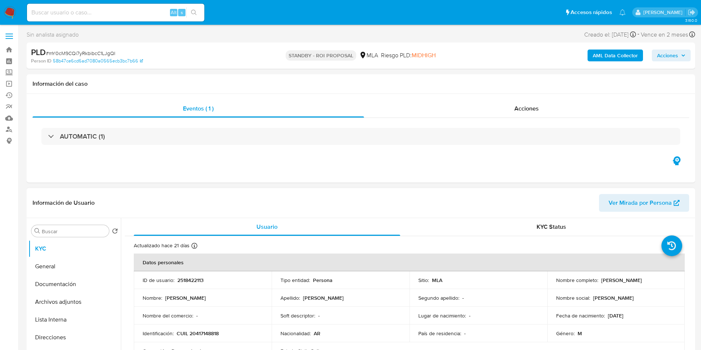
click at [129, 12] on input at bounding box center [115, 13] width 177 height 10
paste input "mw8cCQvtKoxCkVkGIDwG1V7x"
type input "mw8cCQvtKoxCkVkGIDwG1V7x"
click at [196, 14] on icon "search-icon" at bounding box center [194, 13] width 6 height 6
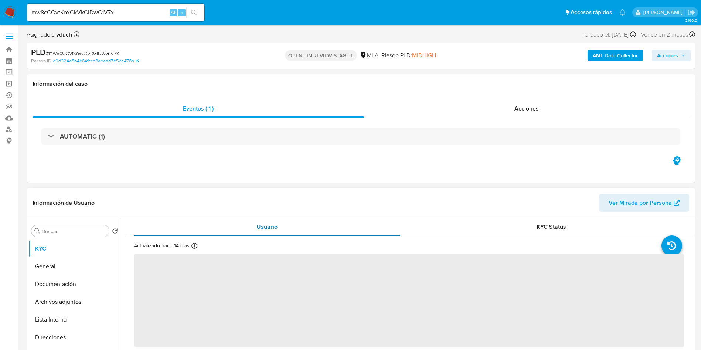
select select "10"
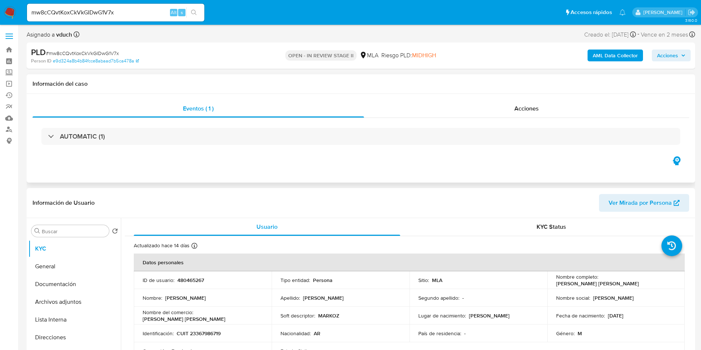
click at [328, 182] on div "Eventos ( 1 ) Acciones AUTOMATIC (1)" at bounding box center [361, 138] width 668 height 89
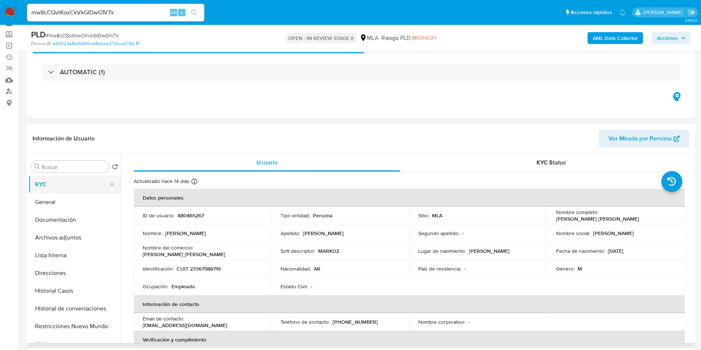
scroll to position [55, 0]
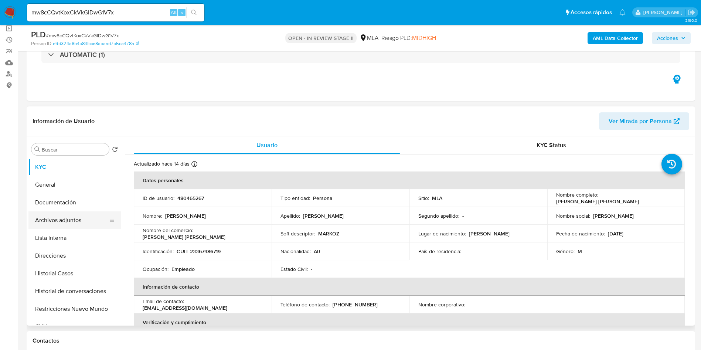
click at [74, 222] on button "Archivos adjuntos" at bounding box center [71, 220] width 86 height 18
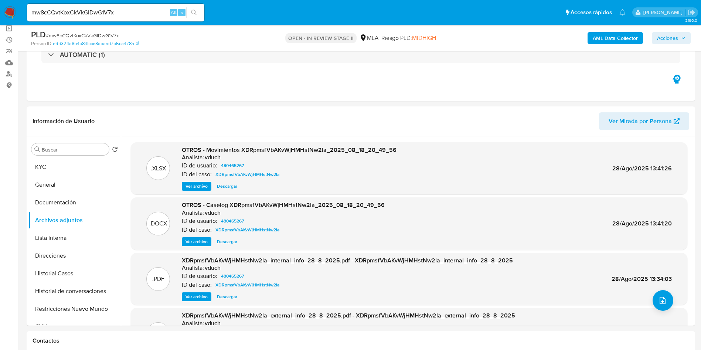
click at [621, 38] on b "AML Data Collector" at bounding box center [614, 38] width 45 height 12
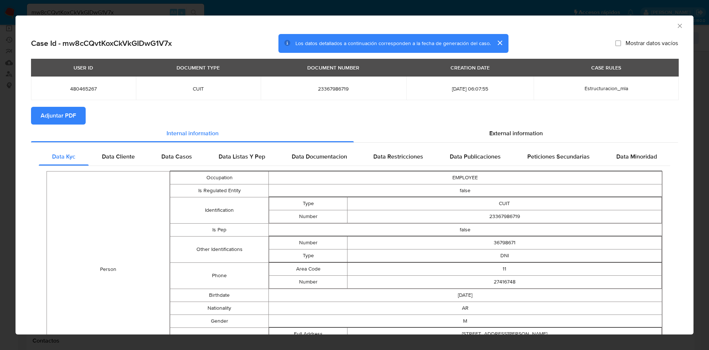
click at [509, 193] on td "false" at bounding box center [465, 190] width 393 height 13
click at [676, 24] on icon "Cerrar ventana" at bounding box center [679, 25] width 7 height 7
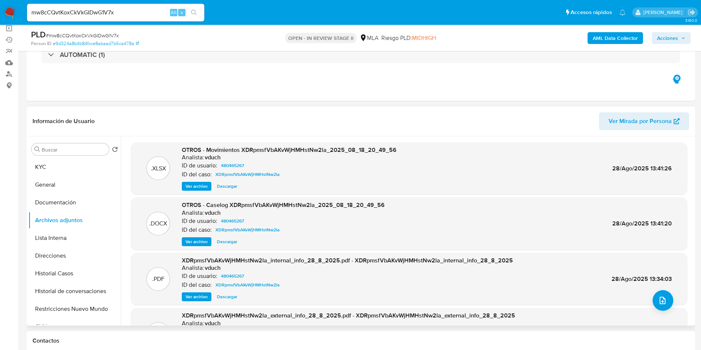
drag, startPoint x: 58, startPoint y: 153, endPoint x: 64, endPoint y: 156, distance: 7.1
click at [58, 153] on div "Buscar" at bounding box center [70, 149] width 78 height 12
click at [69, 163] on button "KYC" at bounding box center [71, 167] width 86 height 18
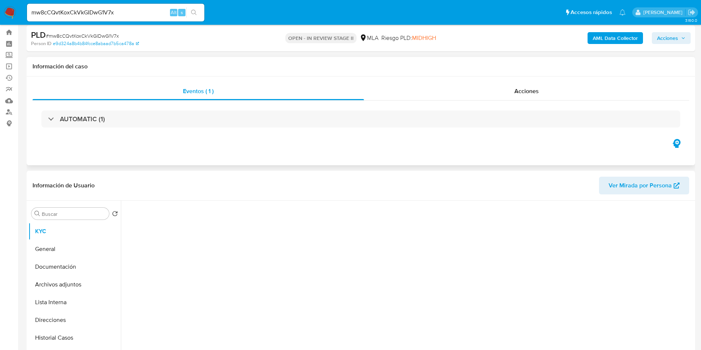
scroll to position [0, 0]
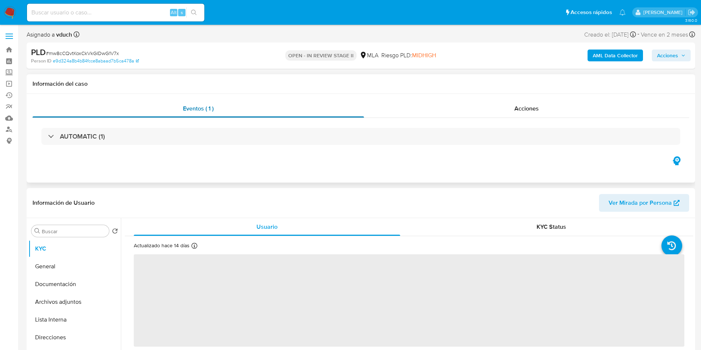
select select "10"
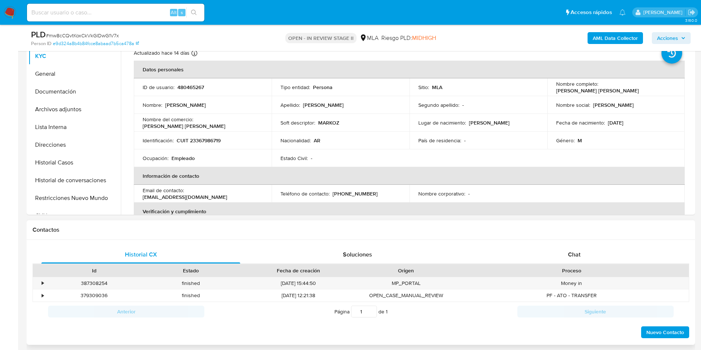
click at [567, 269] on div "Proceso" at bounding box center [571, 270] width 224 height 7
click at [567, 252] on div "Chat" at bounding box center [574, 255] width 199 height 18
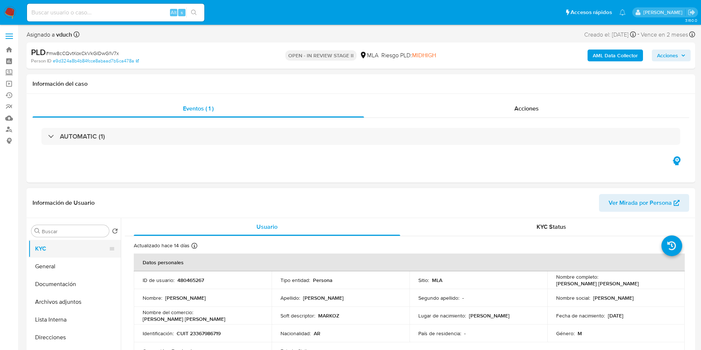
click at [82, 252] on button "KYC" at bounding box center [71, 249] width 86 height 18
click at [73, 269] on button "General" at bounding box center [71, 266] width 86 height 18
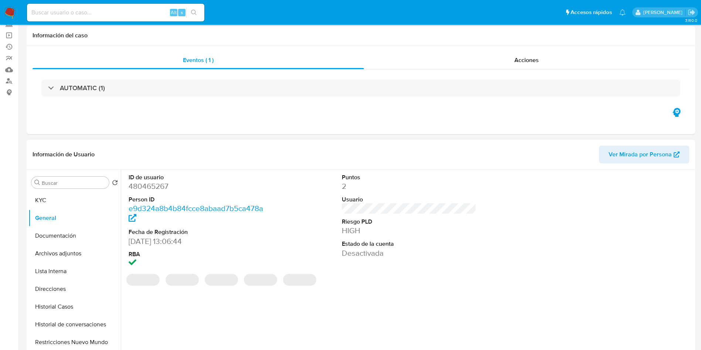
scroll to position [111, 0]
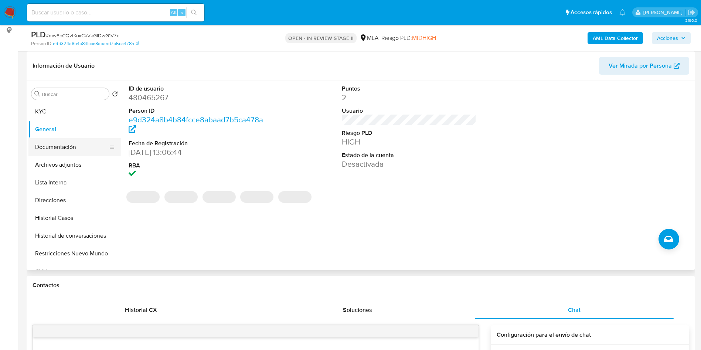
click at [64, 148] on button "Documentación" at bounding box center [71, 147] width 86 height 18
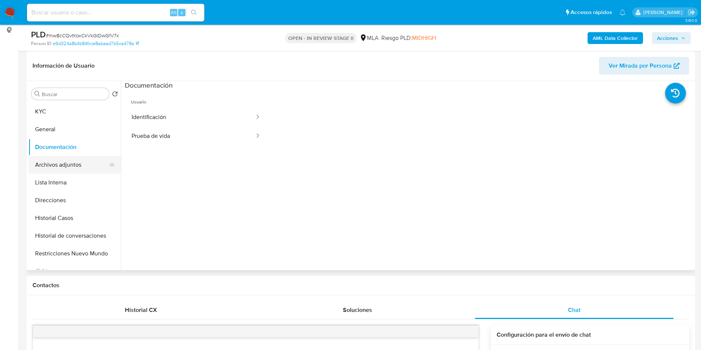
click at [57, 159] on button "Archivos adjuntos" at bounding box center [71, 165] width 86 height 18
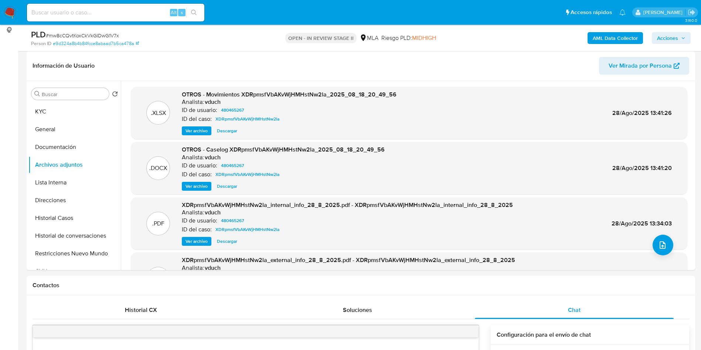
click at [618, 35] on b "AML Data Collector" at bounding box center [614, 38] width 45 height 12
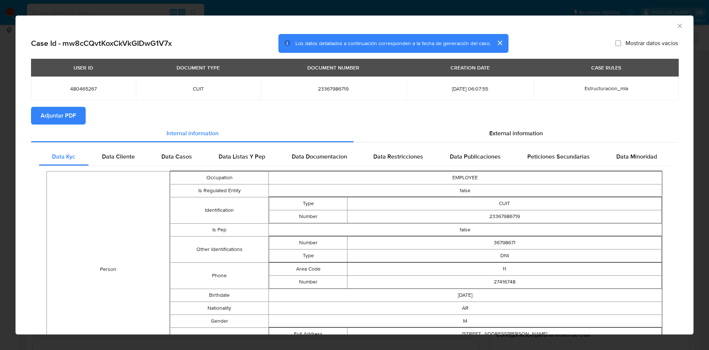
click at [74, 112] on span "Adjuntar PDF" at bounding box center [58, 115] width 35 height 16
click at [680, 25] on div "AML Data Collector" at bounding box center [355, 25] width 678 height 18
click at [676, 24] on div "AML Data Collector" at bounding box center [355, 25] width 678 height 18
click at [676, 25] on div "AML Data Collector" at bounding box center [355, 25] width 678 height 18
click at [667, 25] on div "AML Data Collector" at bounding box center [355, 25] width 678 height 18
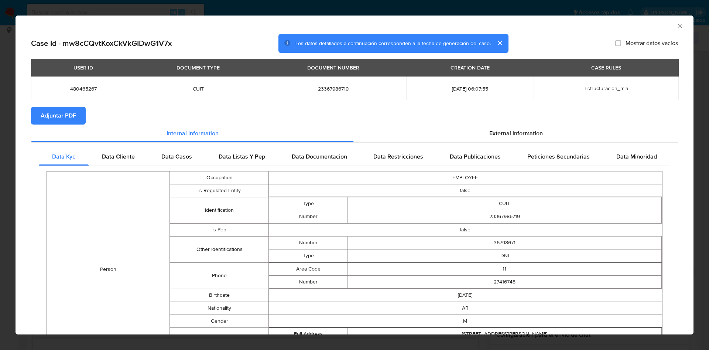
click at [676, 27] on icon "Cerrar ventana" at bounding box center [679, 25] width 7 height 7
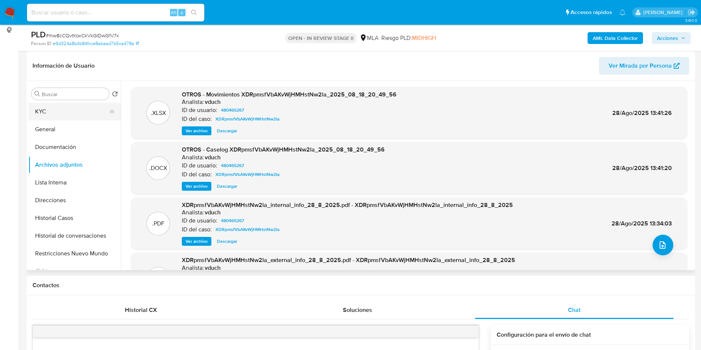
click at [75, 103] on button "KYC" at bounding box center [71, 112] width 86 height 18
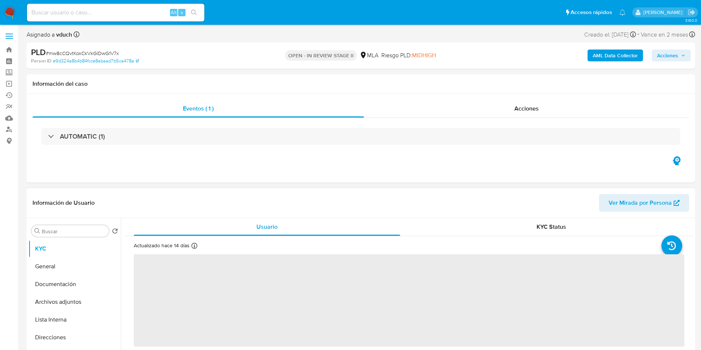
select select "10"
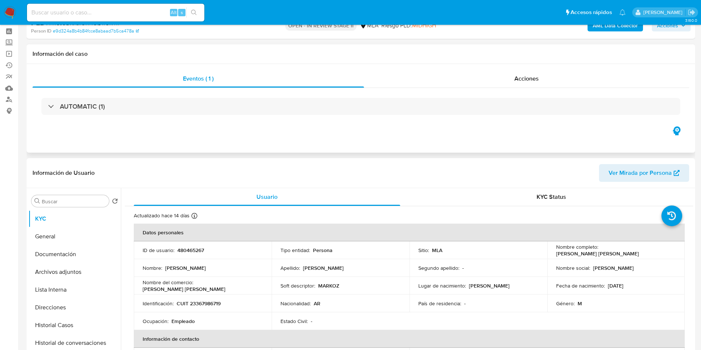
scroll to position [55, 0]
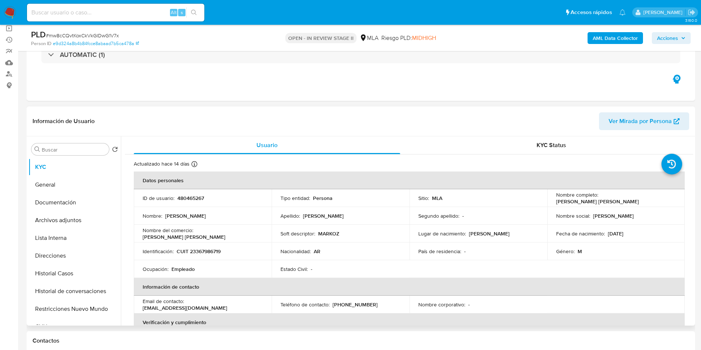
drag, startPoint x: 355, startPoint y: 266, endPoint x: 343, endPoint y: 249, distance: 20.7
click at [355, 266] on div "Estado Civil : -" at bounding box center [340, 269] width 120 height 7
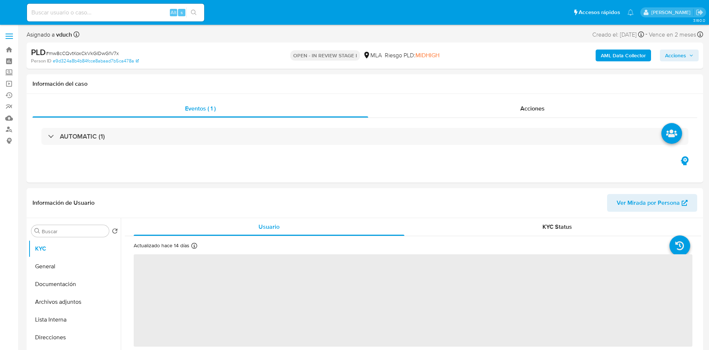
select select "10"
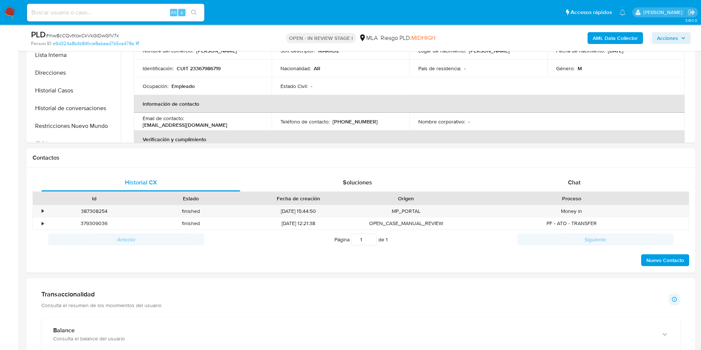
scroll to position [332, 0]
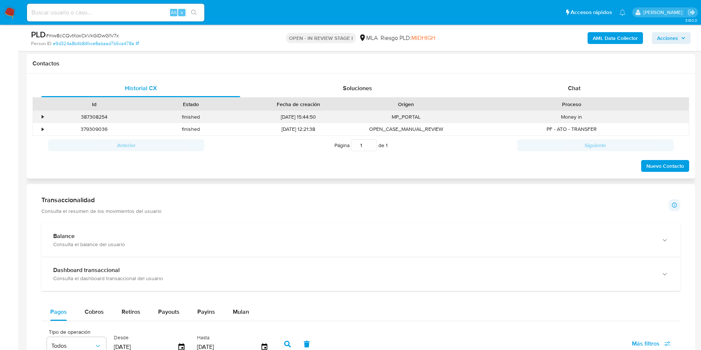
click at [43, 111] on div "•" at bounding box center [39, 117] width 13 height 12
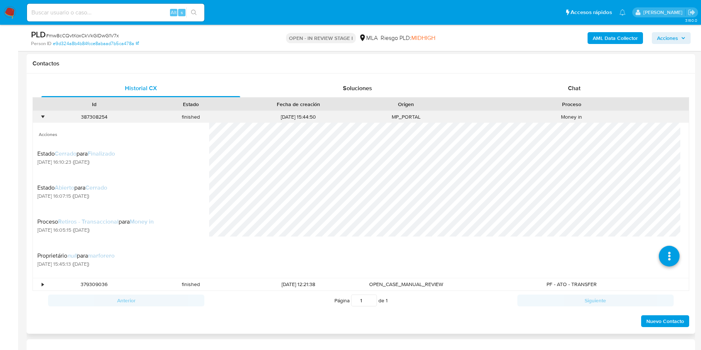
click at [42, 113] on div "•" at bounding box center [43, 116] width 2 height 7
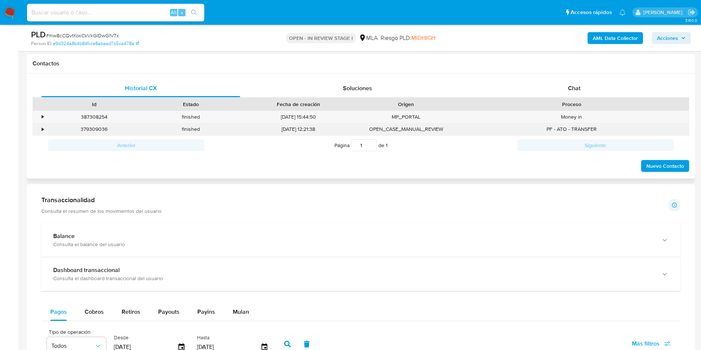
click at [38, 132] on div "•" at bounding box center [39, 129] width 13 height 12
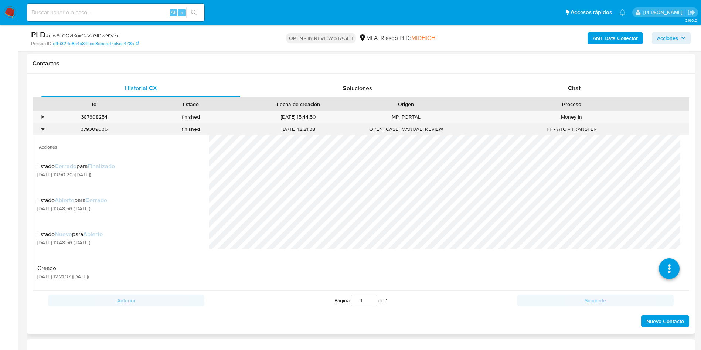
click at [38, 132] on div "•" at bounding box center [39, 129] width 13 height 12
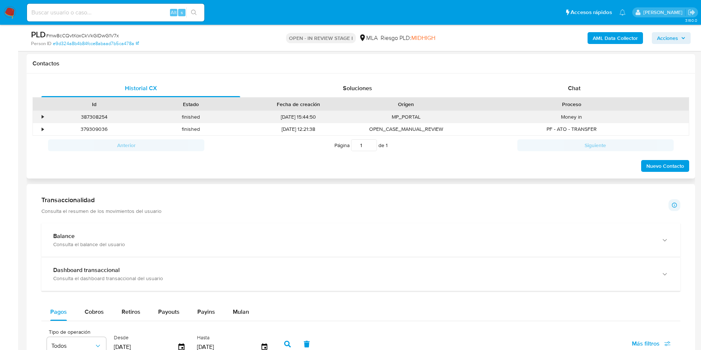
click at [38, 122] on div "•" at bounding box center [39, 117] width 13 height 12
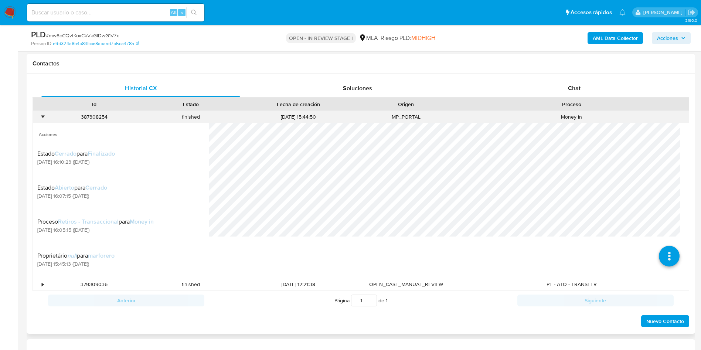
click at [42, 114] on div "•" at bounding box center [43, 116] width 2 height 7
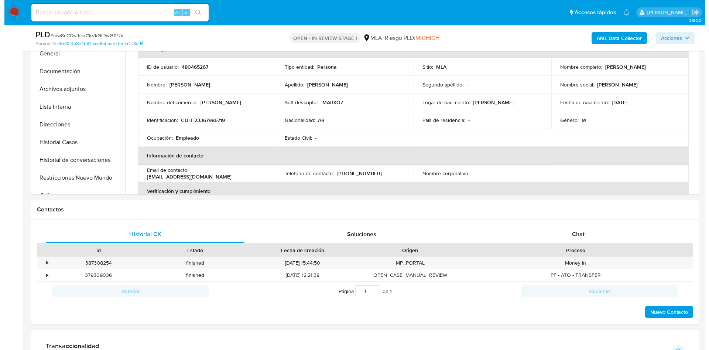
scroll to position [55, 0]
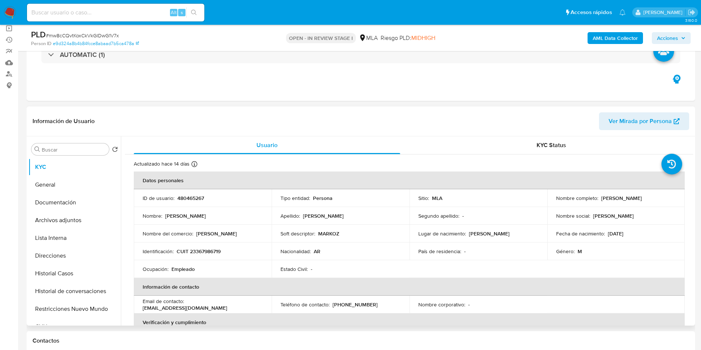
click at [401, 196] on td "Tipo entidad : Persona" at bounding box center [340, 198] width 138 height 18
click at [270, 213] on td "Nombre : Marcos Nahuel" at bounding box center [203, 216] width 138 height 18
click at [90, 220] on button "Archivos adjuntos" at bounding box center [71, 220] width 86 height 18
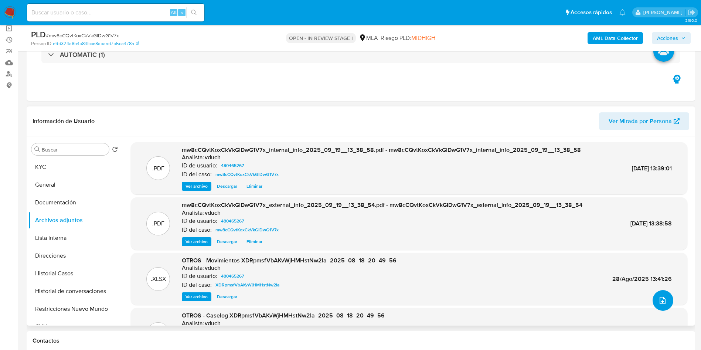
click at [659, 301] on icon "upload-file" at bounding box center [662, 300] width 6 height 7
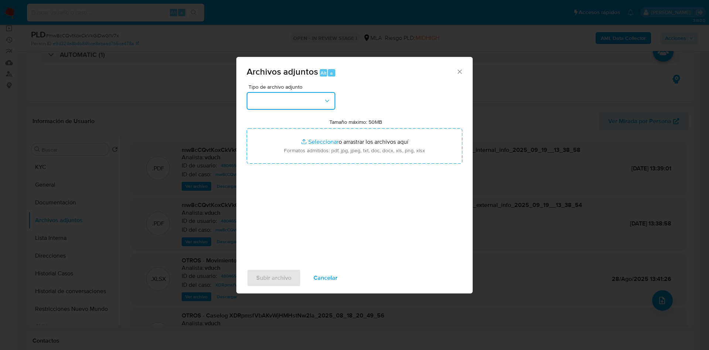
click at [313, 99] on button "button" at bounding box center [291, 101] width 89 height 18
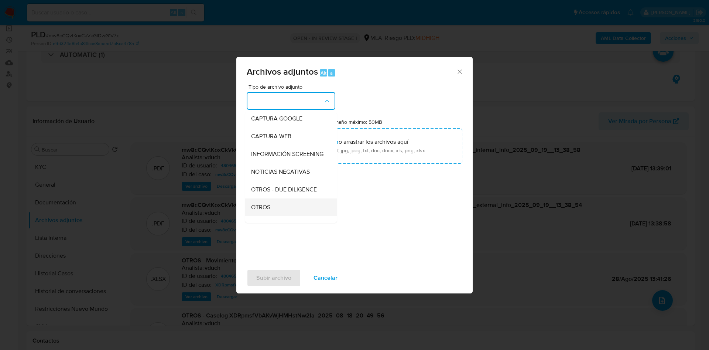
click at [271, 215] on div "OTROS" at bounding box center [288, 207] width 75 height 18
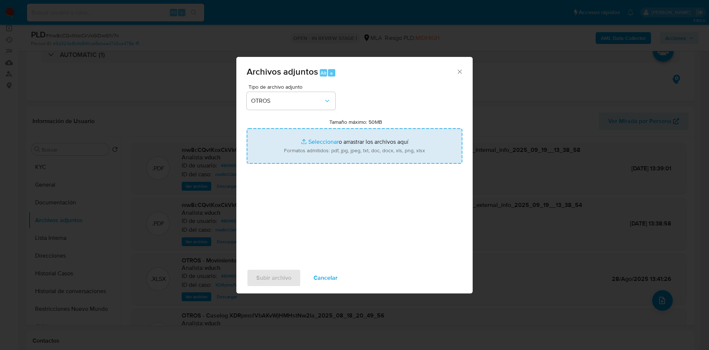
type input "C:\fakepath\Caselog mw8cCQvtKoxCkVkGIDwG1V7x_2025_09_19_10_30_06.docx"
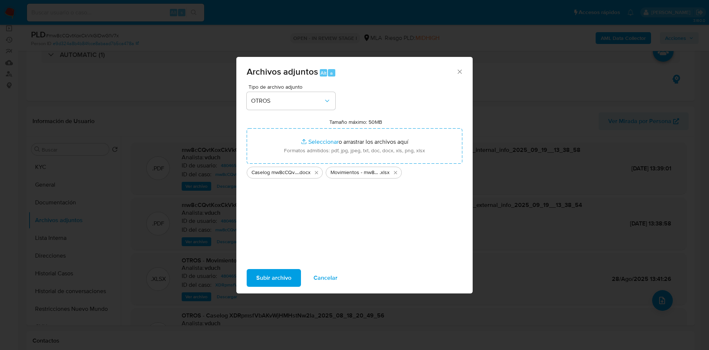
click at [285, 271] on span "Subir archivo" at bounding box center [273, 278] width 35 height 16
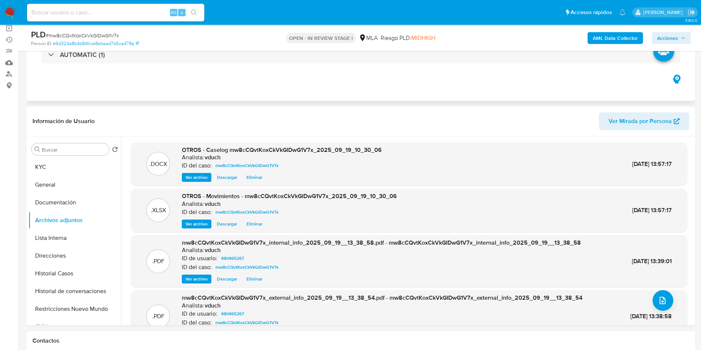
click at [577, 96] on div "Eventos ( 1 ) Acciones AUTOMATIC (1)" at bounding box center [361, 56] width 668 height 89
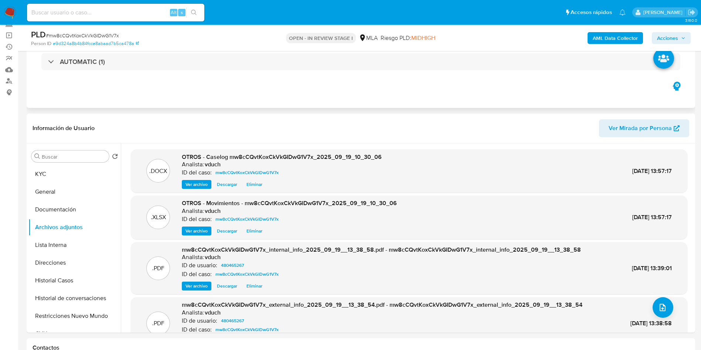
scroll to position [111, 0]
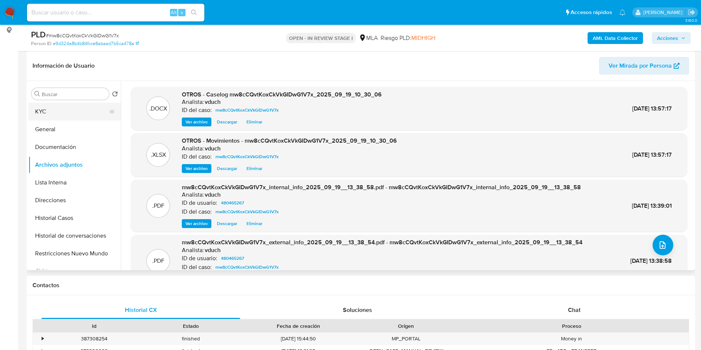
click at [74, 110] on button "KYC" at bounding box center [71, 112] width 86 height 18
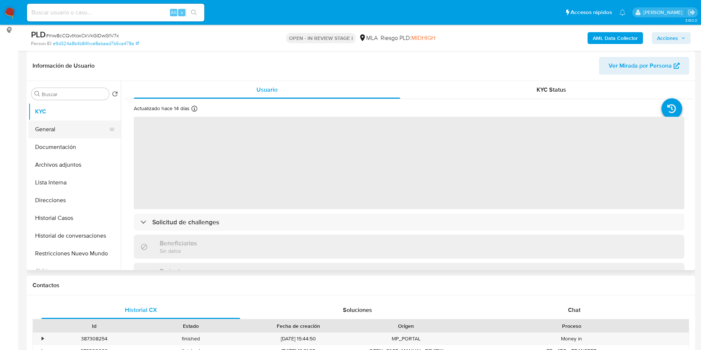
click at [76, 125] on button "General" at bounding box center [71, 129] width 86 height 18
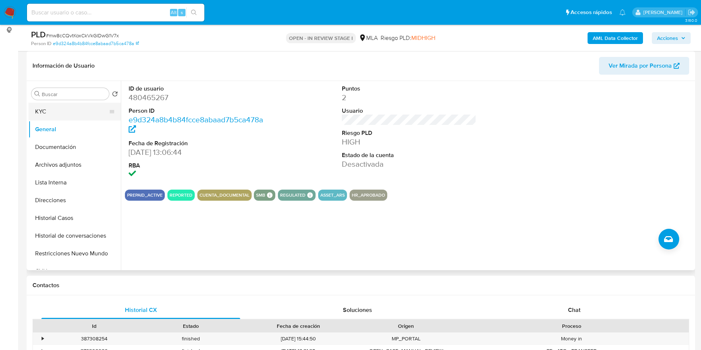
click at [79, 103] on button "KYC" at bounding box center [71, 112] width 86 height 18
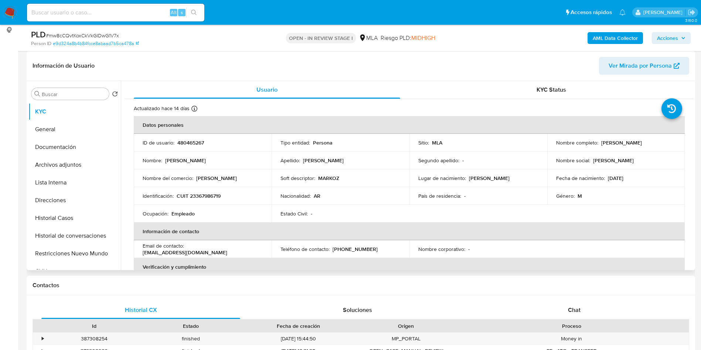
click at [374, 182] on td "Soft descriptor : MARKOZ" at bounding box center [340, 178] width 138 height 18
click at [46, 160] on button "Archivos adjuntos" at bounding box center [71, 165] width 86 height 18
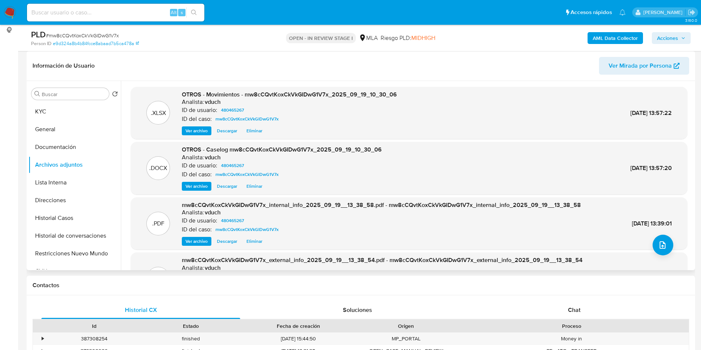
click at [188, 185] on span "Ver archivo" at bounding box center [196, 185] width 22 height 7
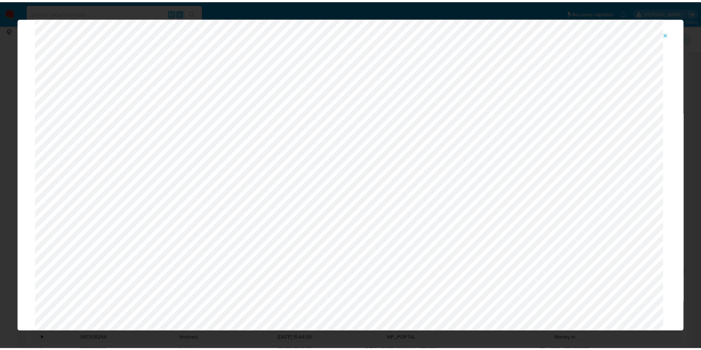
scroll to position [0, 0]
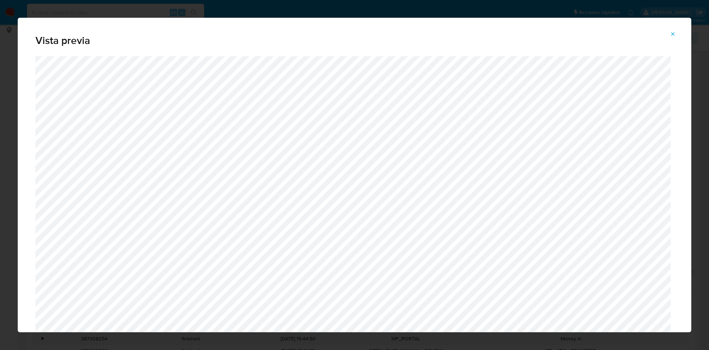
click at [677, 34] on button "Attachment preview" at bounding box center [673, 34] width 16 height 12
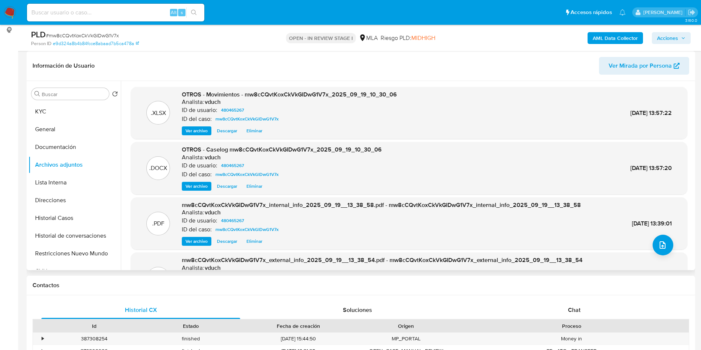
click at [680, 41] on span "Acciones" at bounding box center [671, 38] width 28 height 10
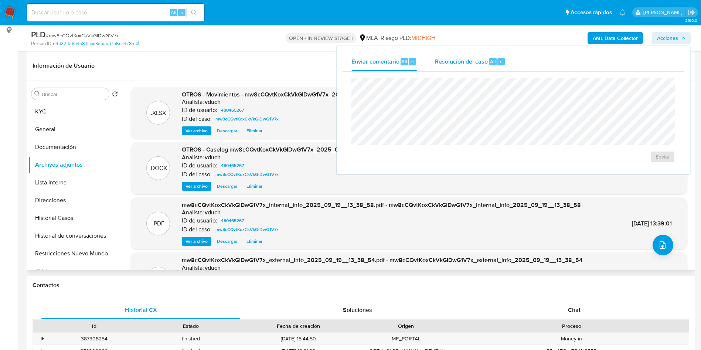
click at [482, 62] on span "Resolución del caso" at bounding box center [461, 61] width 53 height 8
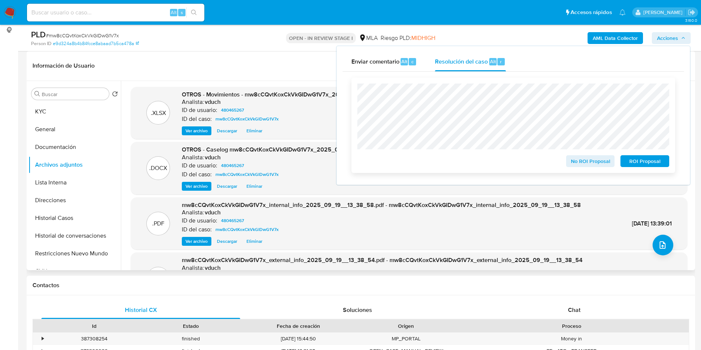
click at [651, 162] on span "ROI Proposal" at bounding box center [644, 161] width 38 height 10
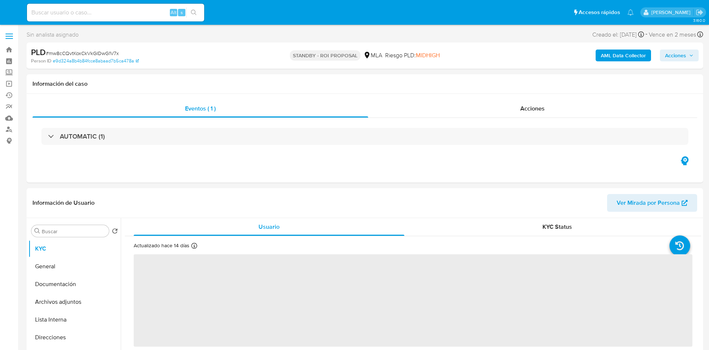
select select "10"
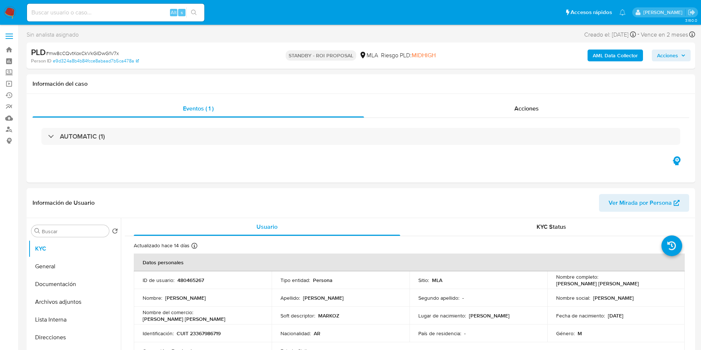
click at [125, 10] on input at bounding box center [115, 13] width 177 height 10
paste input "rtQ6wEuZNVhEjjyhZja2TbfJ"
type input "rtQ6wEuZNVhEjjyhZja2TbfJ"
click at [191, 12] on button "search-icon" at bounding box center [193, 12] width 15 height 10
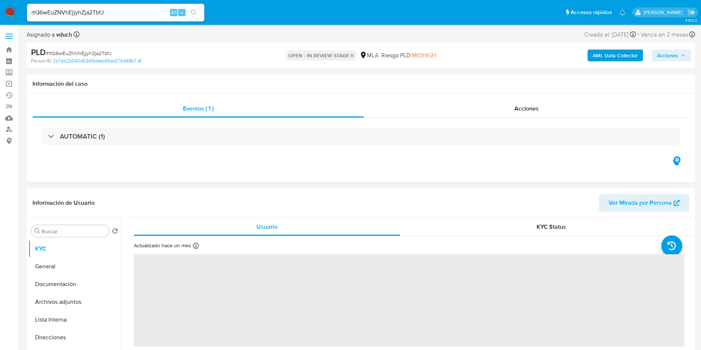
select select "10"
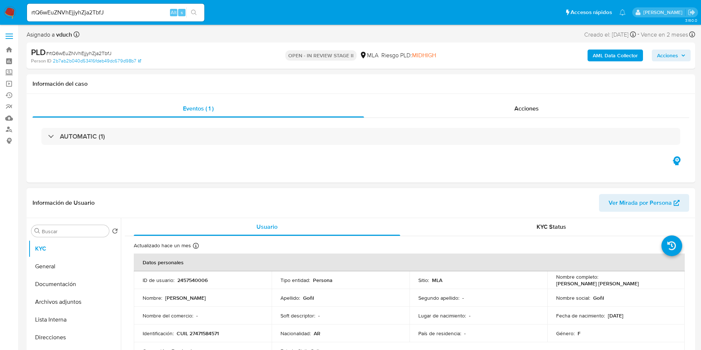
click at [194, 275] on td "ID de usuario : 2457540006" at bounding box center [203, 280] width 138 height 18
copy p "2457540006"
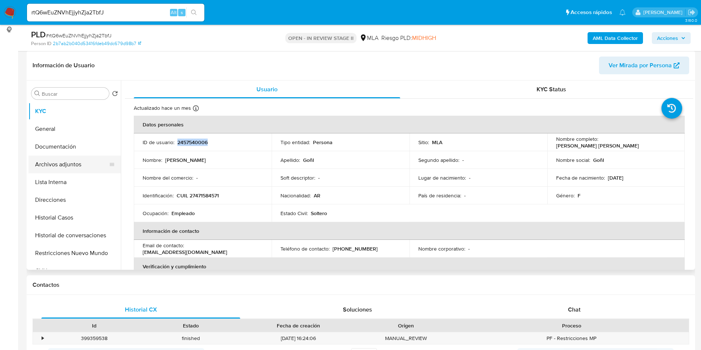
scroll to position [111, 0]
click at [69, 156] on button "Archivos adjuntos" at bounding box center [71, 165] width 86 height 18
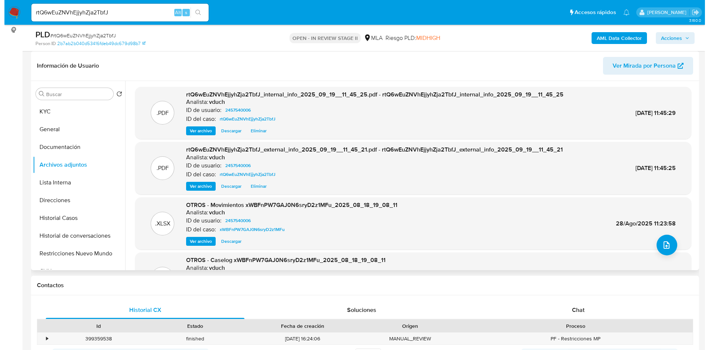
scroll to position [55, 0]
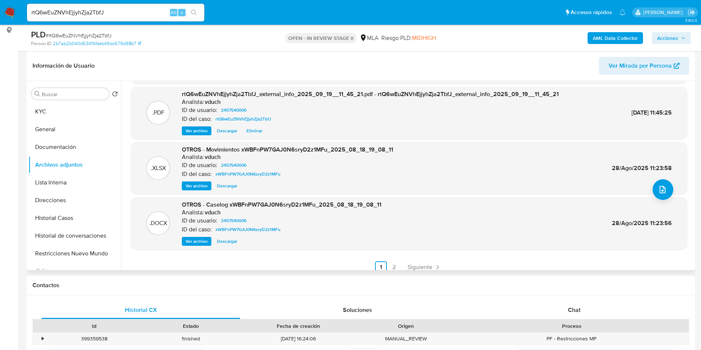
click at [194, 243] on span "Ver archivo" at bounding box center [196, 240] width 22 height 7
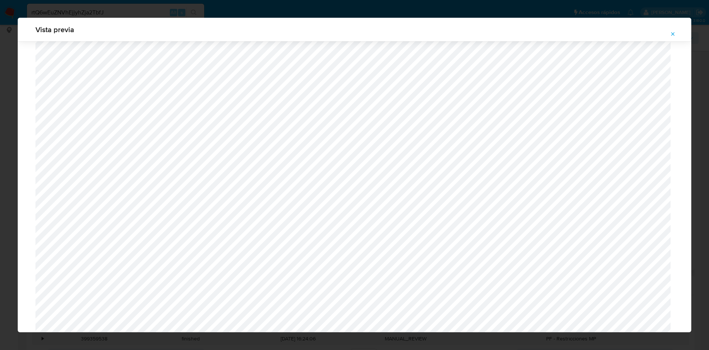
scroll to position [262, 0]
click at [670, 35] on icon "Attachment preview" at bounding box center [673, 34] width 6 height 6
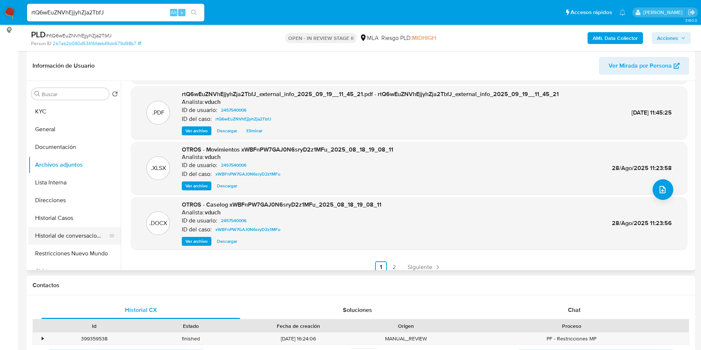
scroll to position [55, 0]
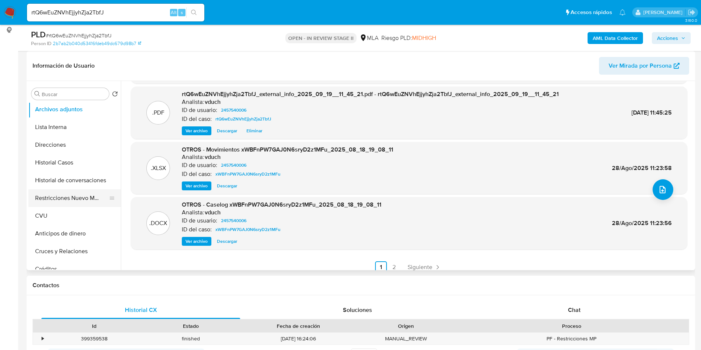
click at [71, 198] on button "Restricciones Nuevo Mundo" at bounding box center [71, 198] width 86 height 18
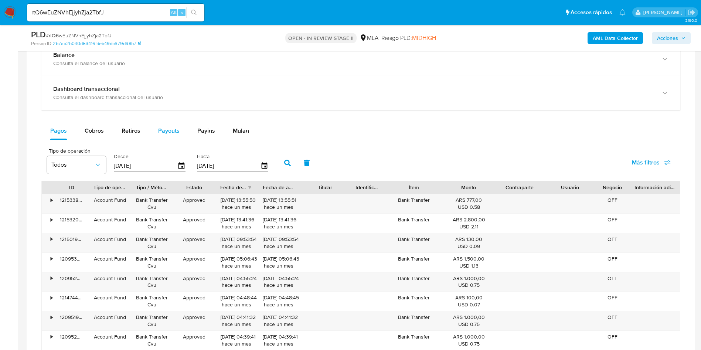
scroll to position [443, 0]
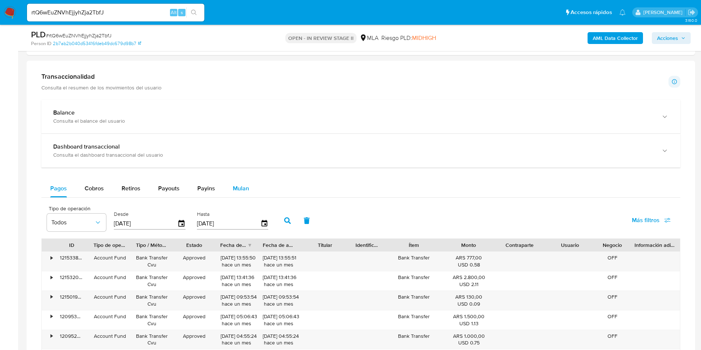
click at [240, 192] on div "Mulan" at bounding box center [241, 188] width 16 height 18
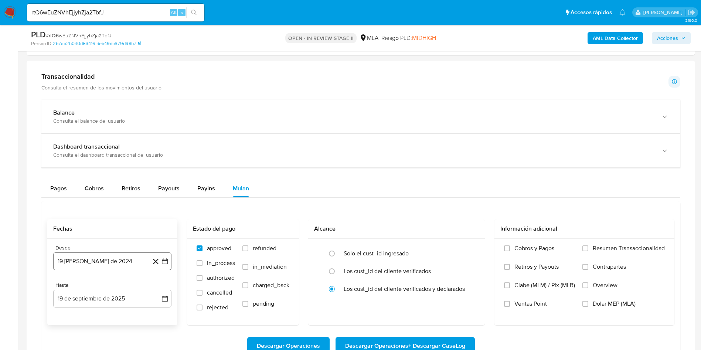
click at [165, 262] on icon "button" at bounding box center [164, 260] width 7 height 7
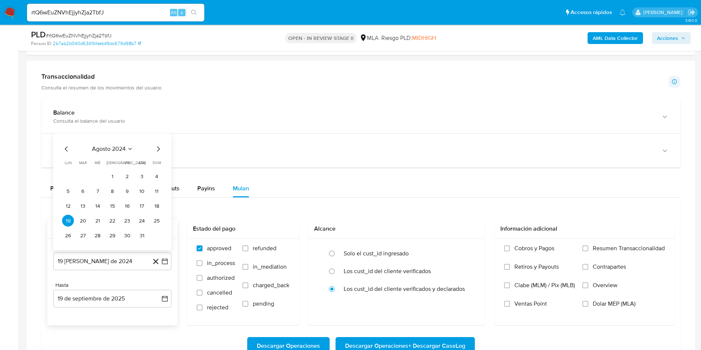
click at [112, 148] on span "agosto 2024" at bounding box center [109, 148] width 34 height 7
click at [155, 144] on icon "Año siguiente" at bounding box center [156, 140] width 9 height 9
click at [113, 208] on span "ago" at bounding box center [111, 209] width 9 height 6
click at [126, 172] on button "1" at bounding box center [127, 176] width 12 height 12
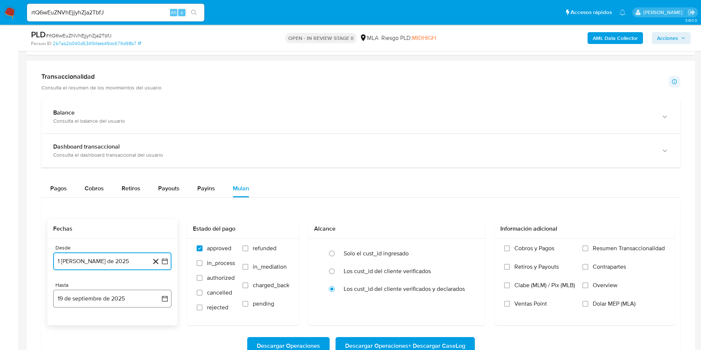
click at [163, 298] on icon "button" at bounding box center [165, 299] width 6 height 6
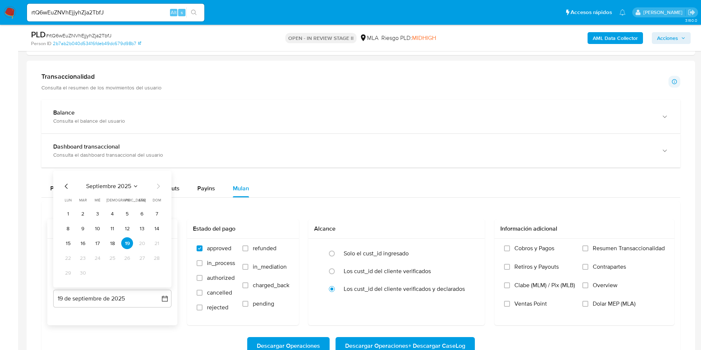
click at [66, 186] on icon "Mes anterior" at bounding box center [66, 186] width 9 height 9
click at [127, 274] on button "29" at bounding box center [127, 273] width 12 height 12
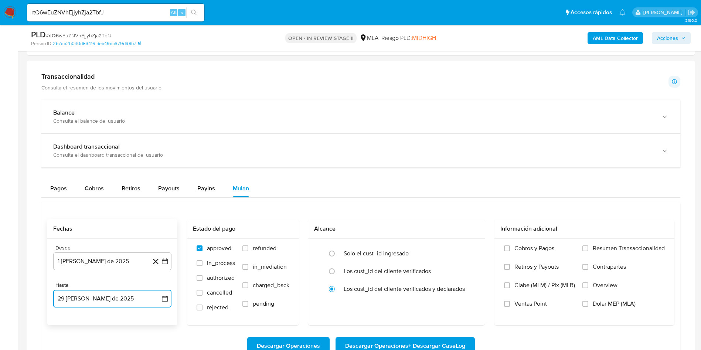
click at [162, 300] on icon "button" at bounding box center [165, 299] width 6 height 6
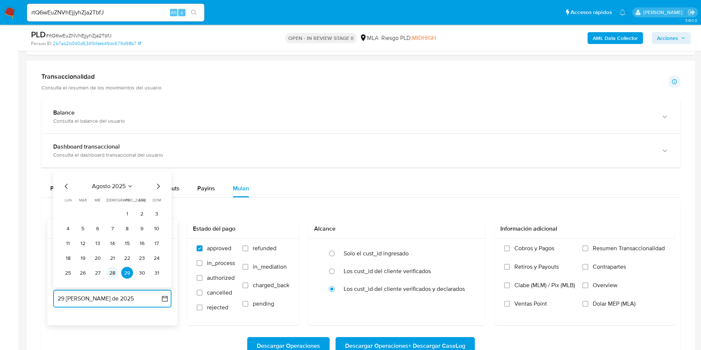
click at [110, 274] on button "28" at bounding box center [112, 273] width 12 height 12
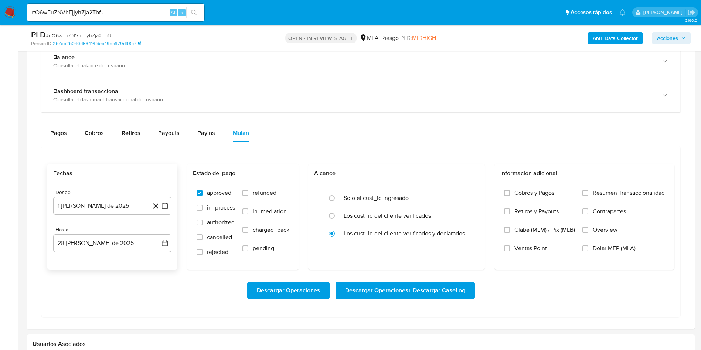
click at [393, 300] on div "Descargar Operaciones Descargar Operaciones + Descargar CaseLog" at bounding box center [360, 290] width 627 height 41
click at [394, 291] on span "Descargar Operaciones + Descargar CaseLog" at bounding box center [405, 290] width 120 height 16
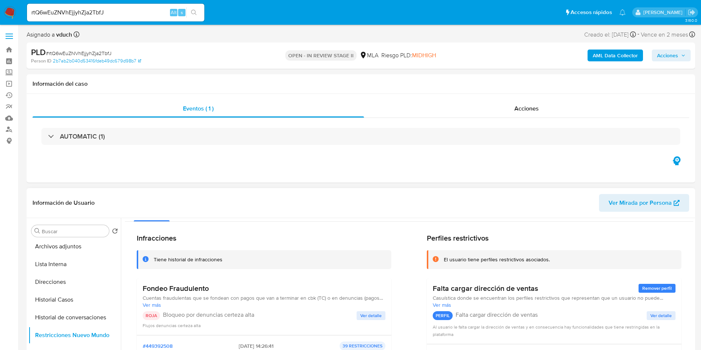
scroll to position [0, 0]
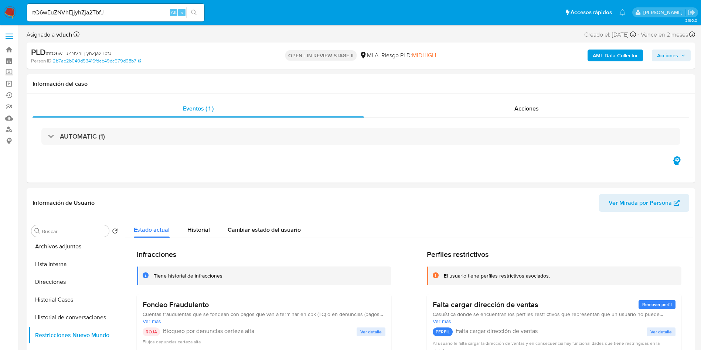
click at [132, 18] on div "rtQ6wEuZNVhEjjyhZja2TbfJ Alt s" at bounding box center [115, 13] width 177 height 18
click at [137, 13] on input "rtQ6wEuZNVhEjjyhZja2TbfJ" at bounding box center [115, 13] width 177 height 10
paste input "SBrjRiBItZrHmGufQRDoZs5p"
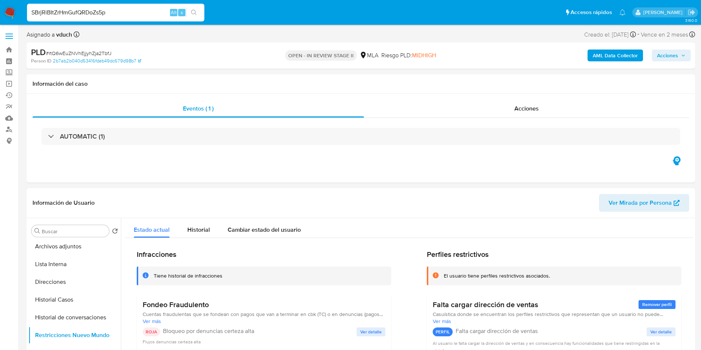
type input "SBrjRiBItZrHmGufQRDoZs5p"
click at [190, 10] on button "search-icon" at bounding box center [193, 12] width 15 height 10
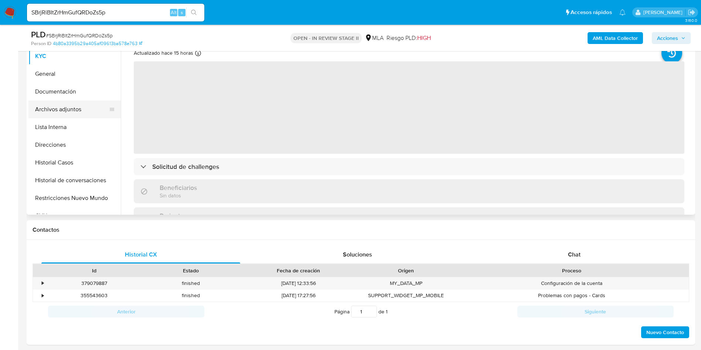
click at [74, 111] on button "Archivos adjuntos" at bounding box center [71, 109] width 86 height 18
select select "10"
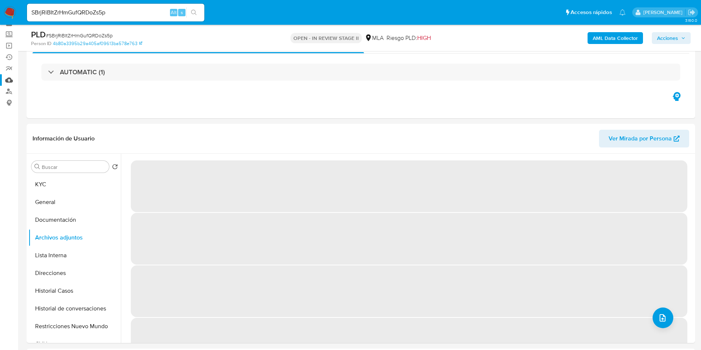
scroll to position [55, 0]
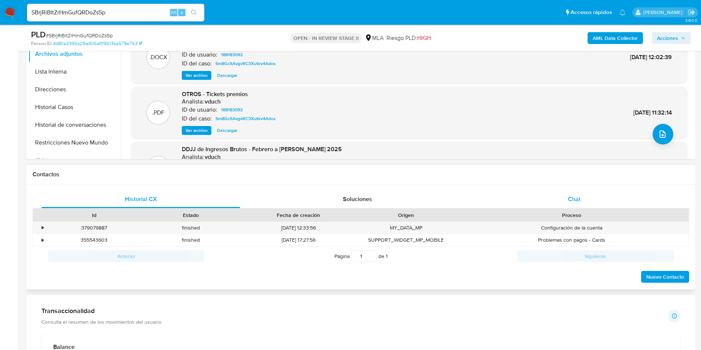
click at [574, 198] on span "Chat" at bounding box center [574, 199] width 13 height 8
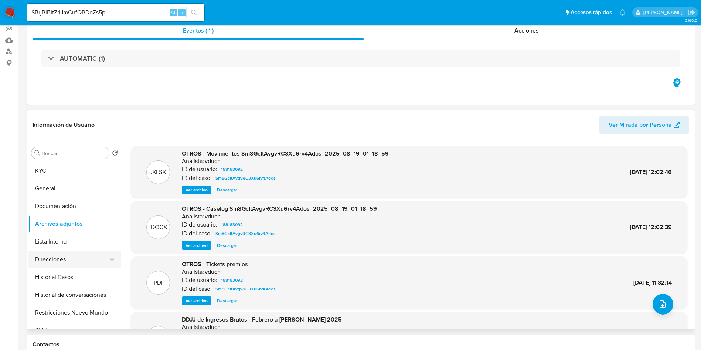
scroll to position [111, 0]
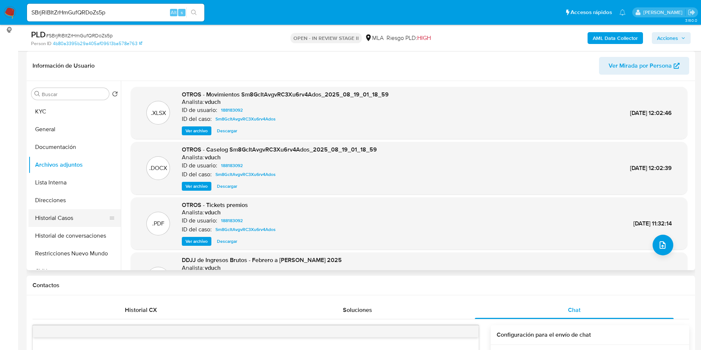
click at [68, 213] on button "Historial Casos" at bounding box center [71, 218] width 86 height 18
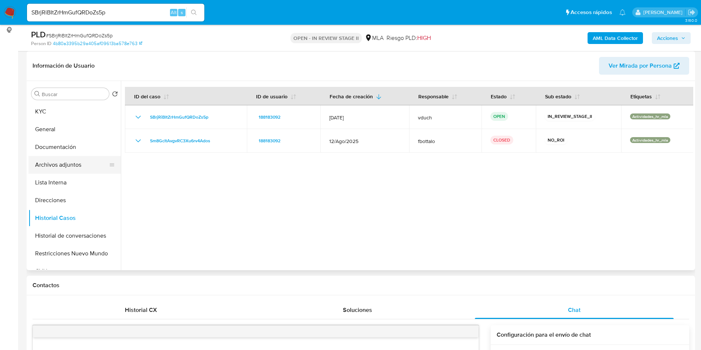
click at [72, 163] on button "Archivos adjuntos" at bounding box center [71, 165] width 86 height 18
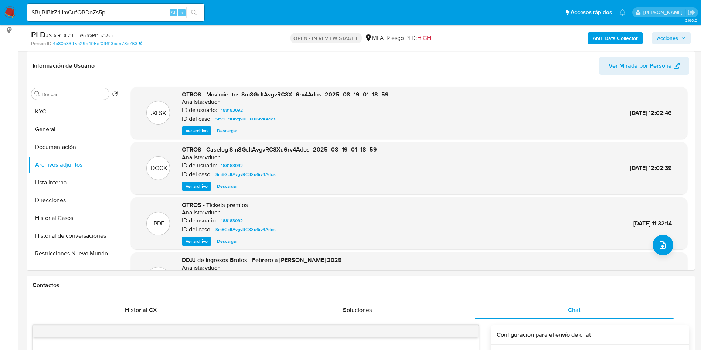
click at [618, 36] on b "AML Data Collector" at bounding box center [614, 38] width 45 height 12
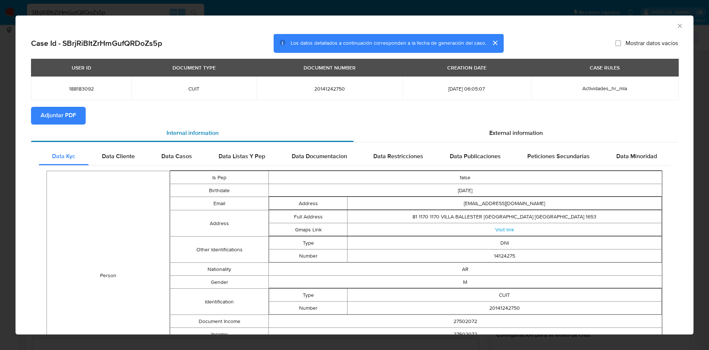
click at [56, 133] on div "Internal information" at bounding box center [192, 133] width 323 height 18
click at [65, 116] on span "Adjuntar PDF" at bounding box center [58, 115] width 35 height 16
click at [671, 30] on div "AML Data Collector" at bounding box center [355, 25] width 678 height 18
click at [676, 27] on icon "Cerrar ventana" at bounding box center [679, 25] width 7 height 7
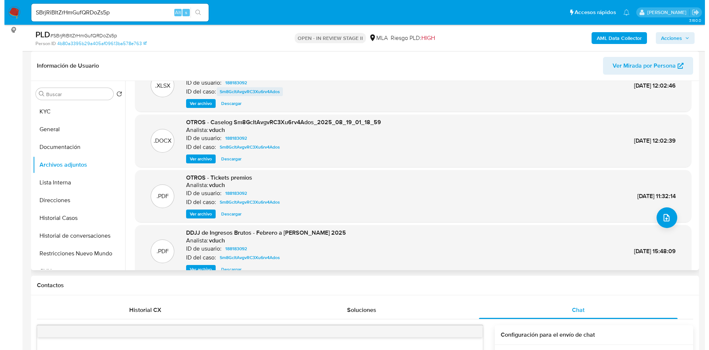
scroll to position [0, 0]
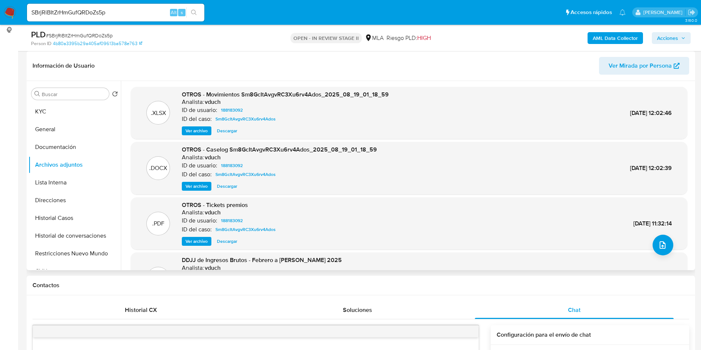
click at [192, 182] on span "Ver archivo" at bounding box center [196, 185] width 22 height 7
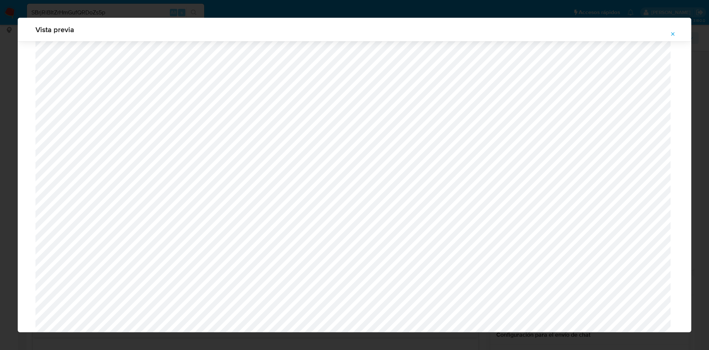
scroll to position [262, 0]
click at [673, 35] on icon "Attachment preview" at bounding box center [673, 34] width 6 height 6
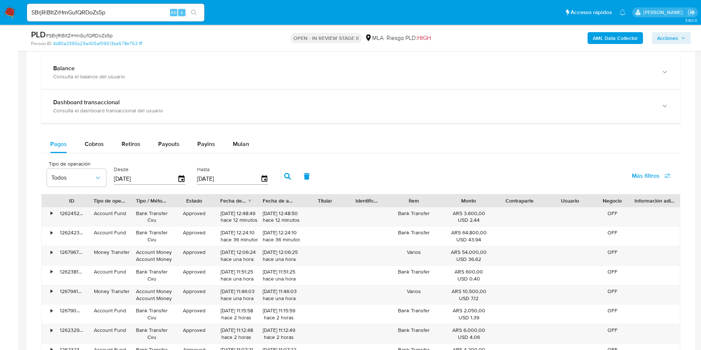
scroll to position [720, 0]
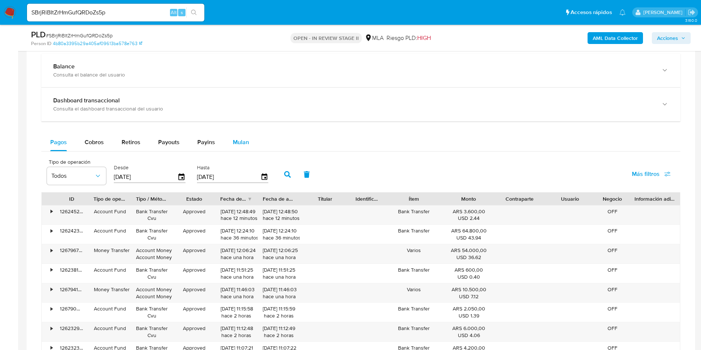
click at [241, 145] on span "Mulan" at bounding box center [241, 142] width 16 height 8
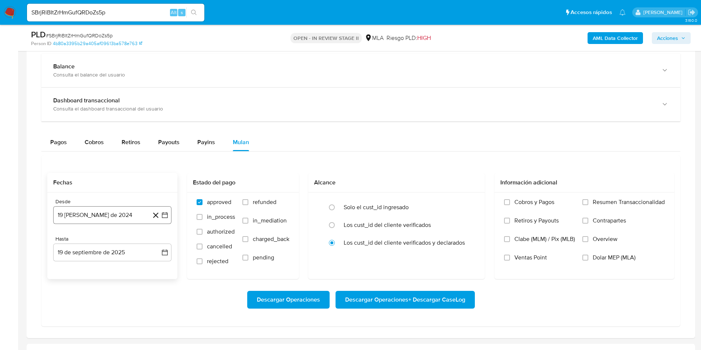
click at [167, 214] on icon "button" at bounding box center [165, 215] width 6 height 6
click at [109, 240] on span "agosto 2024" at bounding box center [109, 241] width 34 height 7
click at [157, 240] on icon "Año siguiente" at bounding box center [156, 241] width 3 height 5
click at [106, 313] on button "ago" at bounding box center [111, 310] width 21 height 12
click at [123, 267] on button "1" at bounding box center [127, 269] width 12 height 12
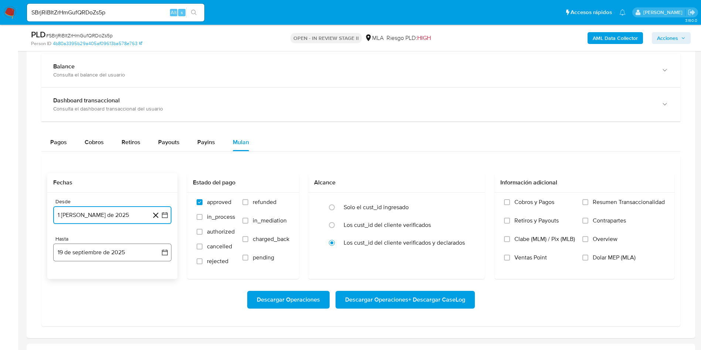
click at [171, 256] on button "19 de septiembre de 2025" at bounding box center [112, 252] width 118 height 18
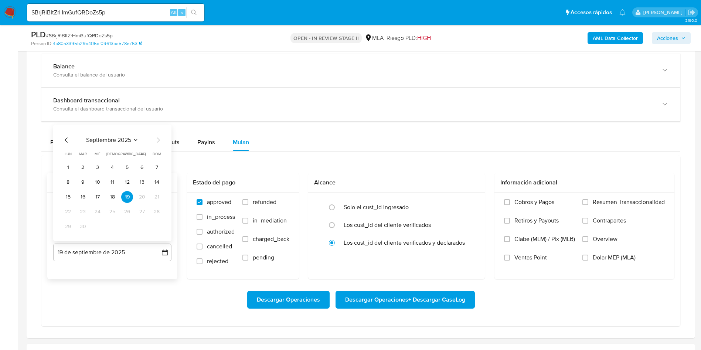
click at [62, 140] on icon "Mes anterior" at bounding box center [66, 140] width 9 height 9
click at [158, 229] on button "31" at bounding box center [157, 226] width 12 height 12
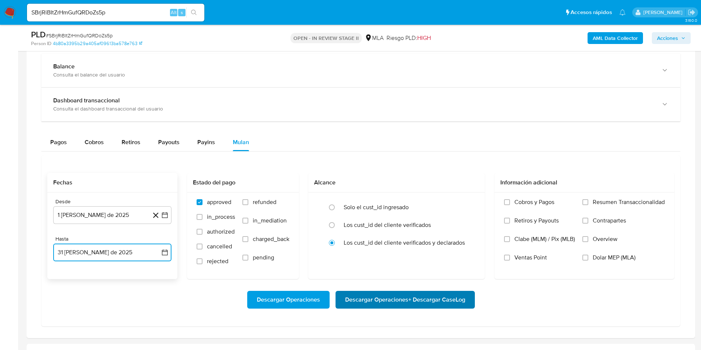
click at [382, 298] on span "Descargar Operaciones + Descargar CaseLog" at bounding box center [405, 299] width 120 height 16
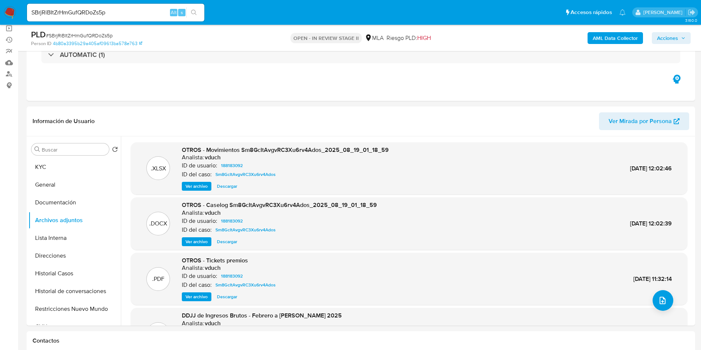
scroll to position [52, 0]
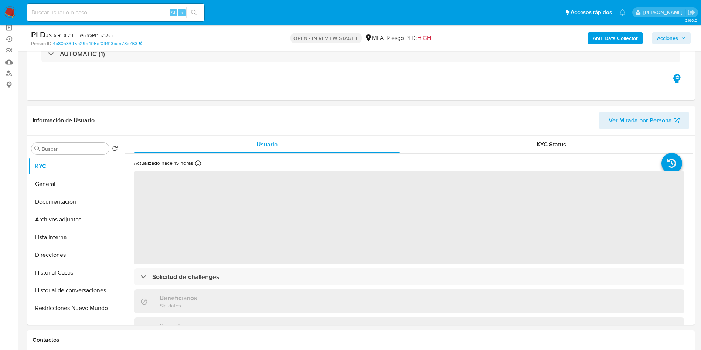
scroll to position [111, 0]
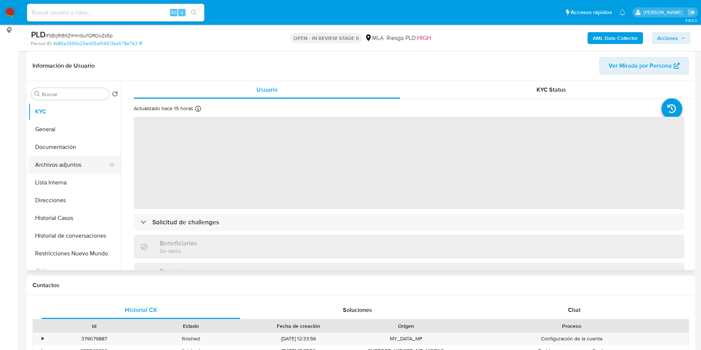
select select "10"
click at [53, 163] on button "Archivos adjuntos" at bounding box center [71, 165] width 86 height 18
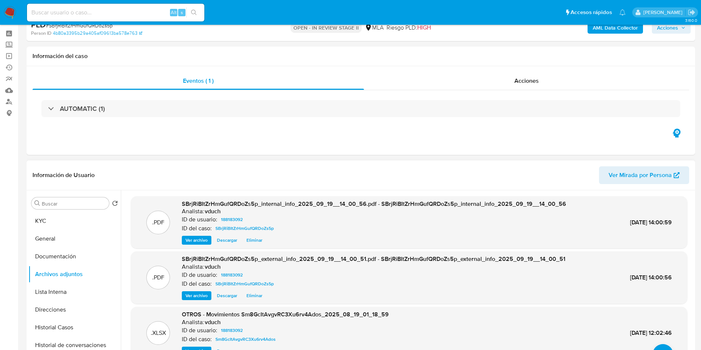
scroll to position [0, 0]
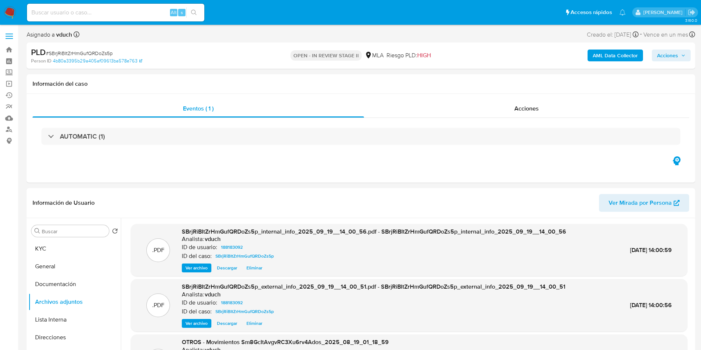
click at [143, 17] on input at bounding box center [115, 13] width 177 height 10
click at [146, 10] on input at bounding box center [115, 13] width 177 height 10
paste input "iH2zCkCOqGiDeme5E8qGj5xD"
type input "iH2zCkCOqGiDeme5E8qGj5xD"
click at [198, 10] on button "search-icon" at bounding box center [193, 12] width 15 height 10
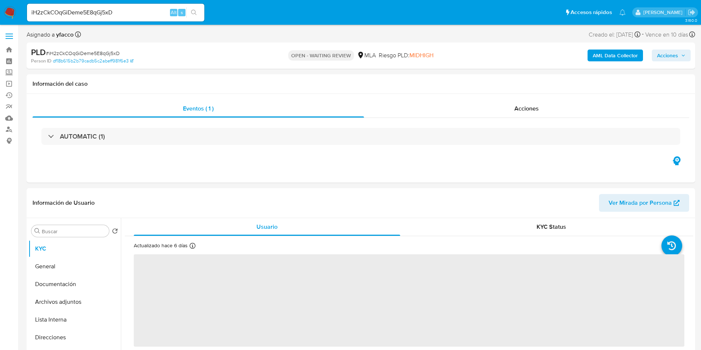
select select "10"
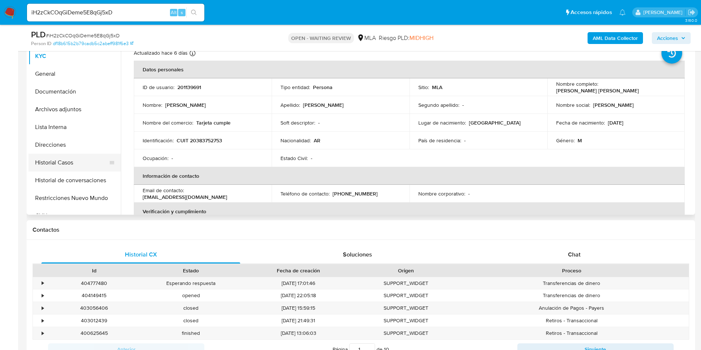
click at [51, 161] on button "Historial Casos" at bounding box center [71, 163] width 86 height 18
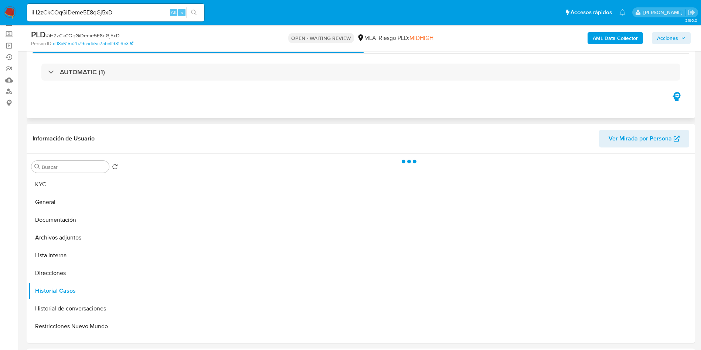
scroll to position [55, 0]
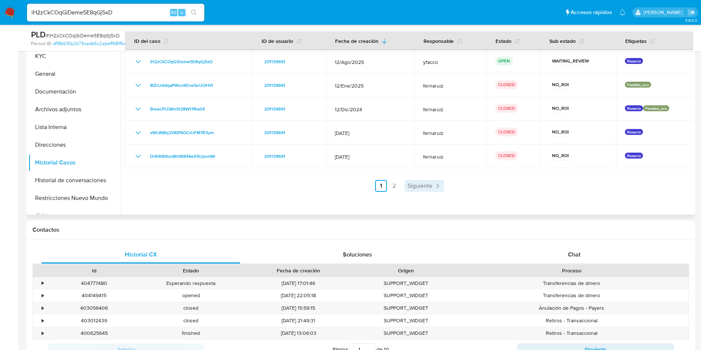
click at [418, 187] on span "Siguiente" at bounding box center [419, 186] width 25 height 6
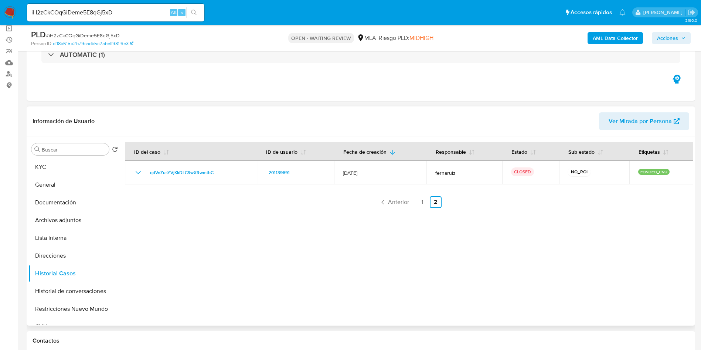
click at [399, 209] on div at bounding box center [407, 230] width 572 height 189
click at [400, 205] on span "Anterior" at bounding box center [398, 202] width 21 height 6
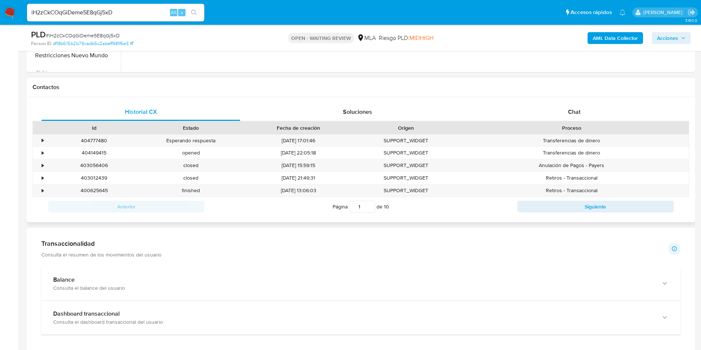
scroll to position [332, 0]
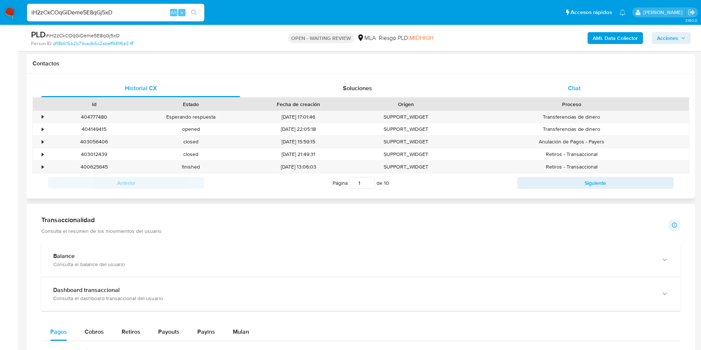
click at [566, 89] on div "Chat" at bounding box center [574, 88] width 199 height 18
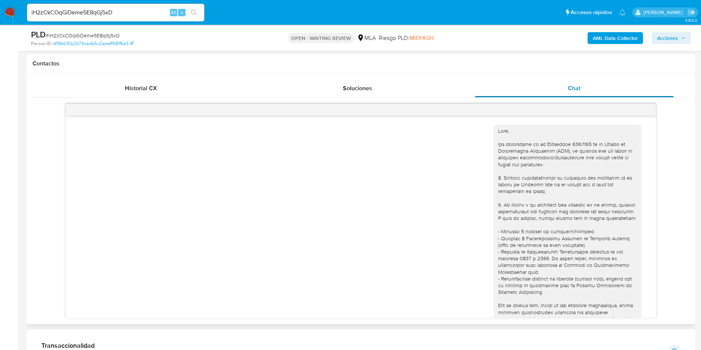
scroll to position [402, 0]
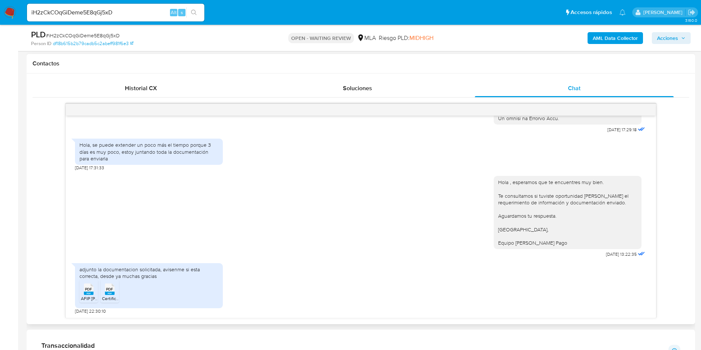
click at [115, 292] on div "PDF PDF" at bounding box center [110, 288] width 16 height 14
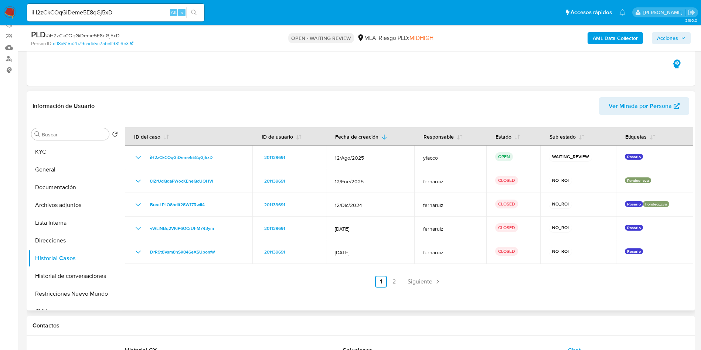
scroll to position [111, 0]
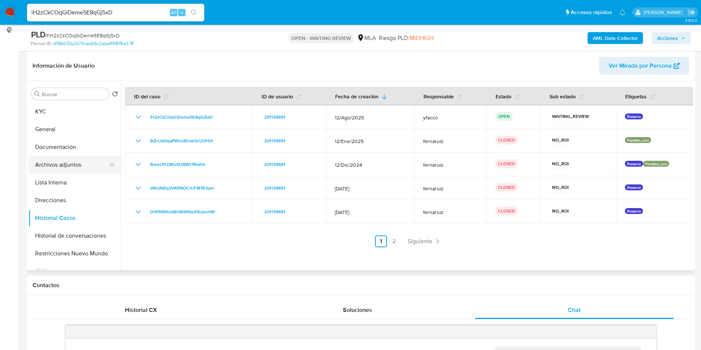
click at [68, 173] on button "Archivos adjuntos" at bounding box center [71, 165] width 86 height 18
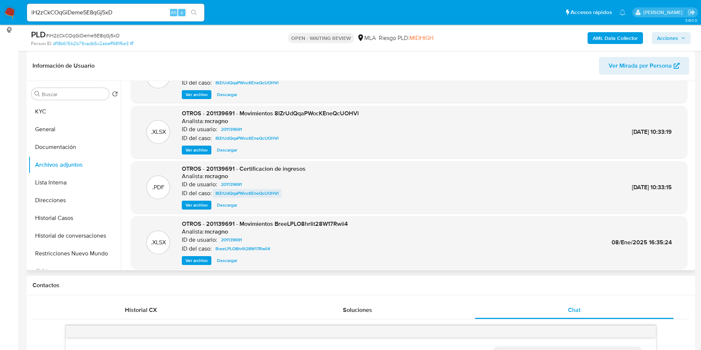
scroll to position [62, 0]
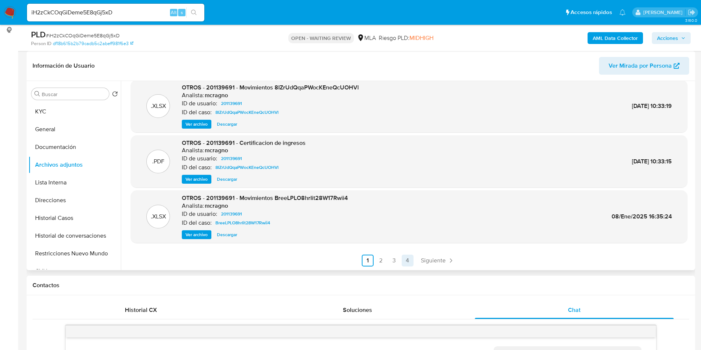
click at [406, 261] on link "4" at bounding box center [407, 260] width 12 height 12
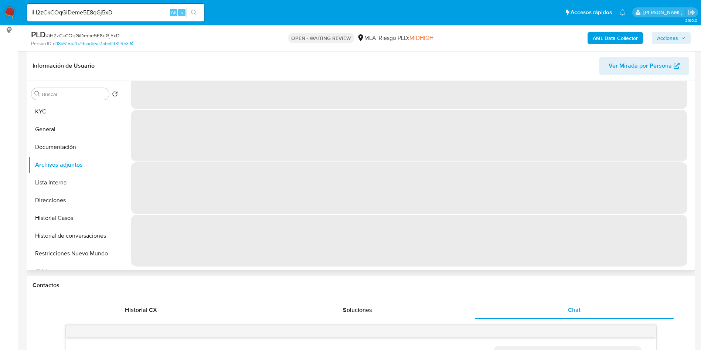
scroll to position [0, 0]
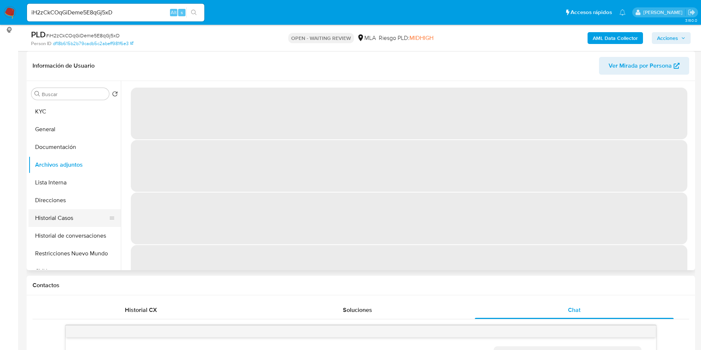
click at [114, 220] on button "Historial Casos" at bounding box center [71, 218] width 86 height 18
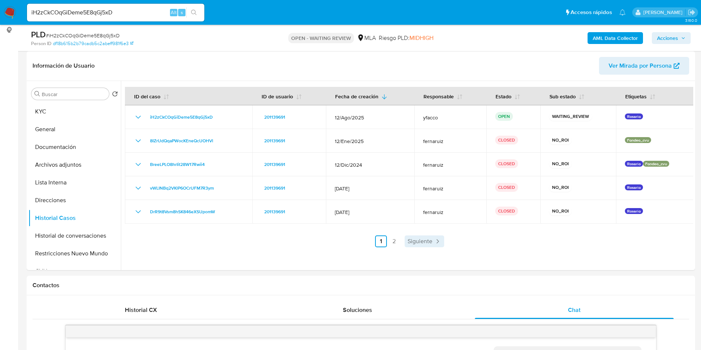
click at [423, 236] on link "Siguiente" at bounding box center [424, 241] width 40 height 12
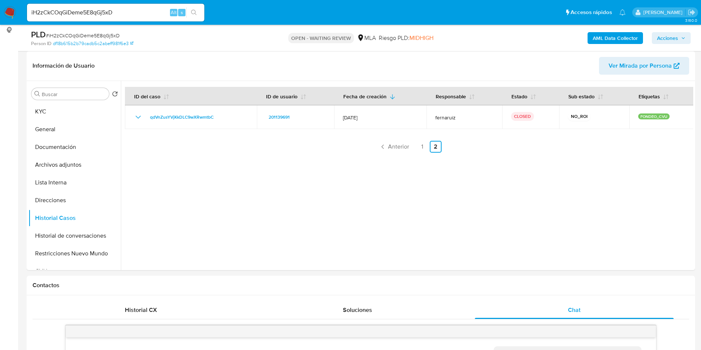
click at [392, 156] on div at bounding box center [407, 175] width 572 height 189
click at [387, 141] on link "Anterior" at bounding box center [394, 147] width 36 height 12
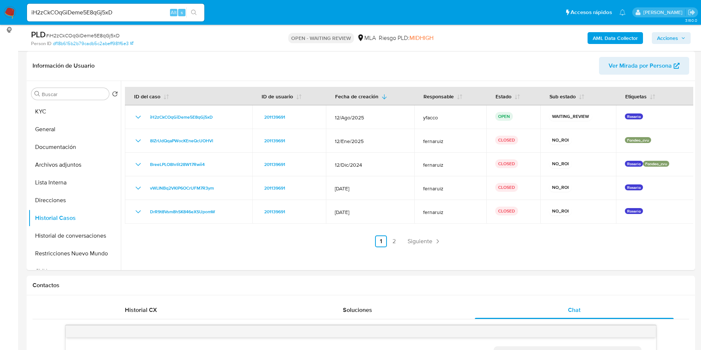
click at [153, 14] on input "iH2zCkCOqGiDeme5E8qGj5xD" at bounding box center [115, 13] width 177 height 10
paste input "yL6zKW8trAR2iVUvsUHRbqmu"
type input "yL6zKW8trAR2iVUvsUHRbqmu"
click at [195, 15] on icon "search-icon" at bounding box center [194, 13] width 6 height 6
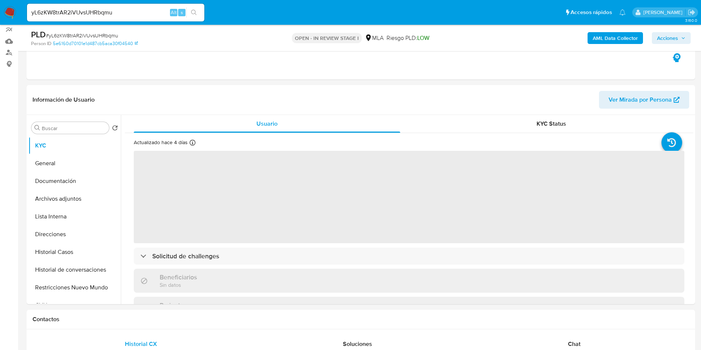
scroll to position [166, 0]
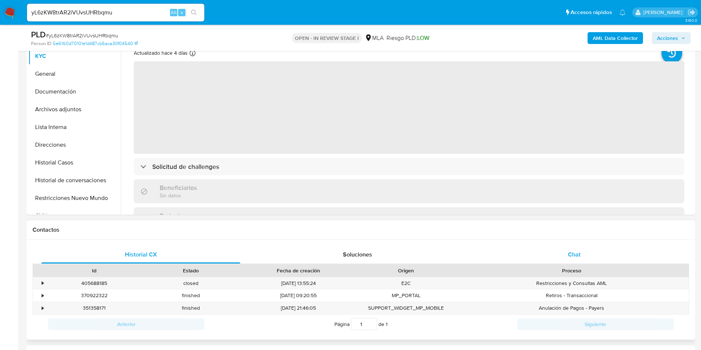
select select "10"
click at [568, 251] on span "Chat" at bounding box center [574, 254] width 13 height 8
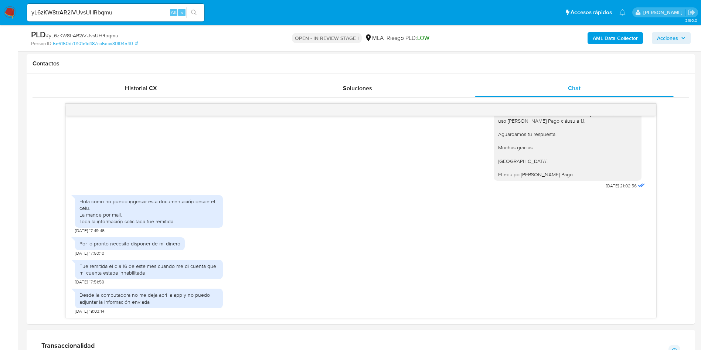
scroll to position [55, 0]
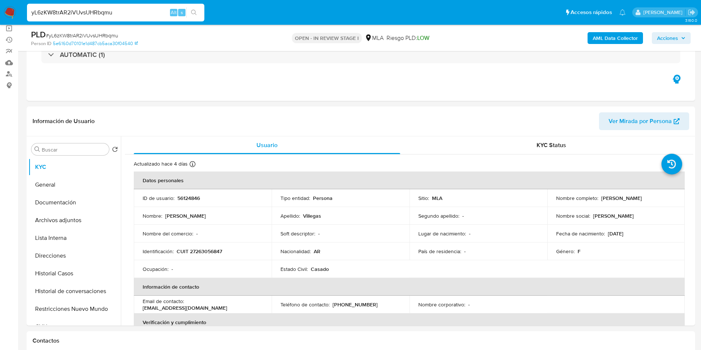
click at [137, 13] on input "yL6zKW8trAR2iVUvsUHRbqmu" at bounding box center [115, 13] width 177 height 10
paste input "9vCKhVMkazAWhiDklmhROVhy"
type input "9vCKhVMkazAWhiDklmhROVhy"
click at [196, 15] on icon "search-icon" at bounding box center [194, 13] width 6 height 6
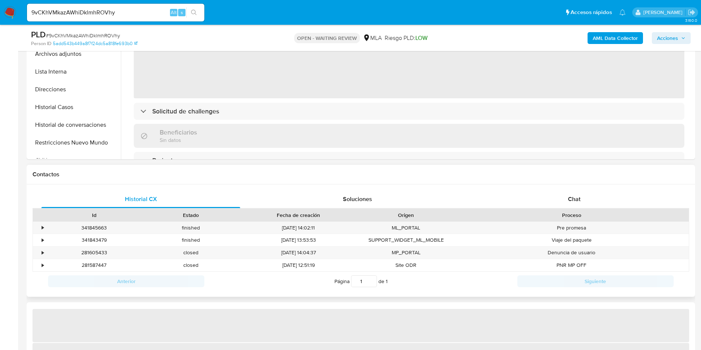
select select "10"
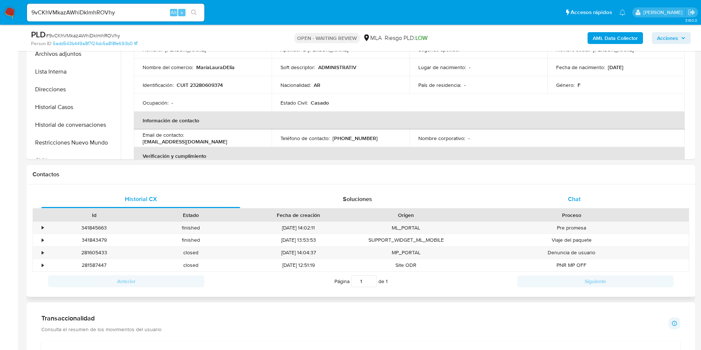
click at [607, 195] on div "Chat" at bounding box center [574, 199] width 199 height 18
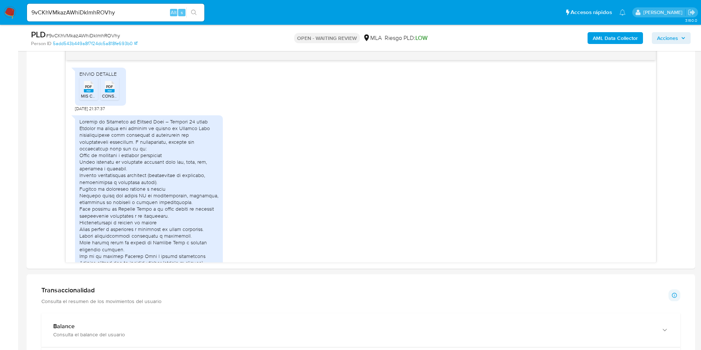
scroll to position [1187, 0]
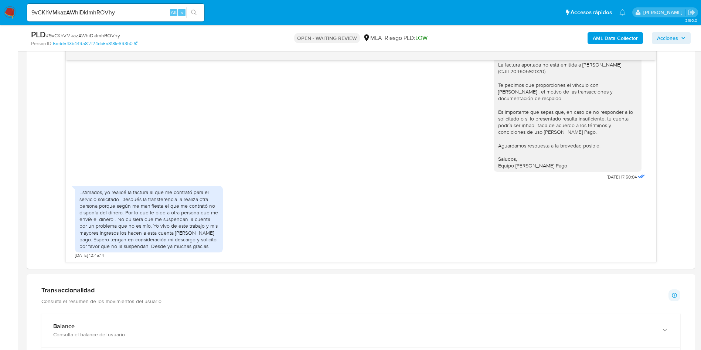
click at [146, 11] on input "9vCKhVMkazAWhiDklmhROVhy" at bounding box center [115, 13] width 177 height 10
paste input "hsWOG69eoVzX9bTXiwfL2cVS"
type input "hsWOG69eoVzX9bTXiwfL2cVS"
click at [196, 17] on button "search-icon" at bounding box center [193, 12] width 15 height 10
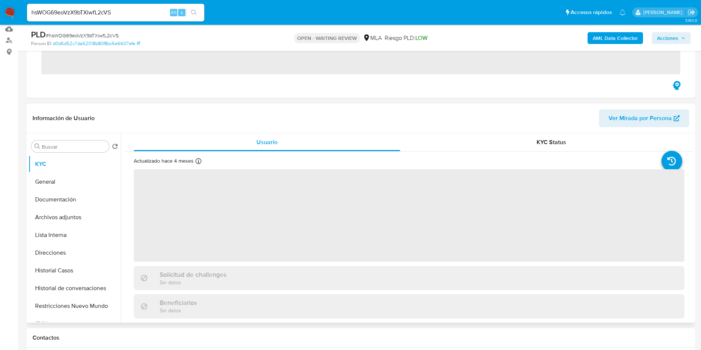
scroll to position [166, 0]
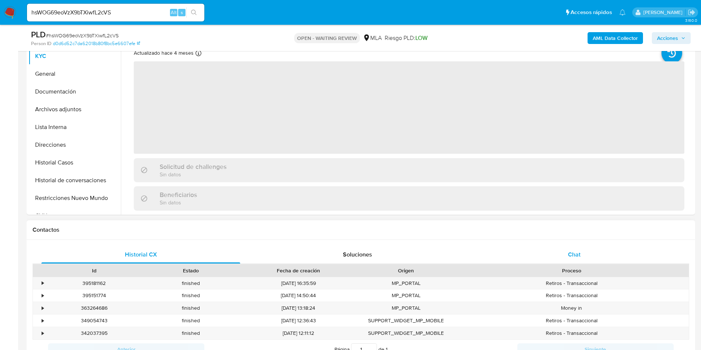
click at [579, 261] on div "Chat" at bounding box center [574, 255] width 199 height 18
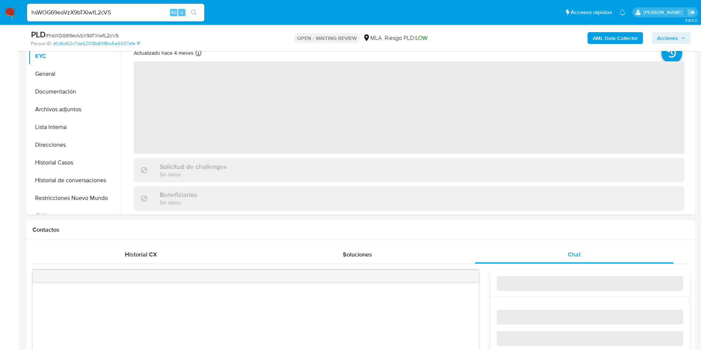
select select "10"
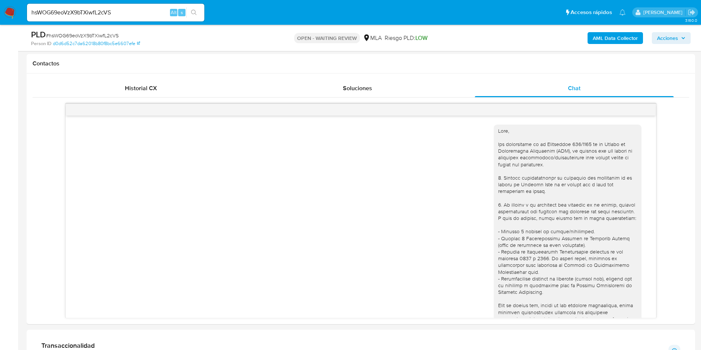
scroll to position [307, 0]
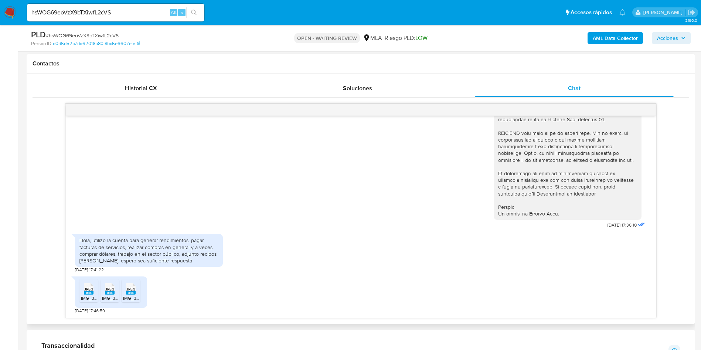
click at [84, 294] on icon "JPEG" at bounding box center [89, 288] width 10 height 13
click at [103, 295] on div "JPEG JPEG" at bounding box center [110, 288] width 16 height 14
click at [134, 291] on span "JPEG" at bounding box center [130, 289] width 9 height 5
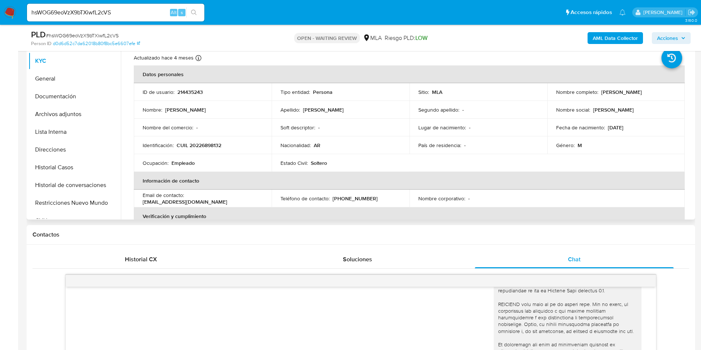
scroll to position [111, 0]
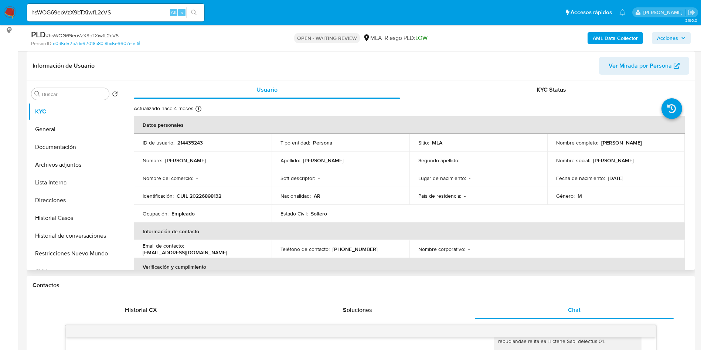
click at [188, 136] on td "ID de usuario : 214435243" at bounding box center [203, 143] width 138 height 18
copy p "214435243"
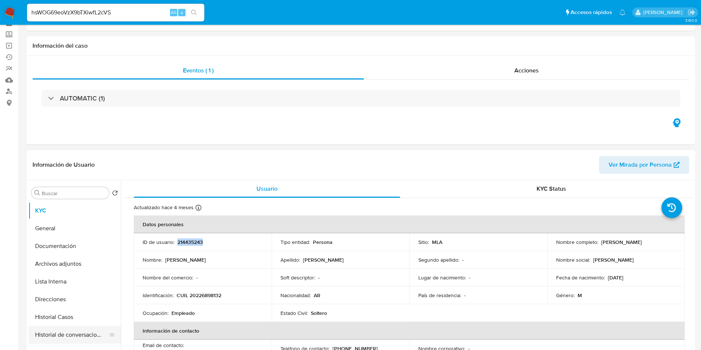
scroll to position [55, 0]
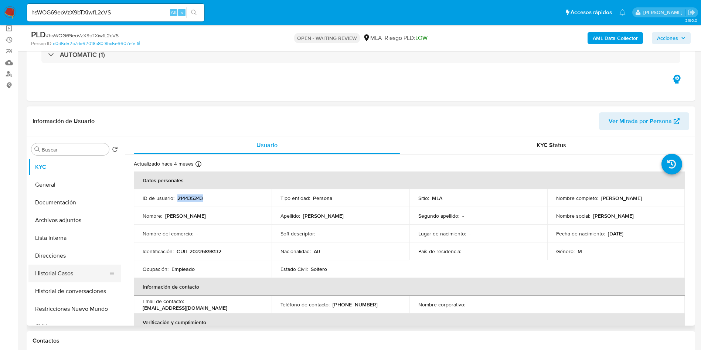
click at [85, 266] on button "Historial Casos" at bounding box center [71, 273] width 86 height 18
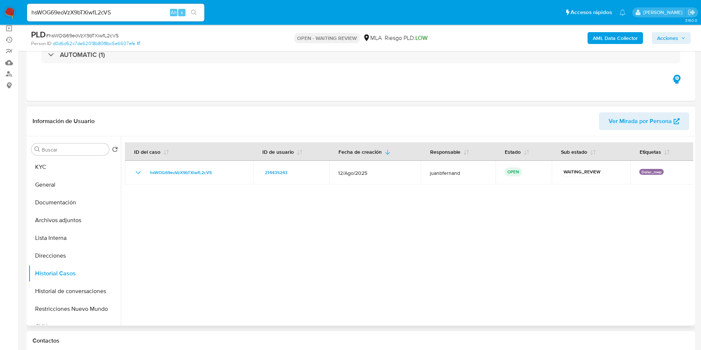
click at [285, 229] on div at bounding box center [407, 230] width 572 height 189
click at [348, 237] on div at bounding box center [407, 230] width 572 height 189
click at [350, 235] on div at bounding box center [407, 230] width 572 height 189
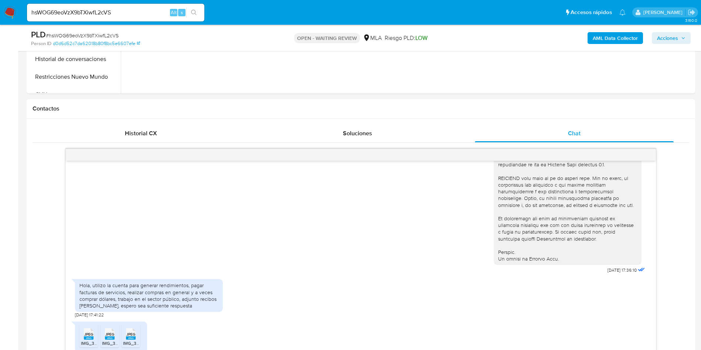
scroll to position [332, 0]
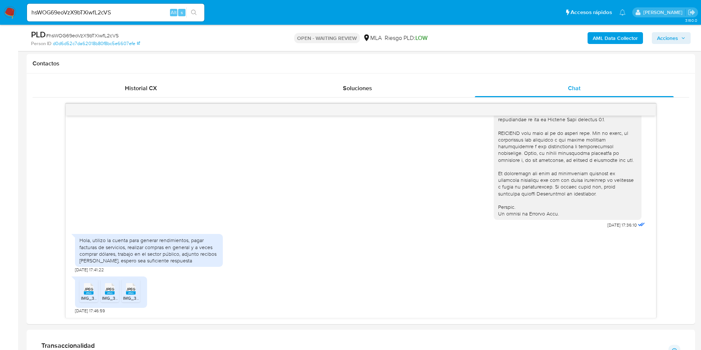
click at [157, 9] on input "hsWOG69eoVzX9bTXiwfL2cVS" at bounding box center [115, 13] width 177 height 10
paste input "MJykuj8a1fLEQv8rB8rSH7nI"
type input "MJykuj8a1fLEQv8rB8rSH7nI"
click at [193, 13] on icon "search-icon" at bounding box center [194, 13] width 6 height 6
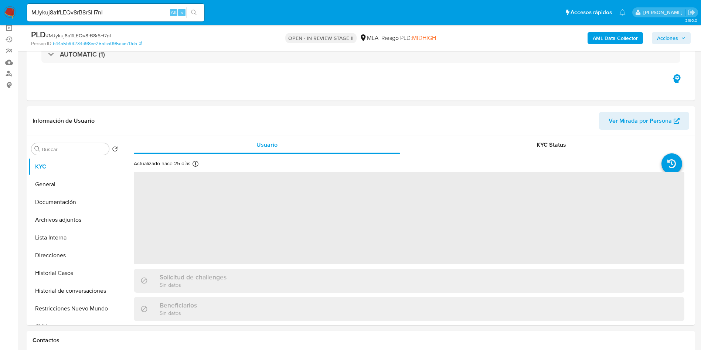
scroll to position [111, 0]
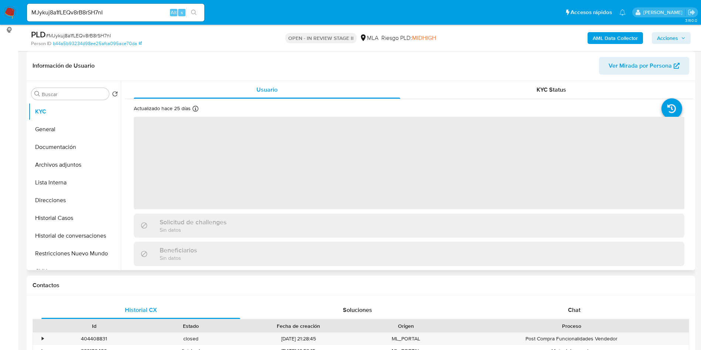
select select "10"
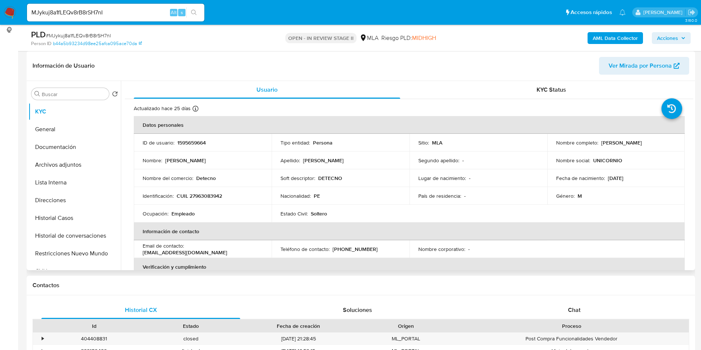
click at [184, 134] on td "ID de usuario : 1595659664" at bounding box center [203, 143] width 138 height 18
copy p "1595659664"
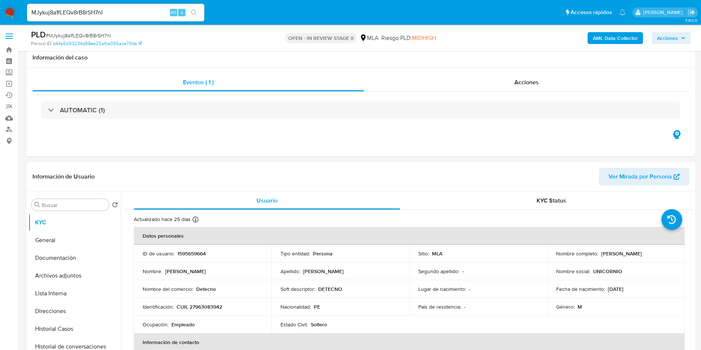
select select "10"
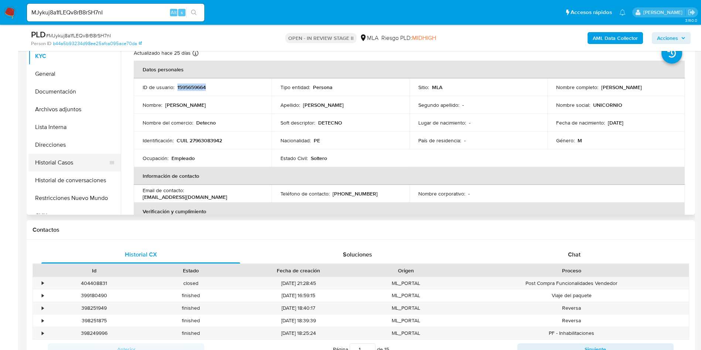
click at [75, 163] on button "Historial Casos" at bounding box center [71, 163] width 86 height 18
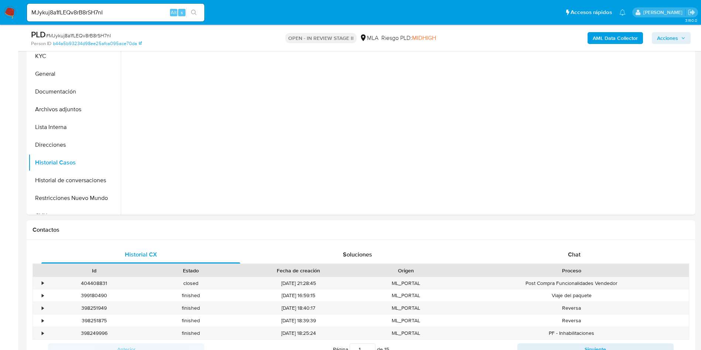
scroll to position [111, 0]
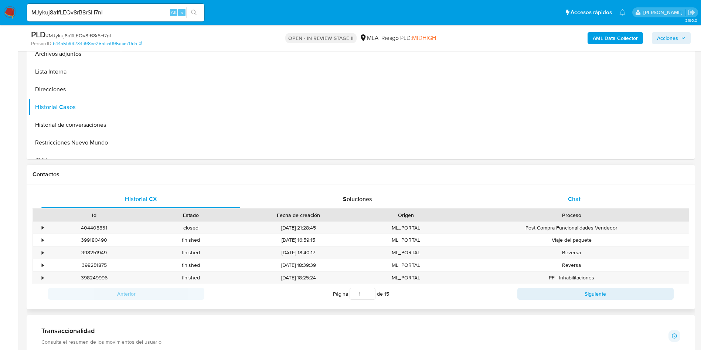
click at [539, 201] on div "Chat" at bounding box center [574, 199] width 199 height 18
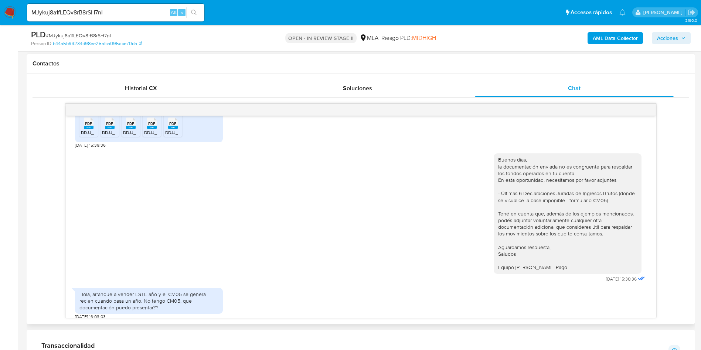
scroll to position [499, 0]
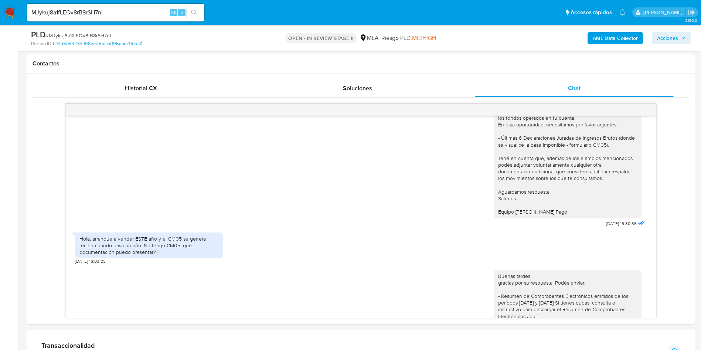
click at [163, 5] on div "MJykuj8a1fLEQv8rB8rSH7nI Alt s" at bounding box center [115, 13] width 177 height 18
click at [158, 11] on input "MJykuj8a1fLEQv8rB8rSH7nI" at bounding box center [115, 13] width 177 height 10
paste input "GDWC4MnSCv83tzG6WQ0diHG"
click at [202, 14] on input "MGDWC4MnSCv83tzG6WQ0diHG" at bounding box center [115, 13] width 177 height 10
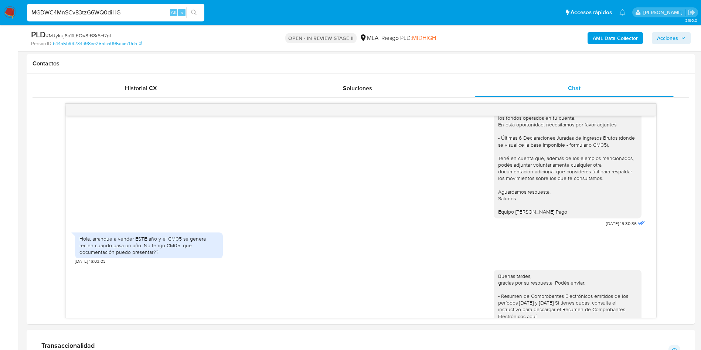
type input "MGDWC4MnSCv83tzG6WQ0diHG"
click at [187, 12] on button "search-icon" at bounding box center [193, 12] width 15 height 10
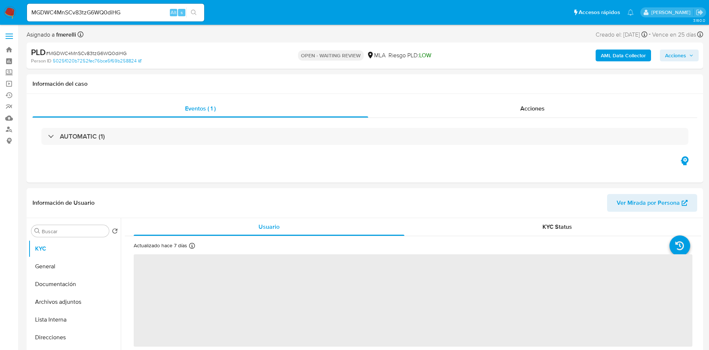
select select "10"
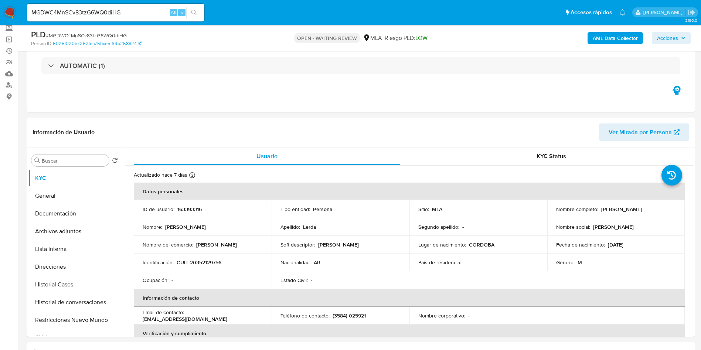
scroll to position [111, 0]
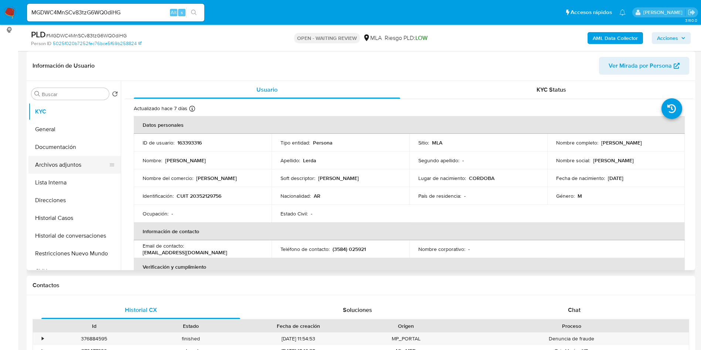
click at [99, 160] on button "Archivos adjuntos" at bounding box center [71, 165] width 86 height 18
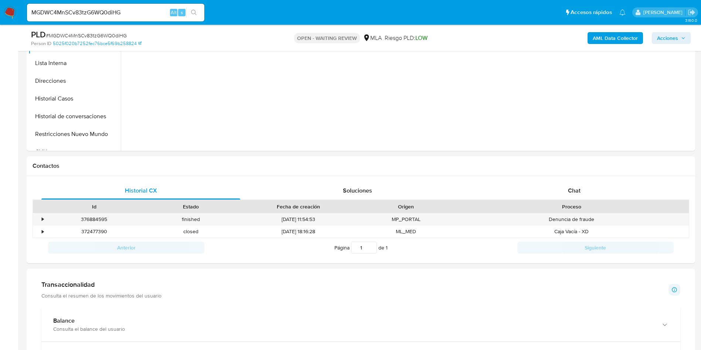
scroll to position [277, 0]
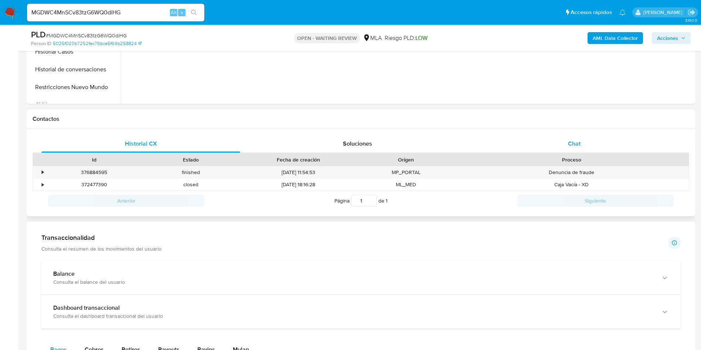
click at [571, 152] on div "Chat" at bounding box center [574, 144] width 199 height 18
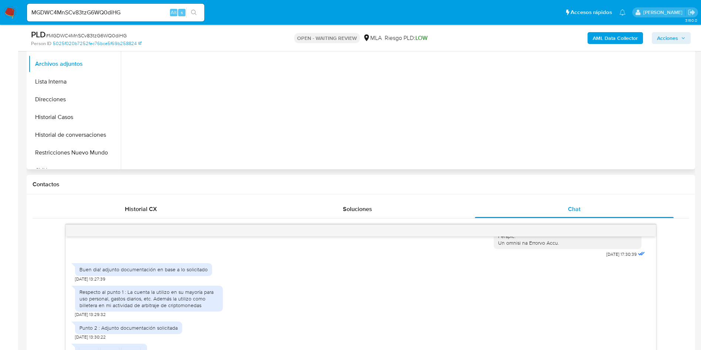
scroll to position [166, 0]
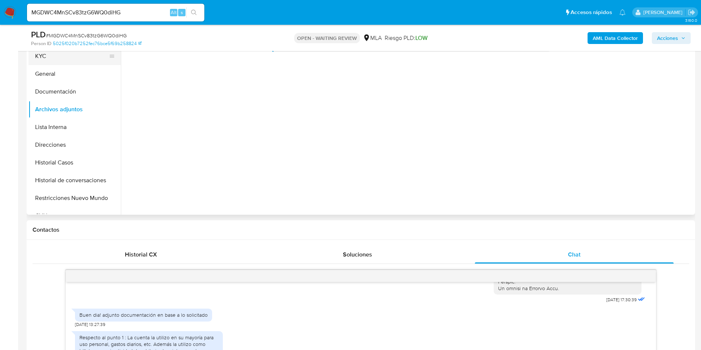
click at [69, 62] on button "KYC" at bounding box center [71, 56] width 86 height 18
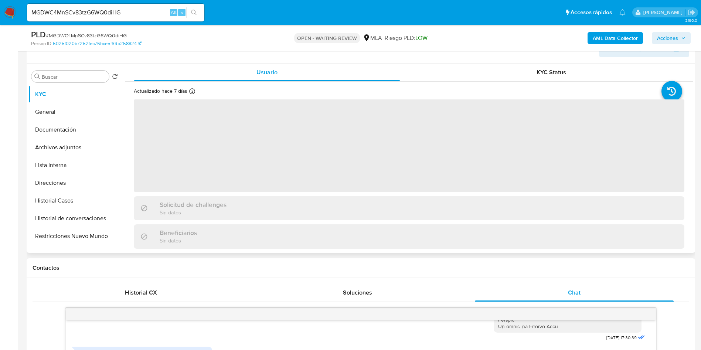
scroll to position [111, 0]
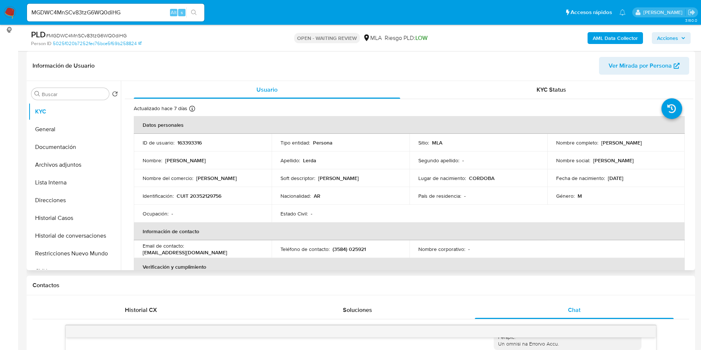
click at [170, 134] on td "ID de usuario : 163393316" at bounding box center [203, 143] width 138 height 18
click at [187, 139] on p "163393316" at bounding box center [189, 142] width 24 height 7
copy p "163393316"
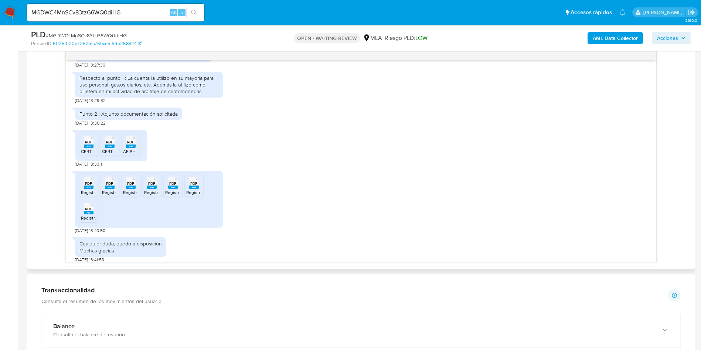
scroll to position [440, 0]
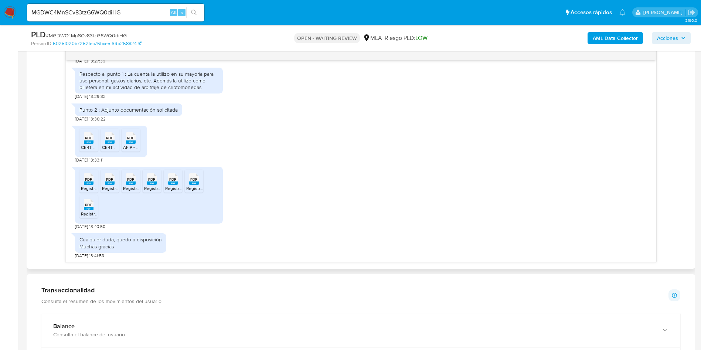
click at [88, 147] on span "CERT 08-25.pdf" at bounding box center [96, 147] width 31 height 6
click at [110, 146] on span "CERT 05-2025.pdf" at bounding box center [120, 147] width 36 height 6
click at [132, 144] on icon "PDF" at bounding box center [131, 137] width 10 height 13
click at [91, 185] on icon "PDF" at bounding box center [89, 178] width 10 height 13
click at [105, 183] on rect at bounding box center [110, 182] width 10 height 3
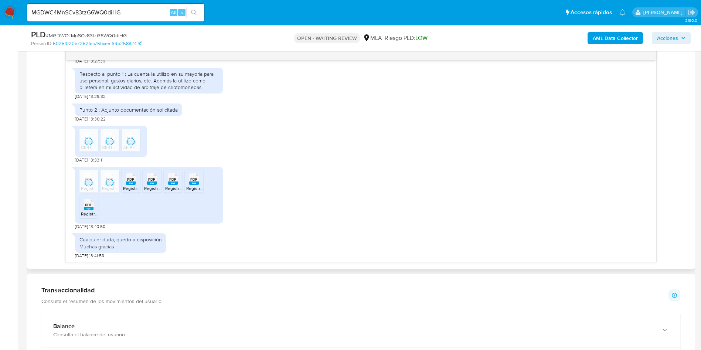
click at [129, 182] on rect at bounding box center [131, 182] width 10 height 3
click at [153, 183] on rect at bounding box center [152, 182] width 10 height 3
click at [175, 184] on rect at bounding box center [173, 182] width 10 height 3
click at [198, 184] on rect at bounding box center [194, 182] width 10 height 3
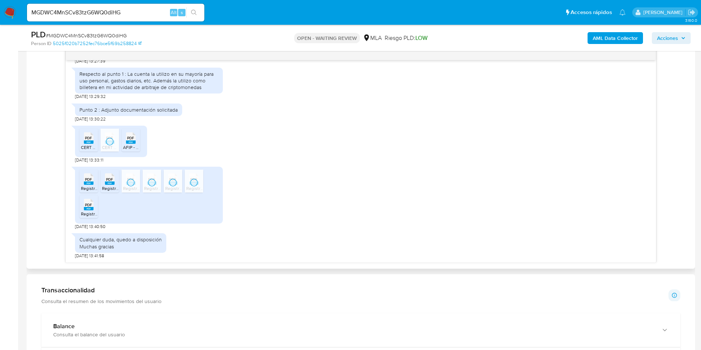
click at [86, 209] on rect at bounding box center [89, 208] width 10 height 3
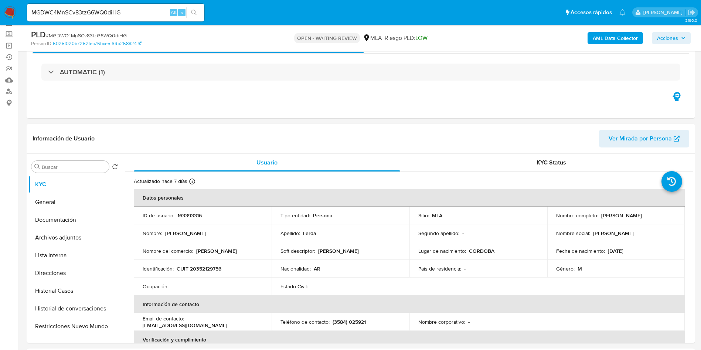
scroll to position [55, 0]
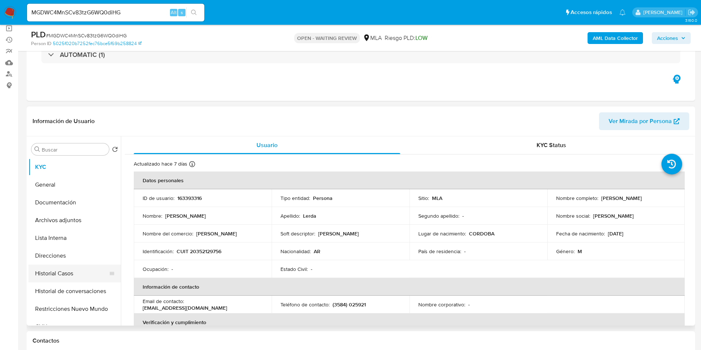
click at [62, 270] on button "Historial Casos" at bounding box center [71, 273] width 86 height 18
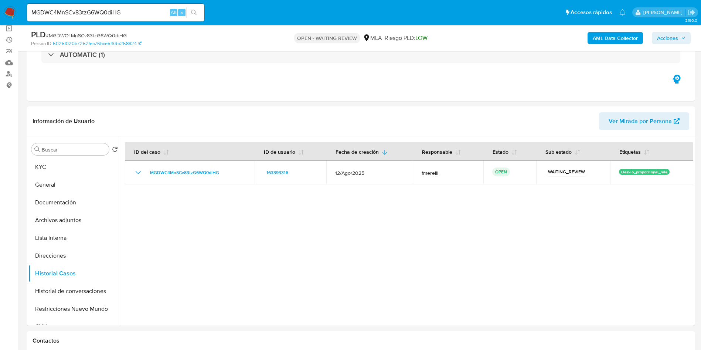
click at [106, 7] on div "MGDWC4MnSCv83tzG6WQ0diHG Alt s" at bounding box center [115, 13] width 177 height 18
click at [109, 13] on input "MGDWC4MnSCv83tzG6WQ0diHG" at bounding box center [115, 13] width 177 height 10
paste input "8wgHPFKZ4UsCAqkPWw8WwbTm"
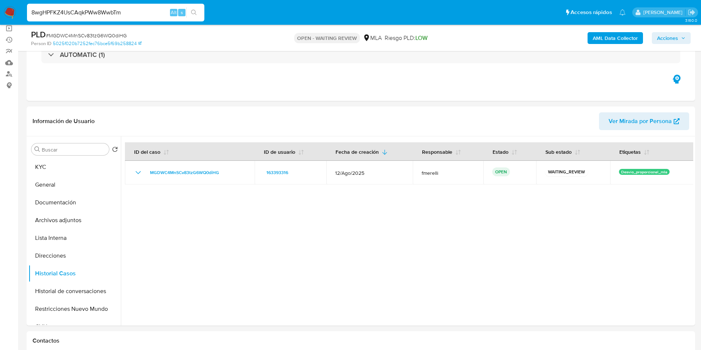
type input "8wgHPFKZ4UsCAqkPWw8WwbTm"
click at [186, 13] on button "search-icon" at bounding box center [193, 12] width 15 height 10
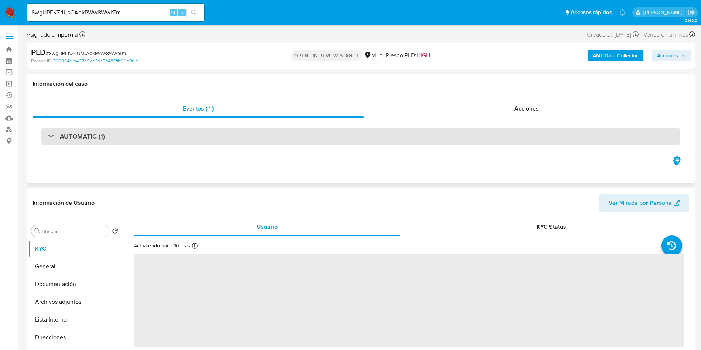
select select "10"
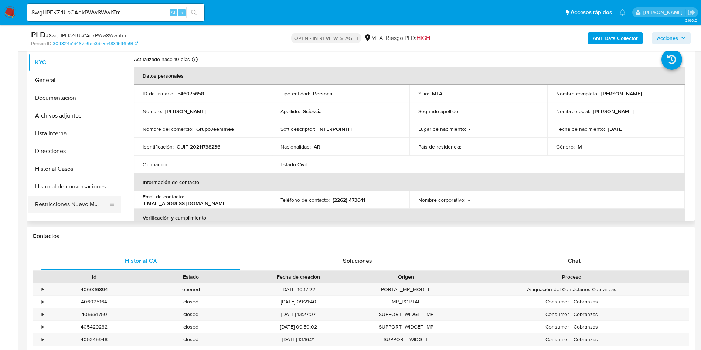
scroll to position [166, 0]
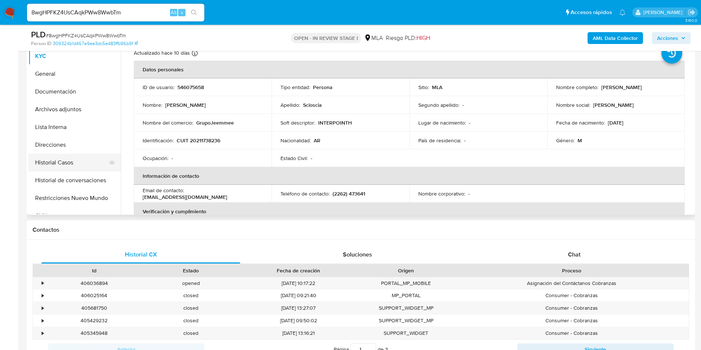
click at [80, 163] on button "Historial Casos" at bounding box center [71, 163] width 86 height 18
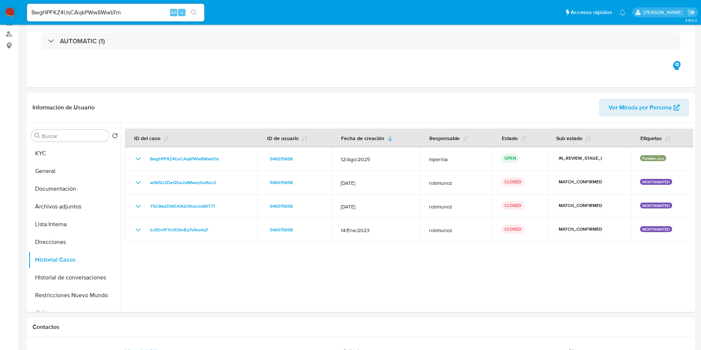
scroll to position [0, 0]
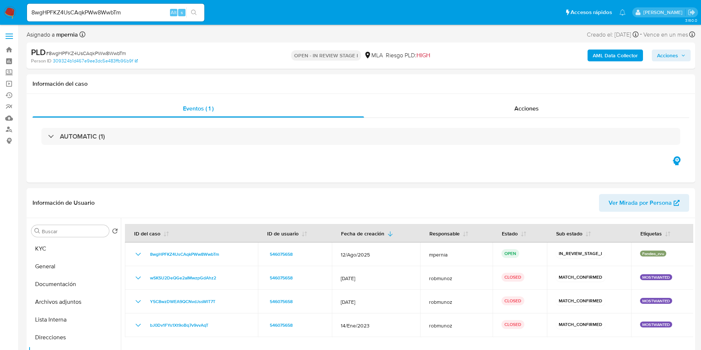
click at [131, 14] on input "8wgHPFKZ4UsCAqkPWw8WwbTm" at bounding box center [115, 13] width 177 height 10
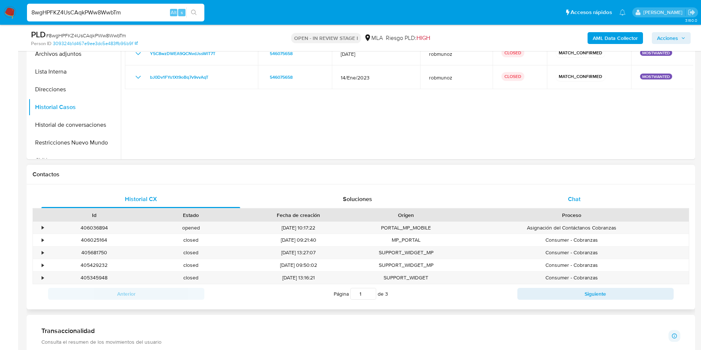
click at [582, 195] on div "Chat" at bounding box center [574, 199] width 199 height 18
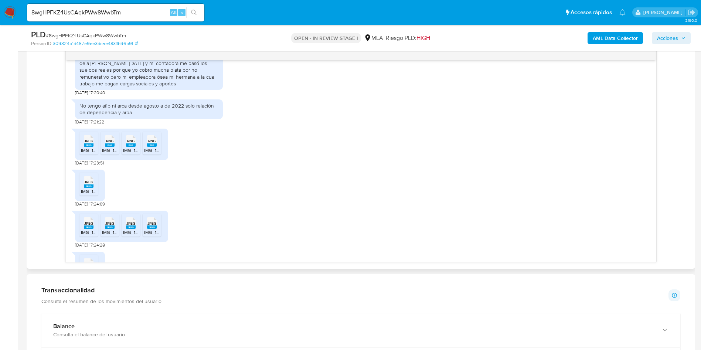
scroll to position [719, 0]
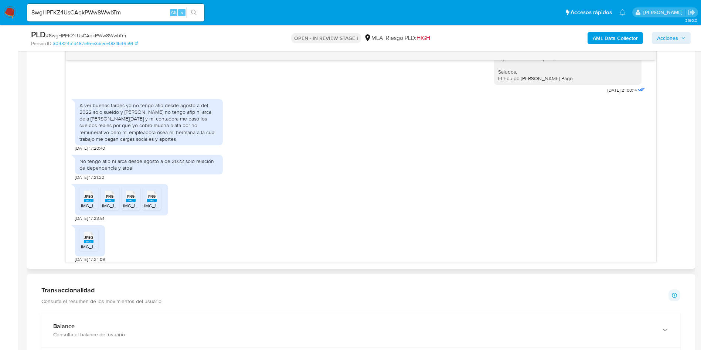
click at [141, 131] on div "A ver buenas tardes yo no tengo afip desde agosto a del 2022 solo sueldo y [PER…" at bounding box center [148, 122] width 139 height 40
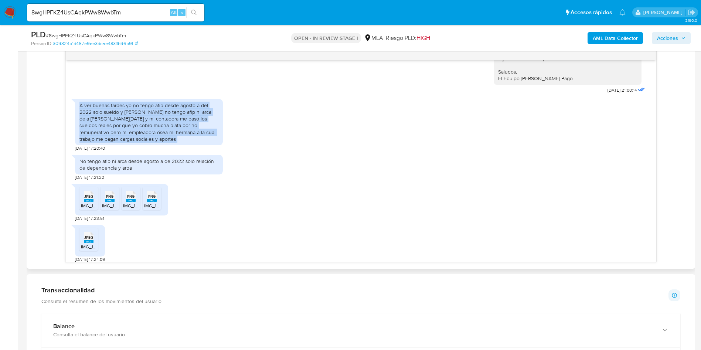
click at [141, 131] on div "A ver buenas tardes yo no tengo afip desde agosto a del 2022 solo sueldo y [PER…" at bounding box center [148, 122] width 139 height 40
copy div "A ver buenas tardes yo no tengo afip desde agosto a del 2022 solo sueldo y [PER…"
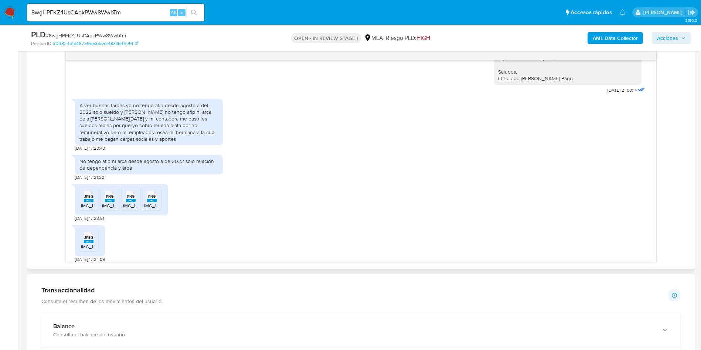
click at [85, 199] on span "JPEG" at bounding box center [88, 196] width 9 height 5
click at [107, 199] on span "PNG" at bounding box center [109, 196] width 7 height 5
click at [130, 199] on span "PNG" at bounding box center [130, 196] width 7 height 5
click at [161, 212] on ul "JPEG JPEG IMG_1056.jpeg PNG PNG IMG_1054.png PNG PNG IMG_1055.png PNG PNG IMG_1…" at bounding box center [121, 199] width 84 height 25
click at [155, 199] on span "PNG" at bounding box center [151, 196] width 7 height 5
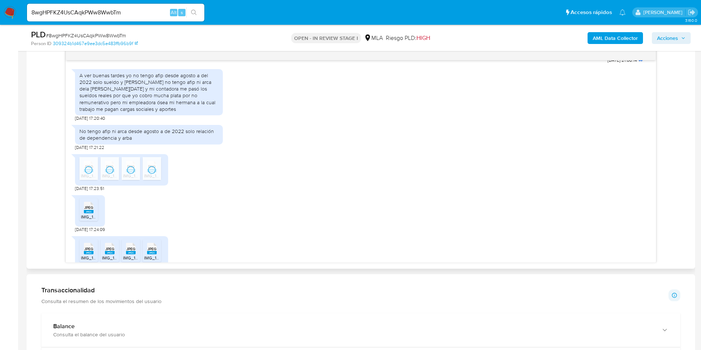
scroll to position [774, 0]
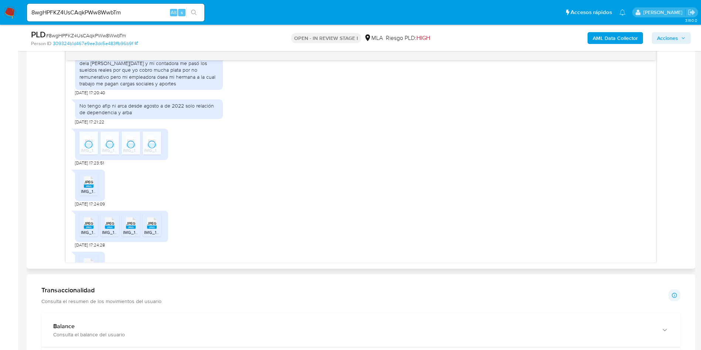
click at [66, 191] on div "18/08/2025 17:36:32 Buenos dias mi actividad es la construcción de cabañas para…" at bounding box center [361, 161] width 590 height 202
click at [80, 195] on li "JPEG JPEG IMG_1052.jpeg" at bounding box center [88, 183] width 18 height 23
click at [93, 229] on div "JPEG JPEG" at bounding box center [89, 222] width 16 height 14
click at [106, 226] on span "JPEG" at bounding box center [109, 223] width 9 height 5
drag, startPoint x: 127, startPoint y: 240, endPoint x: 141, endPoint y: 240, distance: 13.7
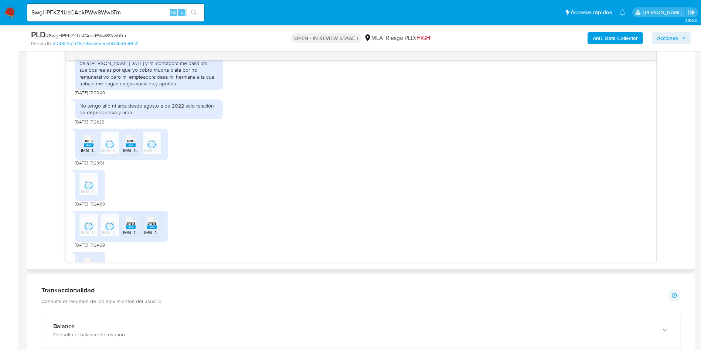
click at [128, 229] on rect at bounding box center [131, 226] width 10 height 3
click at [150, 229] on rect at bounding box center [152, 226] width 10 height 3
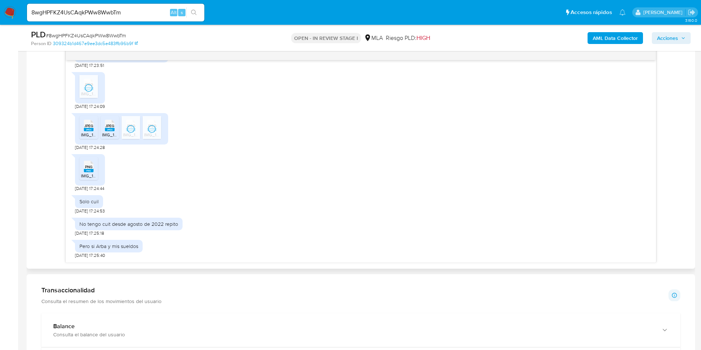
scroll to position [885, 0]
click at [90, 170] on rect at bounding box center [89, 170] width 10 height 3
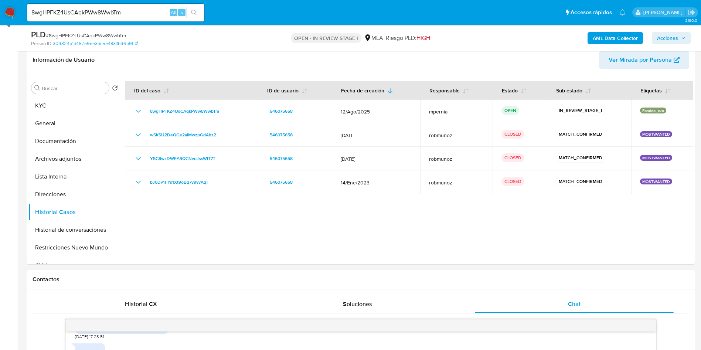
scroll to position [0, 0]
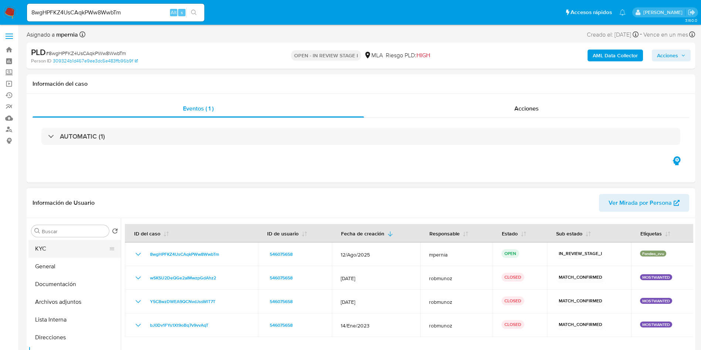
click at [65, 244] on button "KYC" at bounding box center [71, 249] width 86 height 18
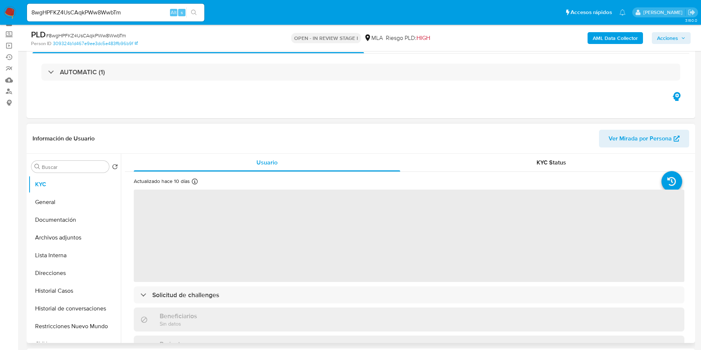
scroll to position [55, 0]
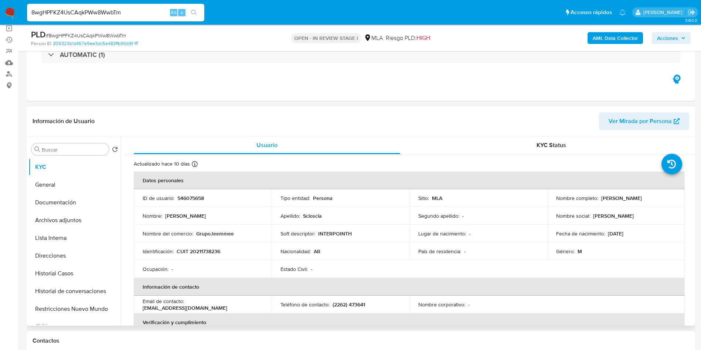
click at [207, 199] on div "ID de usuario : 546075658" at bounding box center [203, 198] width 120 height 7
click at [198, 198] on p "546075658" at bounding box center [190, 198] width 27 height 7
copy p "546075658"
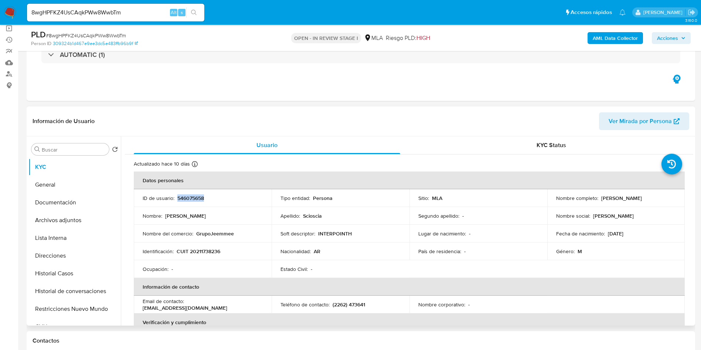
drag, startPoint x: 599, startPoint y: 198, endPoint x: 673, endPoint y: 197, distance: 73.9
click at [673, 197] on td "Nombre completo : Julio Cesar Scioscia" at bounding box center [616, 198] width 138 height 18
copy p "ulio Cesar Scioscia"
click at [62, 241] on button "Lista Interna" at bounding box center [71, 238] width 86 height 18
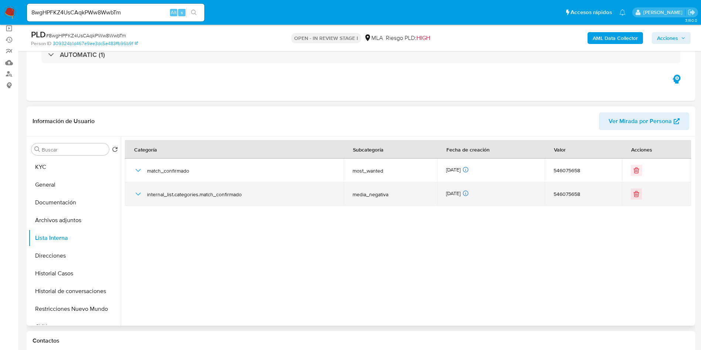
click at [136, 195] on icon "button" at bounding box center [138, 193] width 9 height 9
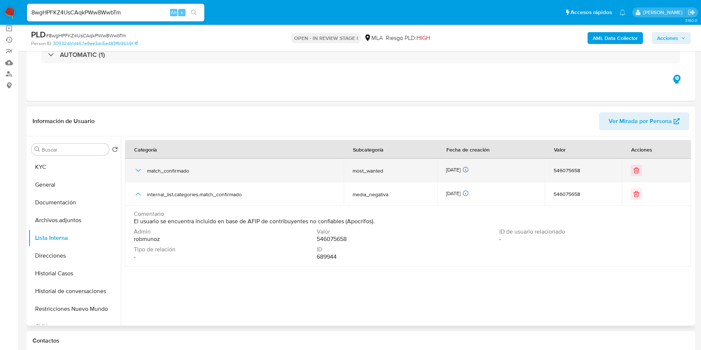
click at [138, 167] on icon "button" at bounding box center [138, 170] width 9 height 9
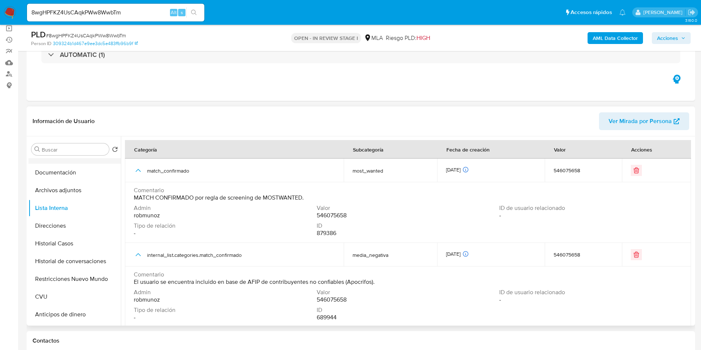
scroll to position [0, 0]
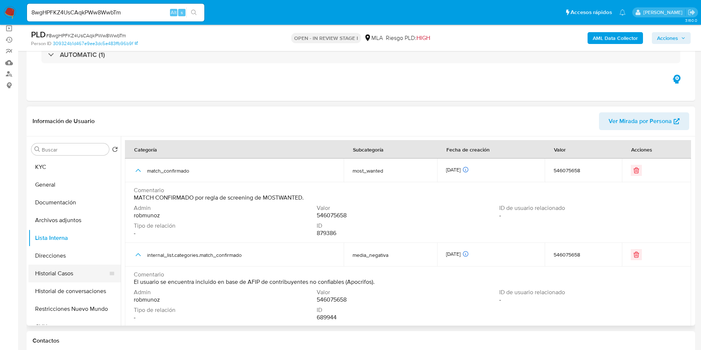
click at [81, 268] on button "Historial Casos" at bounding box center [71, 273] width 86 height 18
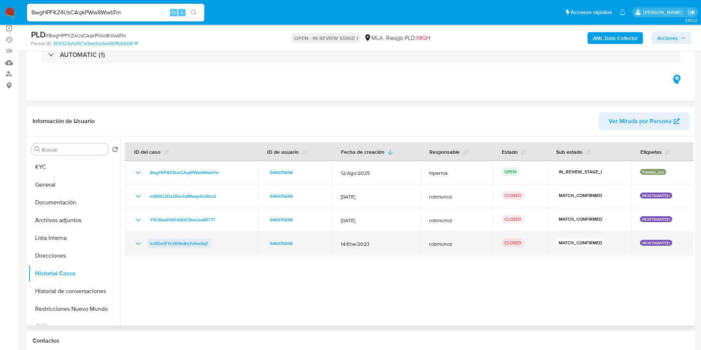
click at [177, 241] on span "bJ0Dv1FYs1Xt9oBq7v9vvAqT" at bounding box center [179, 243] width 58 height 9
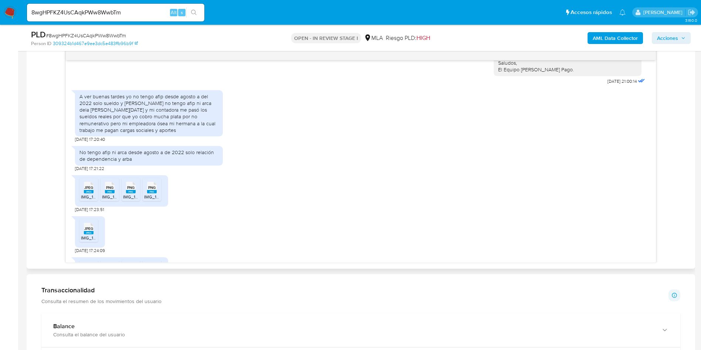
scroll to position [719, 0]
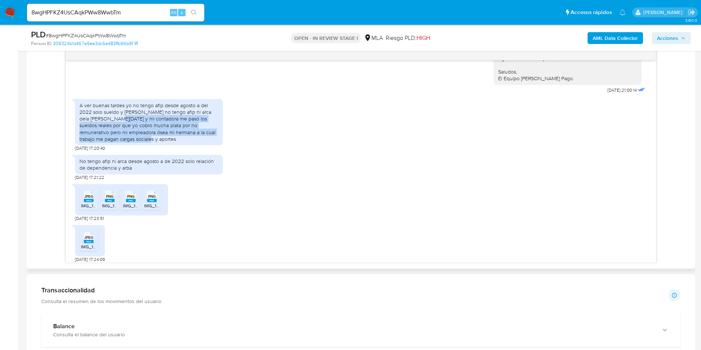
drag, startPoint x: 149, startPoint y: 156, endPoint x: 105, endPoint y: 131, distance: 50.3
click at [105, 131] on div "A ver buenas tardes yo no tengo afip desde agosto a del 2022 solo sueldo y Arba…" at bounding box center [149, 122] width 148 height 46
copy div "mi contadora me pasó los sueldos reales por que yo cobro mucha plata por no rem…"
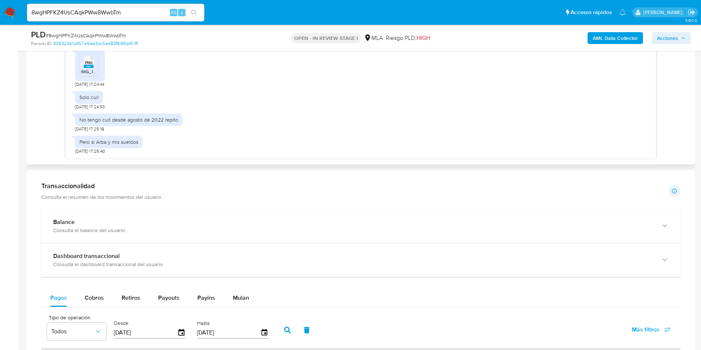
scroll to position [388, 0]
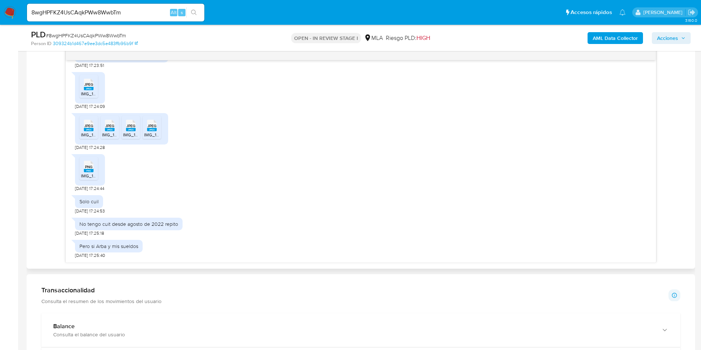
click at [85, 131] on rect at bounding box center [89, 129] width 10 height 3
click at [105, 130] on rect at bounding box center [110, 129] width 10 height 3
click at [135, 131] on icon "JPEG" at bounding box center [131, 125] width 10 height 13
click at [149, 133] on span "IMG_1048.jpeg" at bounding box center [159, 134] width 30 height 6
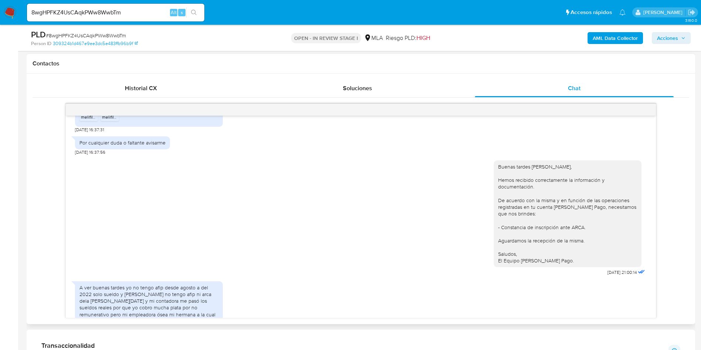
scroll to position [608, 0]
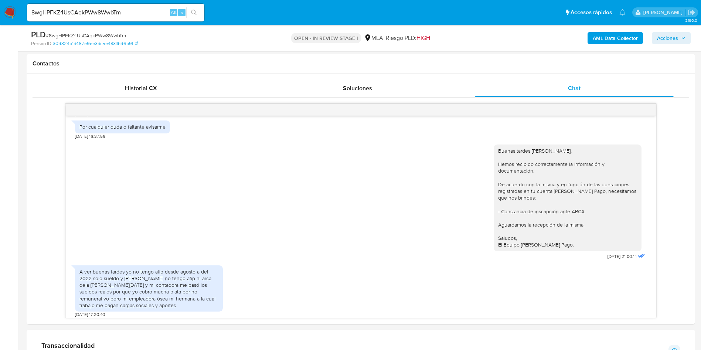
click at [117, 20] on div "8wgHPFKZ4UsCAqkPWw8WwbTm Alt s" at bounding box center [115, 13] width 177 height 18
click at [124, 13] on input "8wgHPFKZ4UsCAqkPWw8WwbTm" at bounding box center [115, 13] width 177 height 10
paste input "2Bslw96xGDjQZA5GcspNOqS3"
type input "2Bslw96xGDjQZA5GcspNOqS3"
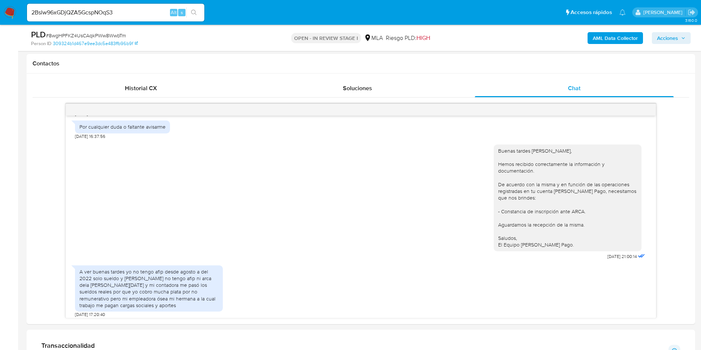
click at [183, 15] on div "s" at bounding box center [181, 12] width 7 height 7
click at [191, 13] on icon "search-icon" at bounding box center [194, 13] width 6 height 6
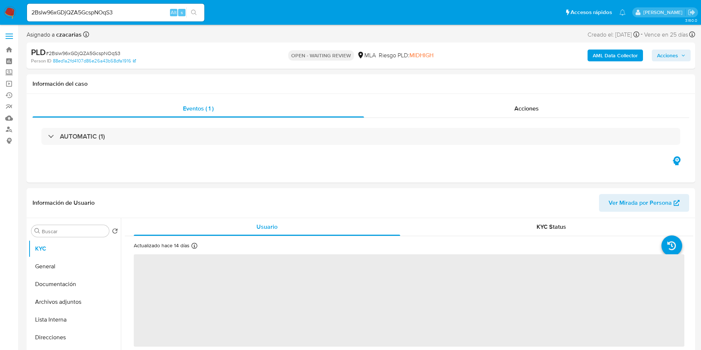
select select "10"
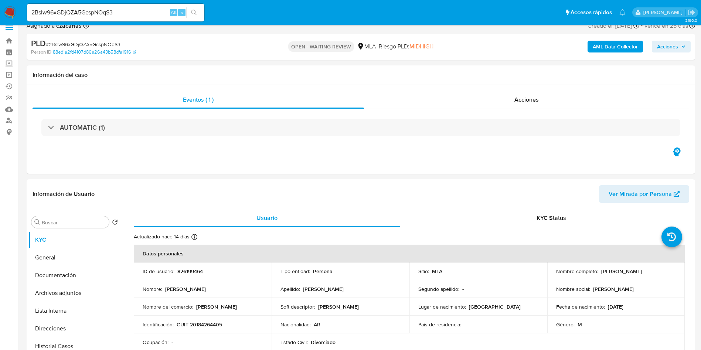
scroll to position [222, 0]
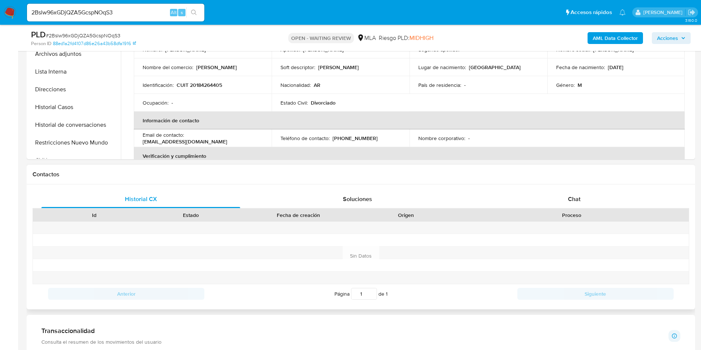
click at [593, 189] on div "Historial CX Soluciones Chat Id Estado Fecha de creación Origen Proceso Anterio…" at bounding box center [361, 246] width 668 height 125
click at [572, 201] on span "Chat" at bounding box center [574, 199] width 13 height 8
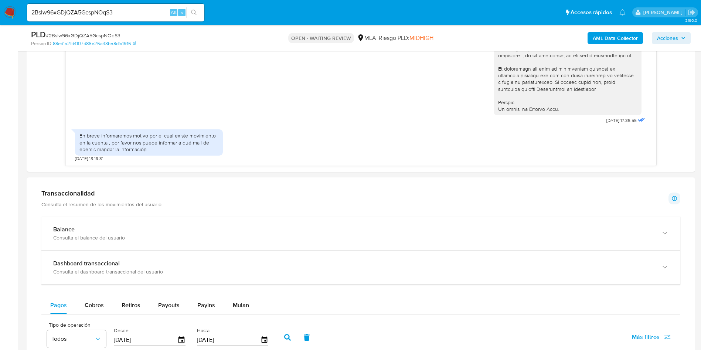
scroll to position [443, 0]
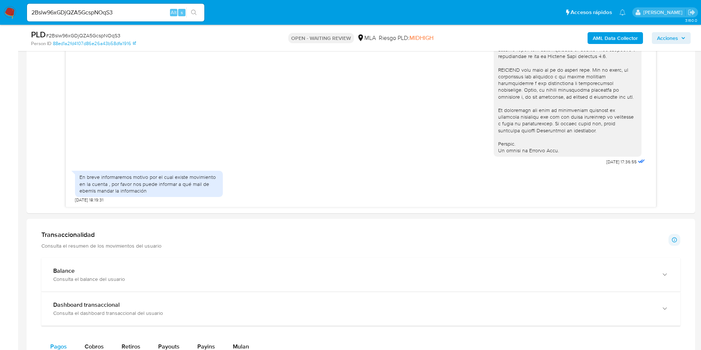
click at [166, 10] on input "2Bslw96xGDjQZA5GcspNOqS3" at bounding box center [115, 13] width 177 height 10
paste input "diC2VMOeSIAKJ6IYIK6QPOyP"
type input "diC2VMOeSIAKJ6IYIK6QPOyP"
click at [191, 13] on icon "search-icon" at bounding box center [194, 13] width 6 height 6
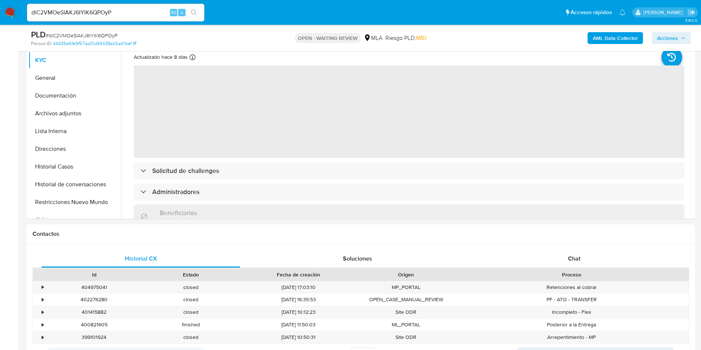
scroll to position [222, 0]
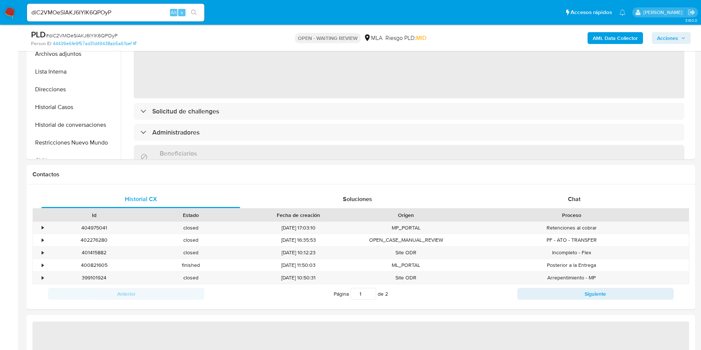
select select "10"
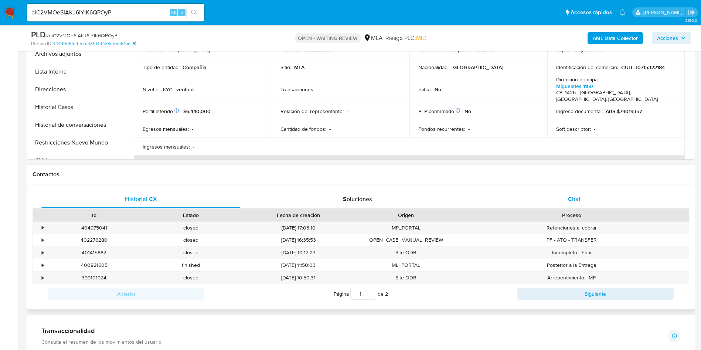
click at [581, 196] on div "Chat" at bounding box center [574, 199] width 199 height 18
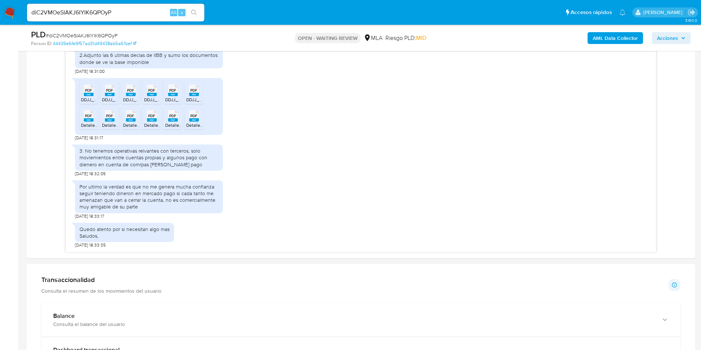
scroll to position [388, 0]
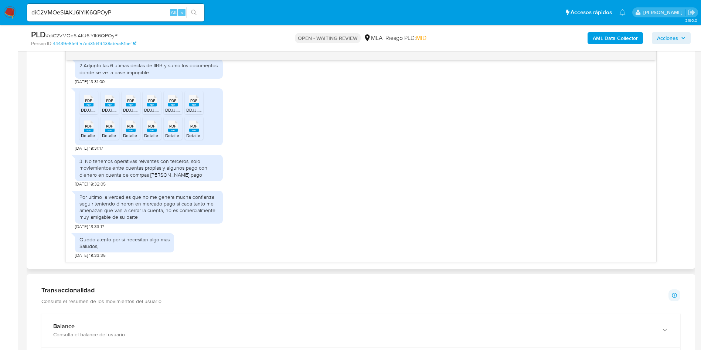
click at [87, 105] on rect at bounding box center [89, 104] width 10 height 3
click at [108, 106] on rect at bounding box center [110, 104] width 10 height 3
click at [128, 107] on icon "PDF" at bounding box center [131, 100] width 10 height 13
click at [147, 107] on span "DDJJ_Mensual_396943144 (2).pdf" at bounding box center [178, 110] width 68 height 6
click at [175, 106] on rect at bounding box center [173, 104] width 10 height 3
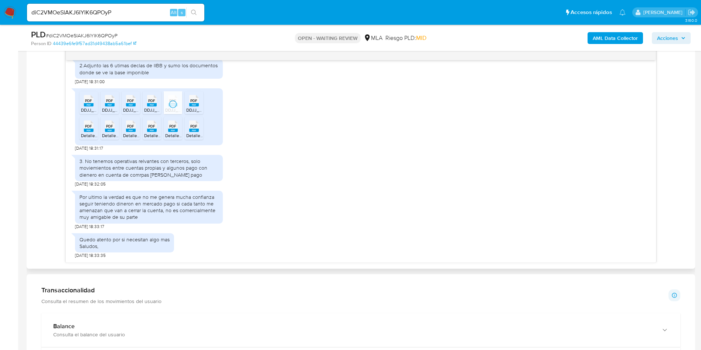
click at [193, 106] on rect at bounding box center [194, 104] width 10 height 3
click at [193, 128] on span "PDF" at bounding box center [193, 126] width 7 height 5
click at [173, 132] on icon "PDF" at bounding box center [173, 126] width 10 height 13
click at [157, 132] on div "PDF PDF" at bounding box center [152, 125] width 16 height 14
click at [136, 130] on div "PDF PDF" at bounding box center [131, 125] width 16 height 14
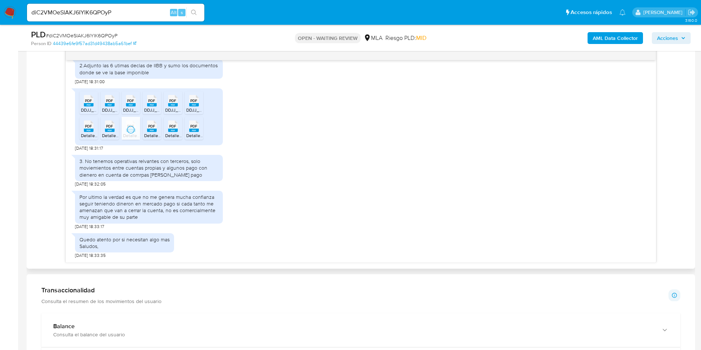
click at [113, 130] on rect at bounding box center [110, 130] width 10 height 3
click at [93, 128] on icon at bounding box center [89, 125] width 10 height 11
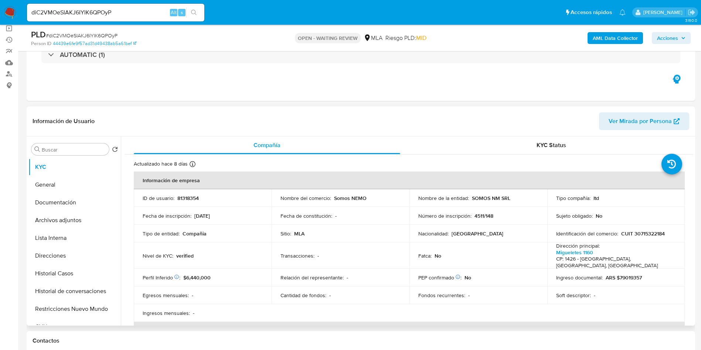
click at [187, 199] on p "81318354" at bounding box center [187, 198] width 21 height 7
copy p "81318354"
click at [163, 7] on div "diC2VMOeSIAKJ6IYIK6QPOyP Alt s" at bounding box center [115, 13] width 177 height 18
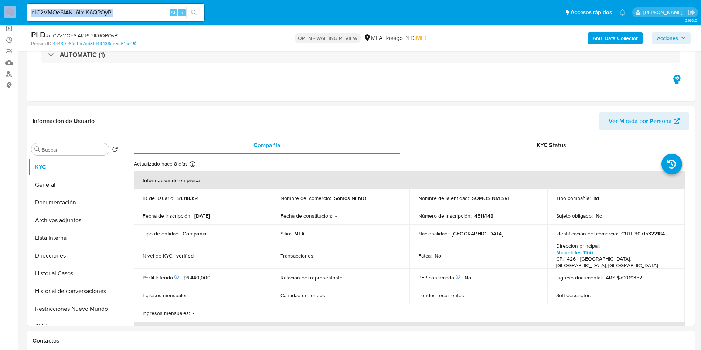
click at [162, 11] on input "diC2VMOeSIAKJ6IYIK6QPOyP" at bounding box center [115, 13] width 177 height 10
paste input "XS7LC6vxSF9LnmOubDxsJ8Ng"
type input "XS7LC6vxSF9LnmOubDxsJ8Ng"
click at [196, 12] on icon "search-icon" at bounding box center [194, 13] width 6 height 6
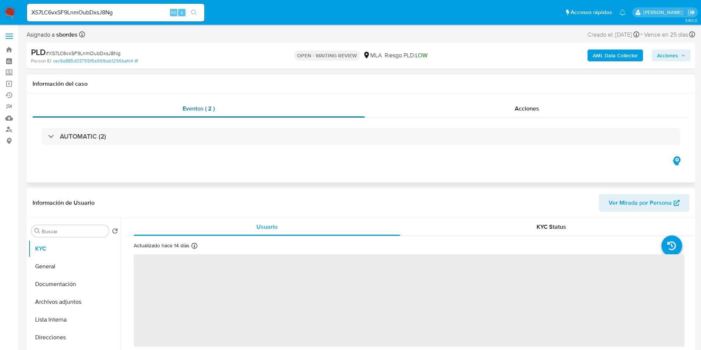
select select "10"
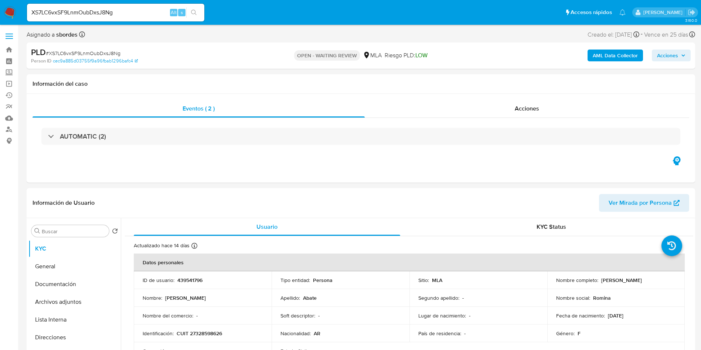
scroll to position [111, 0]
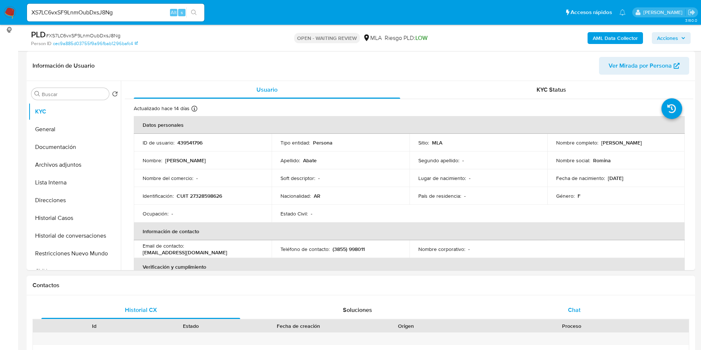
click at [632, 318] on div "Chat" at bounding box center [574, 310] width 199 height 18
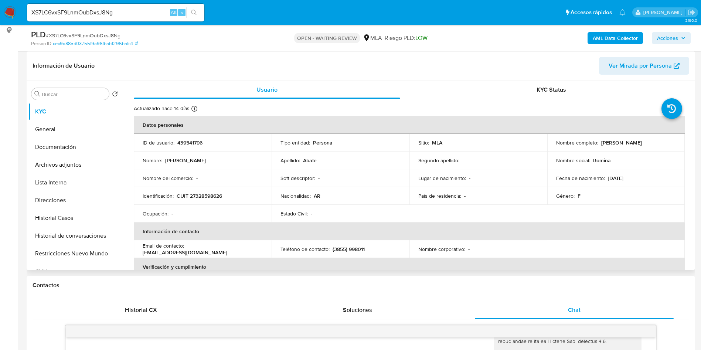
click at [199, 141] on p "439541796" at bounding box center [189, 142] width 25 height 7
copy p "439541796"
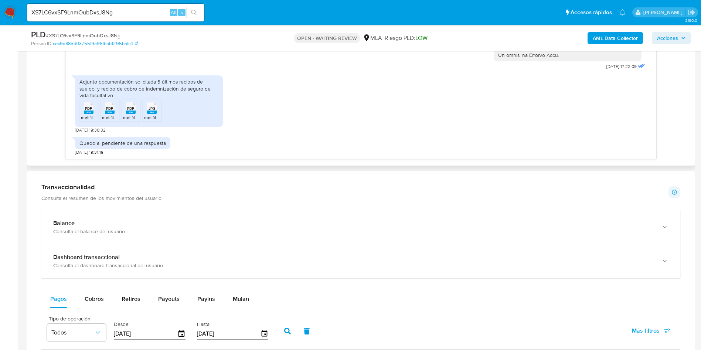
scroll to position [443, 0]
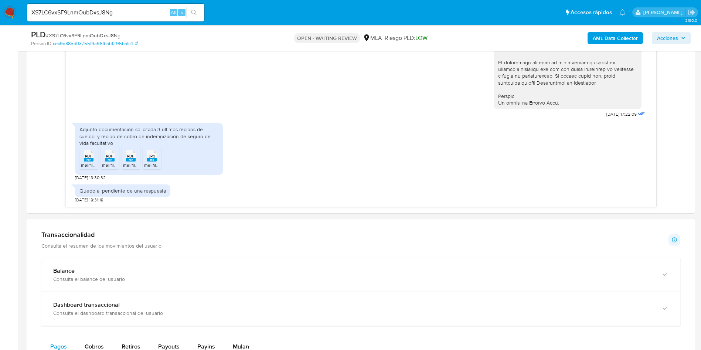
click at [133, 9] on input "XS7LC6vxSF9LnmOubDxsJ8Ng" at bounding box center [115, 13] width 177 height 10
paste input "SXLwQ4q2VggHSHcseuWCZbQc"
type input "SXLwQ4q2VggHSHcseuWCZbQc"
click at [193, 15] on icon "search-icon" at bounding box center [194, 13] width 6 height 6
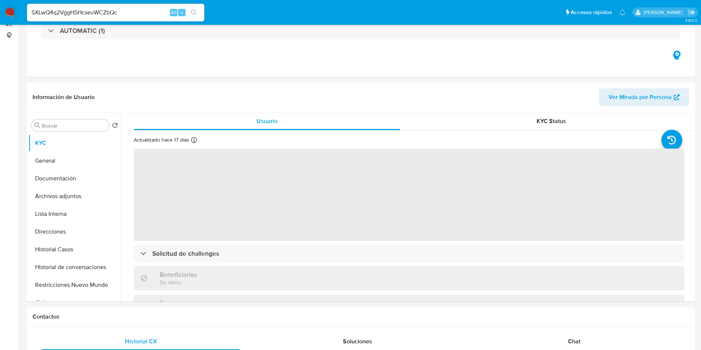
scroll to position [166, 0]
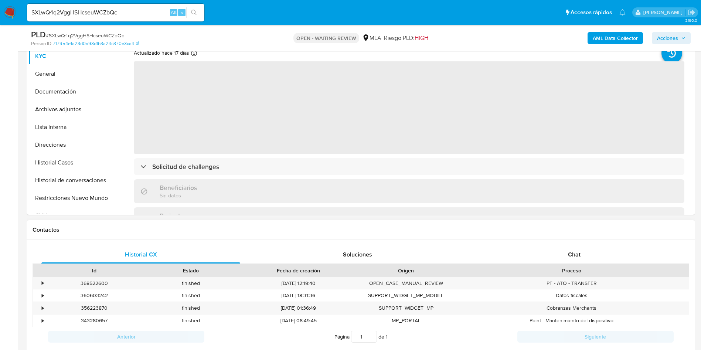
select select "10"
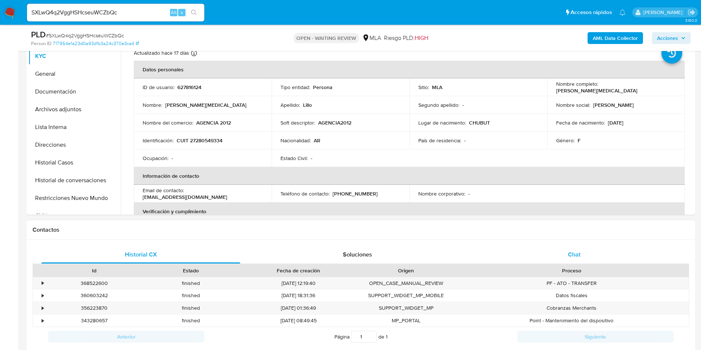
click at [583, 252] on div "Chat" at bounding box center [574, 255] width 199 height 18
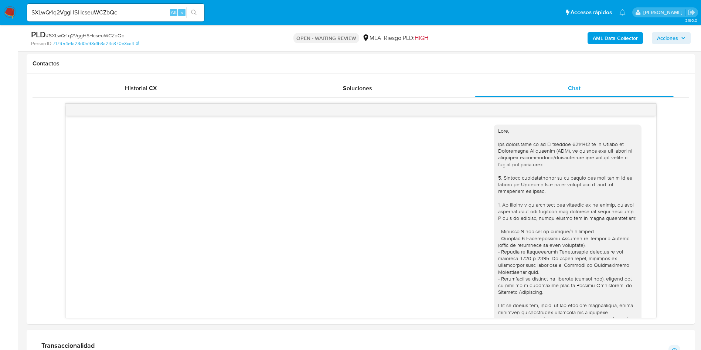
scroll to position [315, 0]
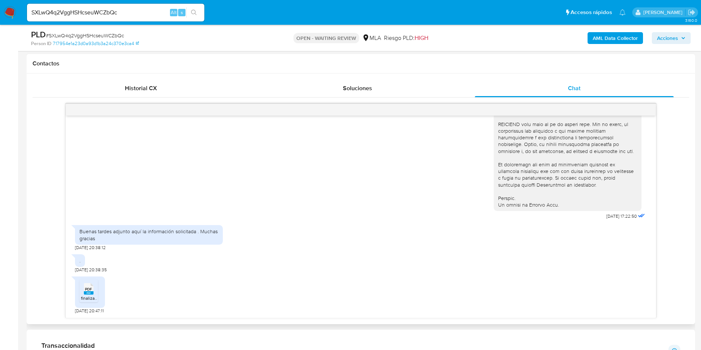
click at [84, 290] on icon at bounding box center [89, 288] width 10 height 11
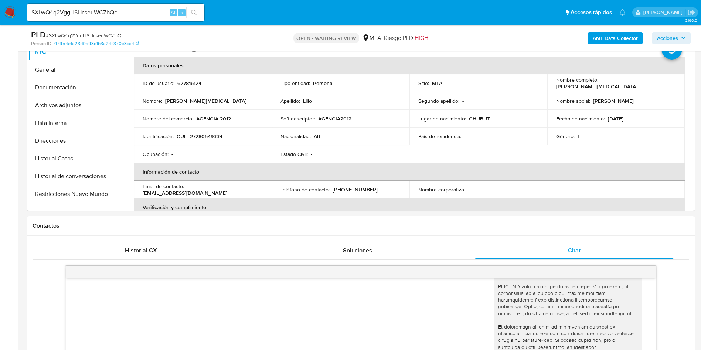
scroll to position [111, 0]
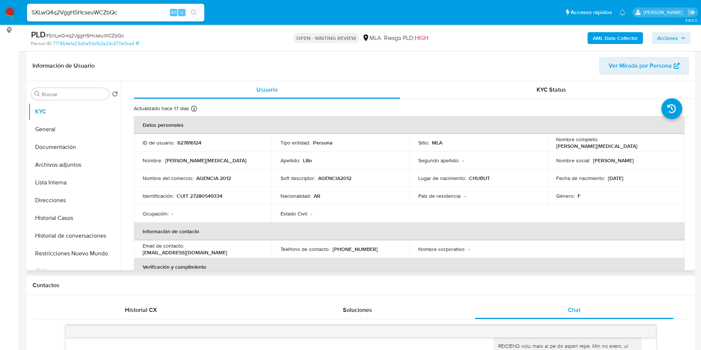
click at [187, 138] on td "ID de usuario : 627816124" at bounding box center [203, 143] width 138 height 18
copy p "627816124"
click at [74, 221] on button "Historial Casos" at bounding box center [71, 218] width 86 height 18
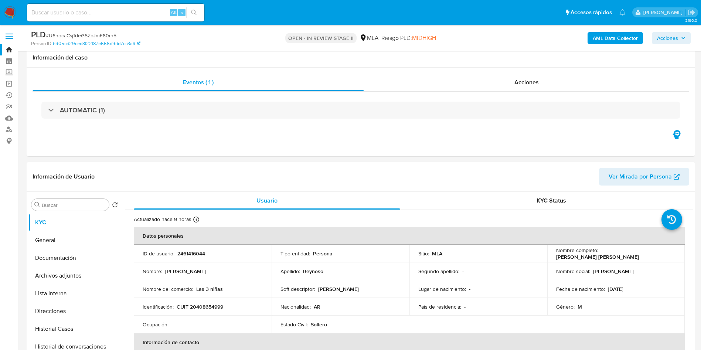
select select "10"
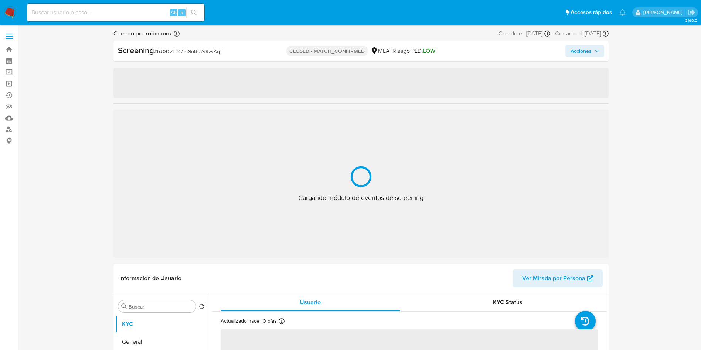
select select "10"
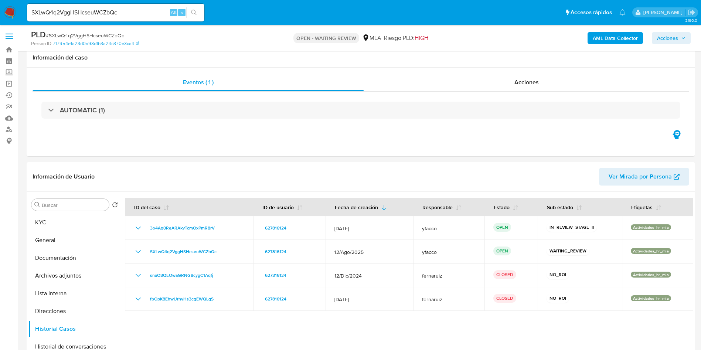
select select "10"
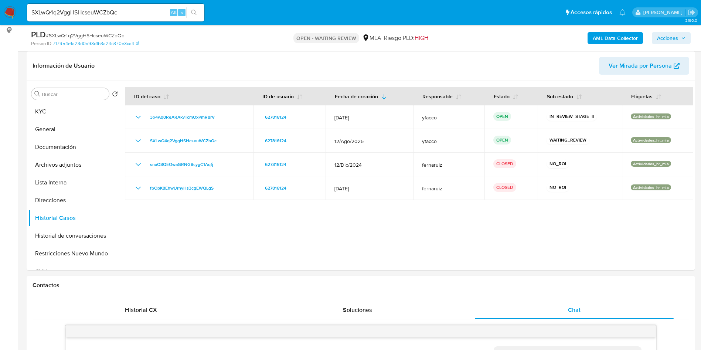
scroll to position [315, 0]
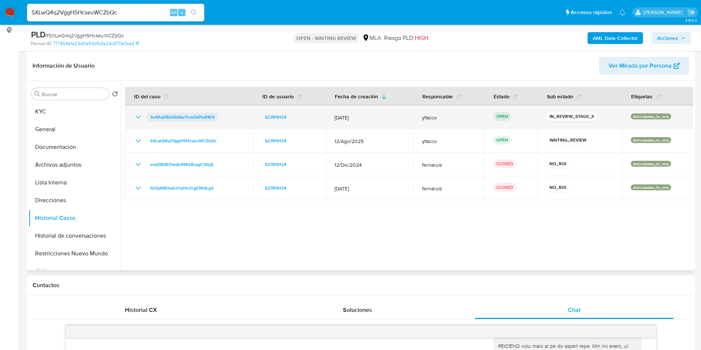
drag, startPoint x: 228, startPoint y: 117, endPoint x: 147, endPoint y: 119, distance: 80.5
click at [138, 119] on div "3o4Aq0ReARAkvTcmOxPmR8rV" at bounding box center [189, 117] width 110 height 9
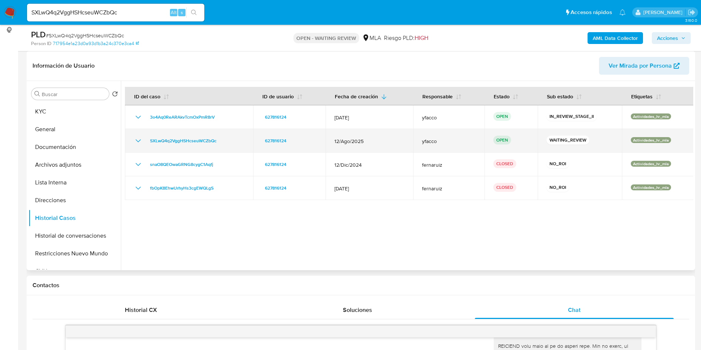
drag, startPoint x: 225, startPoint y: 143, endPoint x: 139, endPoint y: 140, distance: 85.7
click at [139, 140] on div "SXLwQ4q2VggHSHcseuWCZbQc" at bounding box center [189, 140] width 110 height 9
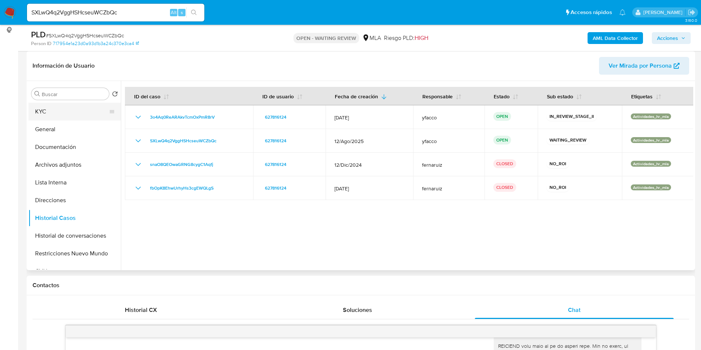
click at [101, 112] on button "KYC" at bounding box center [71, 112] width 86 height 18
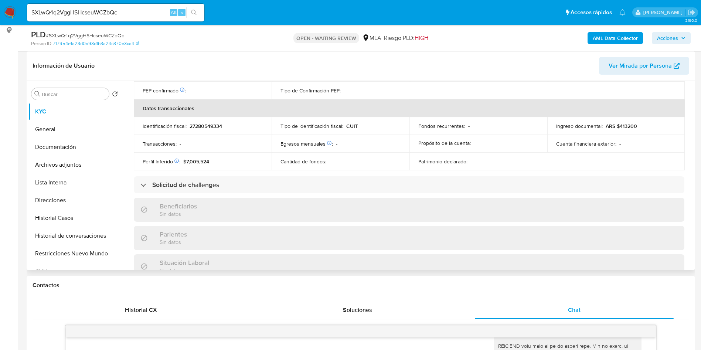
scroll to position [389, 0]
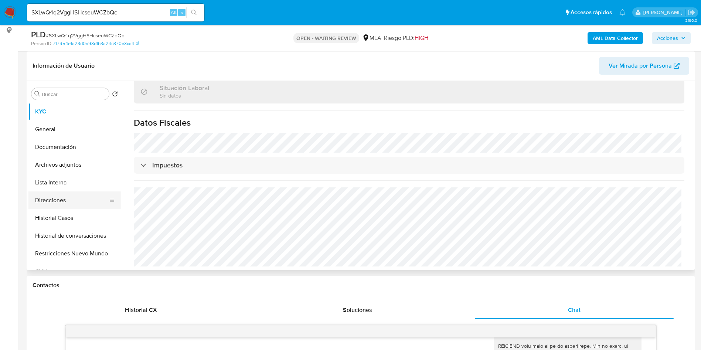
click at [54, 199] on button "Direcciones" at bounding box center [71, 200] width 86 height 18
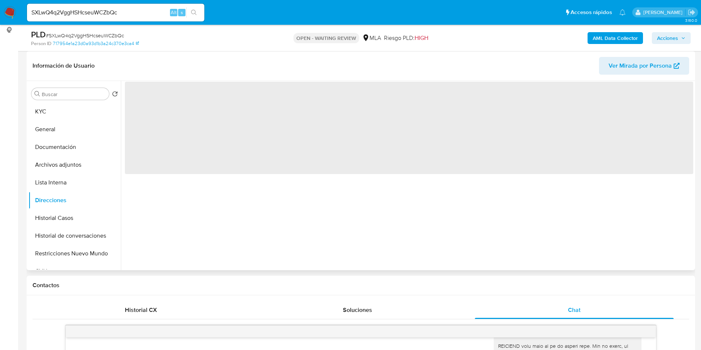
scroll to position [0, 0]
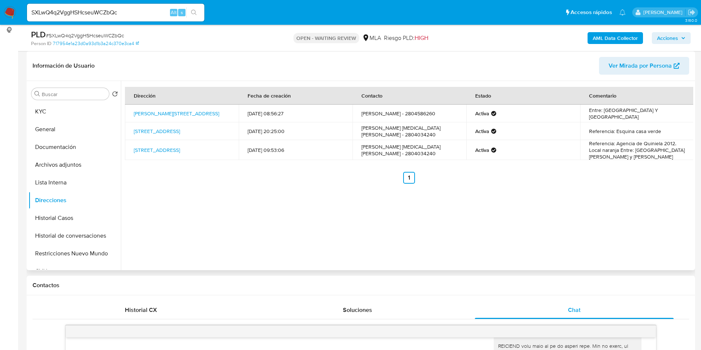
click at [205, 152] on td "[STREET_ADDRESS]" at bounding box center [182, 150] width 114 height 20
click at [180, 150] on link "[STREET_ADDRESS]" at bounding box center [157, 149] width 46 height 7
click at [75, 127] on button "General" at bounding box center [71, 129] width 86 height 18
